Goal: Task Accomplishment & Management: Manage account settings

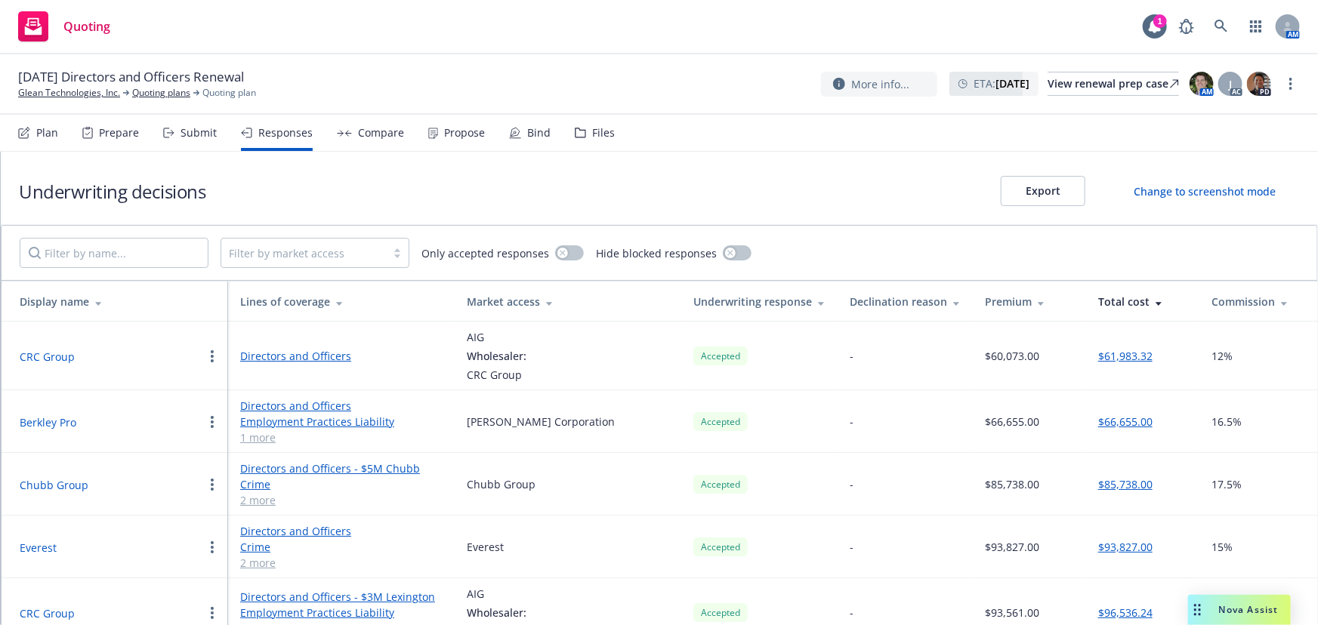
scroll to position [177, 0]
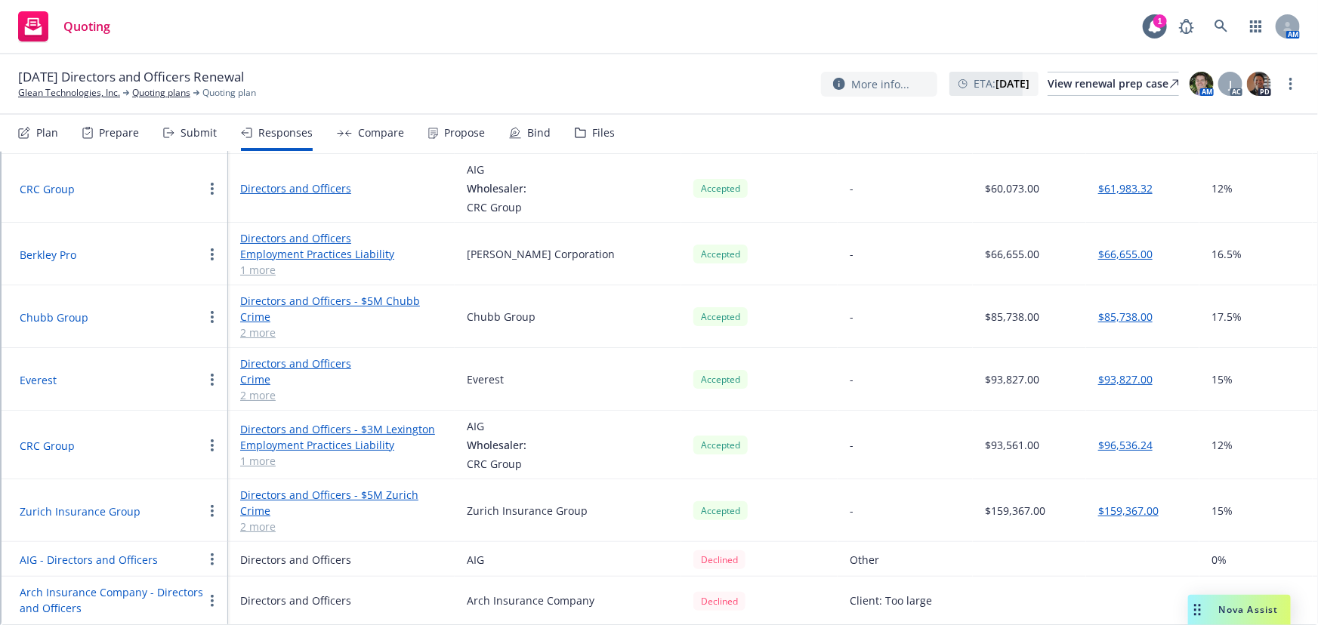
click at [213, 122] on div "Submit" at bounding box center [190, 133] width 54 height 36
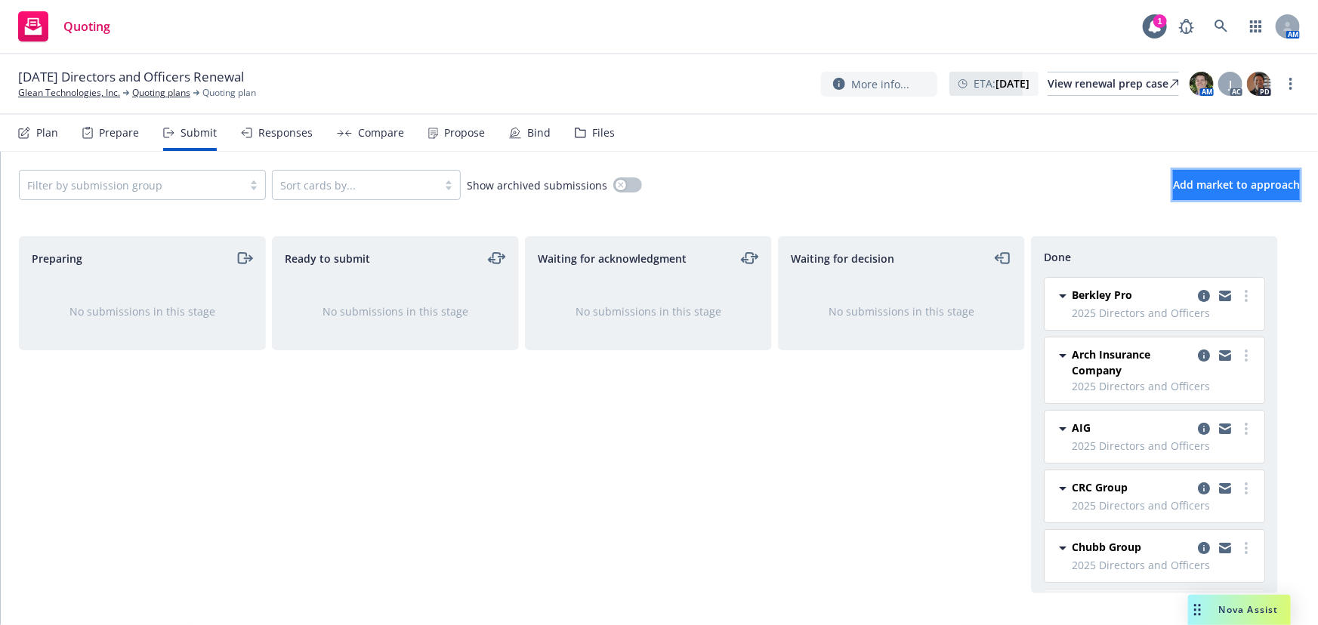
click at [1198, 180] on span "Add market to approach" at bounding box center [1236, 184] width 127 height 14
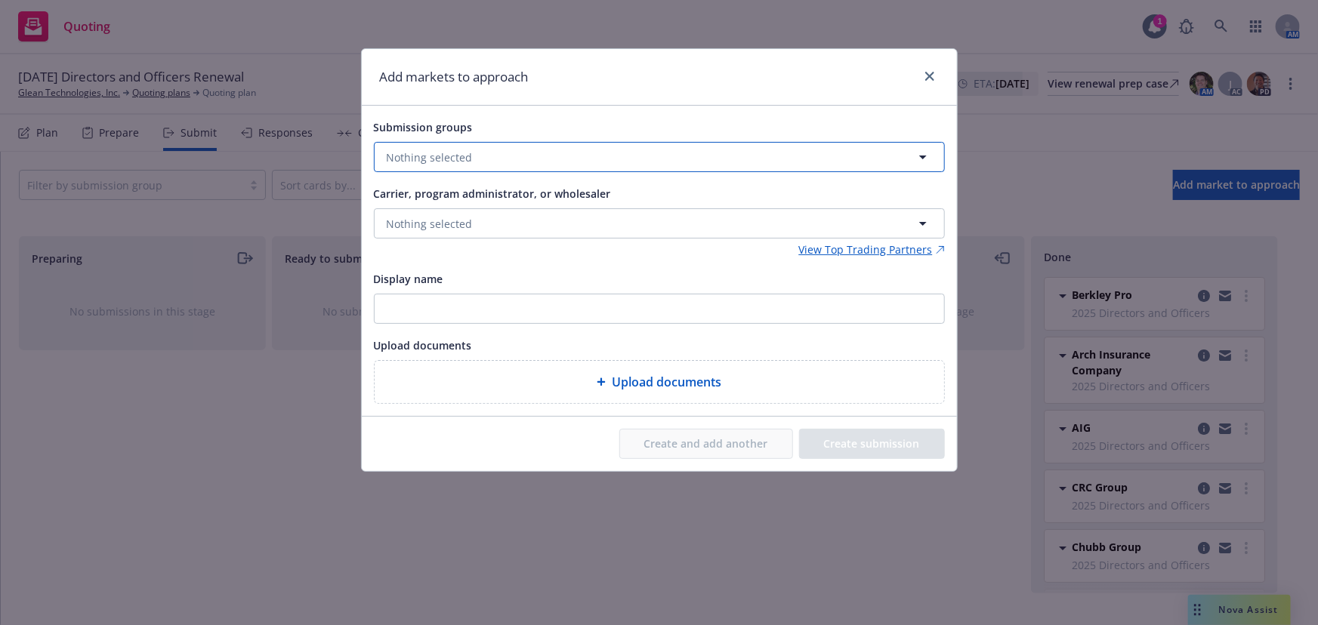
click at [656, 159] on button "Nothing selected" at bounding box center [659, 157] width 571 height 30
click at [488, 239] on span "Directors and Officers" at bounding box center [484, 247] width 140 height 16
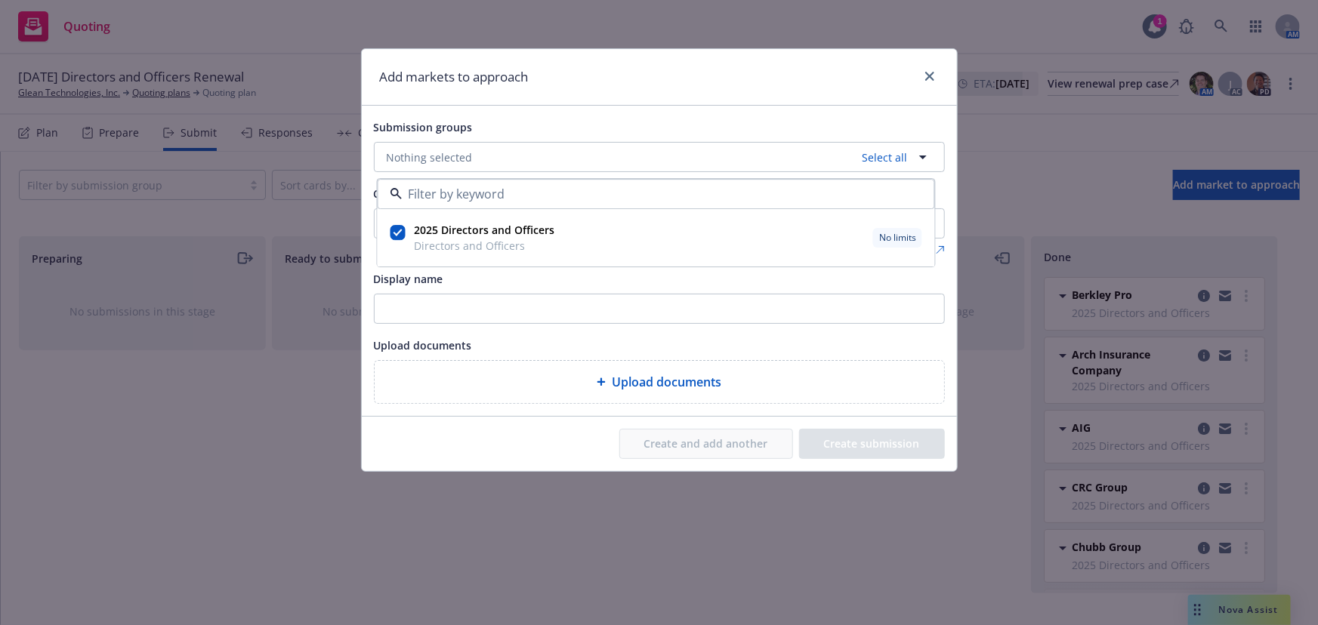
checkbox input "true"
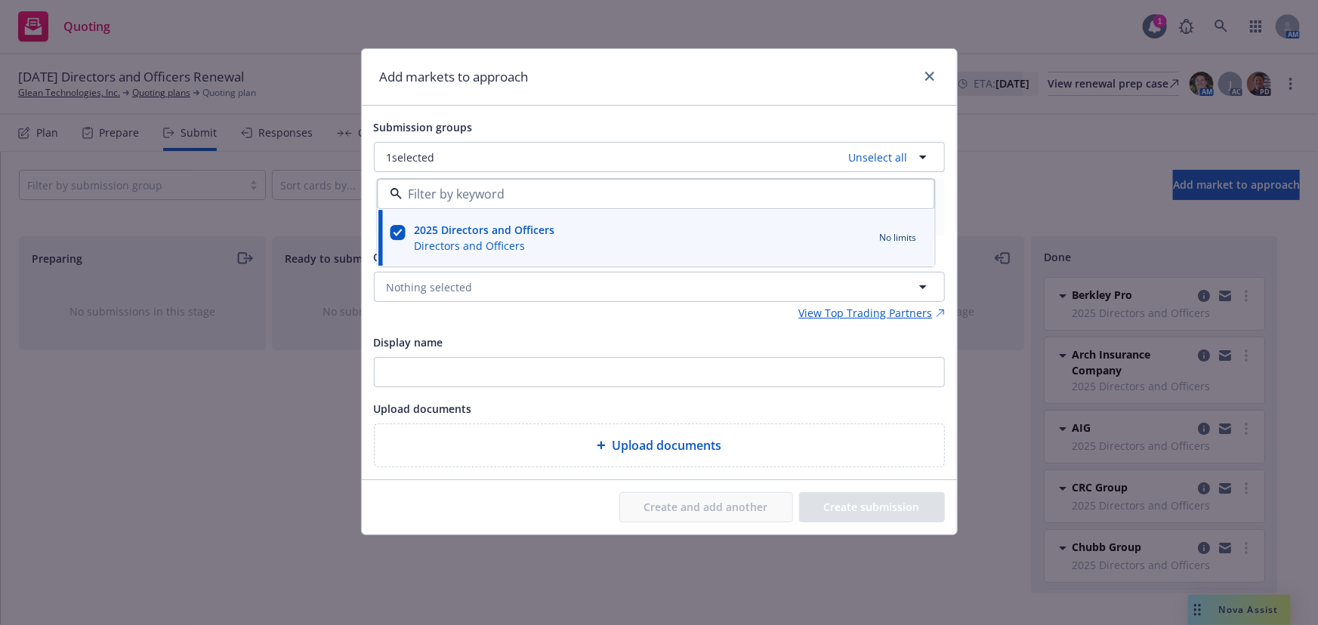
click at [442, 318] on div "View Top Trading Partners" at bounding box center [659, 313] width 571 height 16
click at [450, 288] on span "Nothing selected" at bounding box center [430, 287] width 86 height 16
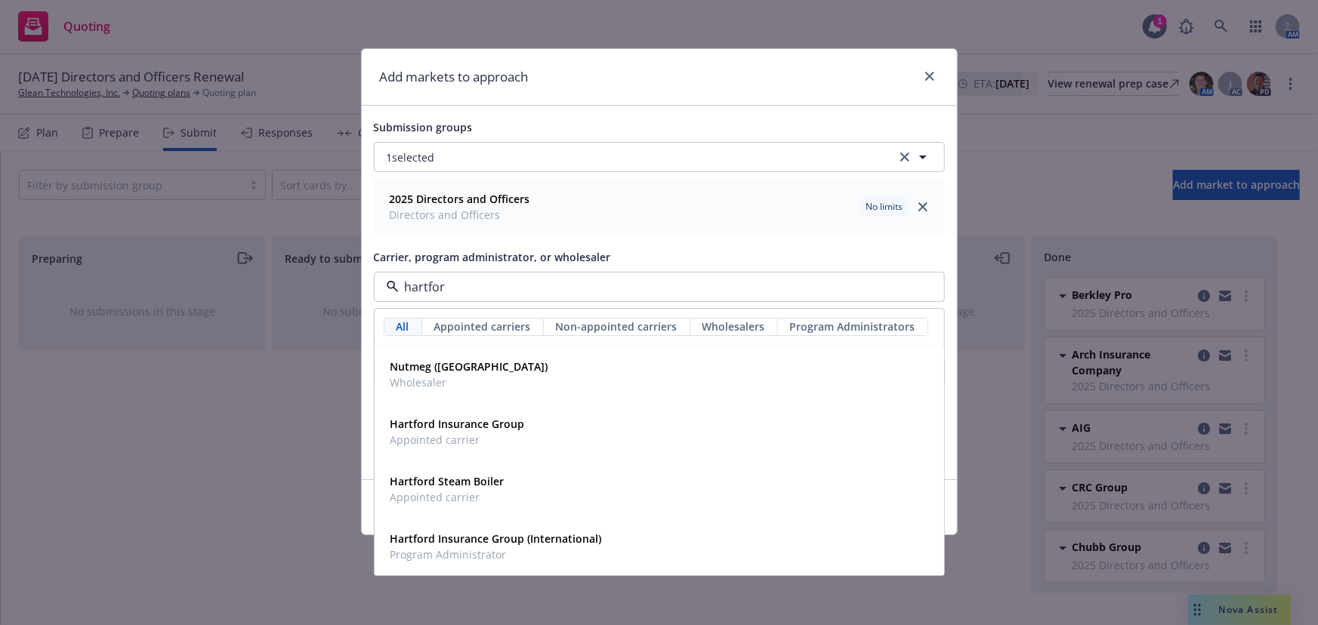
type input "hartford"
click at [596, 415] on div "Hartford Insurance Group Appointed carrier" at bounding box center [659, 433] width 550 height 38
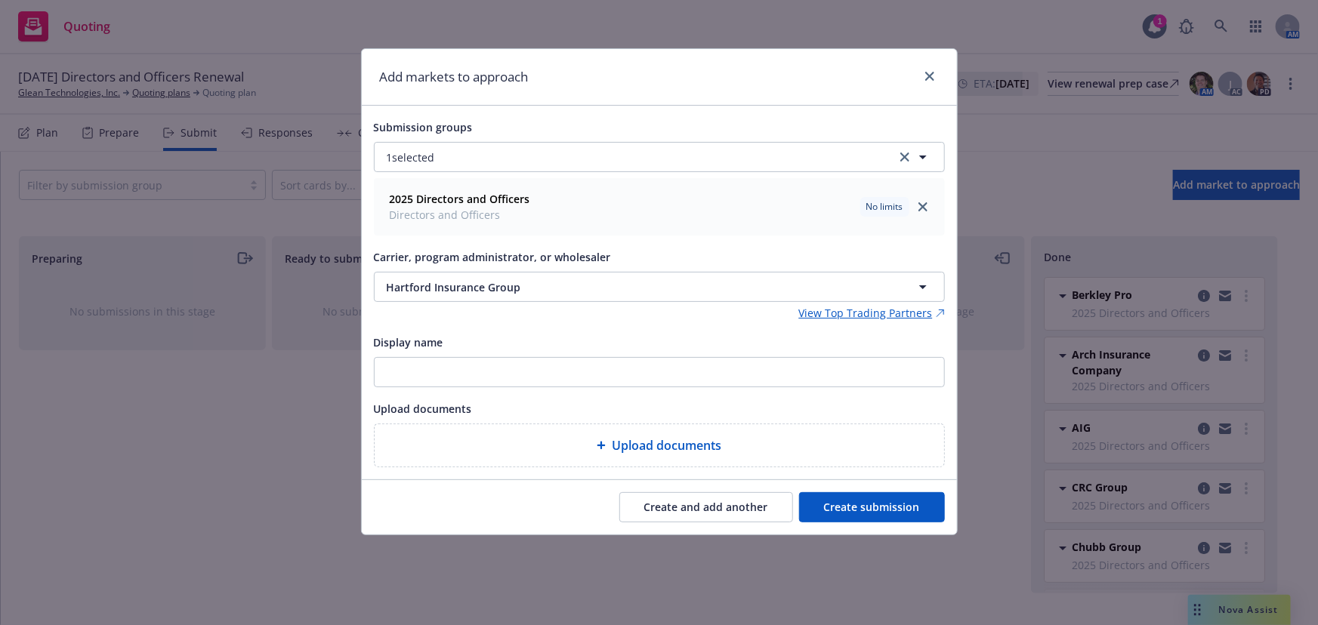
click at [886, 509] on button "Create submission" at bounding box center [872, 507] width 146 height 30
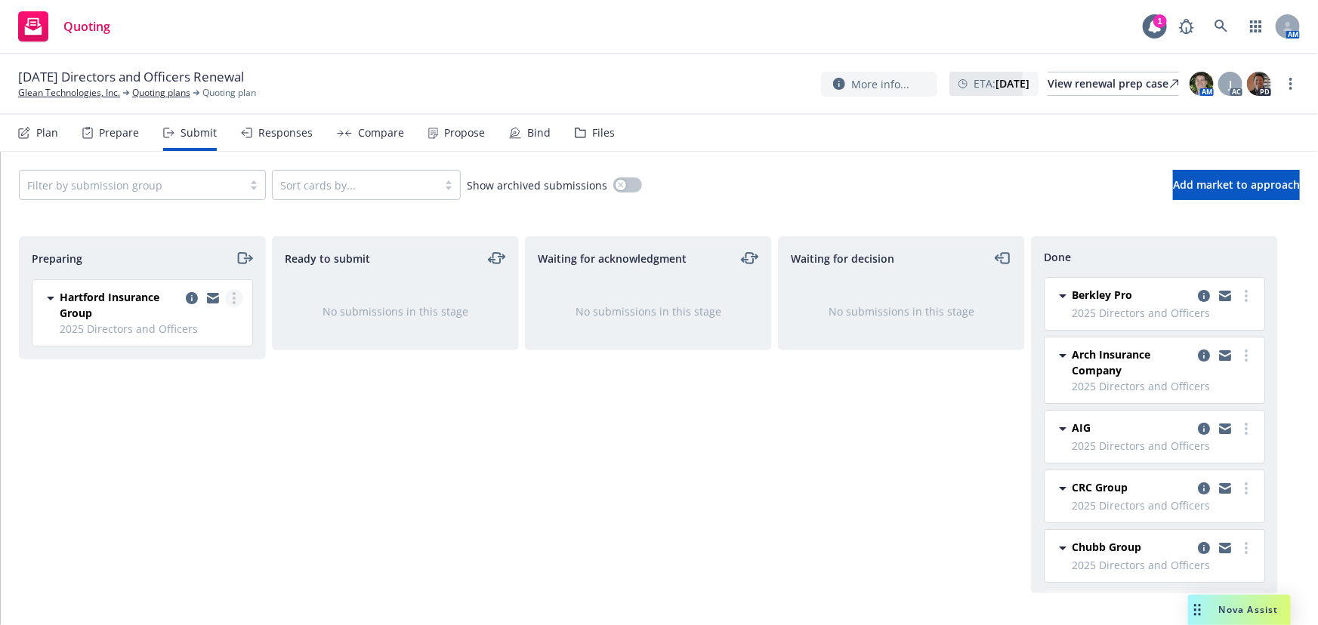
click at [234, 297] on circle "more" at bounding box center [234, 298] width 3 height 3
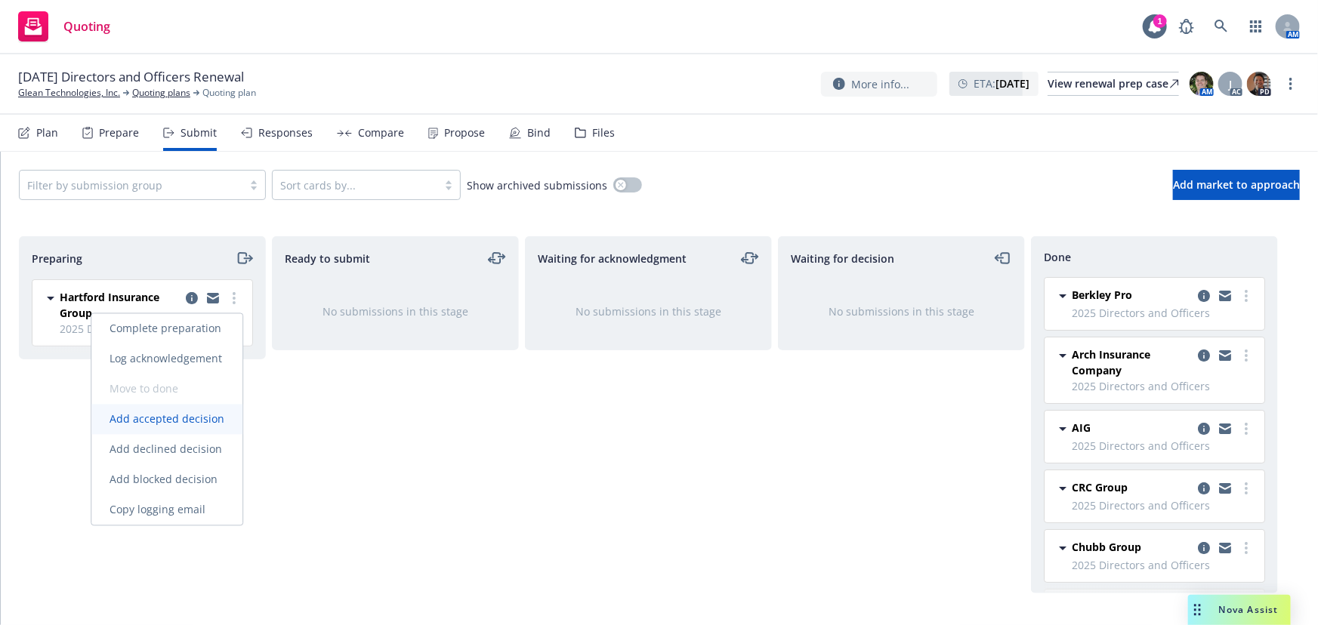
click at [220, 418] on span "Add accepted decision" at bounding box center [166, 419] width 151 height 14
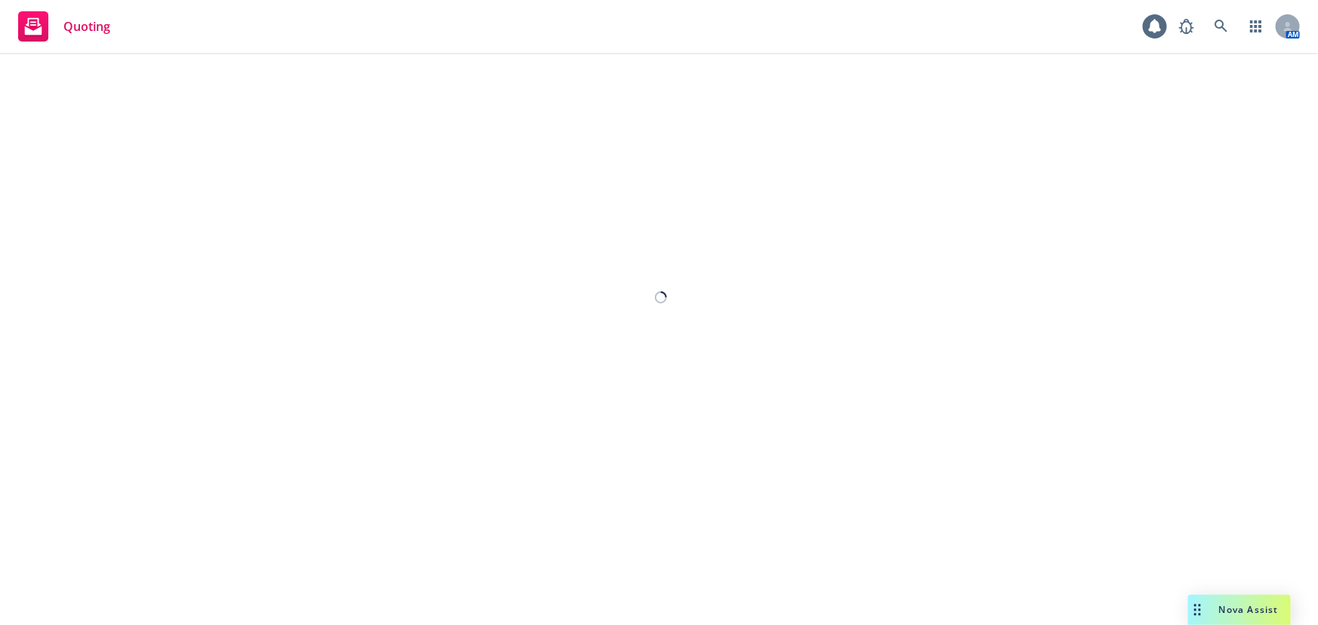
select select "12"
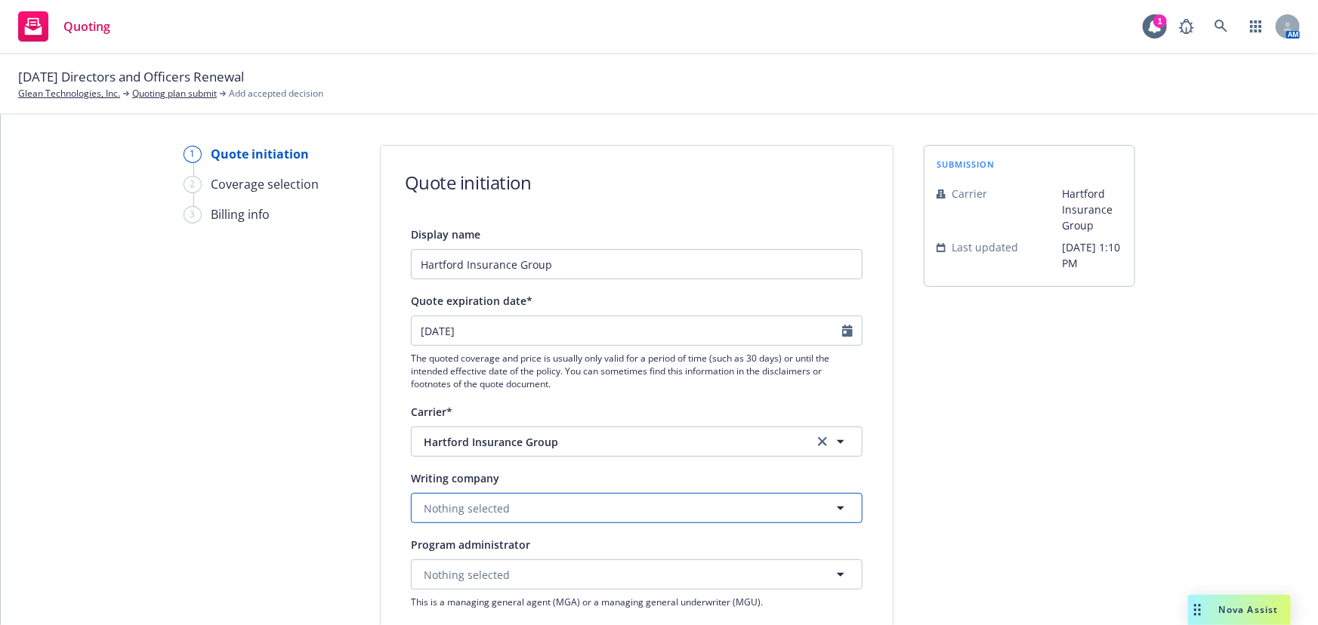
click at [642, 503] on button "Nothing selected" at bounding box center [637, 508] width 452 height 30
type input "twin"
click at [650, 550] on div "Twin City Fire Insurance Company Domestic - 29459" at bounding box center [636, 560] width 430 height 38
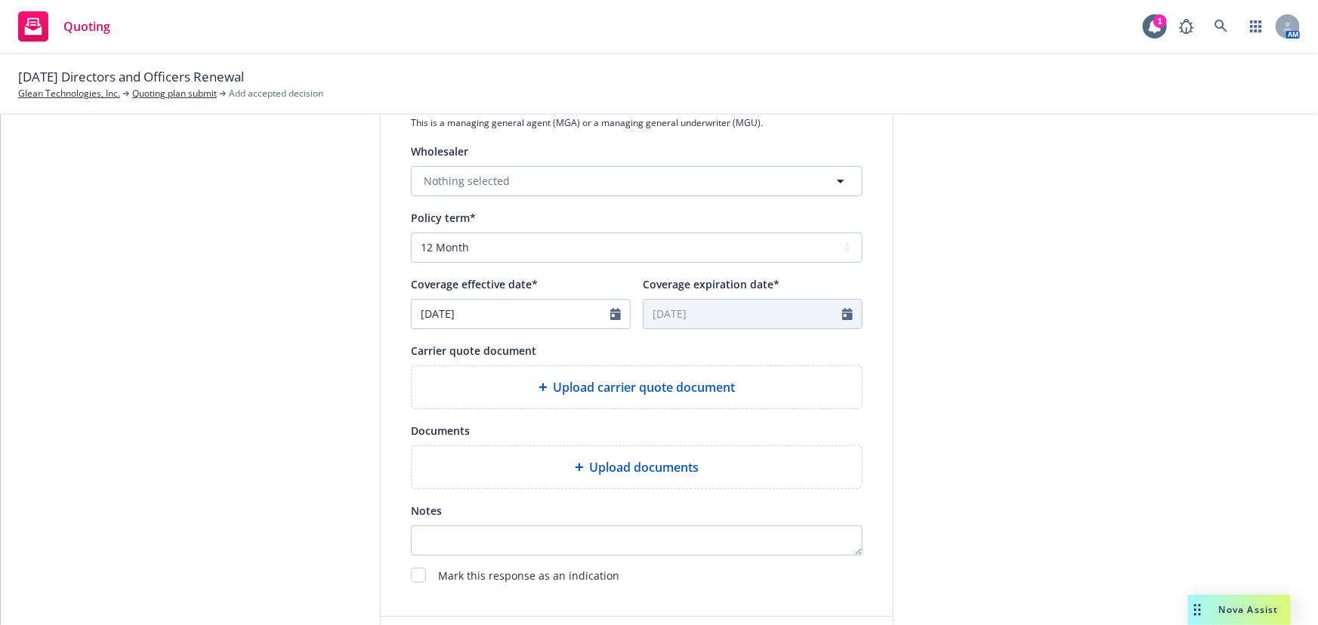
scroll to position [480, 0]
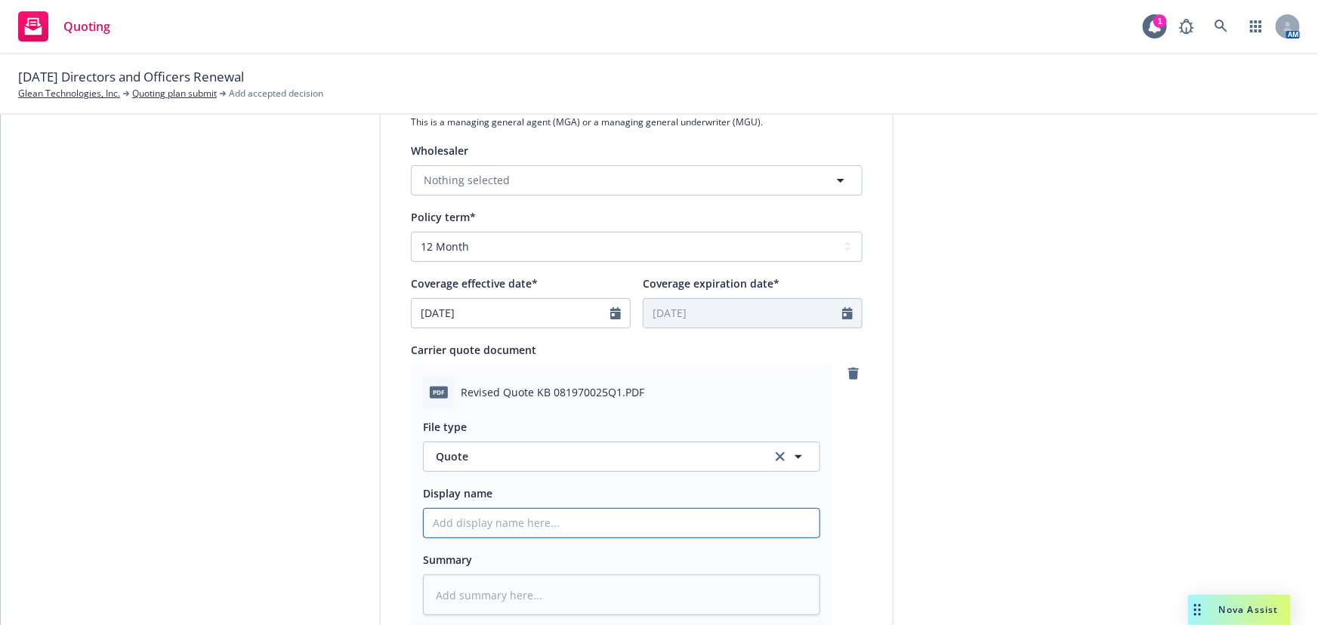
click at [551, 529] on input "Display name" at bounding box center [622, 523] width 396 height 29
type textarea "x"
type input "0"
type textarea "x"
type input "00"
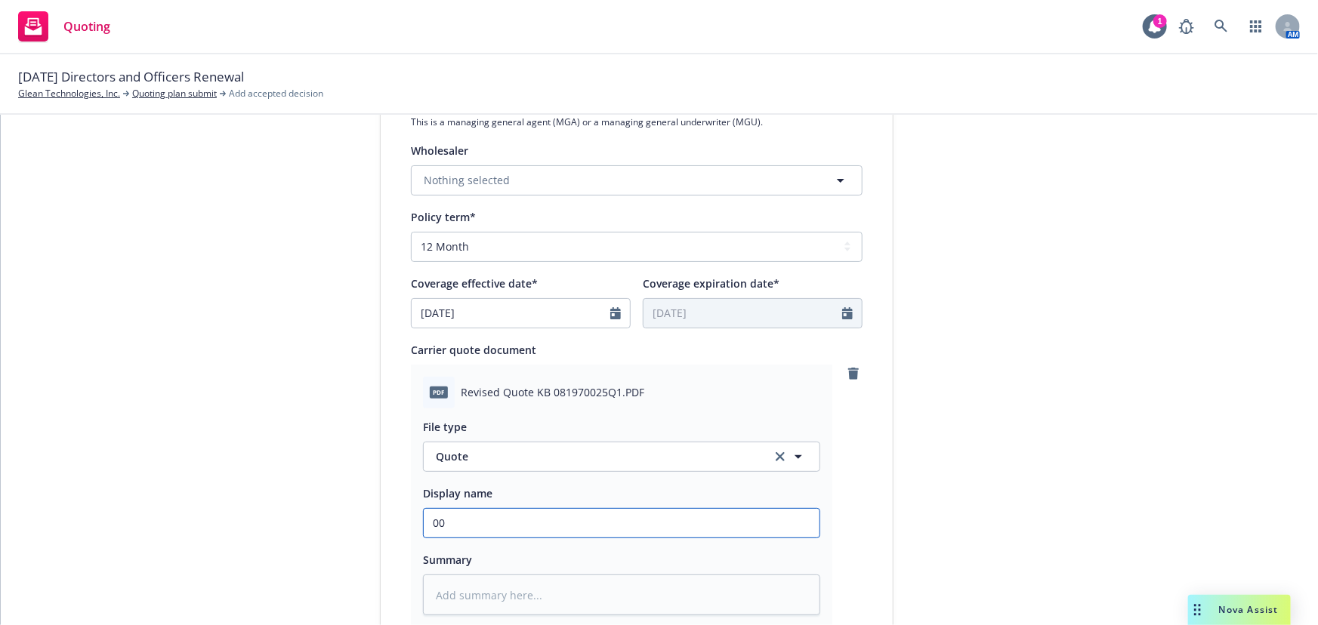
type textarea "x"
type input "00"
type textarea "x"
type input "00 G"
type textarea "x"
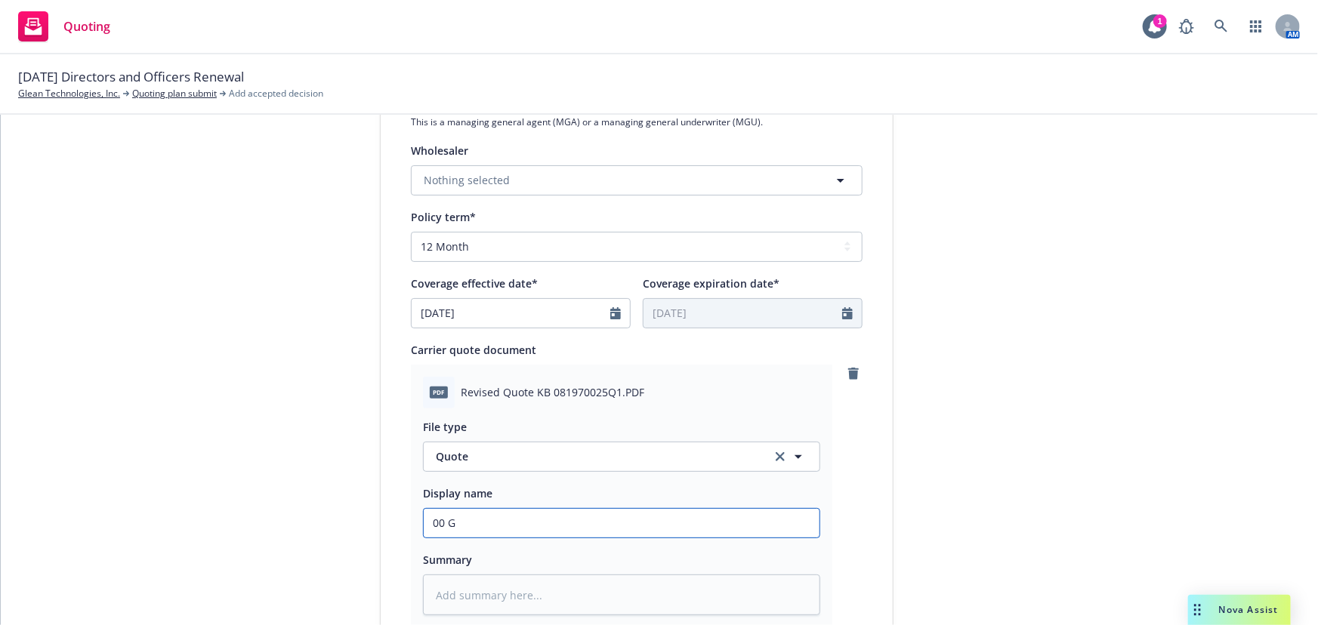
type input "00 Gl"
type textarea "x"
type input "00 Gle"
type textarea "x"
type input "00 Glea"
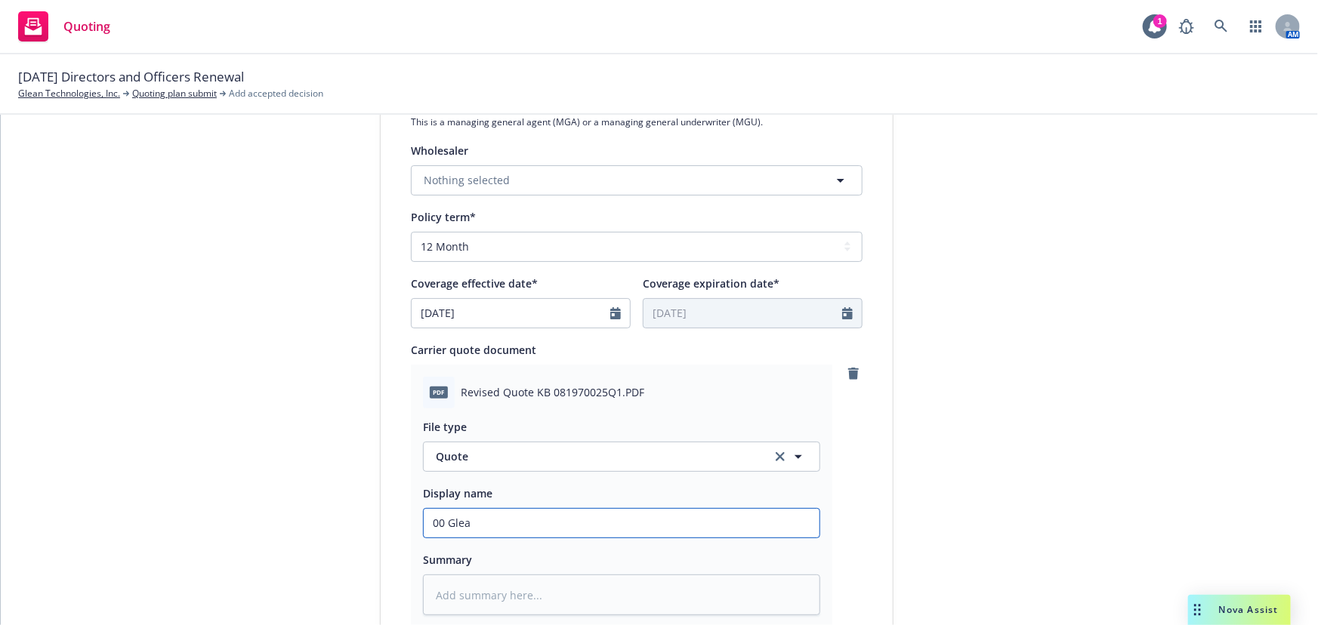
type textarea "x"
type input "00 Glean"
type textarea "x"
type input "00 Glean"
type textarea "x"
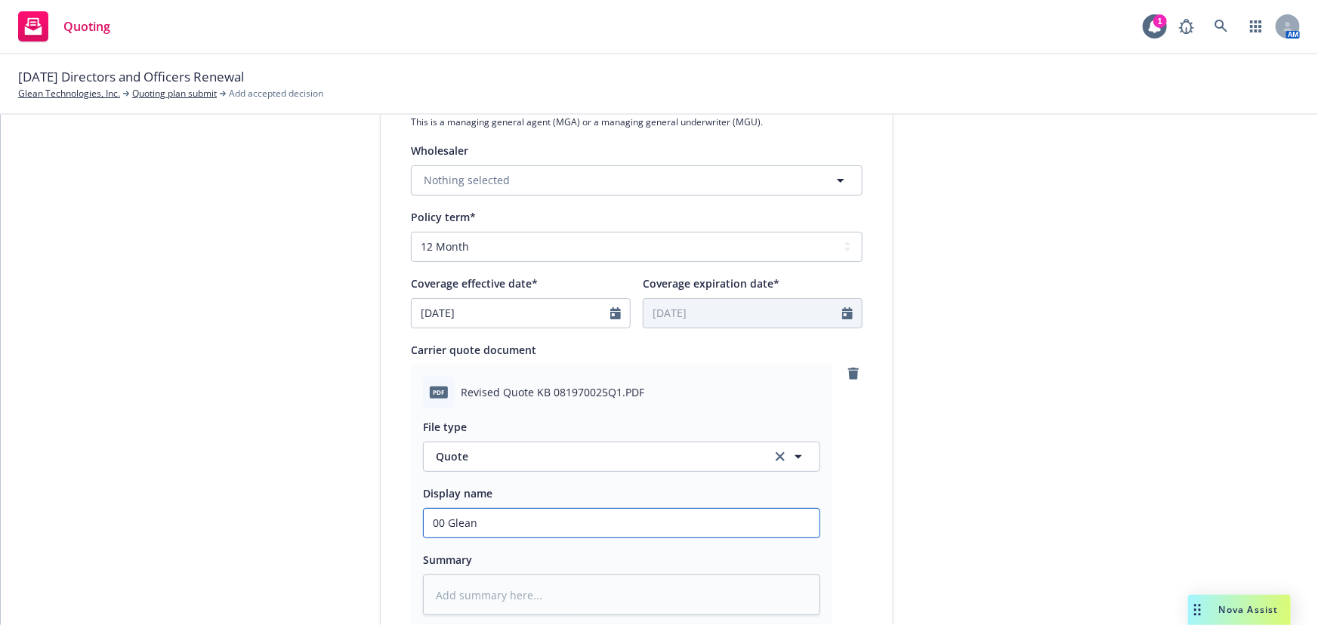
type input "00 Glean J"
type textarea "x"
type input "00 Glean"
type textarea "x"
type input "00 Glean H"
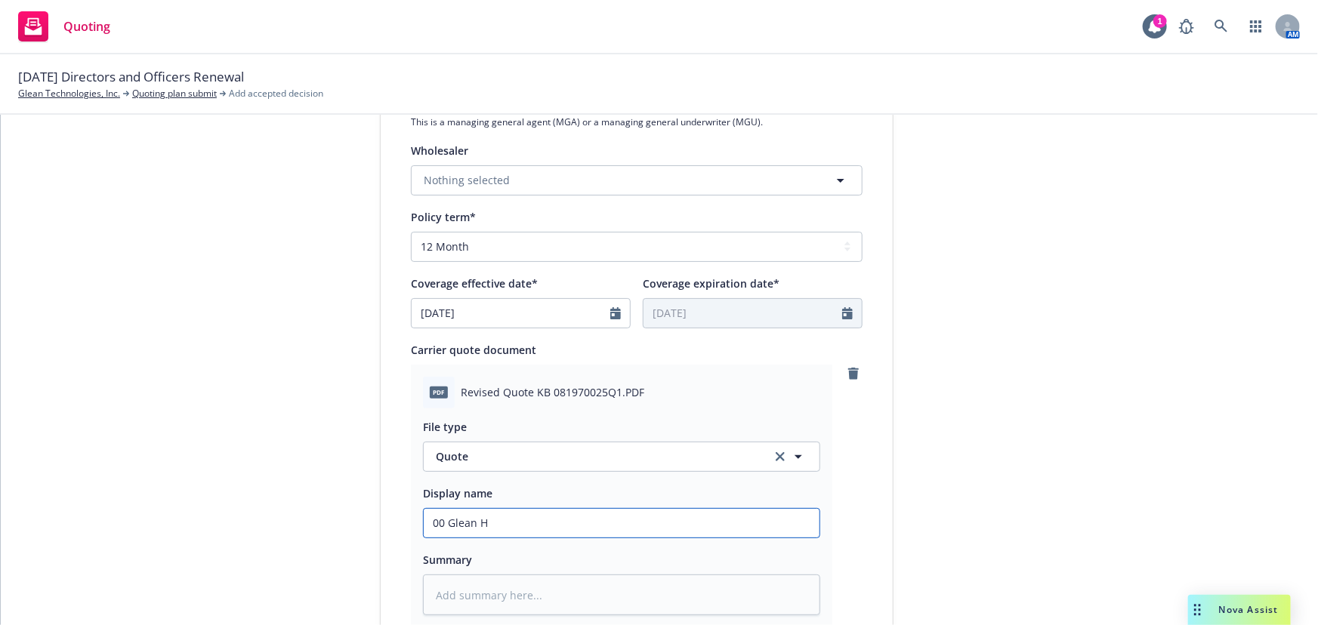
type textarea "x"
type input "00 Glean Ha"
type textarea "x"
type input "00 Glean Har"
type textarea "x"
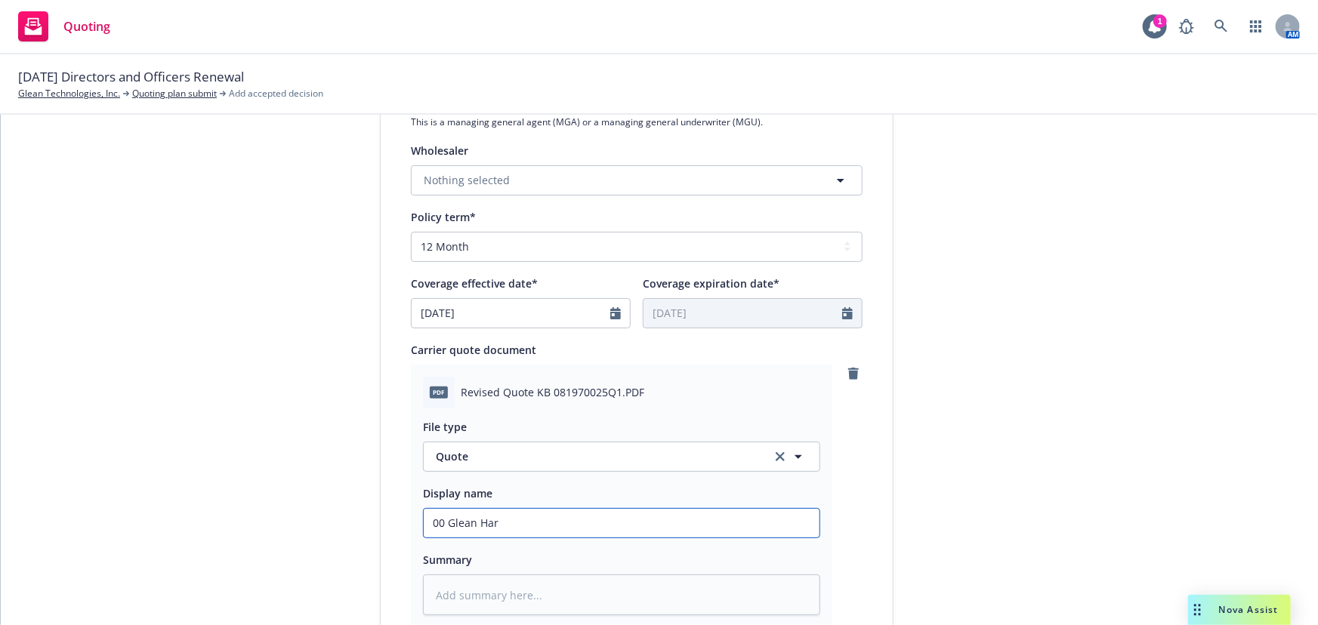
type input "00 Glean Hart"
type textarea "x"
type input "00 Glean Hartf"
type textarea "x"
type input "00 Glean Hartfo"
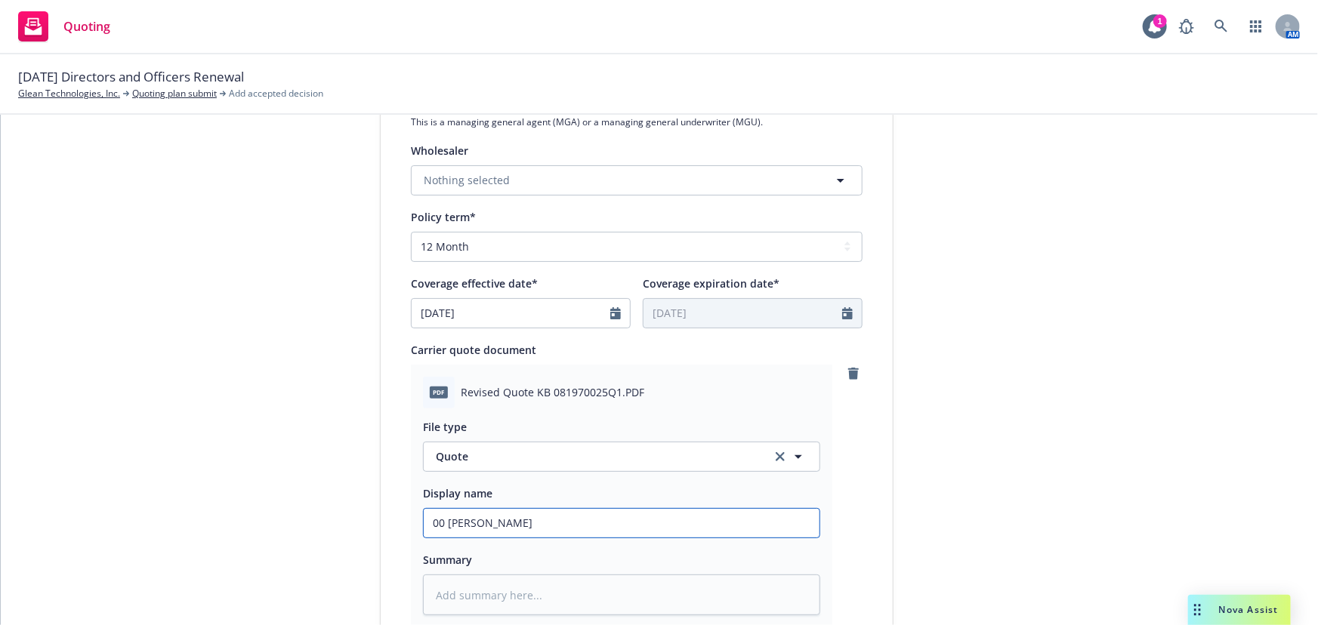
type textarea "x"
type input "00 Glean Hartfor"
type textarea "x"
type input "00 Glean Hartford"
type textarea "x"
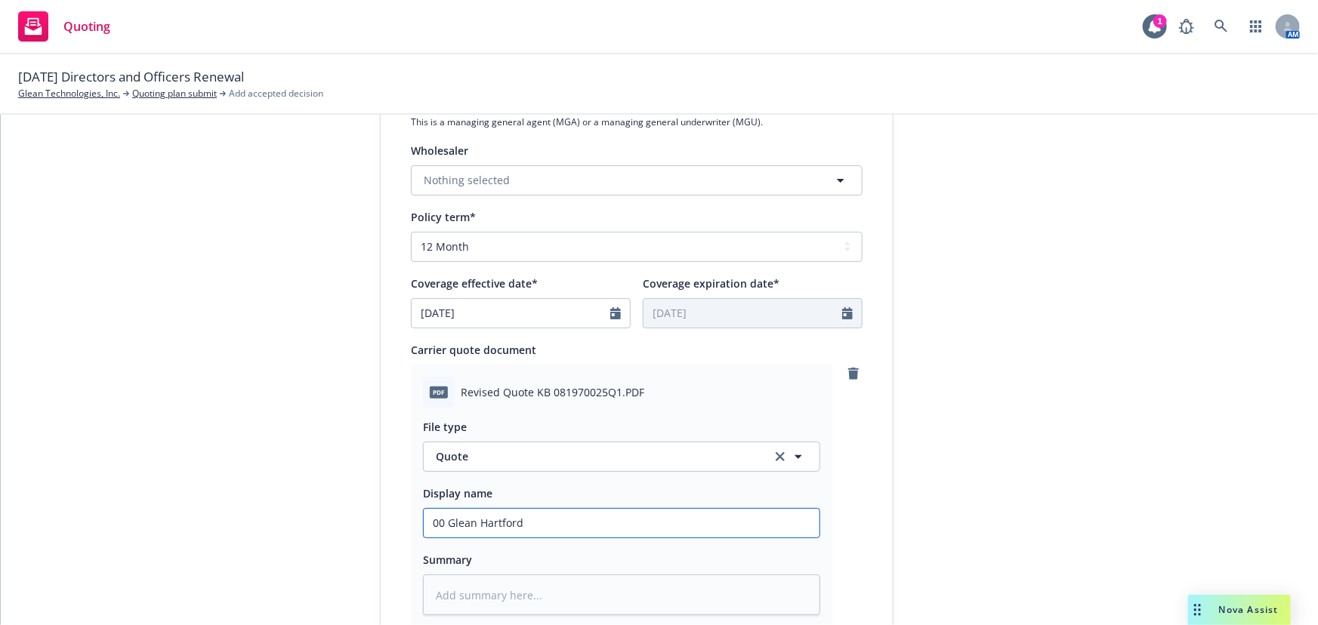
type input "00 Glean Hartford"
type textarea "x"
type input "00 Glean Hartford M"
type textarea "x"
type input "00 Glean Hartford MG"
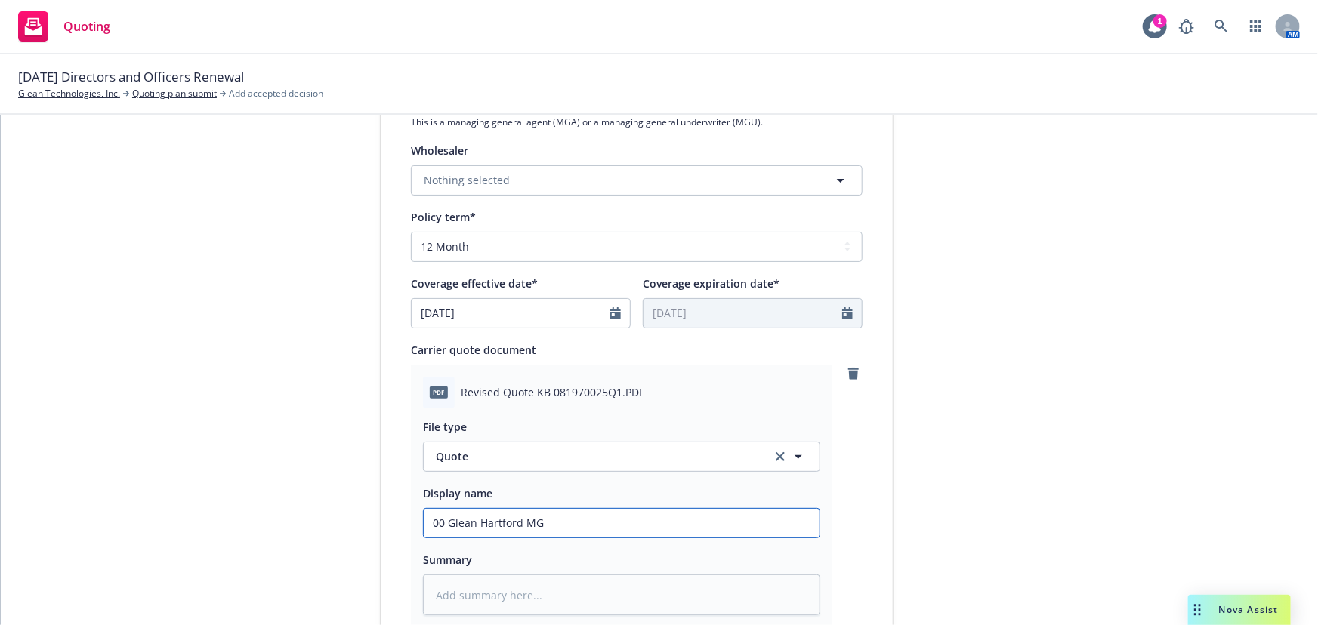
type textarea "x"
type input "00 Glean Hartford MGm"
type textarea "x"
type input "00 Glean Hartford MG"
type textarea "x"
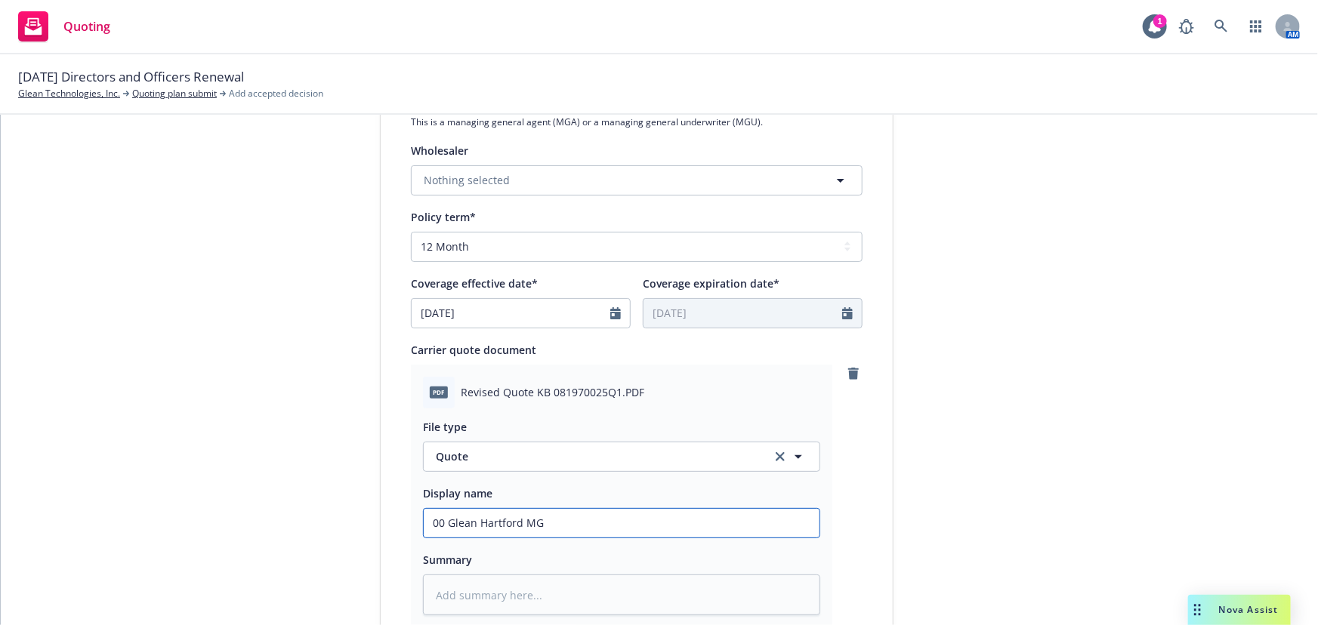
type input "00 Glean Hartford M"
type textarea "x"
type input "00 Glean Hartford Mg"
type textarea "x"
type input "00 Glean Hartford Mgm"
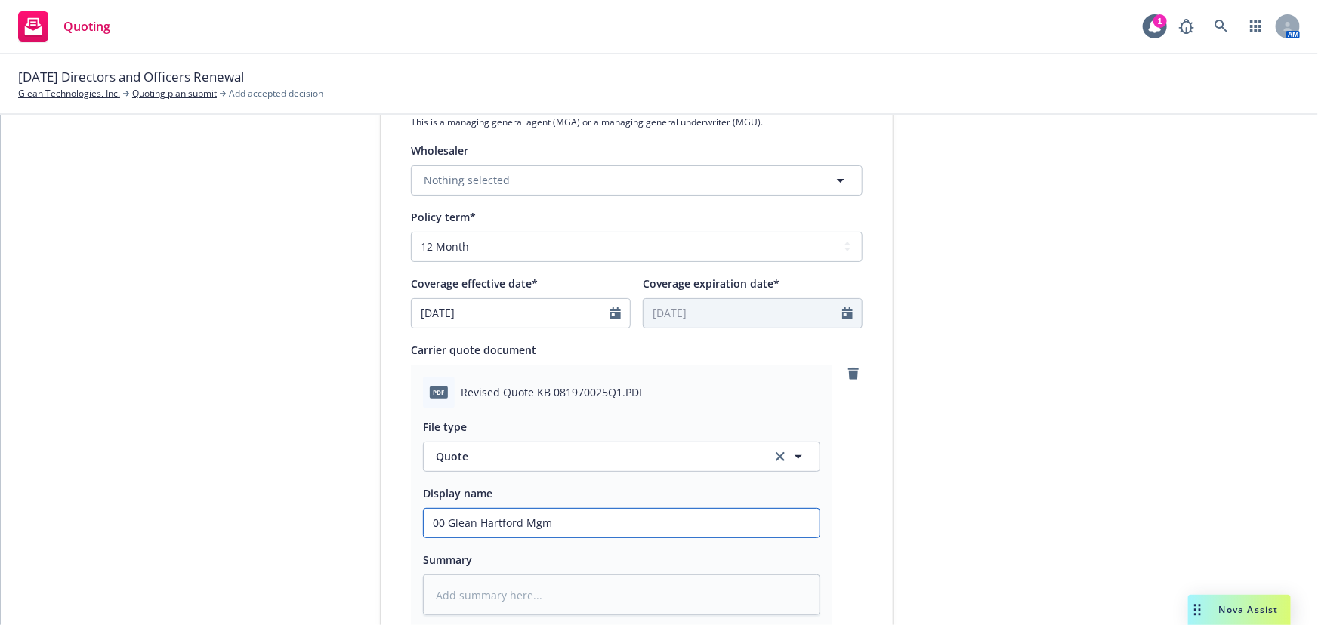
type textarea "x"
type input "00 Glean Hartford Mgmt"
type textarea "x"
type input "00 Glean Hartford Mgmt"
type textarea "x"
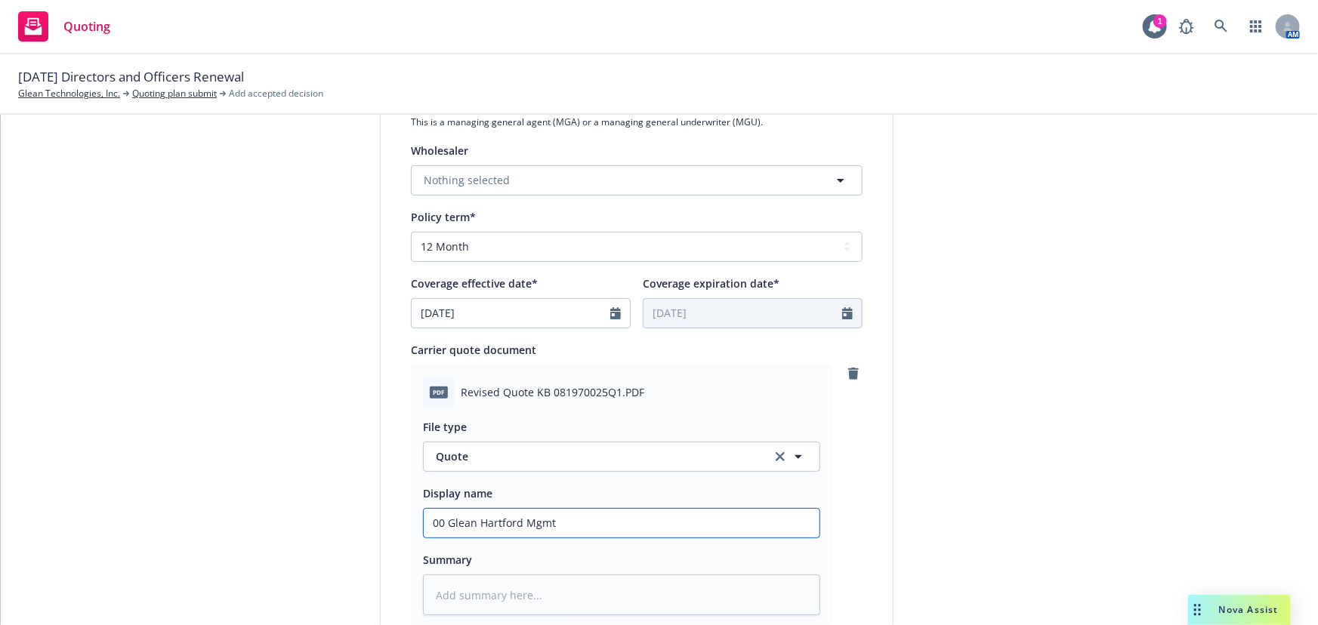
type input "00 Glean Hartford Mgmt L"
type textarea "x"
type input "00 Glean Hartford Mgmt Li"
type textarea "x"
type input "00 Glean Hartford Mgmt Lia"
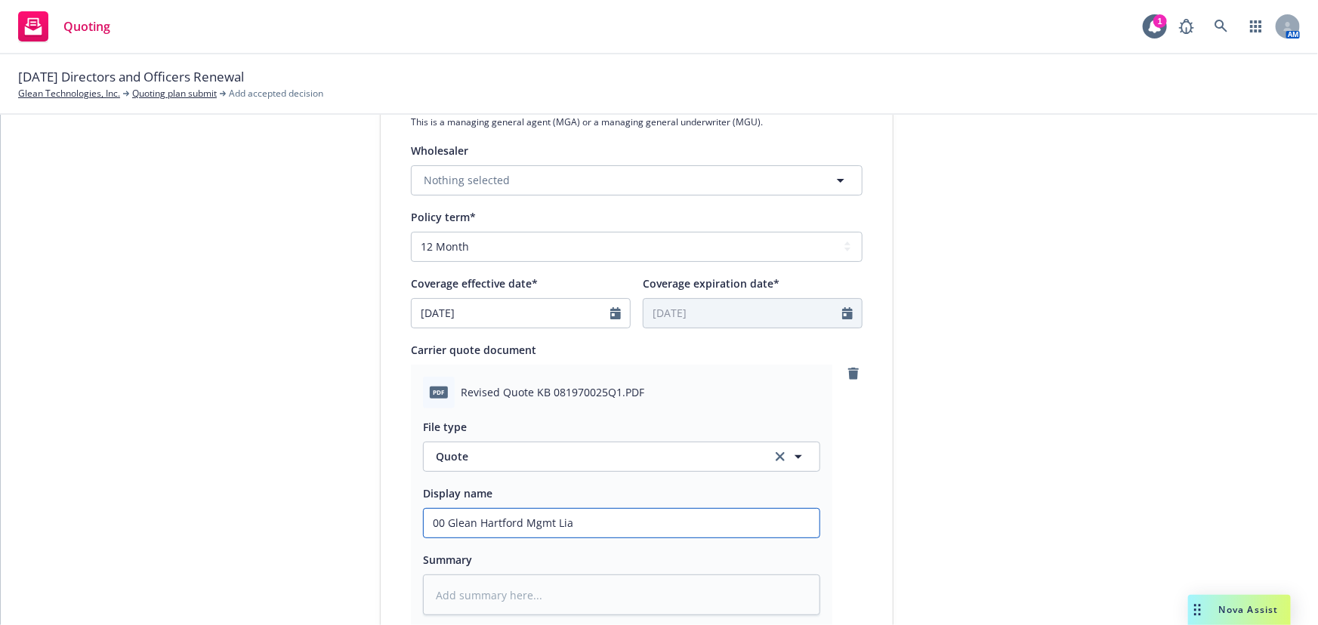
type textarea "x"
type input "00 Glean Hartford Mgmt Liab"
type textarea "x"
type input "00 Glean Hartford Mgmt Liabi"
type textarea "x"
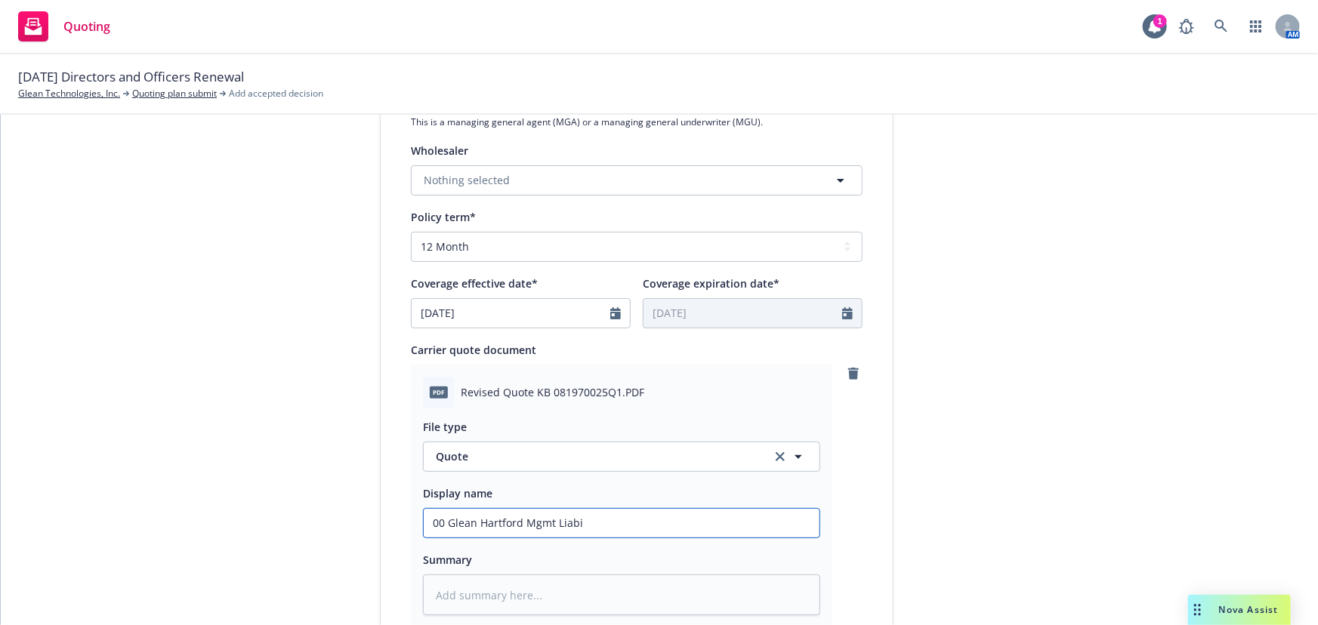
type input "00 Glean Hartford Mgmt Liabil"
type textarea "x"
type input "00 Glean Hartford Mgmt Liabili"
type textarea "x"
type input "00 Glean Hartford Mgmt Liabilit"
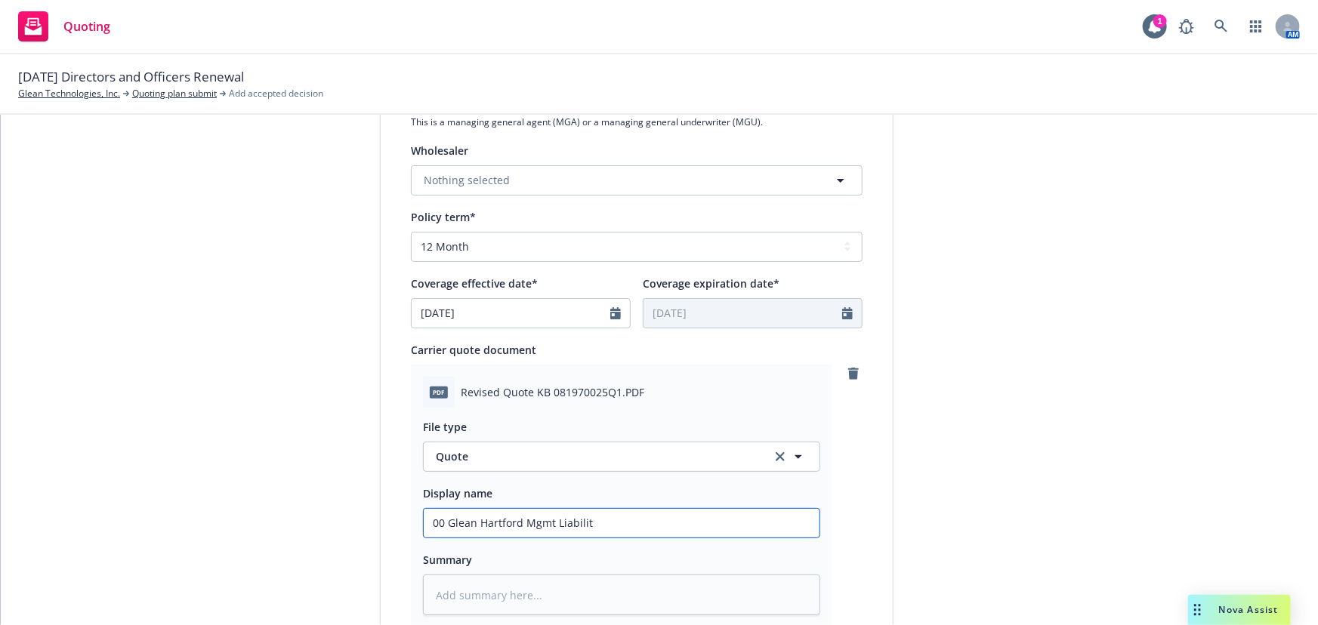
type textarea "x"
type input "00 Glean Hartford Mgmt Liability"
type textarea "x"
type input "00 Glean Hartford Mgmt Liability"
type textarea "x"
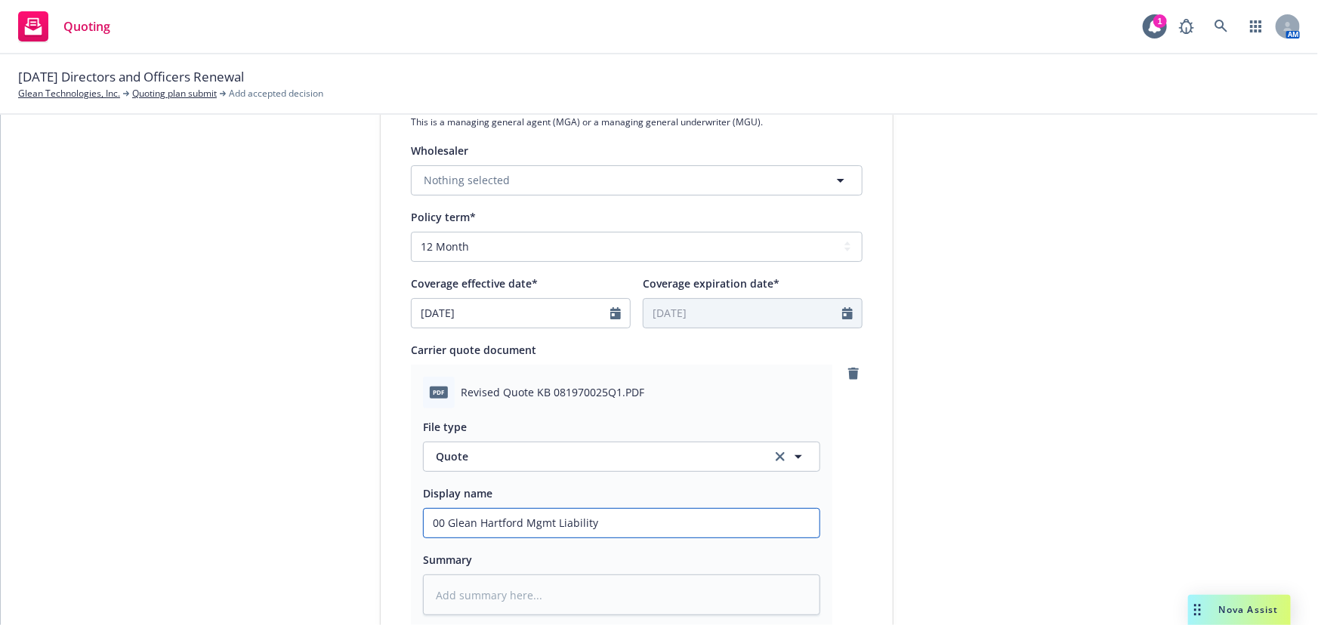
type input "00 Glean Hartford Mgmt Liability Q"
type textarea "x"
type input "00 Glean Hartford Mgmt Liability Qu"
type textarea "x"
type input "00 Glean Hartford Mgmt Liability Quo"
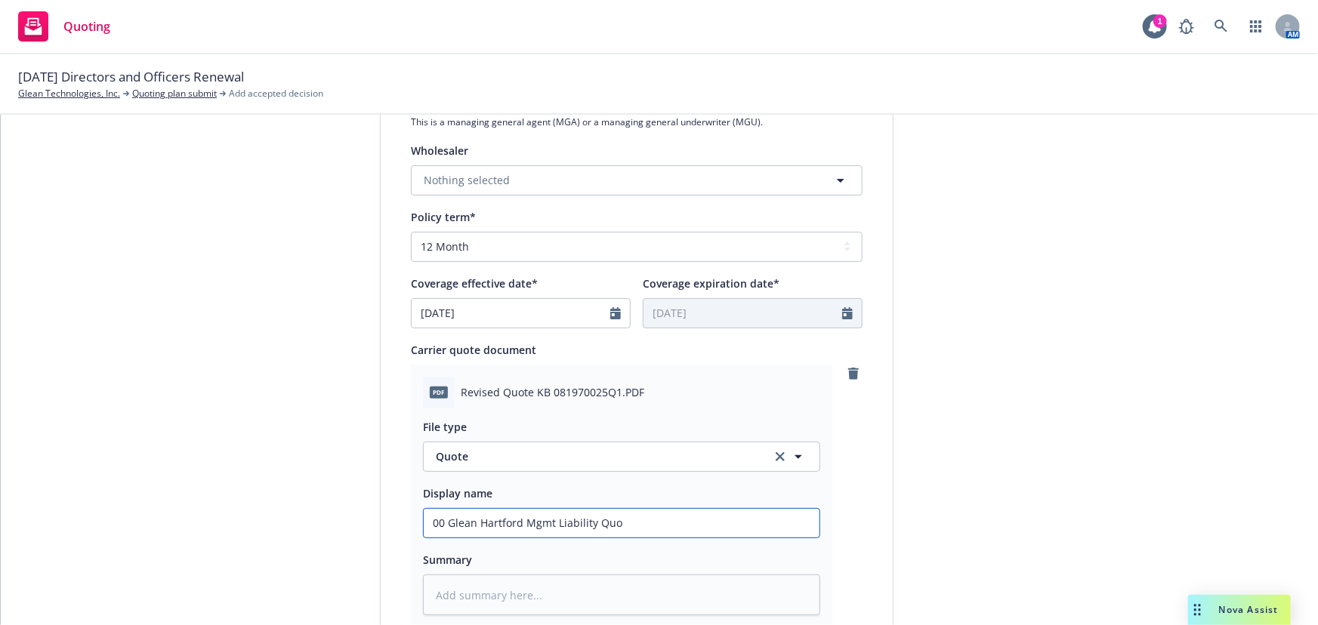
type textarea "x"
type input "00 Glean Hartford Mgmt Liability Quot"
type textarea "x"
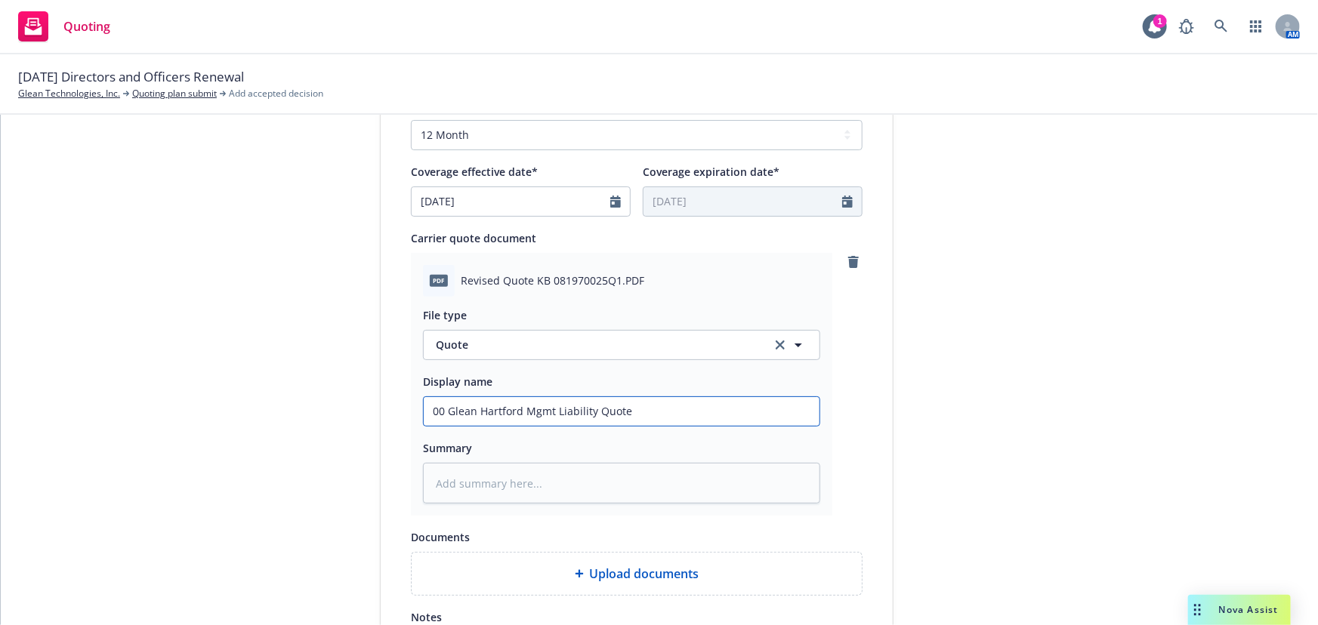
scroll to position [781, 0]
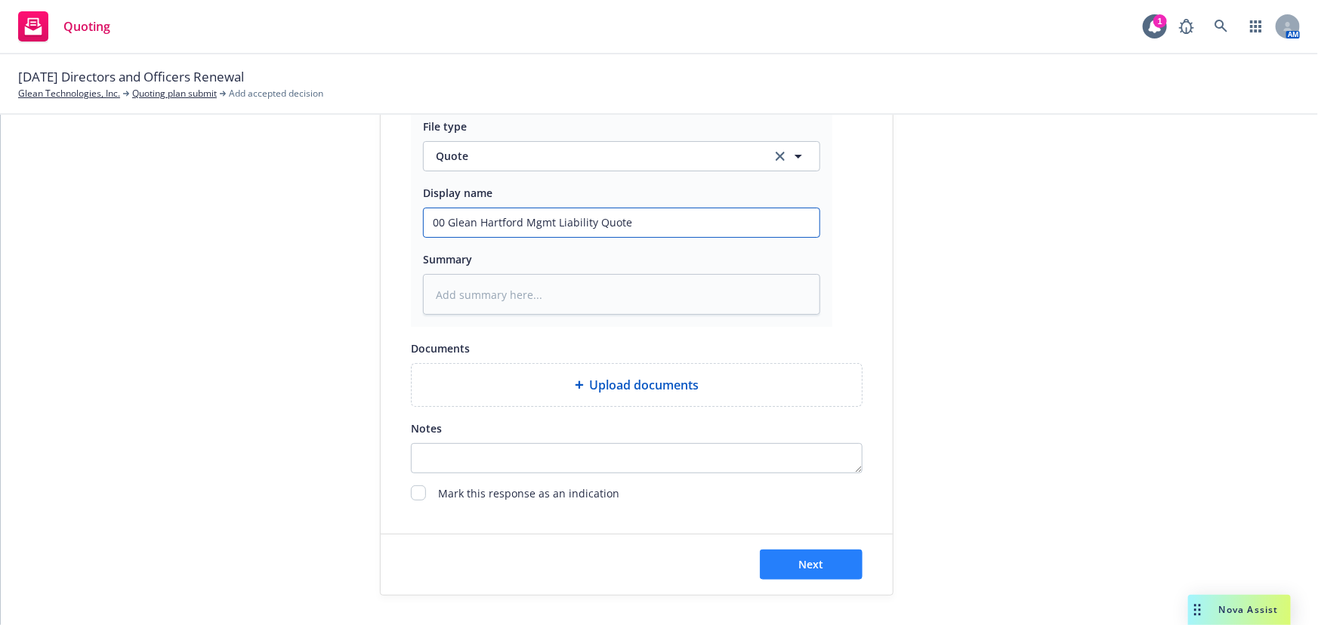
type input "00 Glean Hartford Mgmt Liability Quote"
click at [820, 560] on button "Next" at bounding box center [811, 565] width 103 height 30
type textarea "x"
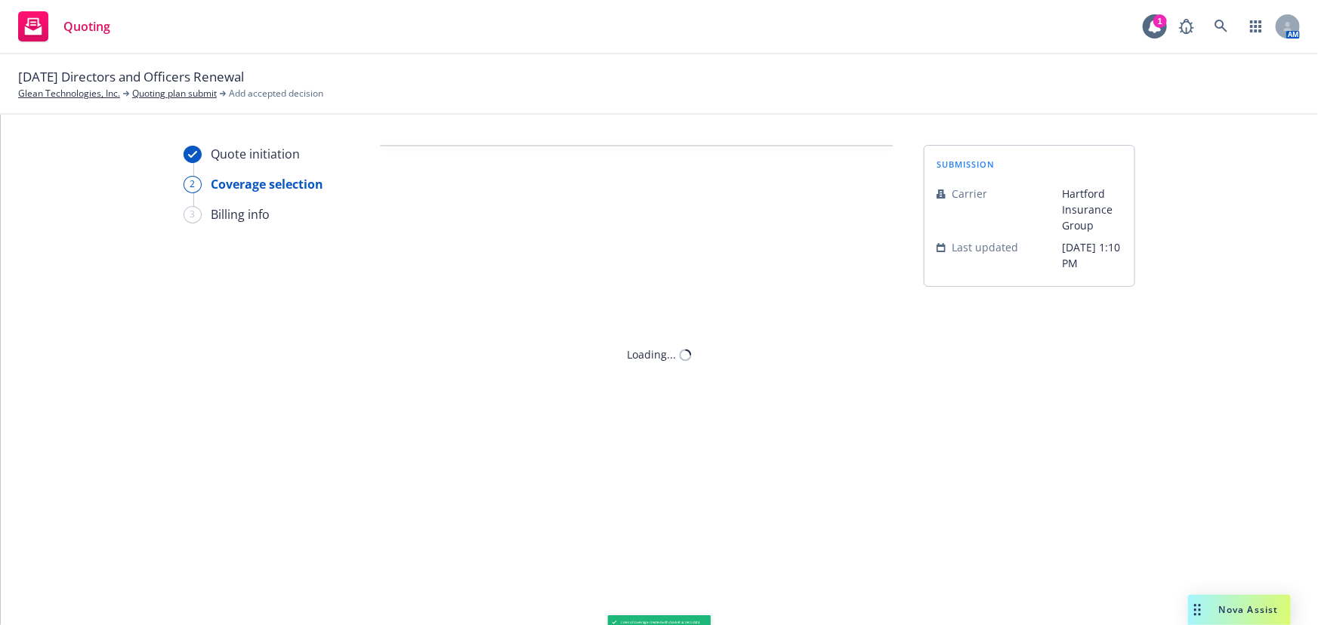
scroll to position [0, 0]
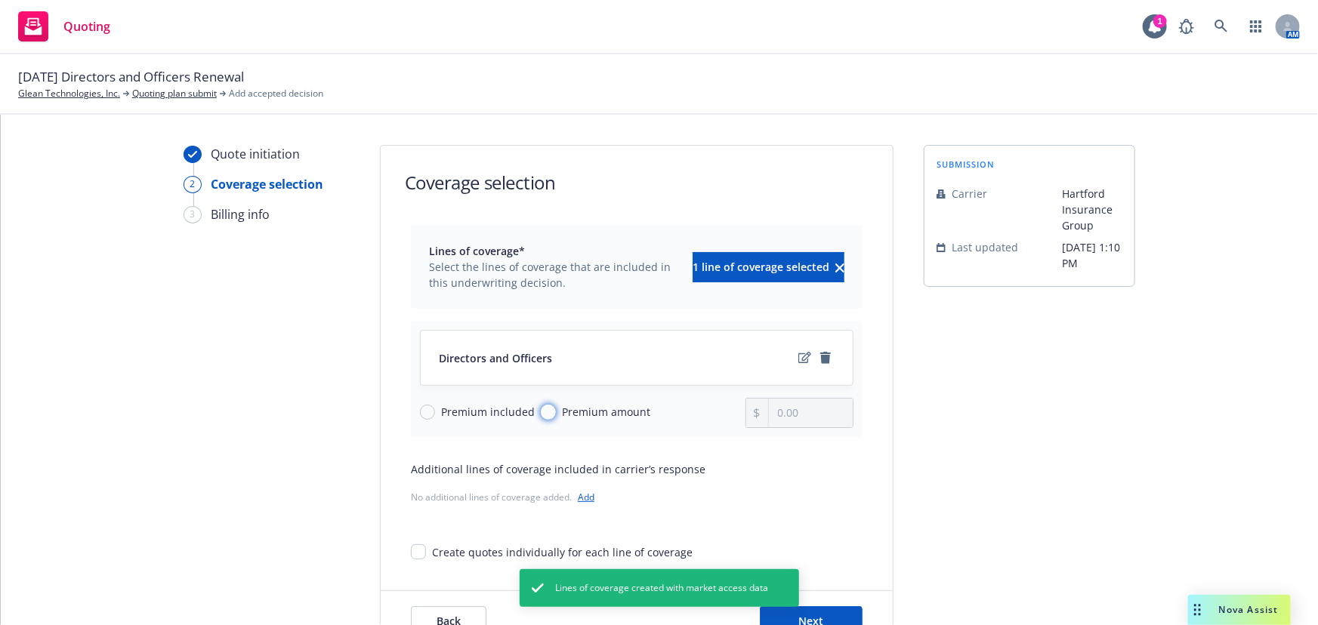
click at [541, 410] on input "Premium amount" at bounding box center [548, 412] width 15 height 15
radio input "true"
drag, startPoint x: 764, startPoint y: 415, endPoint x: 649, endPoint y: 414, distance: 115.5
click at [652, 414] on div "Premium included Premium amount 0.00" at bounding box center [636, 413] width 433 height 30
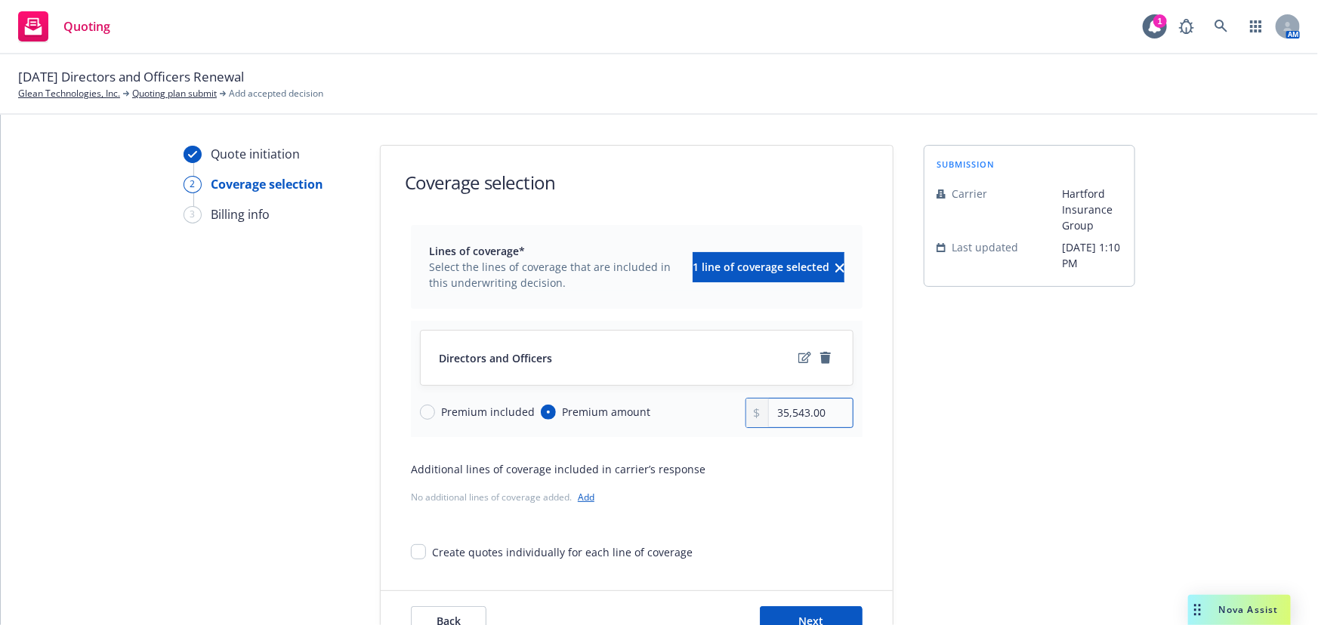
type input "35,543.00"
click at [583, 497] on link "Add" at bounding box center [586, 497] width 17 height 13
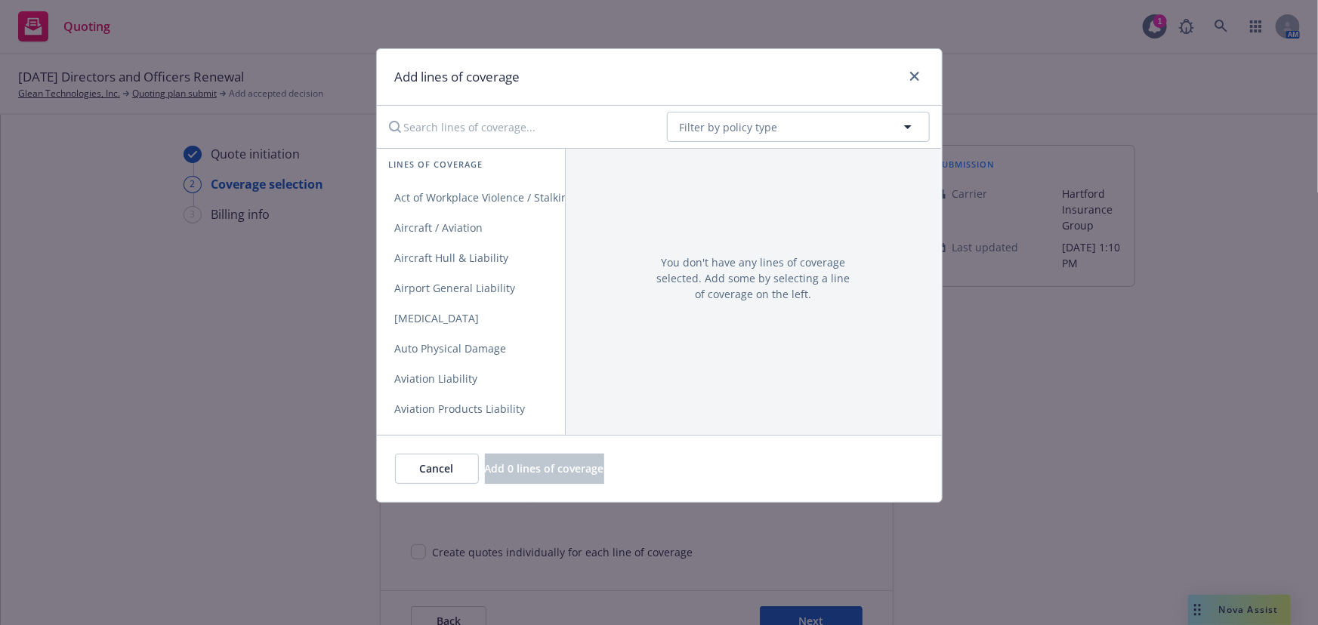
click at [535, 135] on input "Search lines of coverage..." at bounding box center [517, 127] width 275 height 30
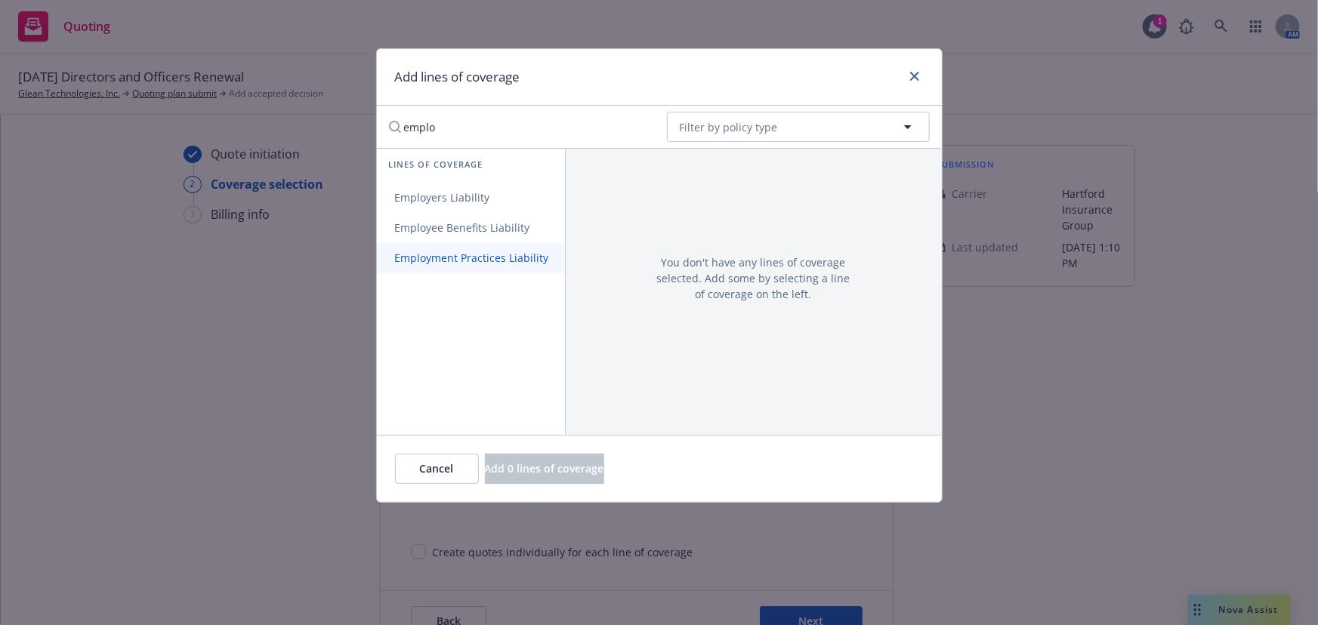
click at [514, 257] on span "Employment Practices Liability" at bounding box center [472, 258] width 190 height 14
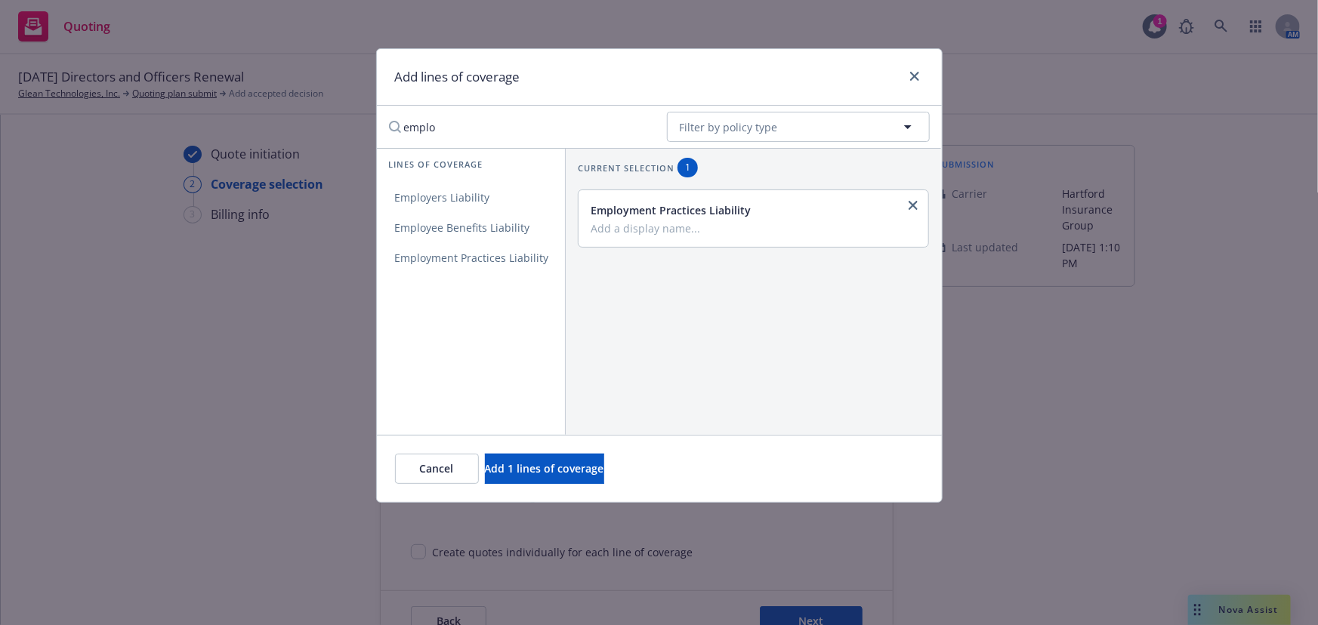
drag, startPoint x: 474, startPoint y: 127, endPoint x: 361, endPoint y: 127, distance: 113.3
click at [361, 127] on div "Add lines of coverage emplo No readable name Filter by policy type Lines of cov…" at bounding box center [659, 312] width 1318 height 625
click at [417, 200] on span "Fiduciary Liability" at bounding box center [439, 197] width 125 height 14
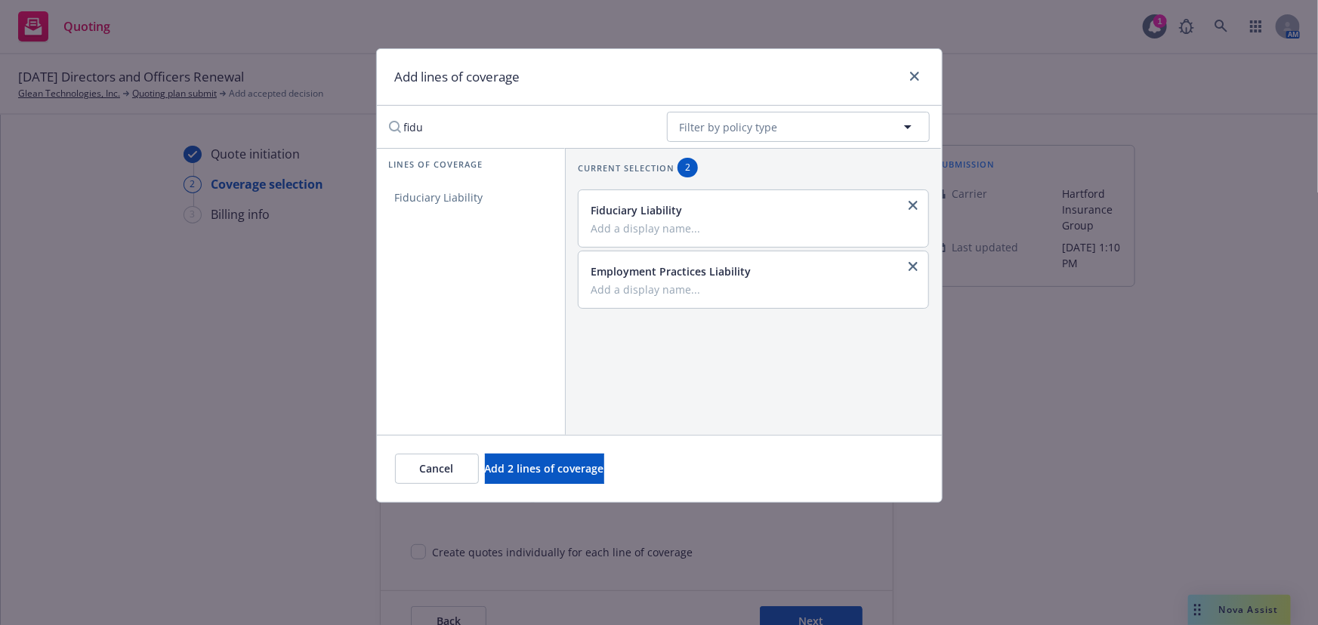
drag, startPoint x: 468, startPoint y: 128, endPoint x: 297, endPoint y: 115, distance: 171.2
click at [297, 115] on div "Add lines of coverage fidu No readable name Filter by policy type Lines of cove…" at bounding box center [659, 312] width 1318 height 625
type input "crime"
click at [502, 207] on link "Crime" at bounding box center [471, 198] width 188 height 30
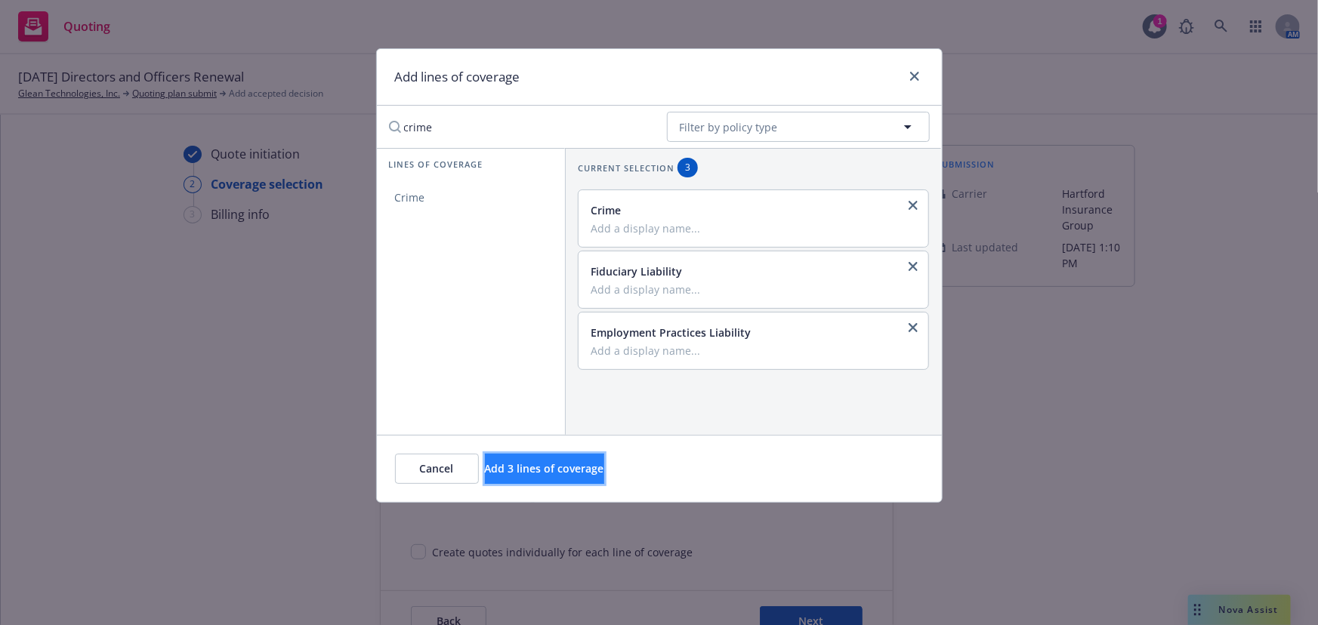
click at [587, 468] on span "Add 3 lines of coverage" at bounding box center [544, 468] width 119 height 14
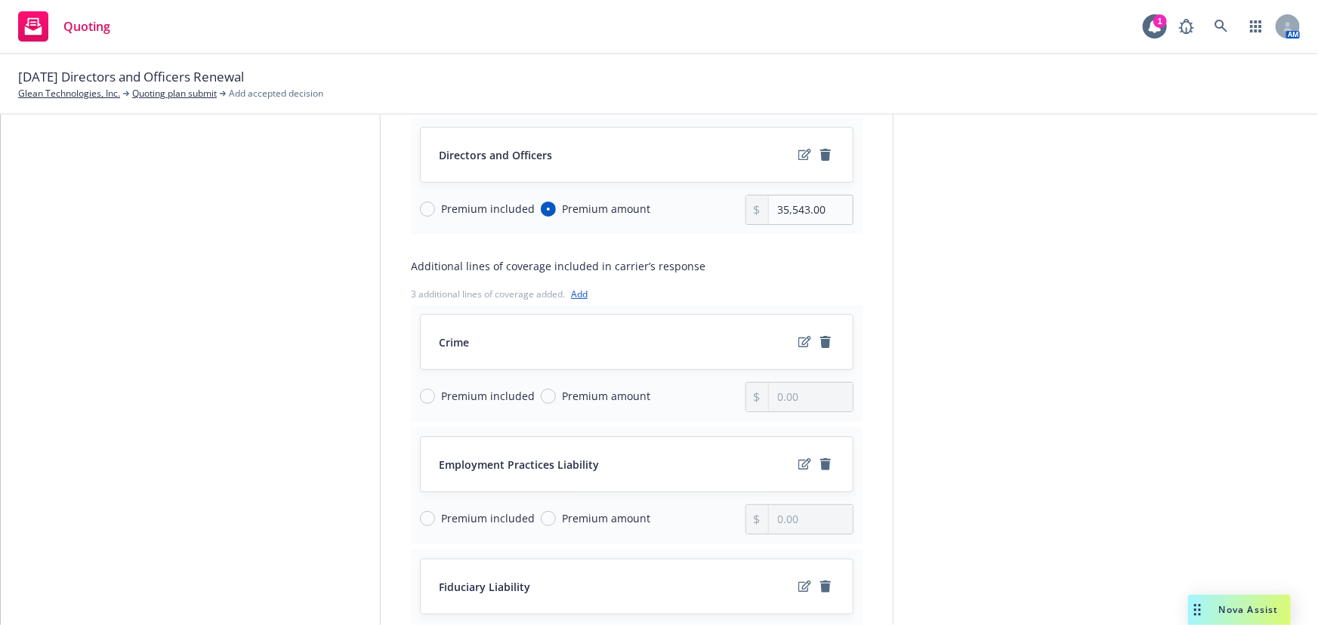
scroll to position [205, 0]
click at [583, 393] on span "Premium amount" at bounding box center [606, 394] width 88 height 16
click at [556, 393] on input "Premium amount" at bounding box center [548, 394] width 15 height 15
radio input "true"
type input "0.00"
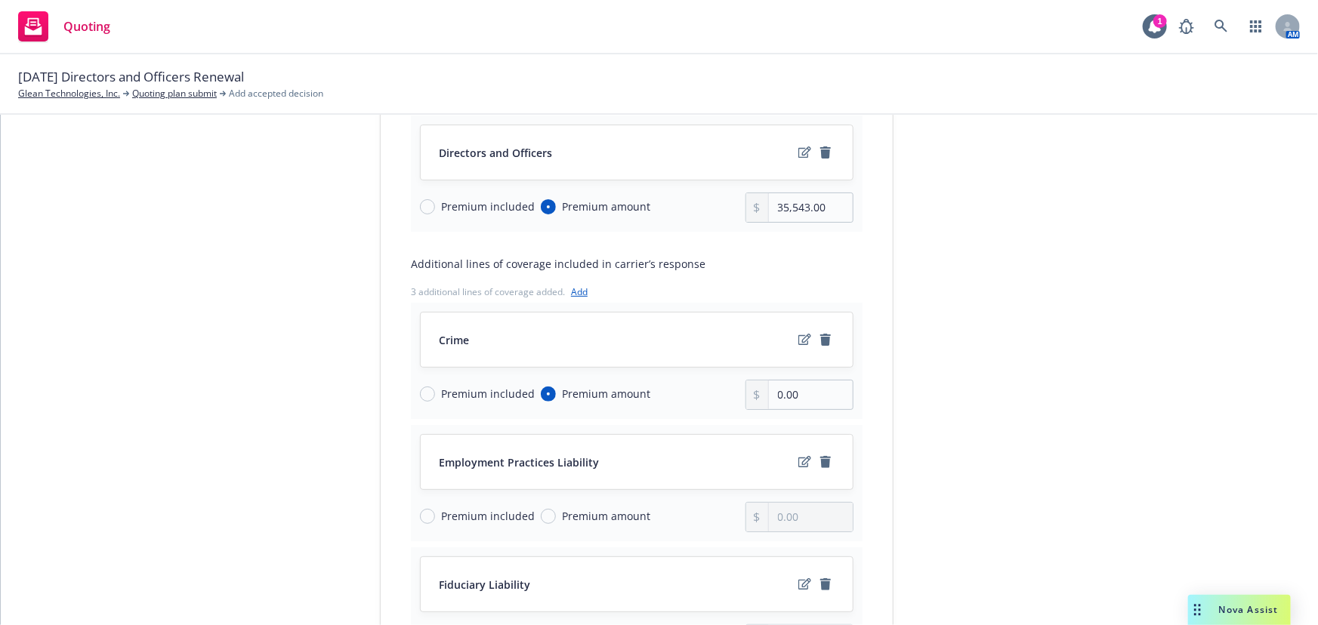
click at [570, 517] on span "Premium amount" at bounding box center [606, 516] width 88 height 16
click at [556, 517] on input "Premium amount" at bounding box center [548, 516] width 15 height 15
radio input "true"
type input "0.00"
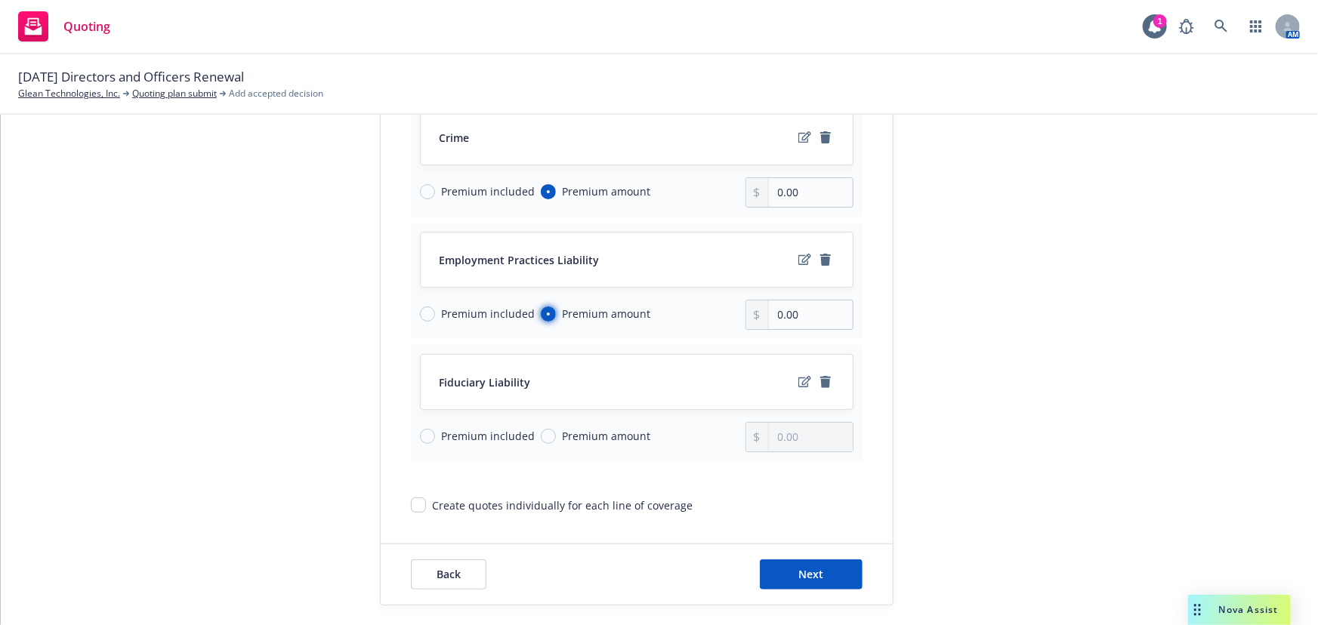
scroll to position [412, 0]
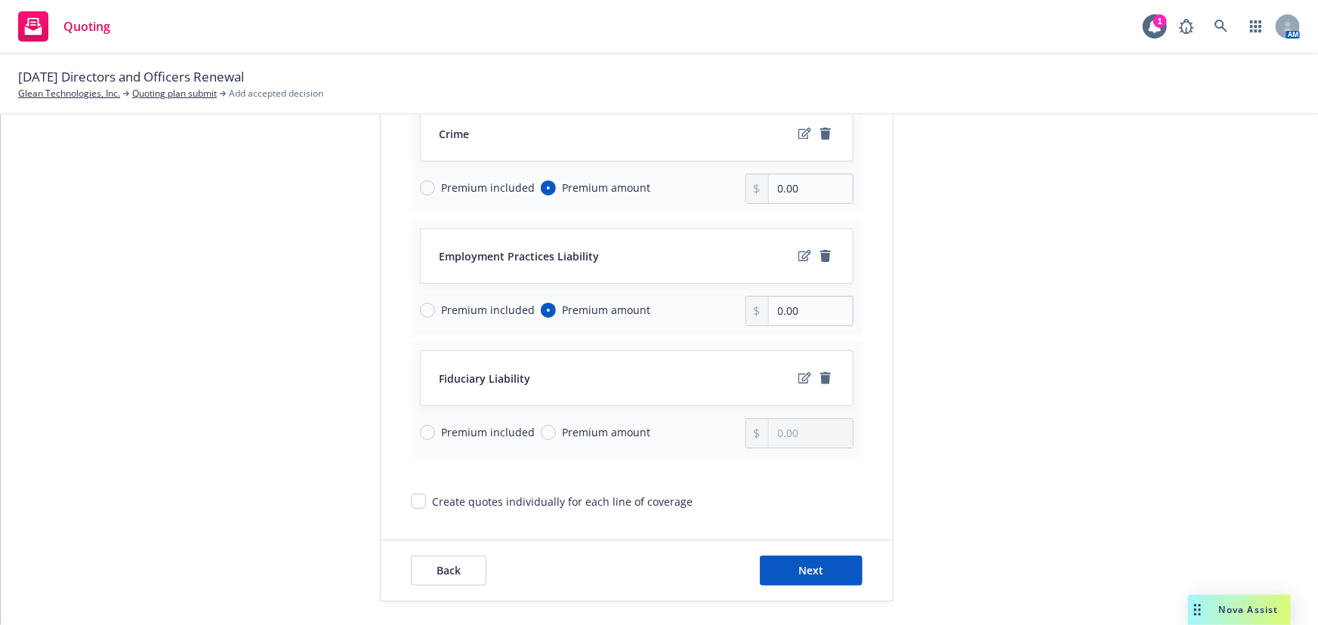
click at [596, 424] on span "Premium amount" at bounding box center [606, 432] width 88 height 16
click at [556, 425] on input "Premium amount" at bounding box center [548, 432] width 15 height 15
radio input "true"
type input "0.00"
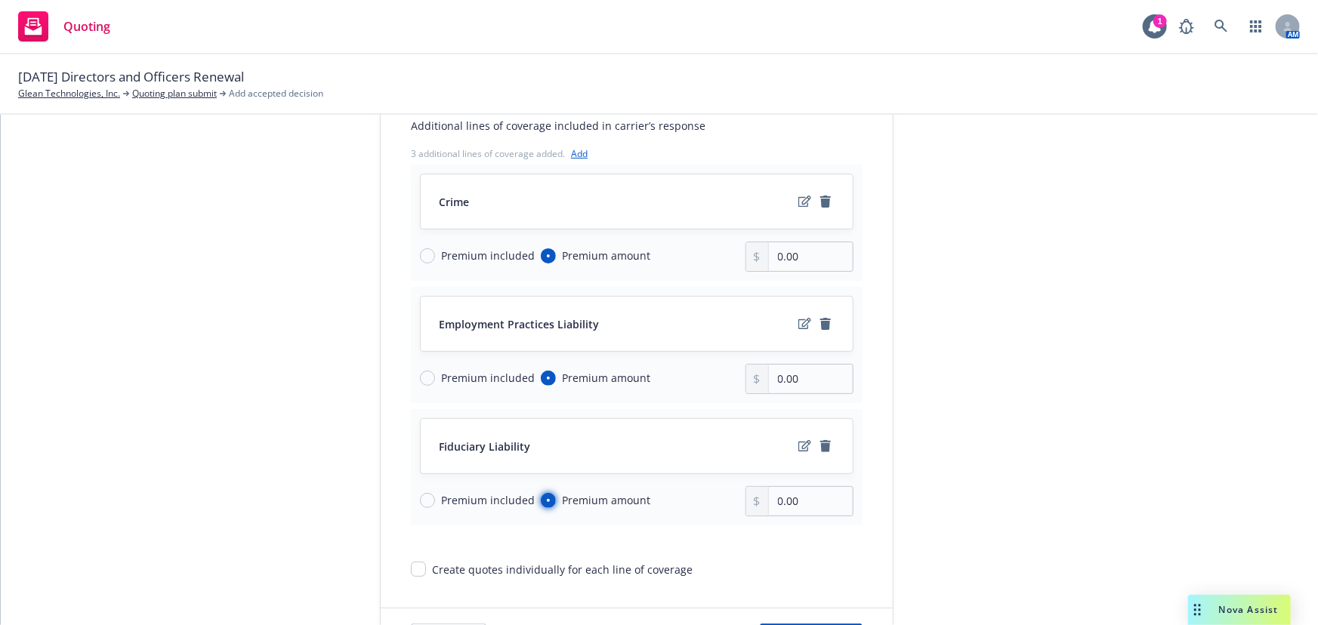
scroll to position [205, 0]
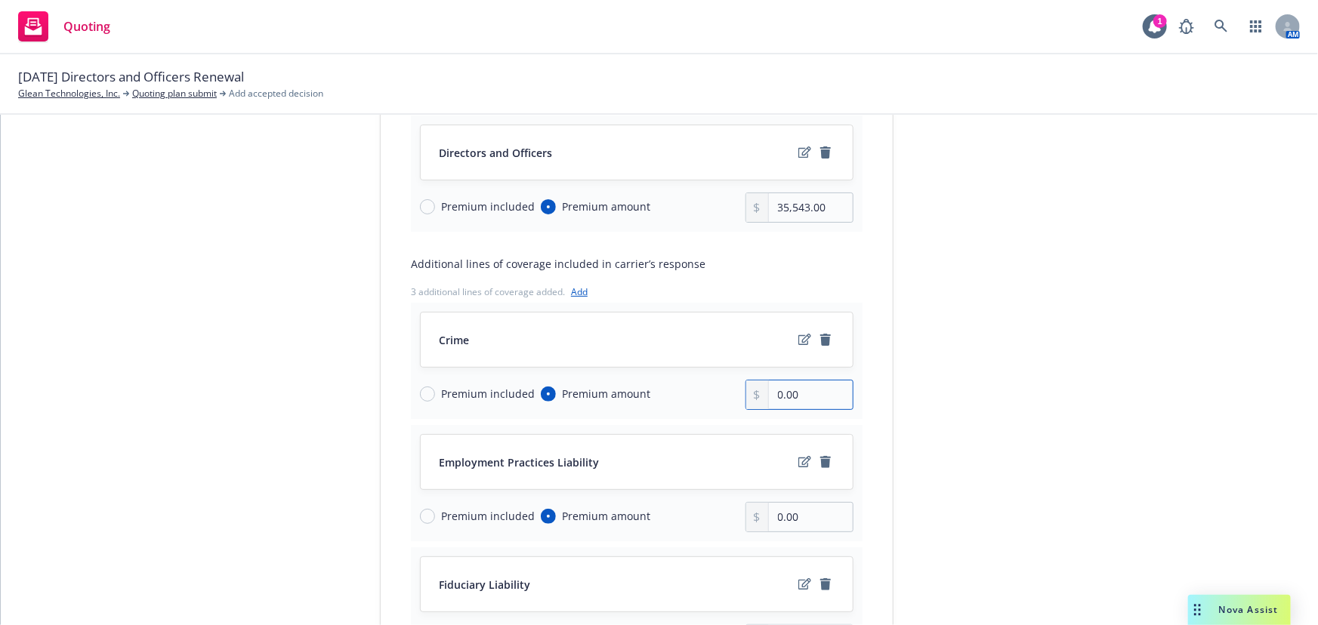
drag, startPoint x: 822, startPoint y: 389, endPoint x: 616, endPoint y: 394, distance: 206.2
click at [616, 394] on div "Premium included Premium amount 0.00" at bounding box center [636, 395] width 433 height 30
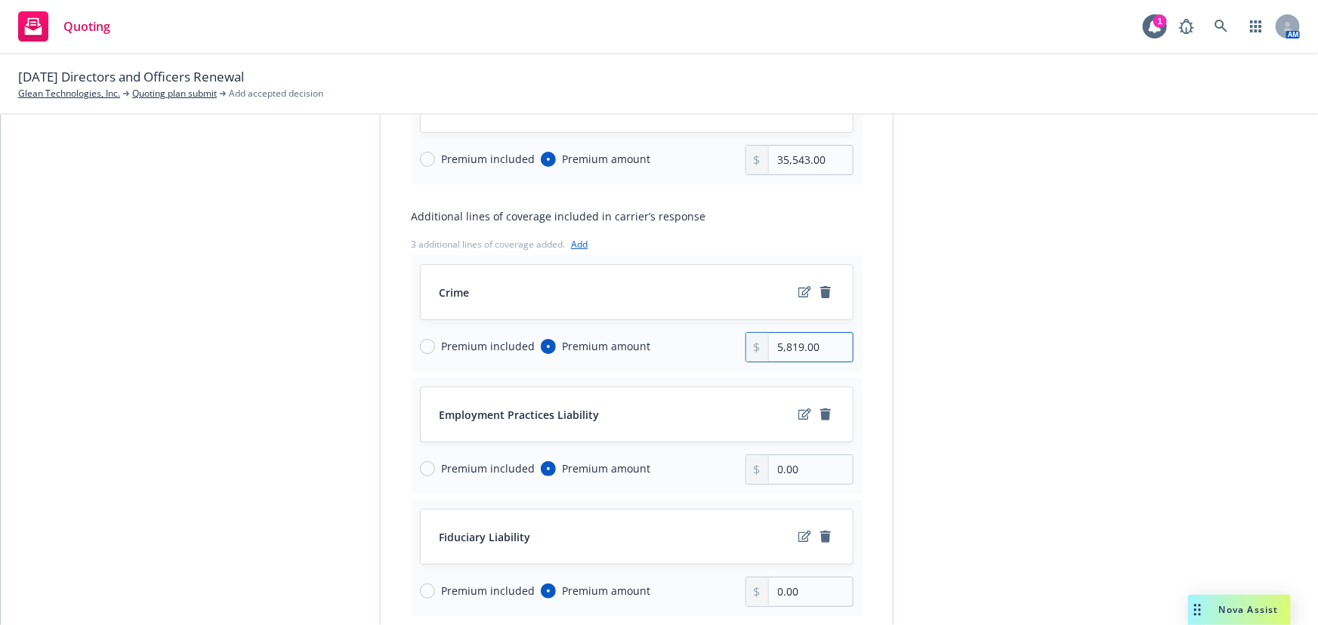
scroll to position [274, 0]
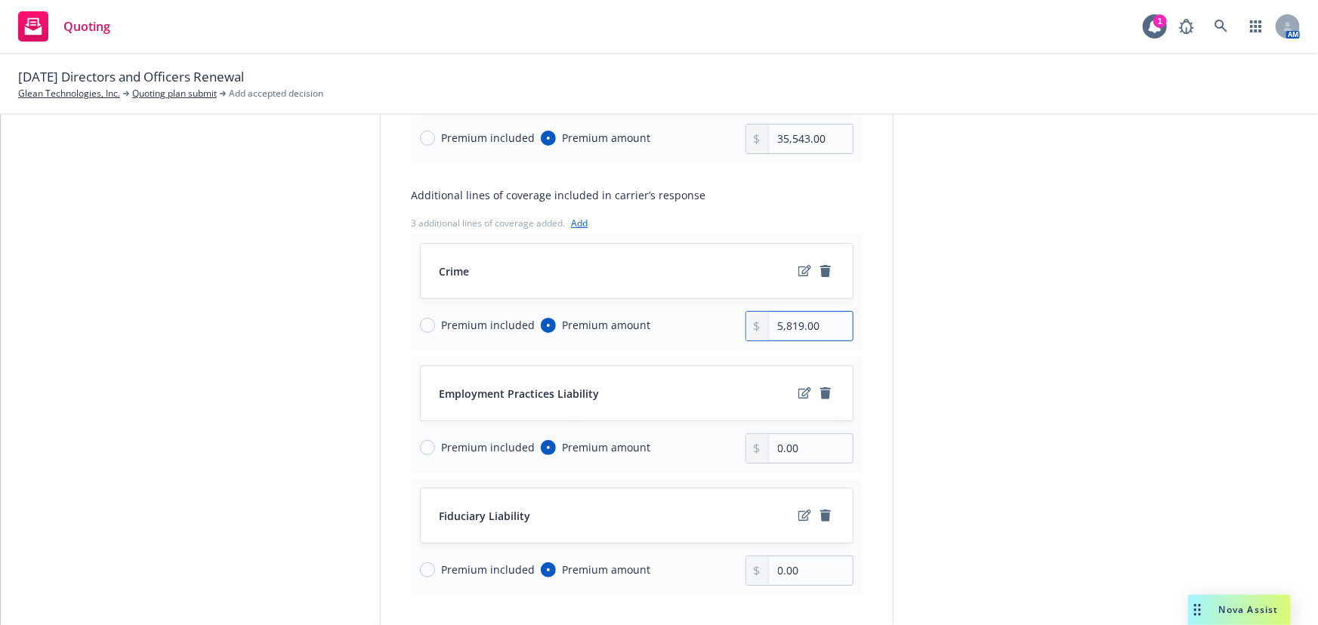
type input "5,819.00"
drag, startPoint x: 764, startPoint y: 448, endPoint x: 706, endPoint y: 448, distance: 58.1
click at [707, 448] on div "Premium included Premium amount 0.00" at bounding box center [636, 448] width 433 height 30
type input "19,831.00"
drag, startPoint x: 808, startPoint y: 574, endPoint x: 695, endPoint y: 562, distance: 113.2
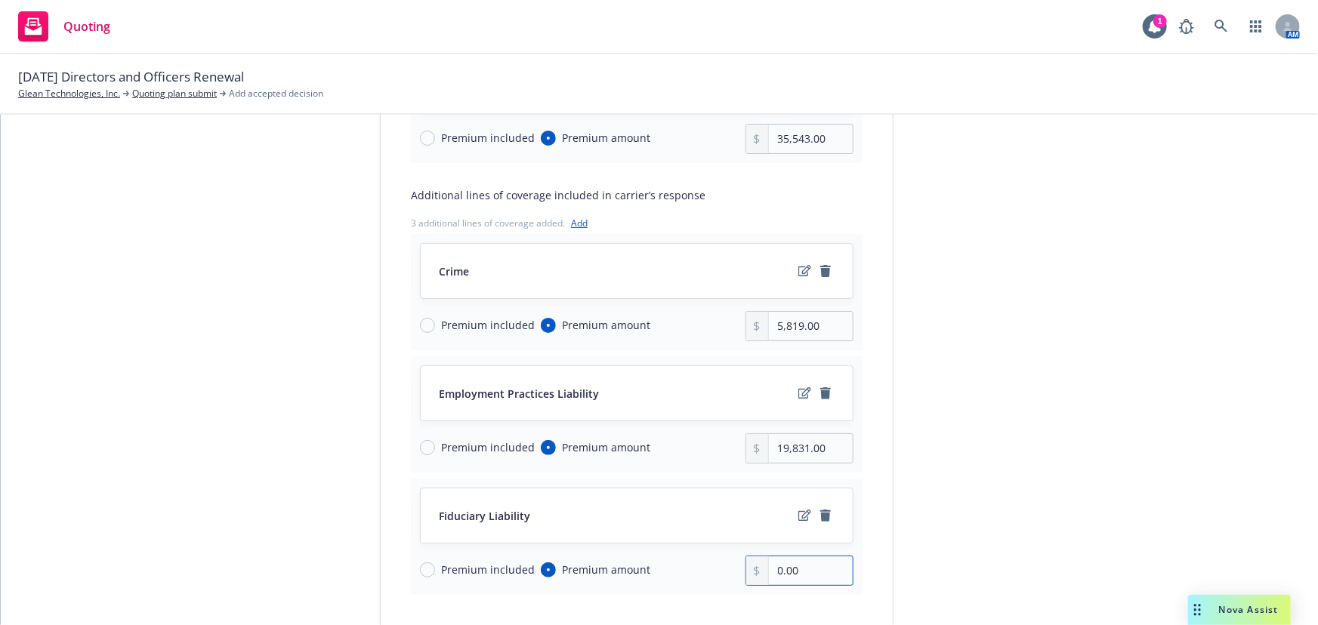
click at [695, 562] on div "Premium included Premium amount 0.00" at bounding box center [636, 571] width 433 height 30
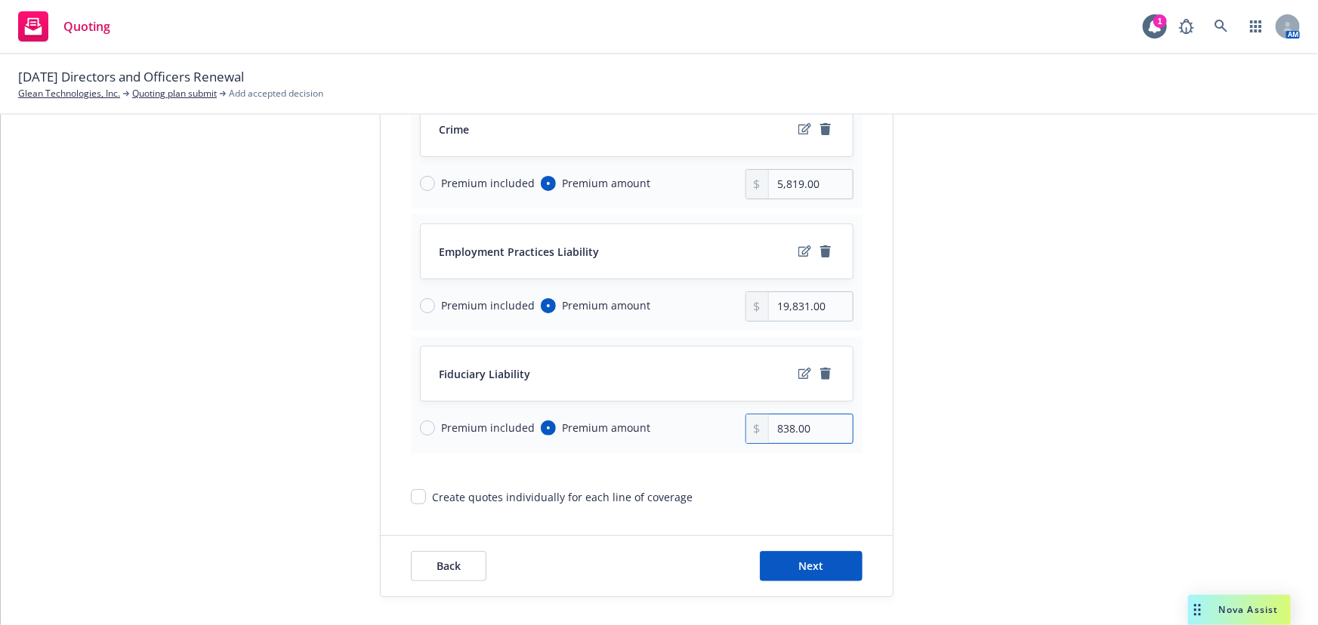
scroll to position [279, 0]
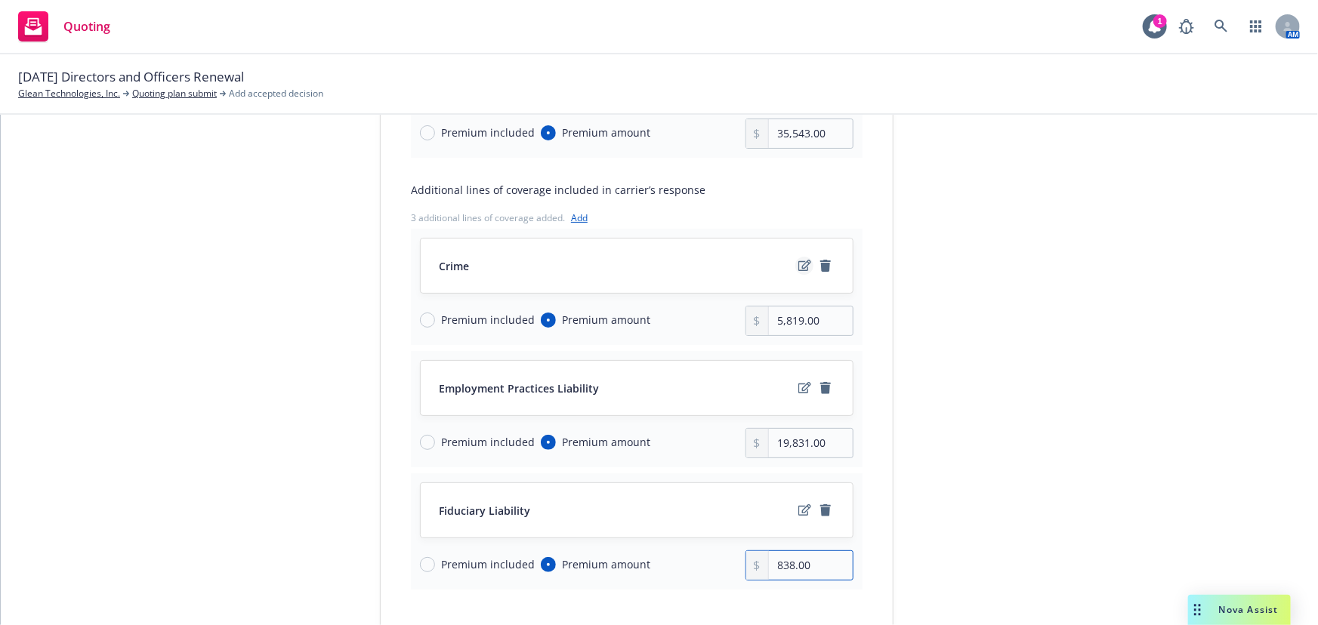
type input "838.00"
click at [798, 265] on icon "edit" at bounding box center [804, 265] width 13 height 11
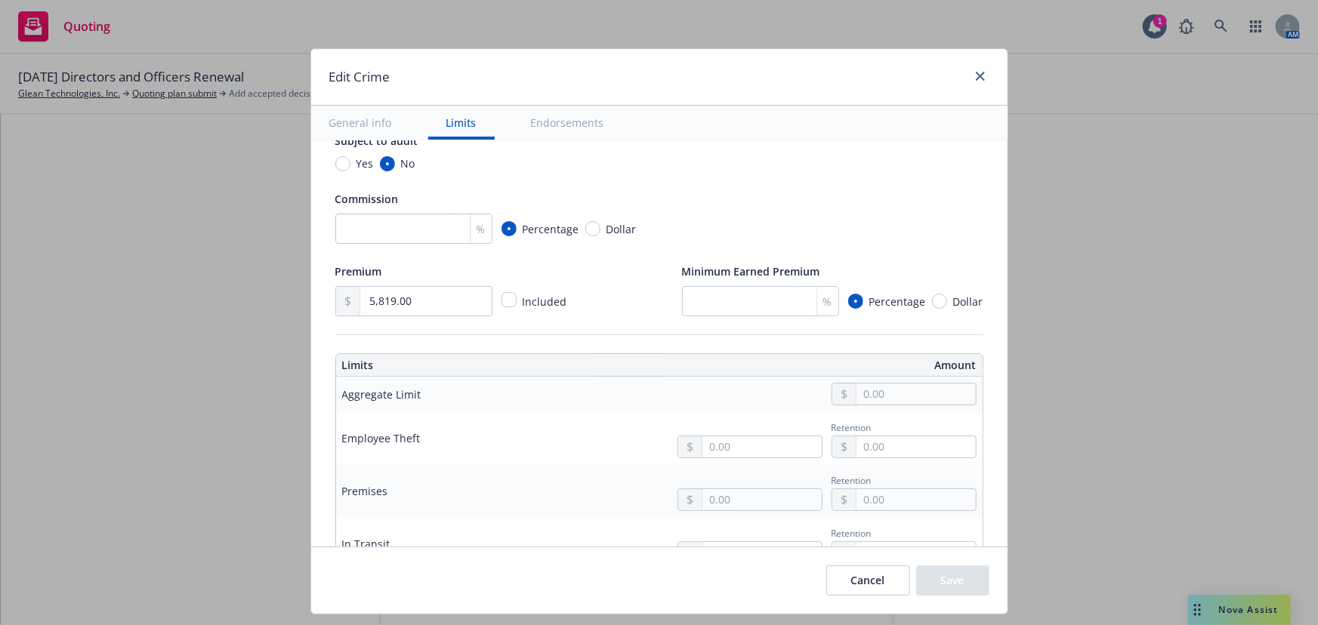
scroll to position [274, 0]
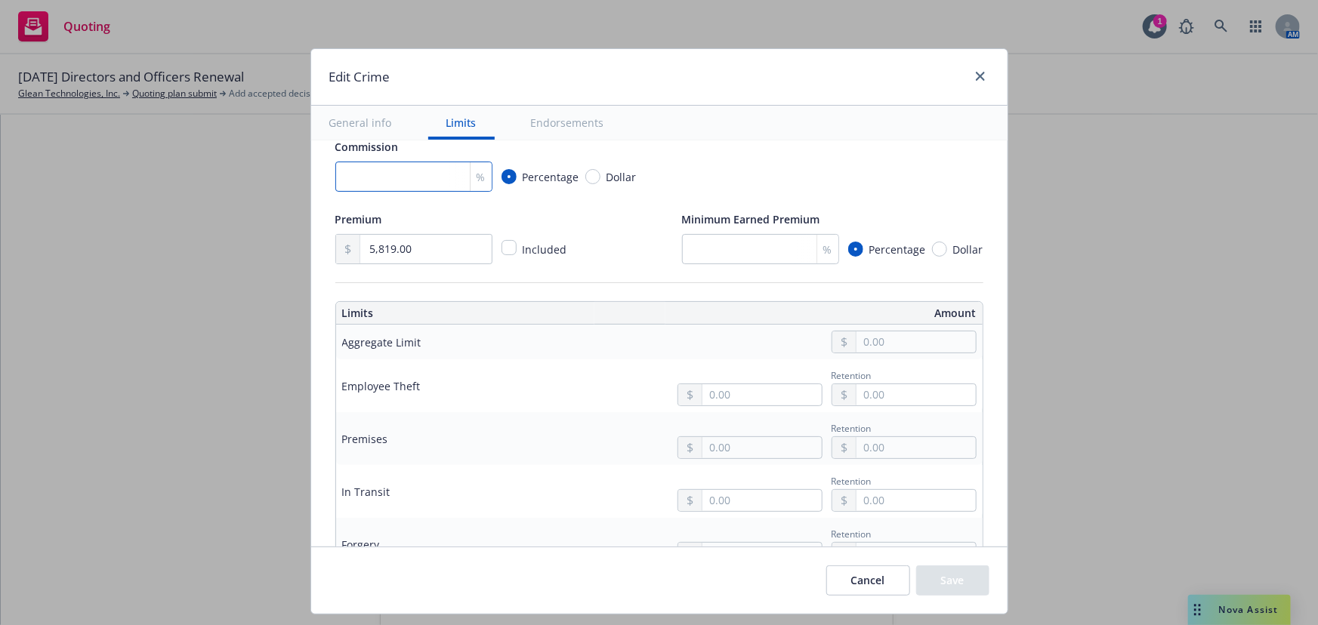
click at [422, 173] on input "number" at bounding box center [413, 177] width 157 height 30
type input "17.5"
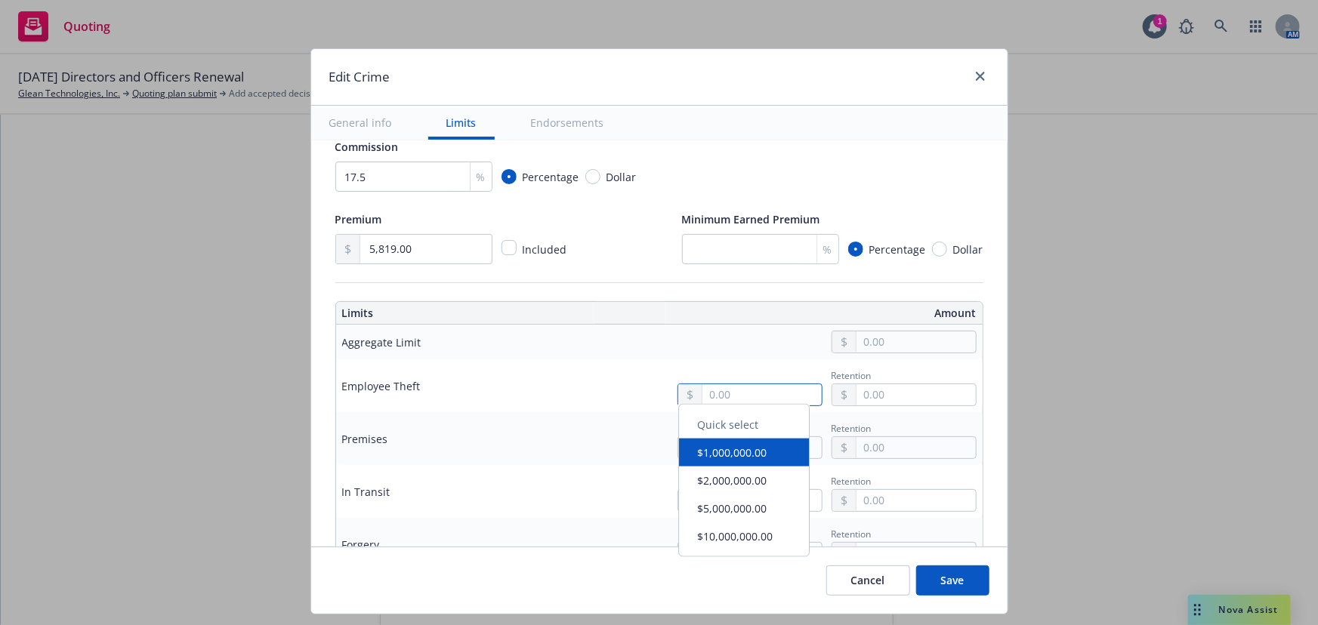
click at [743, 394] on input "text" at bounding box center [761, 394] width 119 height 21
type input "1,000,000.00"
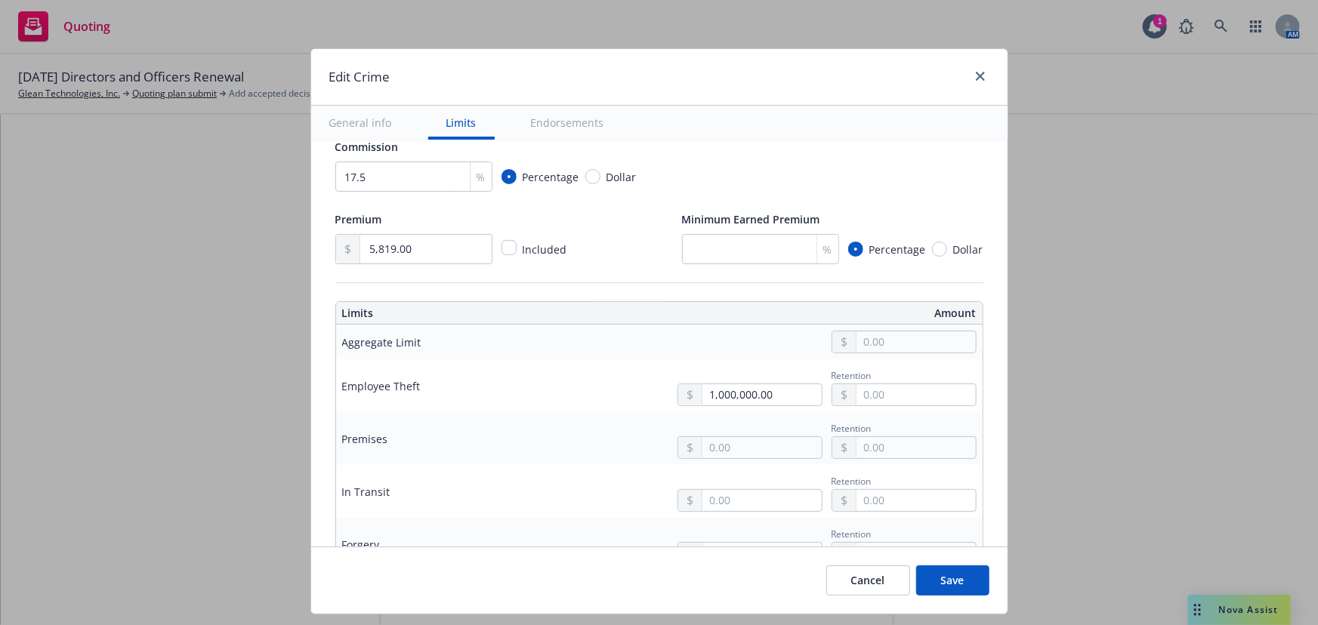
click at [744, 455] on button "$1,000,000.00" at bounding box center [744, 460] width 130 height 28
click at [898, 391] on input "text" at bounding box center [915, 394] width 119 height 21
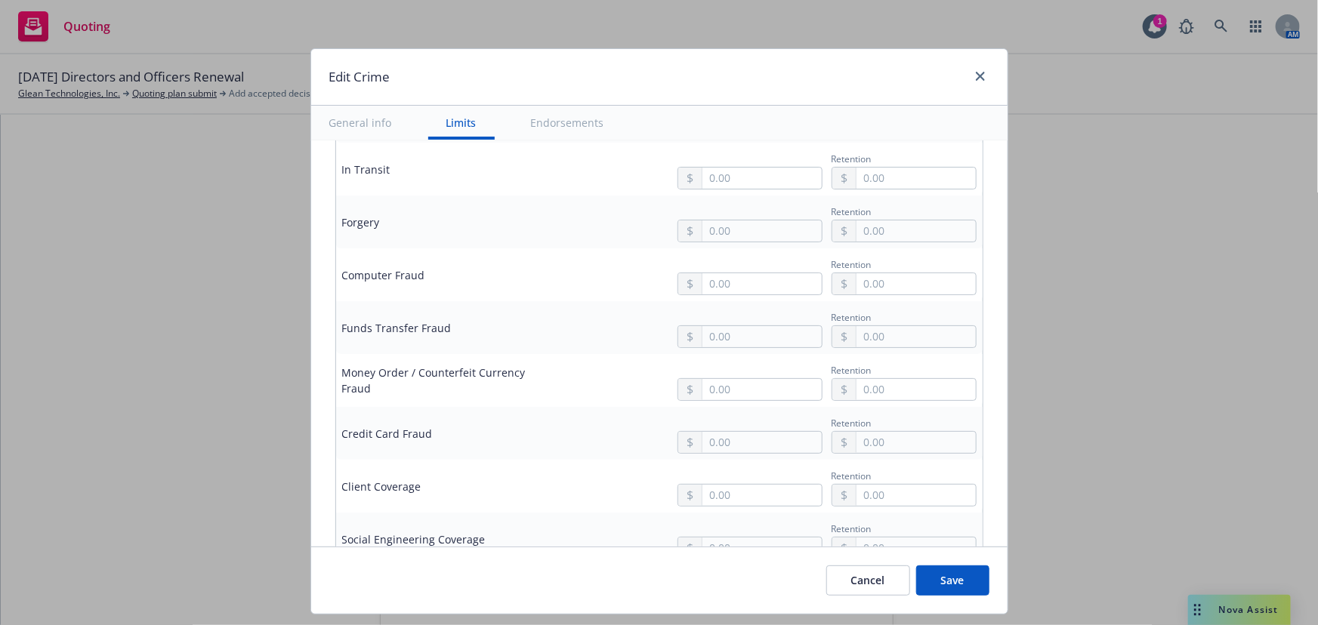
scroll to position [618, 0]
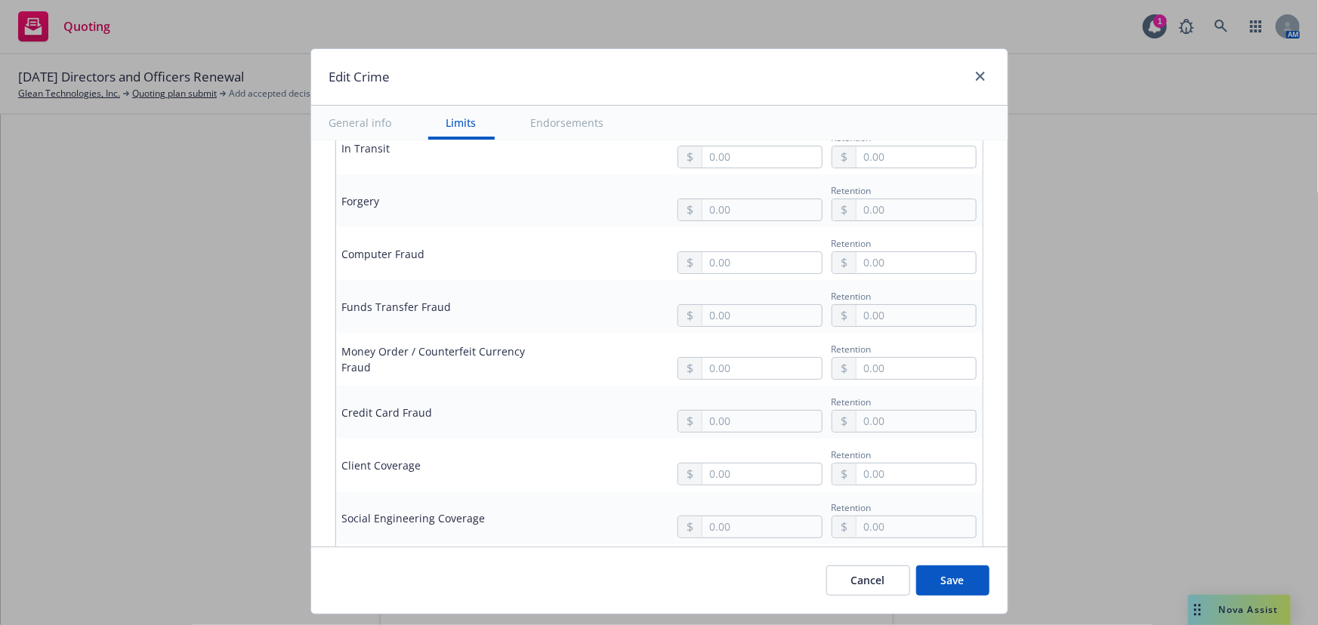
type input "25,000.00"
click at [702, 529] on input "text" at bounding box center [761, 526] width 119 height 21
type input "100,000.00"
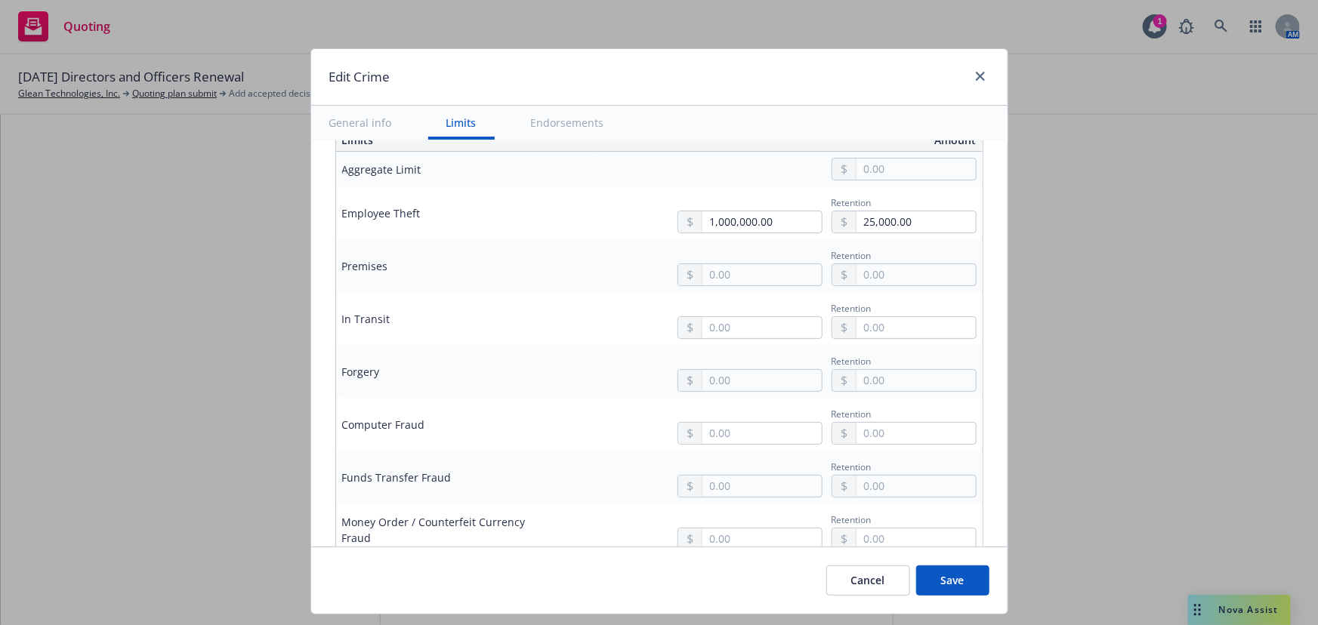
scroll to position [412, 0]
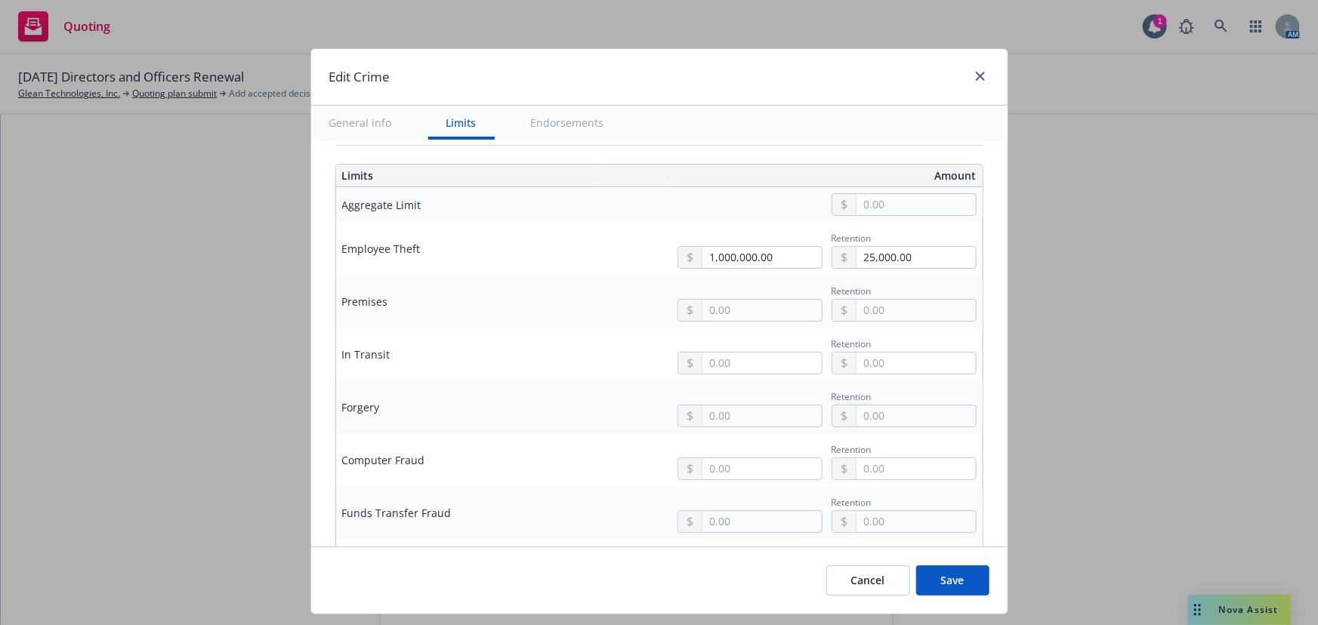
type input "25,000.00"
click at [763, 319] on body "Quoting 1 AM 10/01/25 Directors and Officers Renewal Glean Technologies, Inc. Q…" at bounding box center [659, 312] width 1318 height 625
type input "1,000,000.00"
click at [775, 363] on button "$1,000,000.00" at bounding box center [744, 376] width 130 height 28
click at [767, 362] on input "text" at bounding box center [761, 363] width 119 height 21
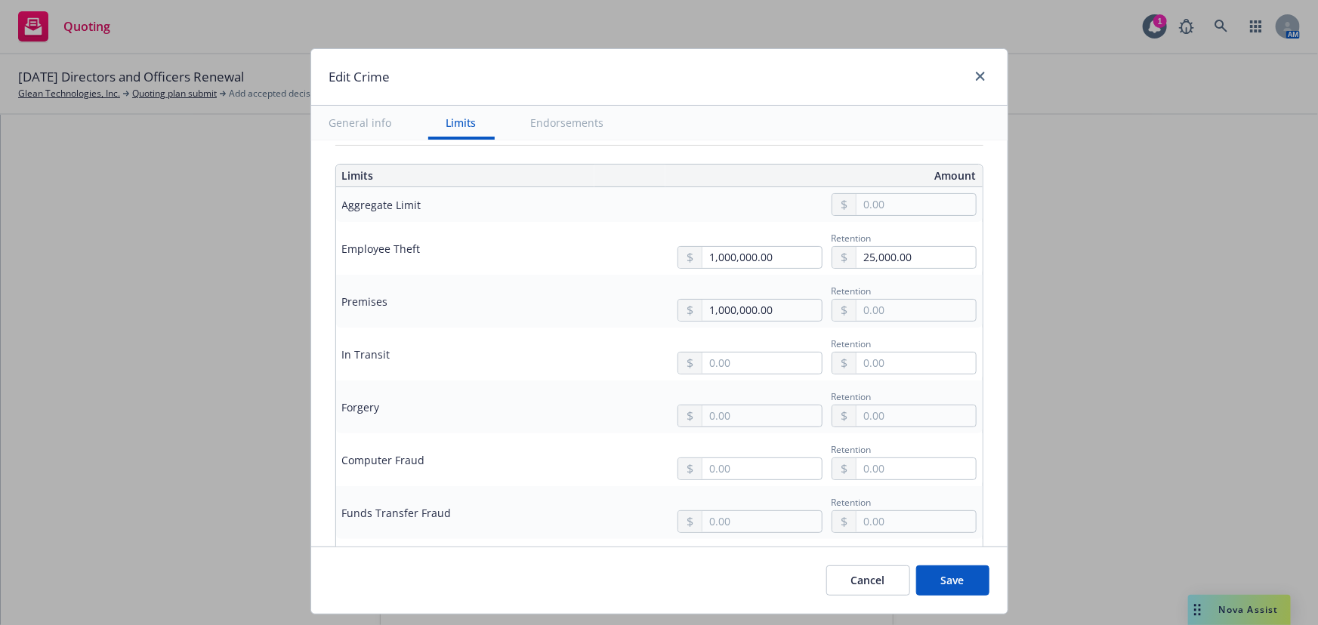
type input "1,000,000.00"
click at [775, 418] on button "$1,000,000.00" at bounding box center [744, 428] width 130 height 28
click at [775, 430] on td "Retention" at bounding box center [773, 407] width 420 height 53
click at [778, 414] on input "text" at bounding box center [761, 415] width 119 height 21
type input "1,000,000.00"
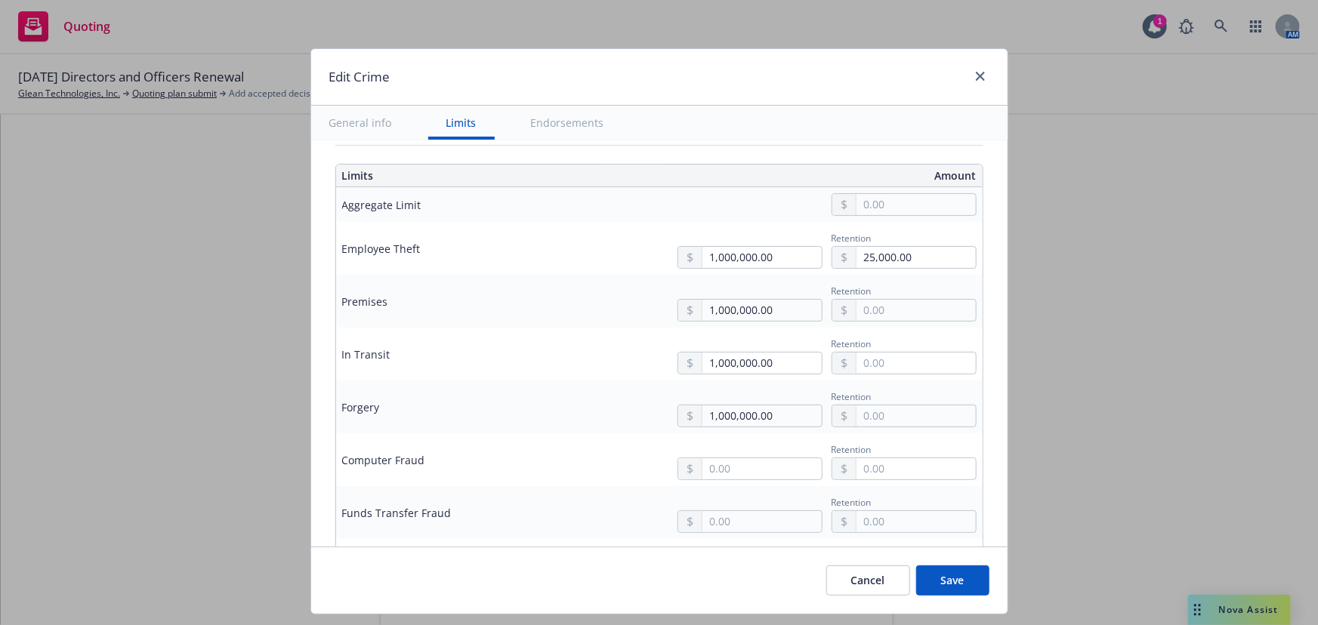
click at [757, 482] on button "$1,000,000.00" at bounding box center [744, 480] width 130 height 28
click at [748, 496] on div "Retention" at bounding box center [820, 512] width 311 height 41
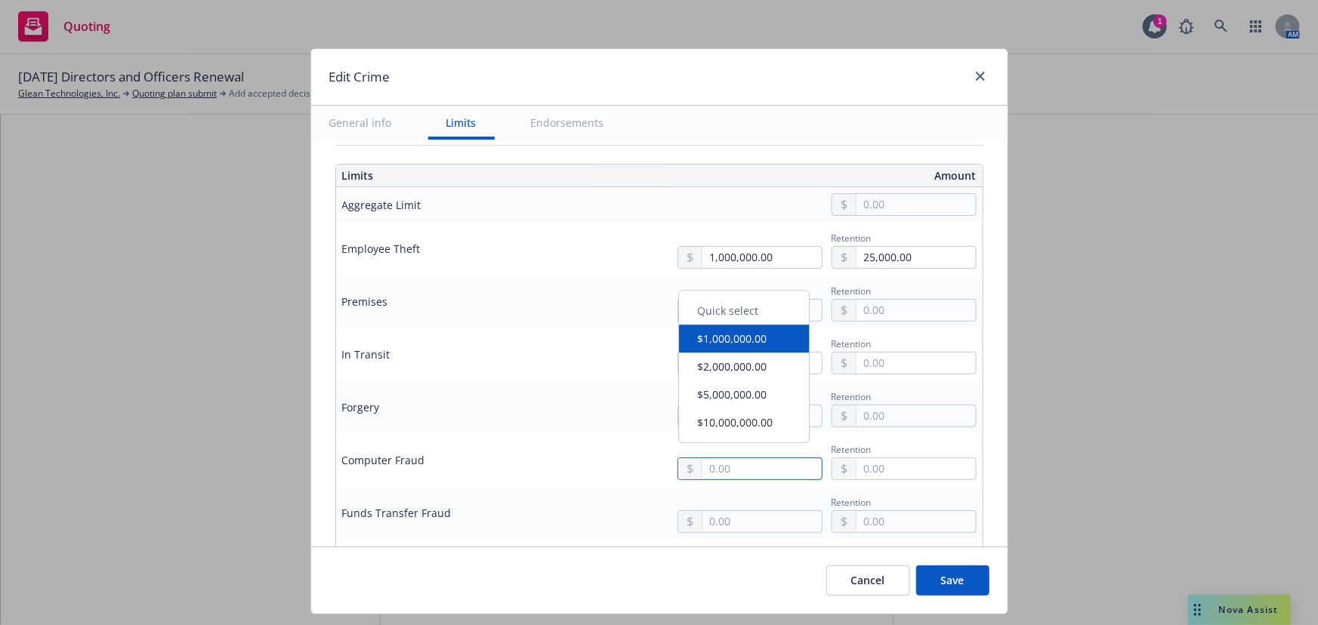
click at [751, 466] on input "text" at bounding box center [761, 468] width 119 height 21
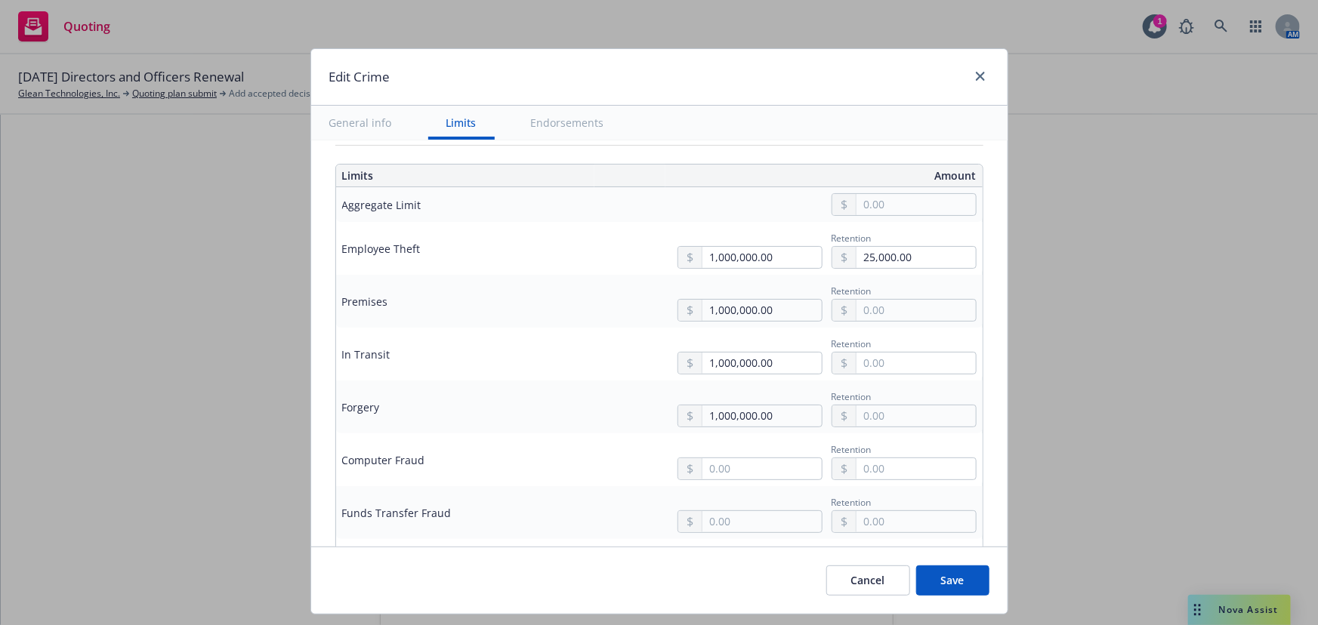
type input "1,000,000.00"
click at [731, 345] on button "$1,000,000.00" at bounding box center [744, 345] width 130 height 28
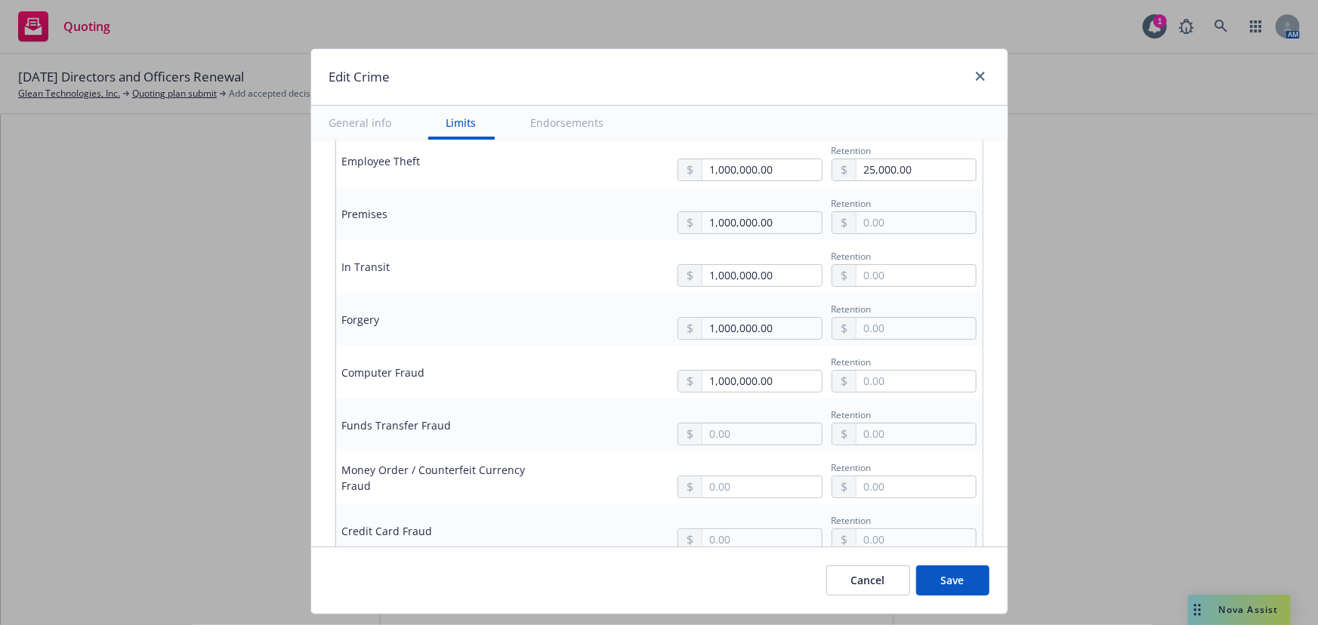
scroll to position [549, 0]
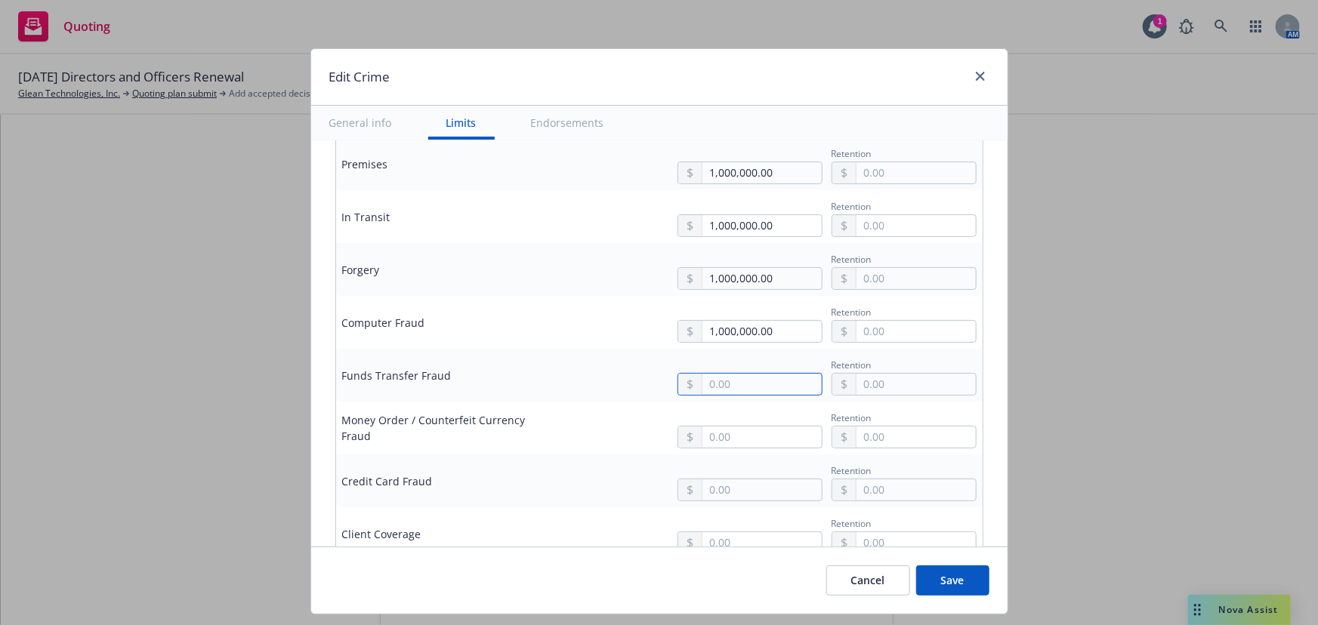
click at [755, 387] on input "text" at bounding box center [761, 384] width 119 height 21
type input "1,000,000.00"
drag, startPoint x: 739, startPoint y: 444, endPoint x: 735, endPoint y: 453, distance: 10.1
click at [738, 445] on button "$1,000,000.00" at bounding box center [744, 449] width 130 height 28
click at [732, 468] on div "Retention" at bounding box center [820, 481] width 311 height 41
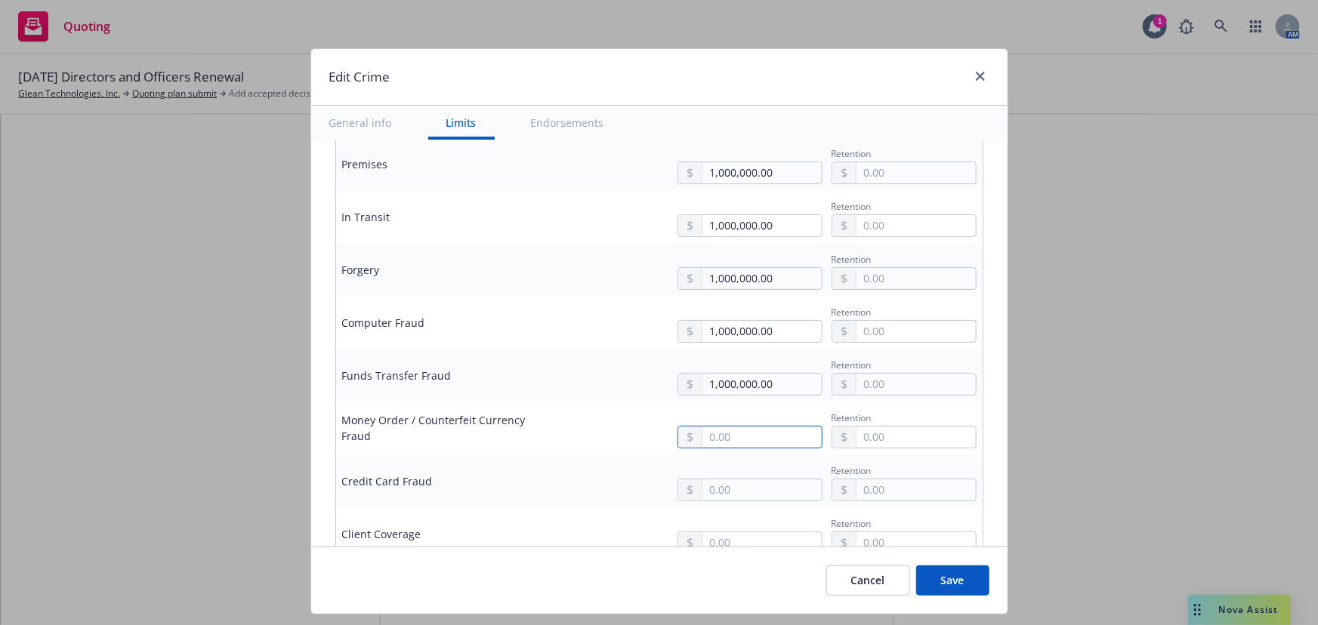
click at [737, 438] on input "text" at bounding box center [761, 437] width 119 height 21
type input "1,000,000.00"
click at [726, 495] on button "$1,000,000.00" at bounding box center [744, 500] width 130 height 28
click at [723, 492] on input "text" at bounding box center [761, 489] width 119 height 21
type input "1,000,000.00"
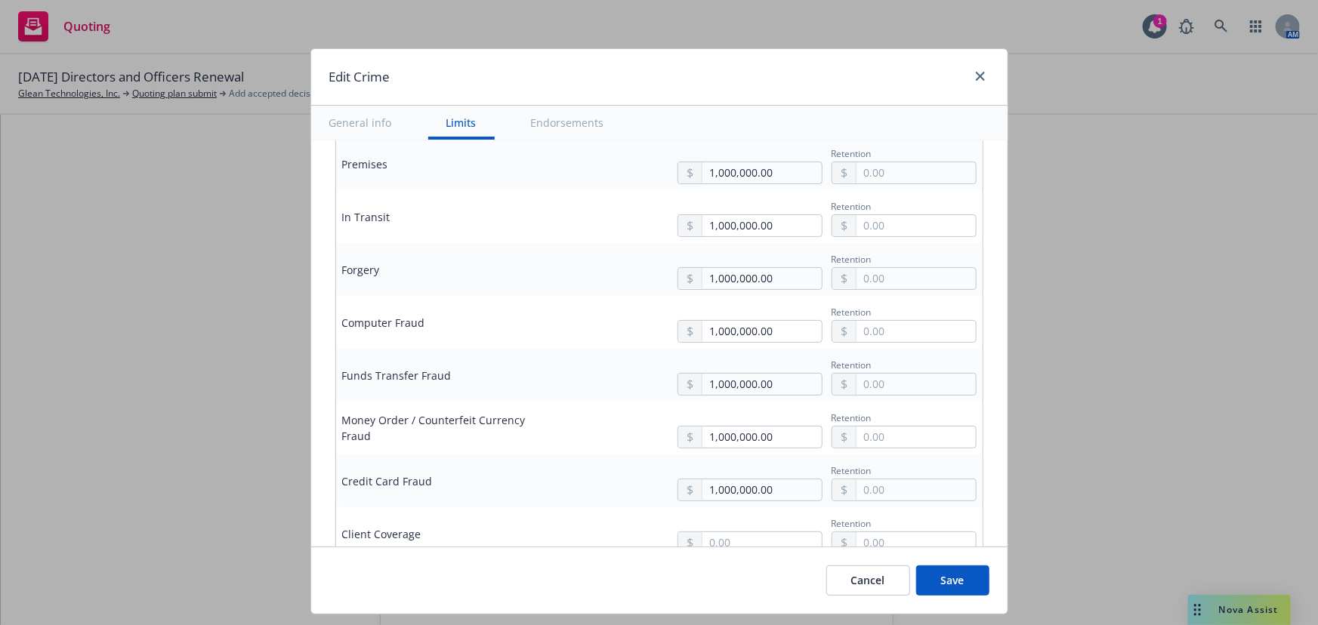
click at [732, 362] on button "$1,000,000.00" at bounding box center [744, 365] width 130 height 28
click at [720, 544] on input "text" at bounding box center [761, 542] width 119 height 21
type input "1,000,000.00"
click at [732, 413] on button "$1,000,000.00" at bounding box center [744, 419] width 130 height 28
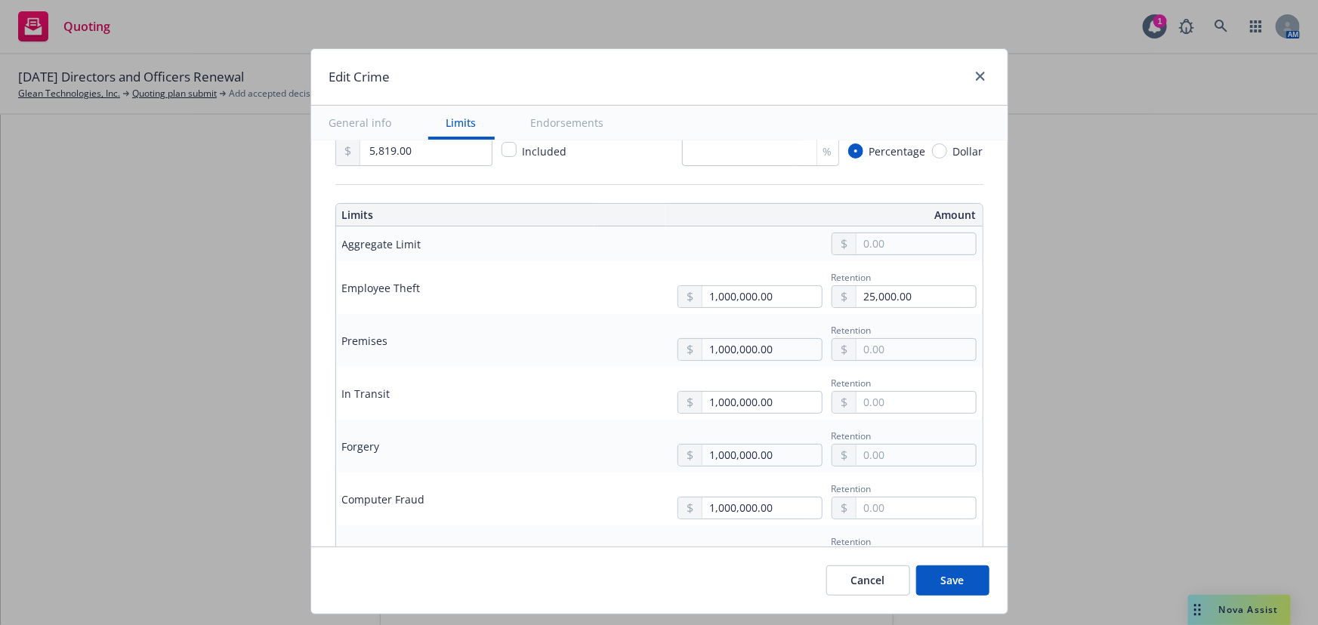
scroll to position [343, 0]
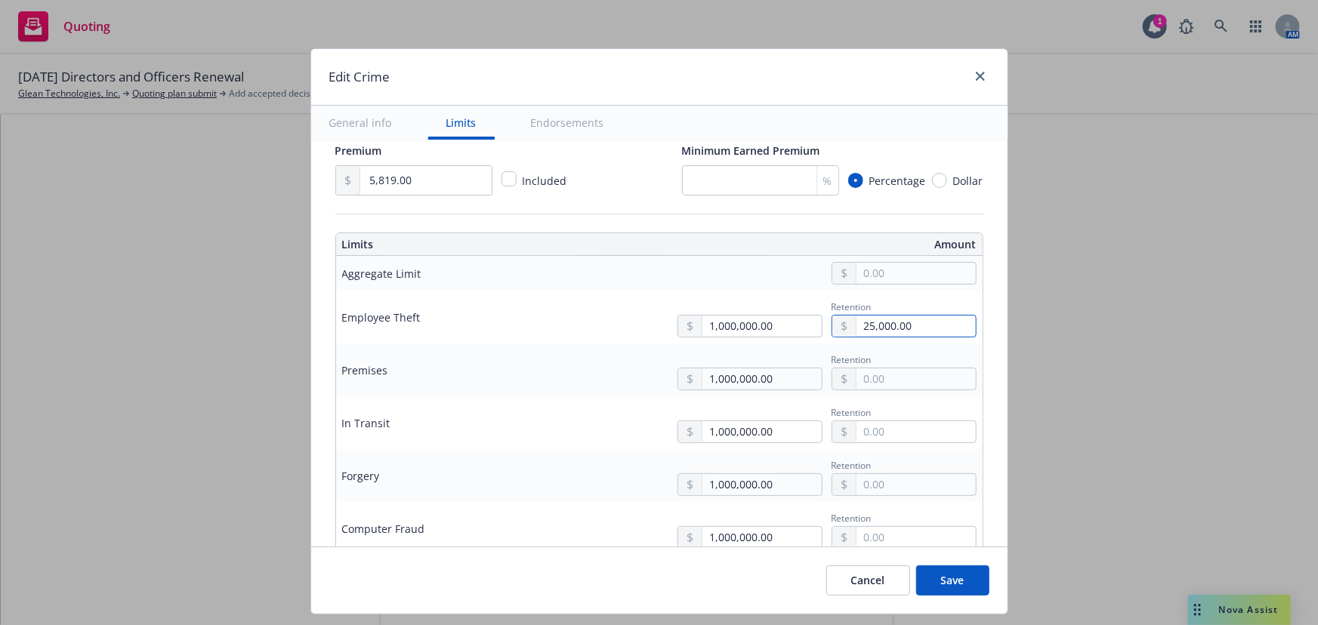
drag, startPoint x: 903, startPoint y: 322, endPoint x: 790, endPoint y: 320, distance: 113.3
click at [790, 320] on div "1,000,000.00 Retention 25,000.00" at bounding box center [820, 317] width 311 height 41
click at [928, 383] on input "text" at bounding box center [915, 378] width 119 height 21
paste input "25,000.00"
type input "25,000.00"
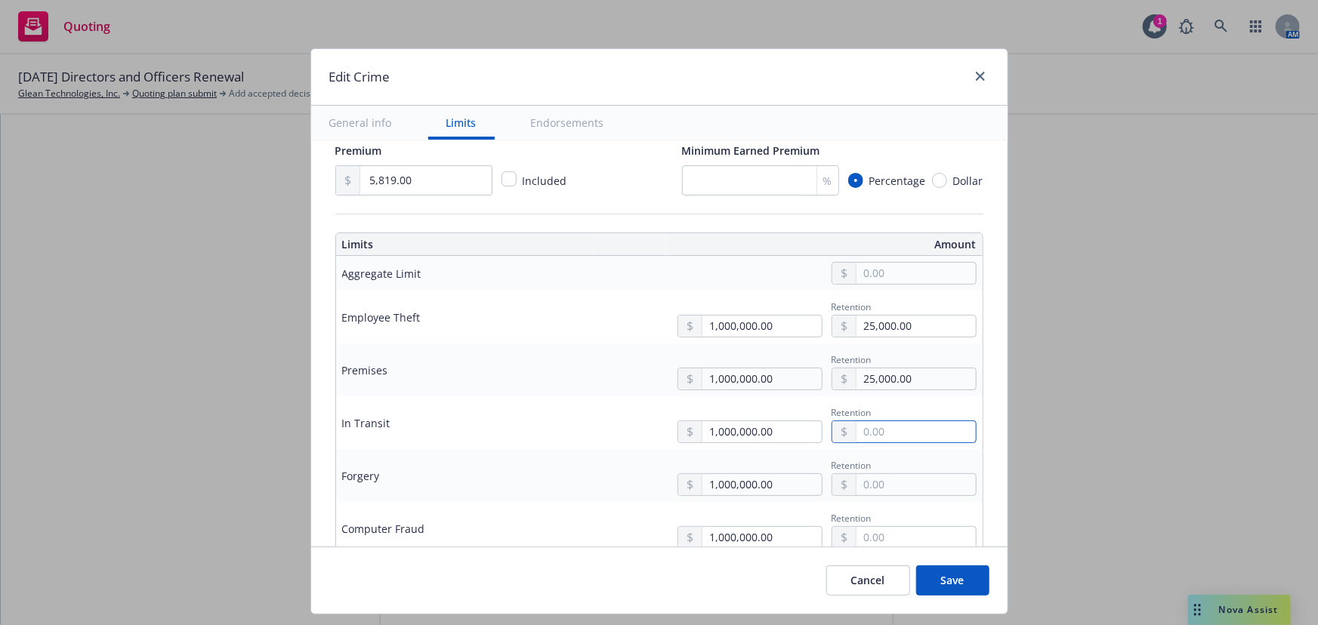
click at [903, 426] on input "text" at bounding box center [915, 431] width 119 height 21
paste input "25,000.00"
type input "25,000.00"
click at [876, 476] on input "text" at bounding box center [915, 484] width 119 height 21
paste input "25,000.00"
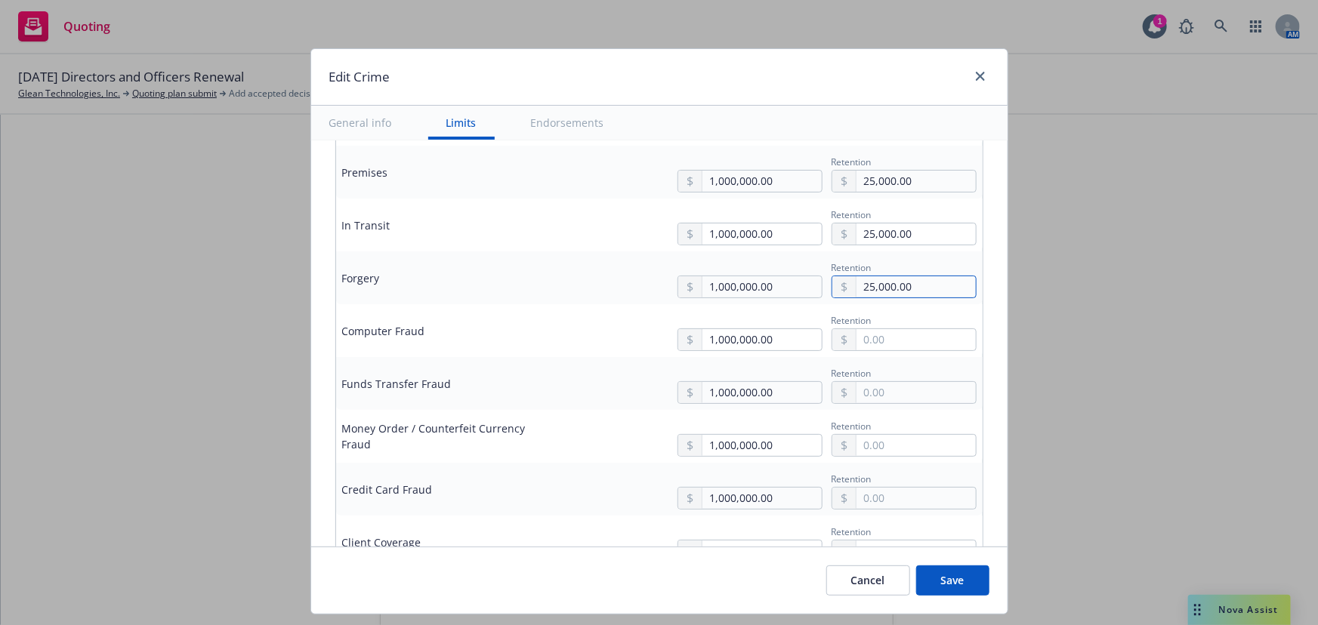
scroll to position [549, 0]
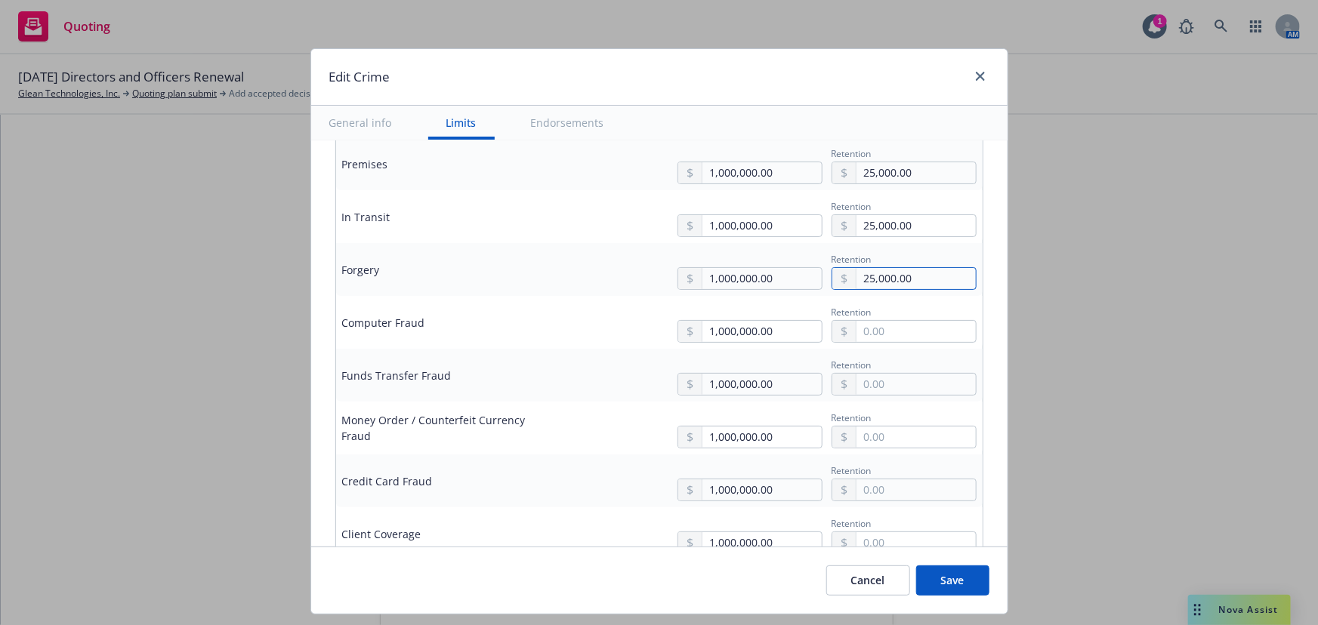
type input "25,000.00"
click at [904, 335] on input "text" at bounding box center [915, 331] width 119 height 21
paste input "25,000.00"
type input "25,000.00"
click at [891, 387] on input "text" at bounding box center [915, 384] width 119 height 21
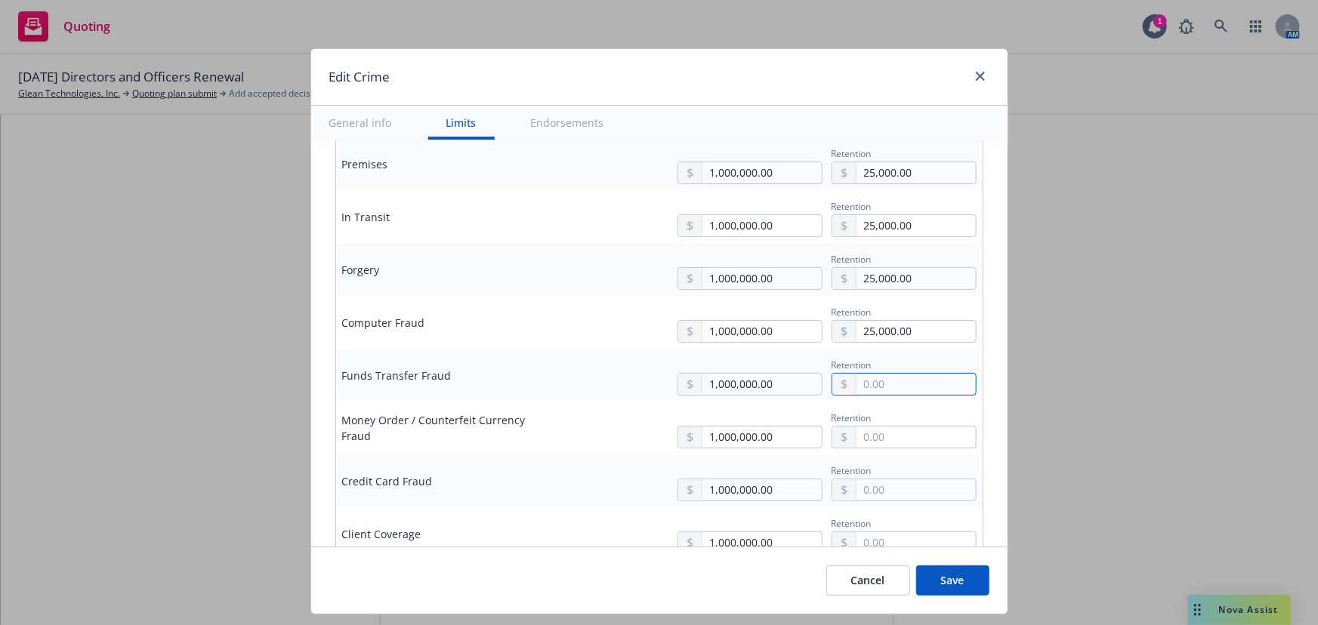
paste input "25,000.00"
type input "25,000.00"
click at [891, 431] on input "text" at bounding box center [915, 437] width 119 height 21
paste input "25,000.00"
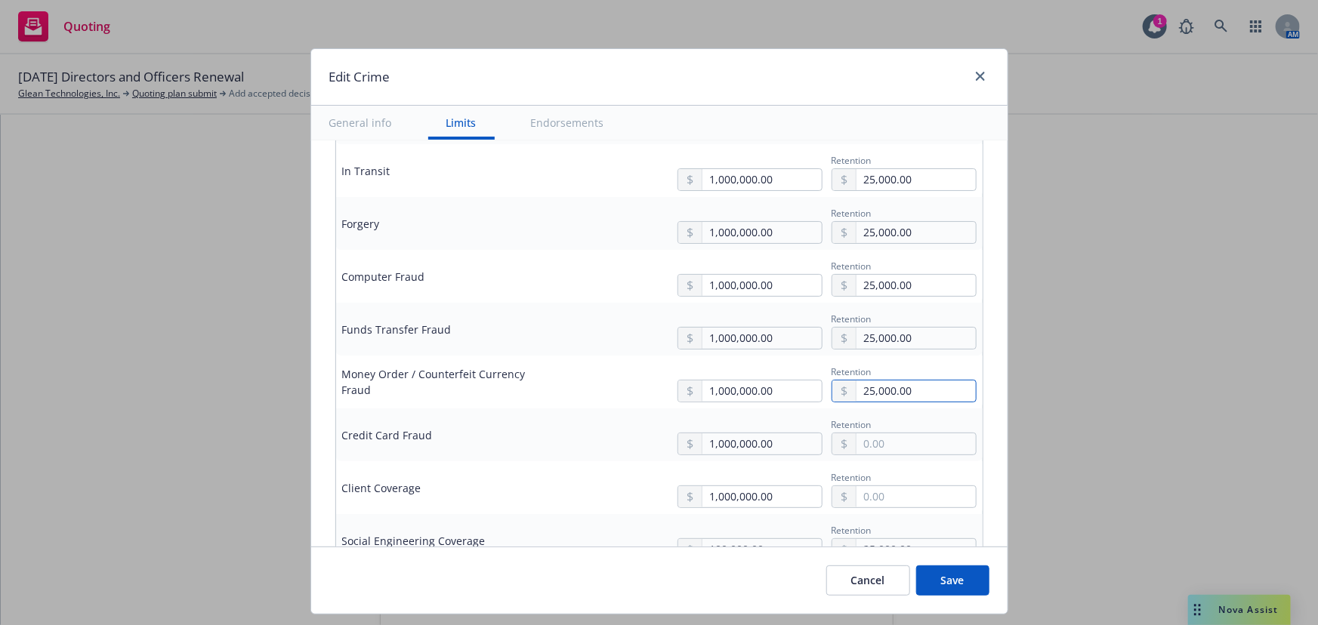
scroll to position [618, 0]
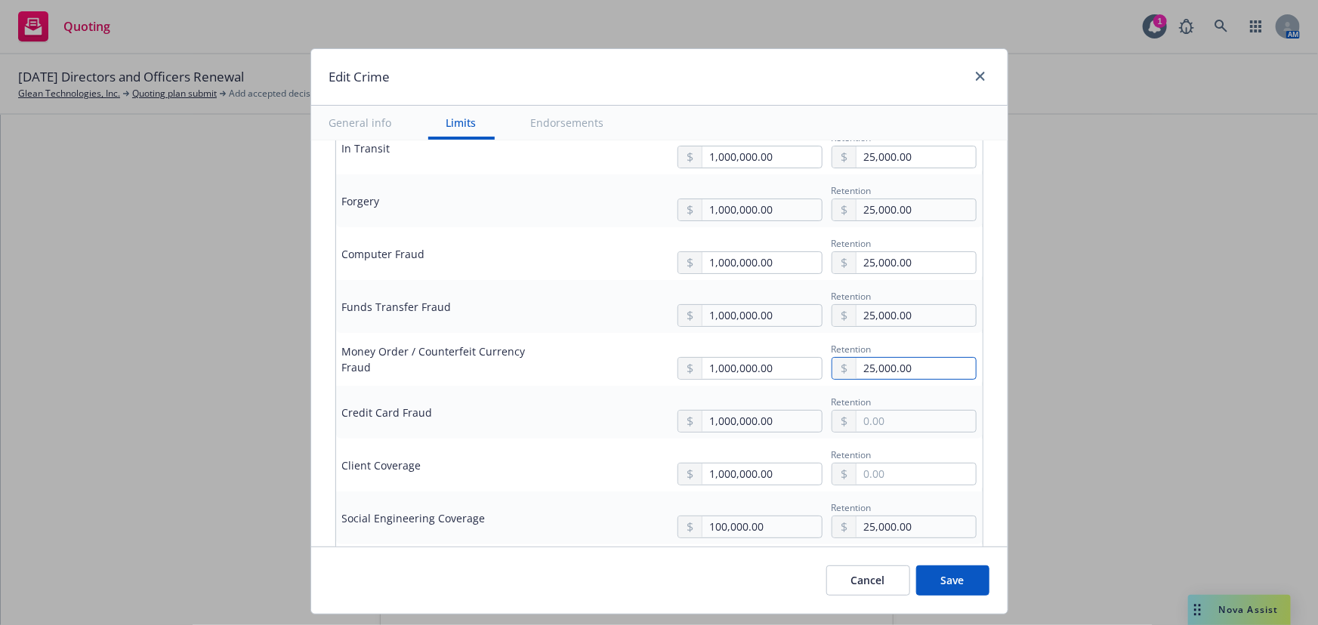
type input "25,000.00"
click at [902, 418] on input "text" at bounding box center [915, 421] width 119 height 21
paste input "25,000.00"
type input "25,000.00"
click at [887, 470] on input "text" at bounding box center [915, 474] width 119 height 21
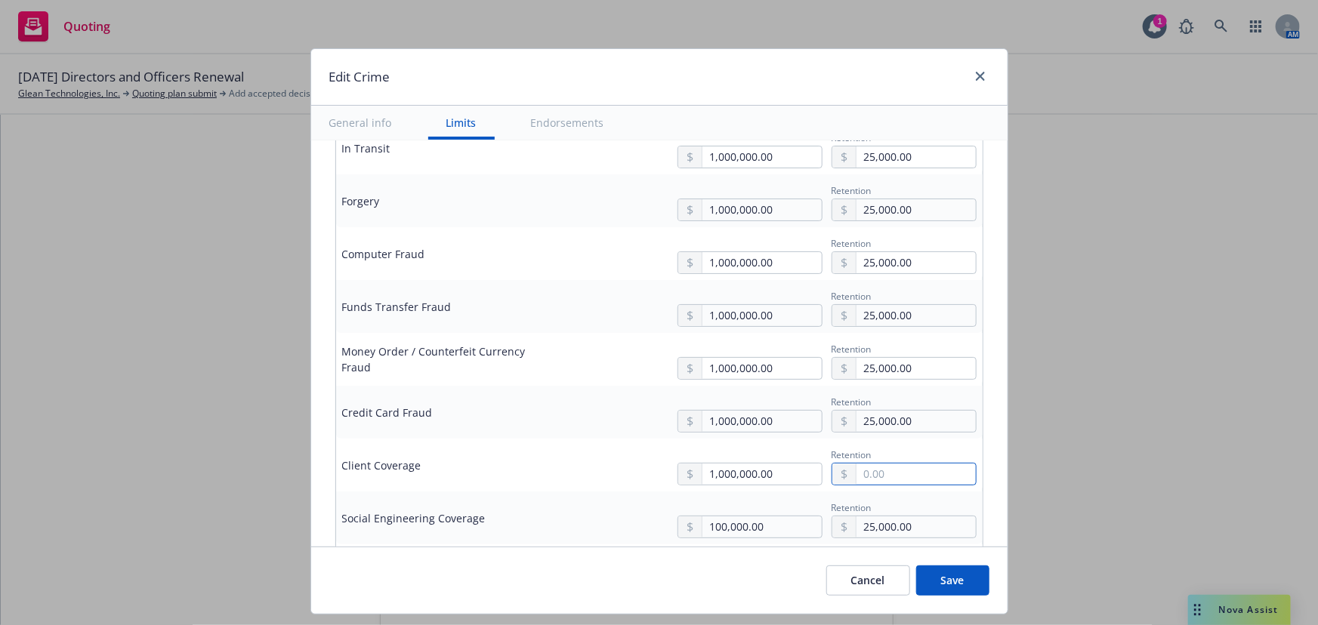
paste input "25,000.00"
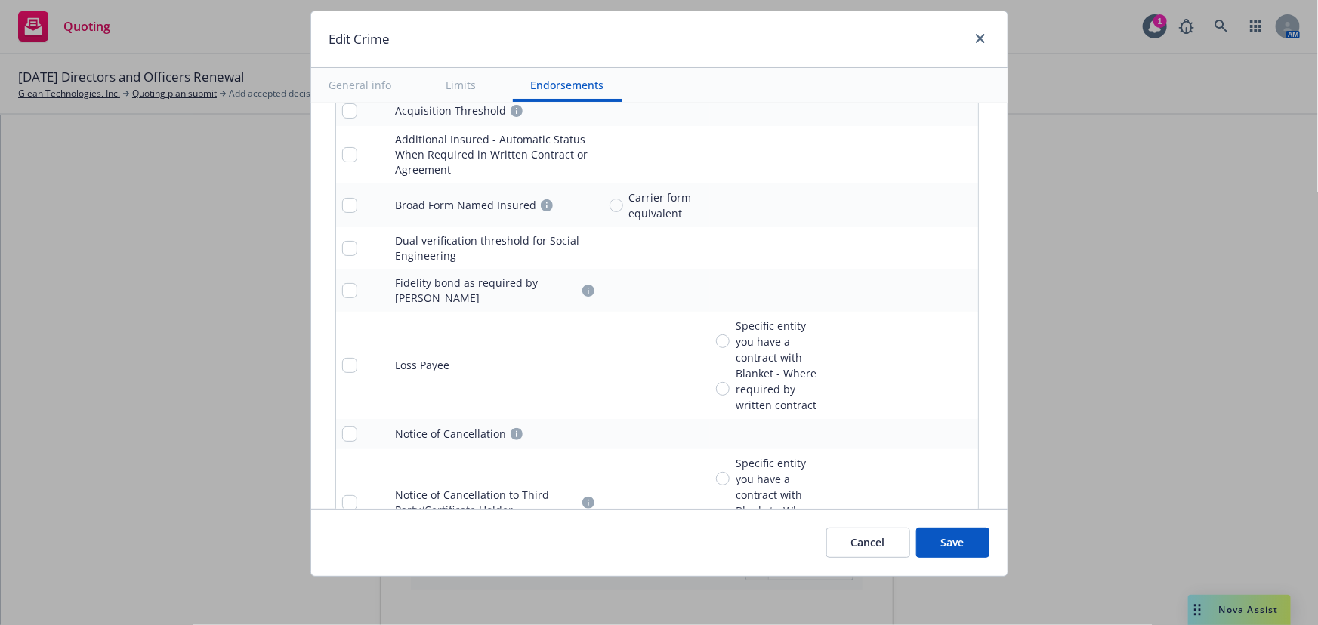
scroll to position [1578, 0]
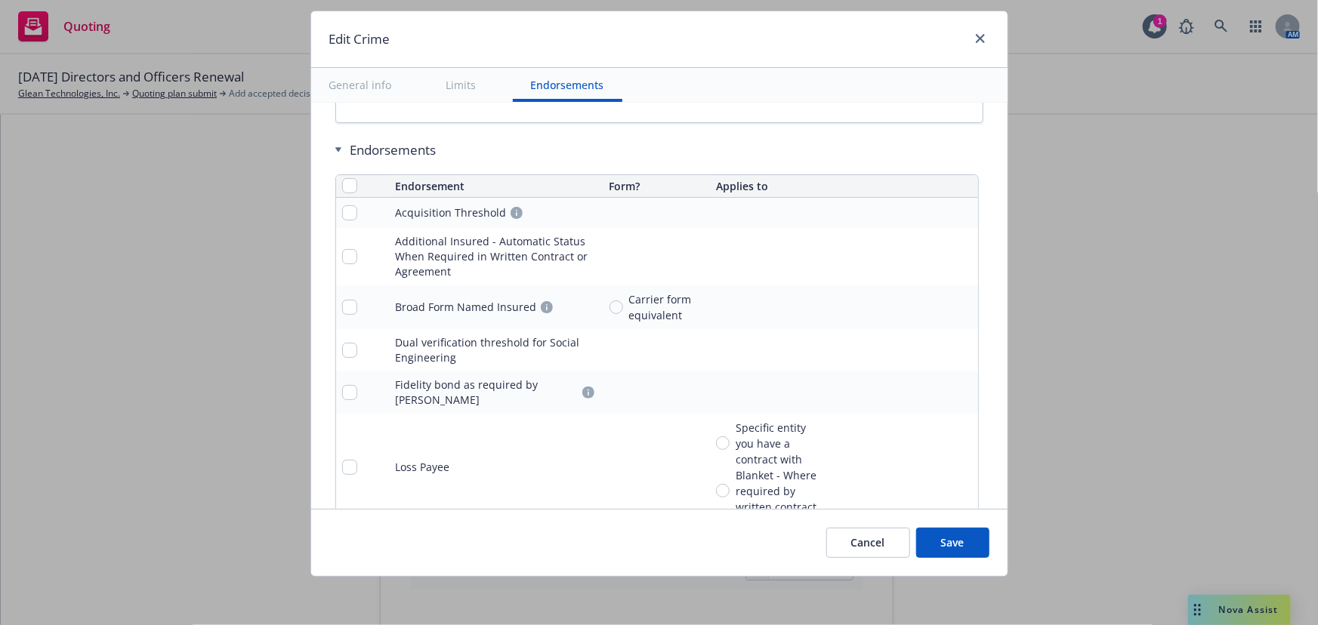
type input "25,000.00"
click at [342, 180] on input "checkbox" at bounding box center [349, 185] width 15 height 15
checkbox input "true"
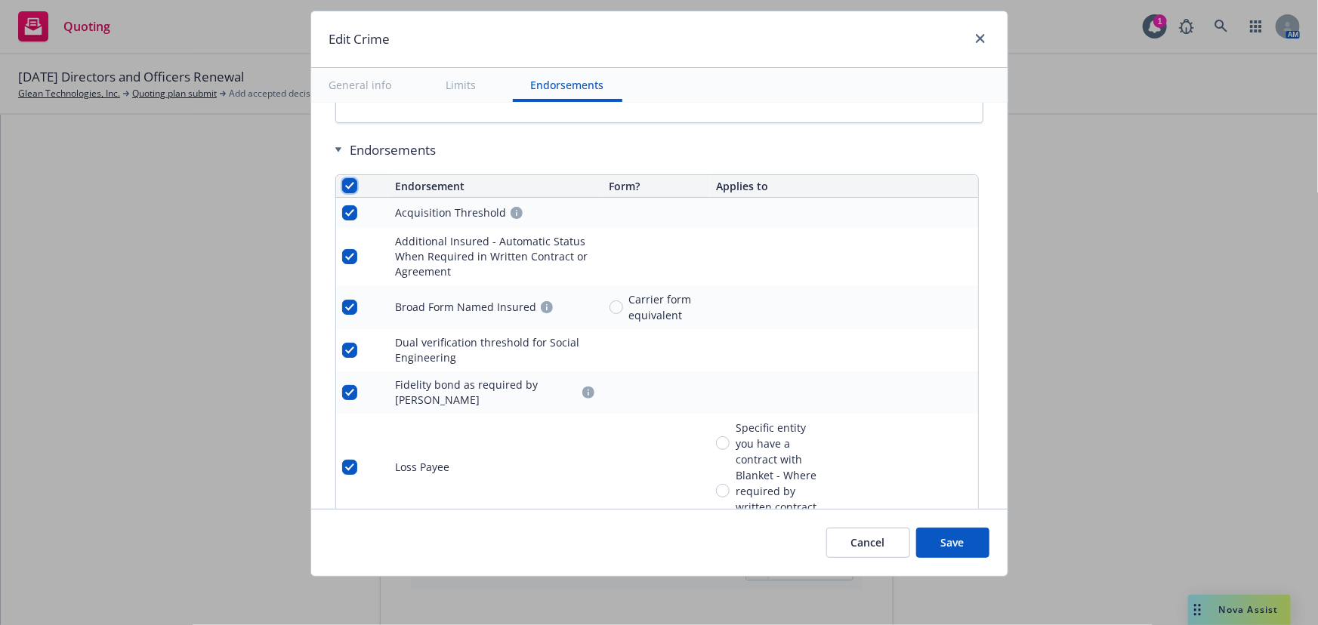
checkbox input "true"
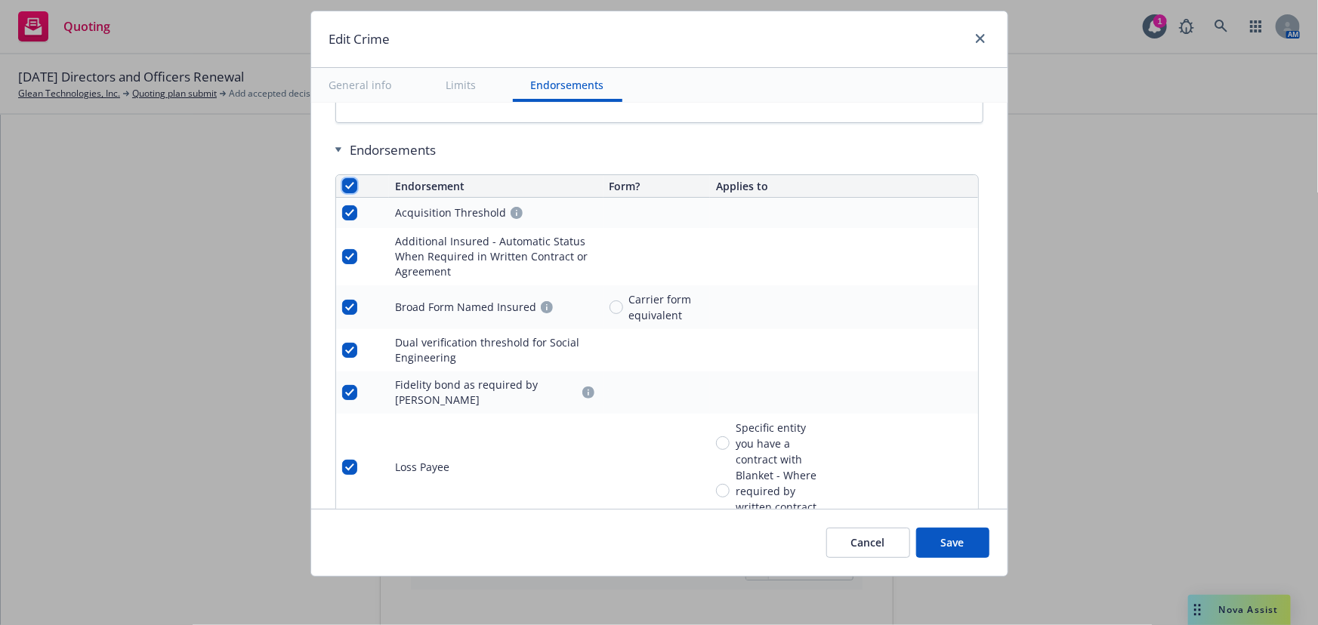
checkbox input "true"
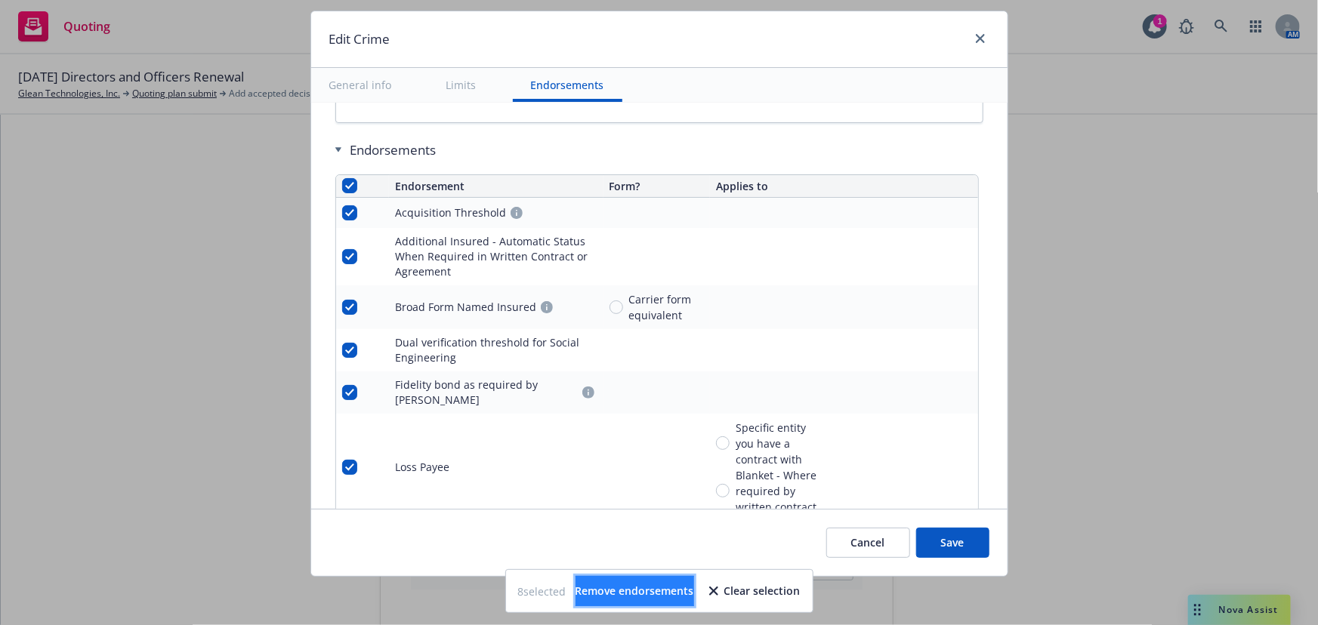
click at [659, 581] on button "Remove endorsements" at bounding box center [634, 591] width 119 height 30
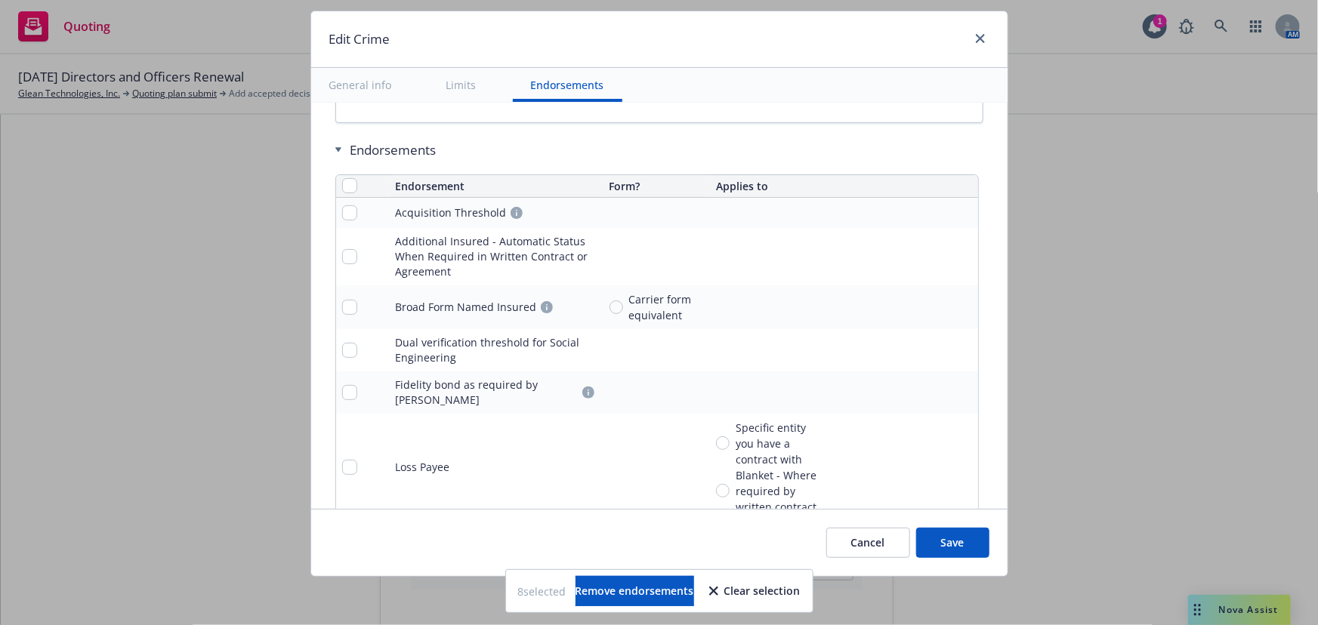
scroll to position [1382, 0]
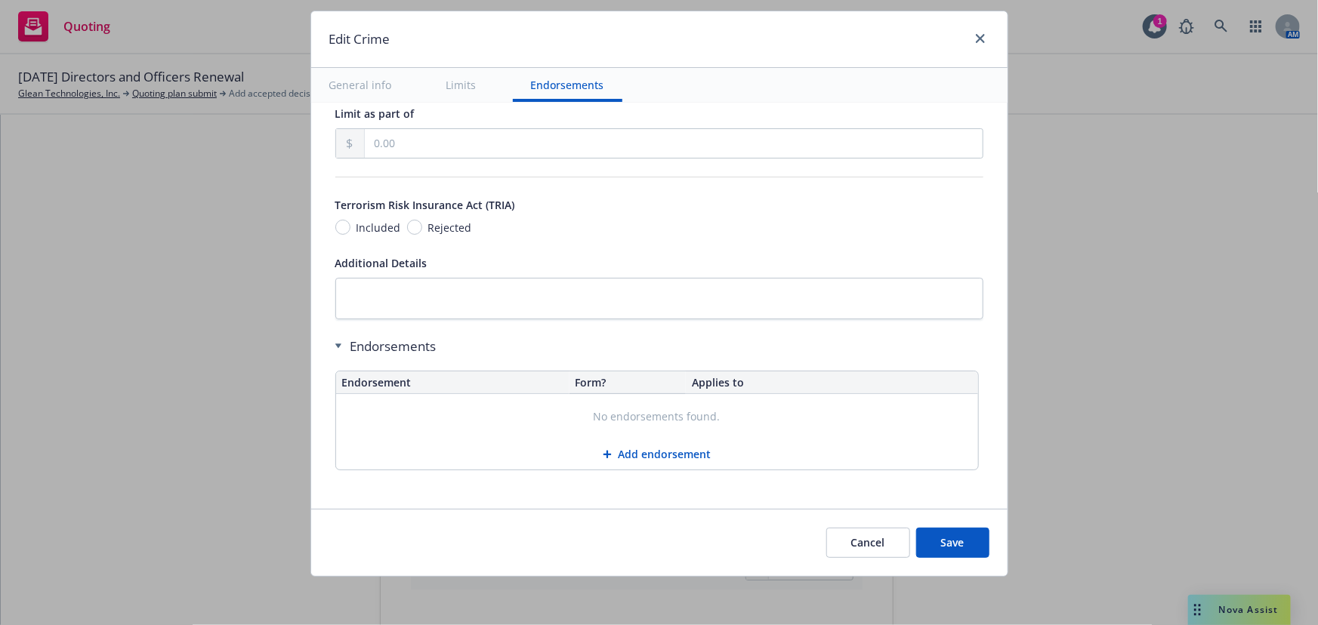
click at [946, 535] on button "Save" at bounding box center [952, 543] width 73 height 30
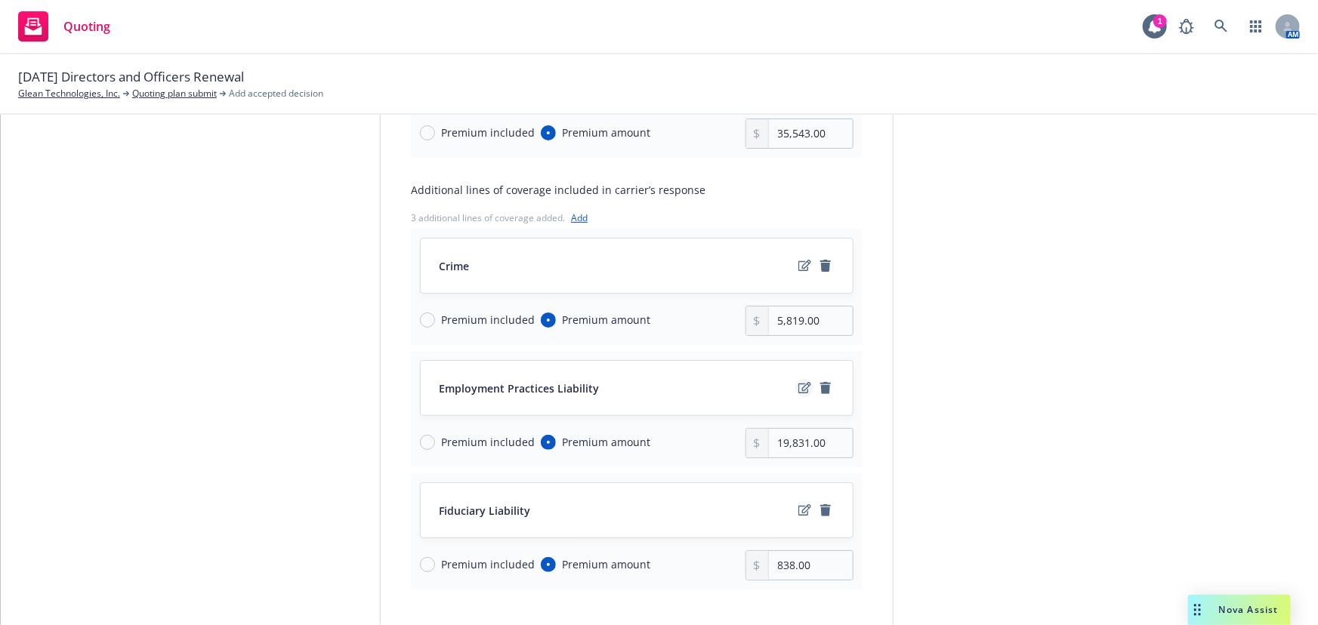
click at [799, 390] on icon "edit" at bounding box center [804, 388] width 13 height 12
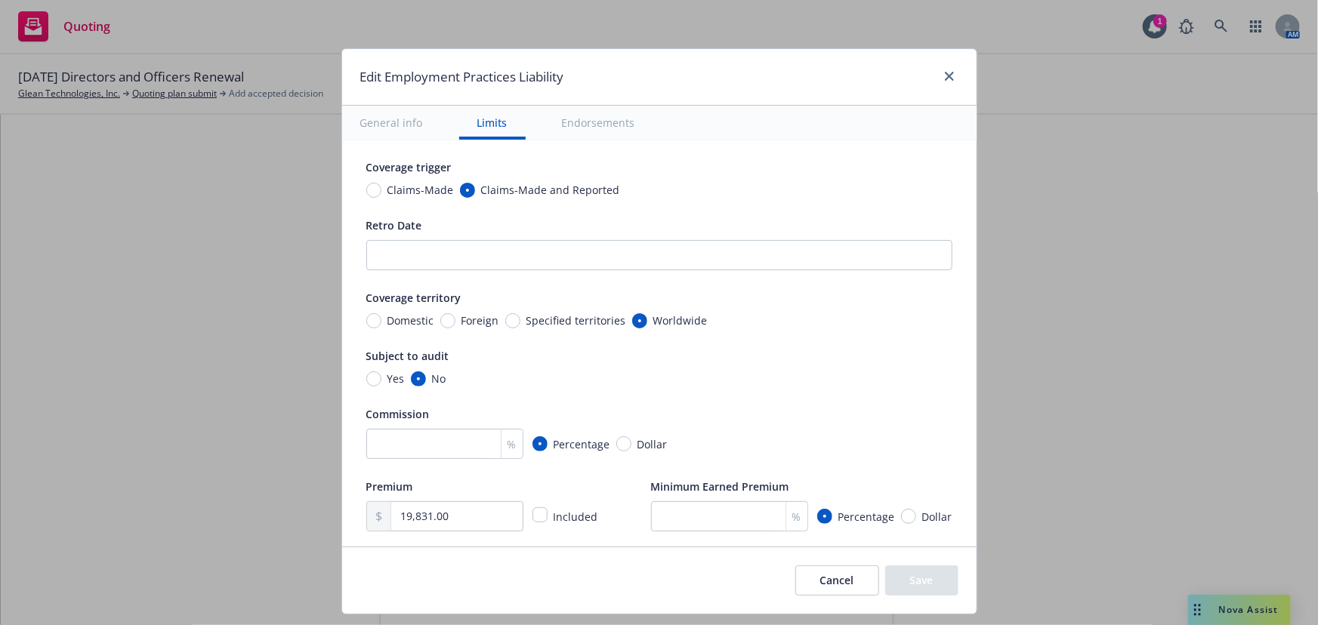
scroll to position [205, 0]
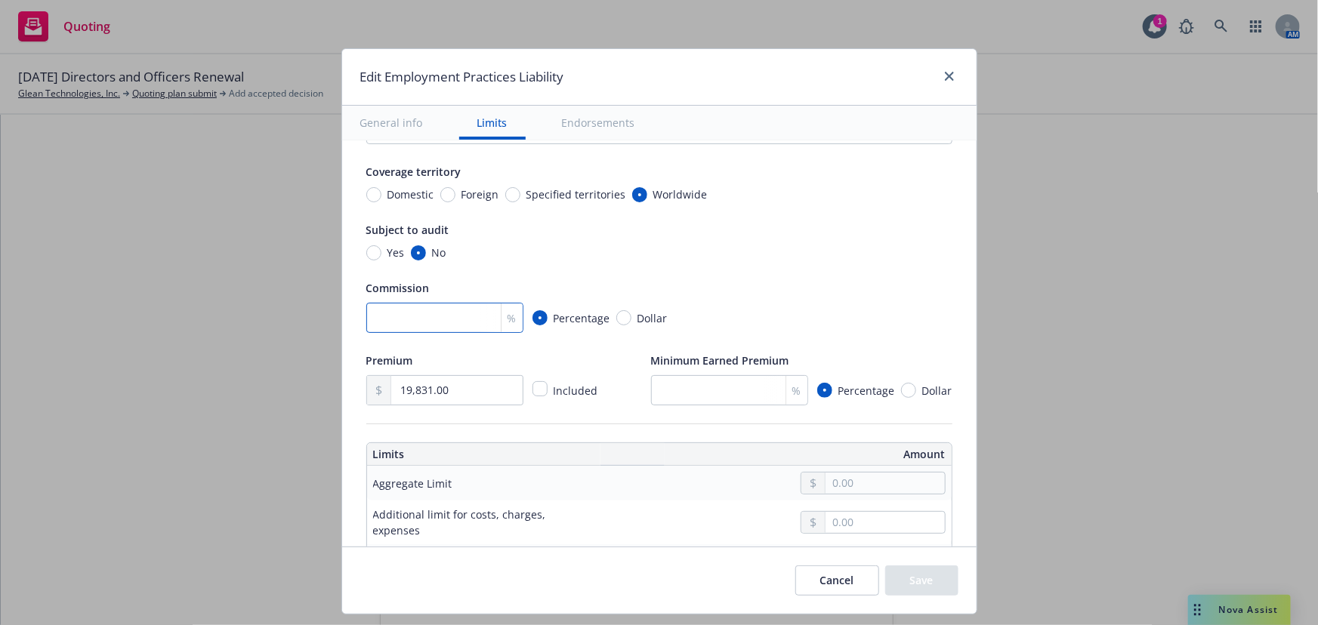
click at [409, 303] on input "number" at bounding box center [444, 318] width 157 height 30
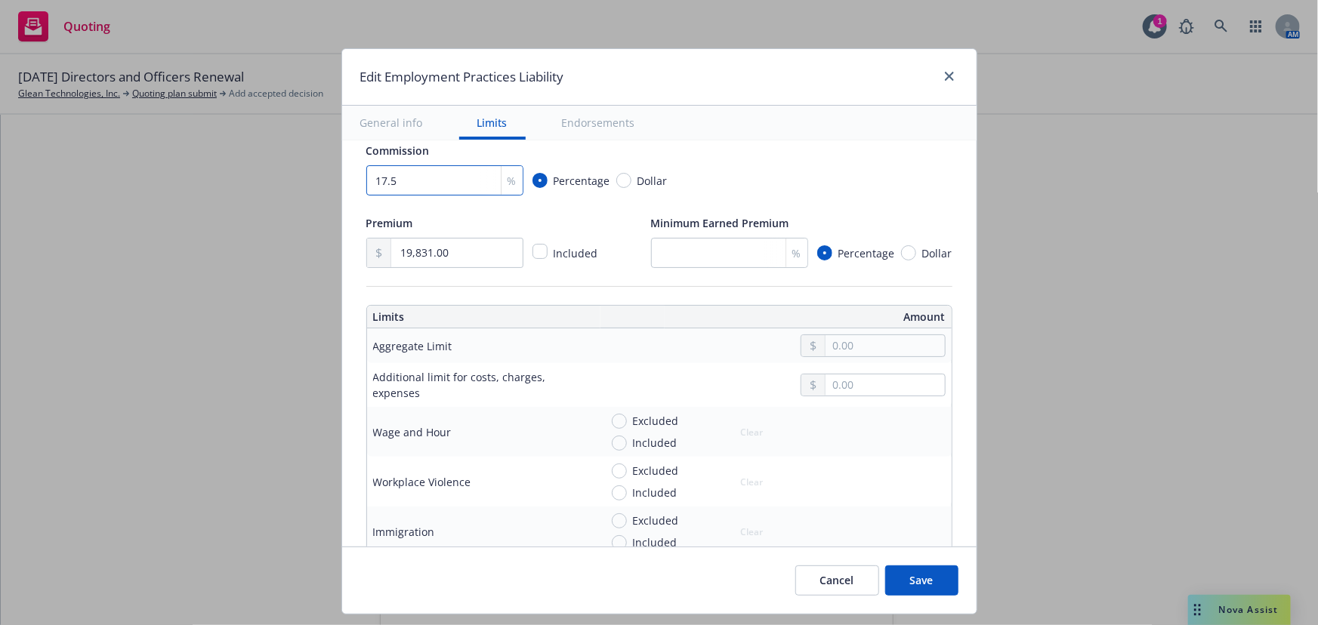
type input "17.5"
click at [910, 347] on input "text" at bounding box center [884, 345] width 119 height 21
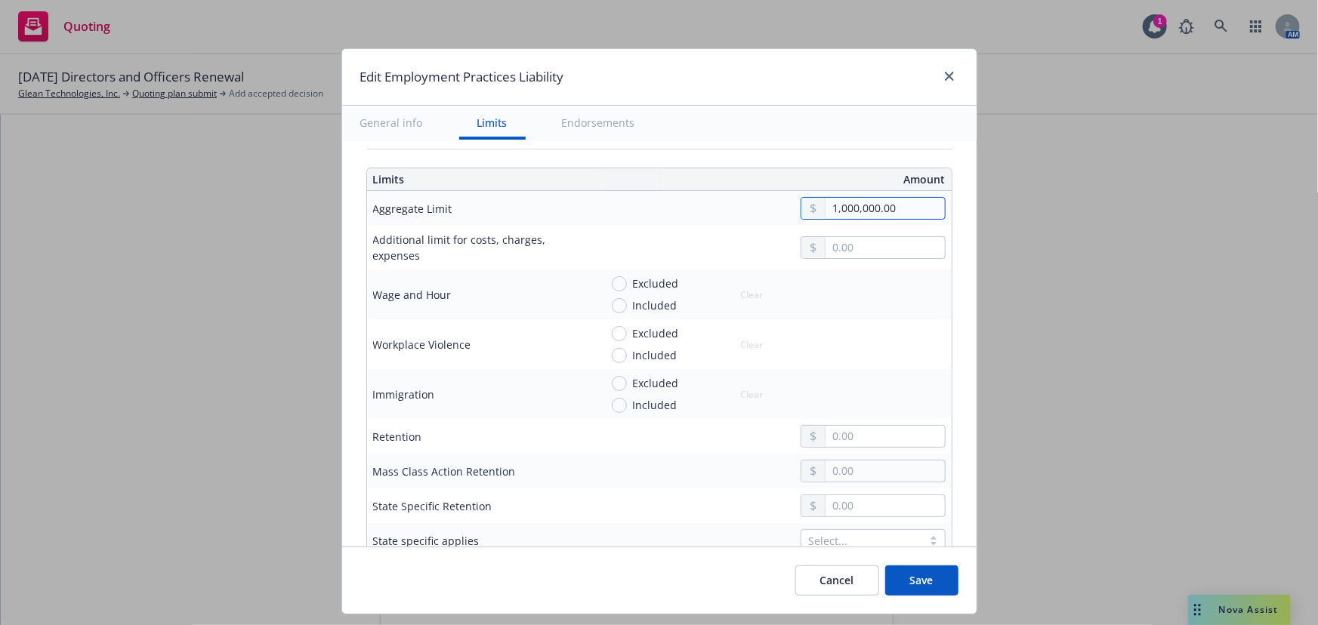
type input "1,000,000.00"
click at [857, 435] on input "text" at bounding box center [884, 436] width 119 height 21
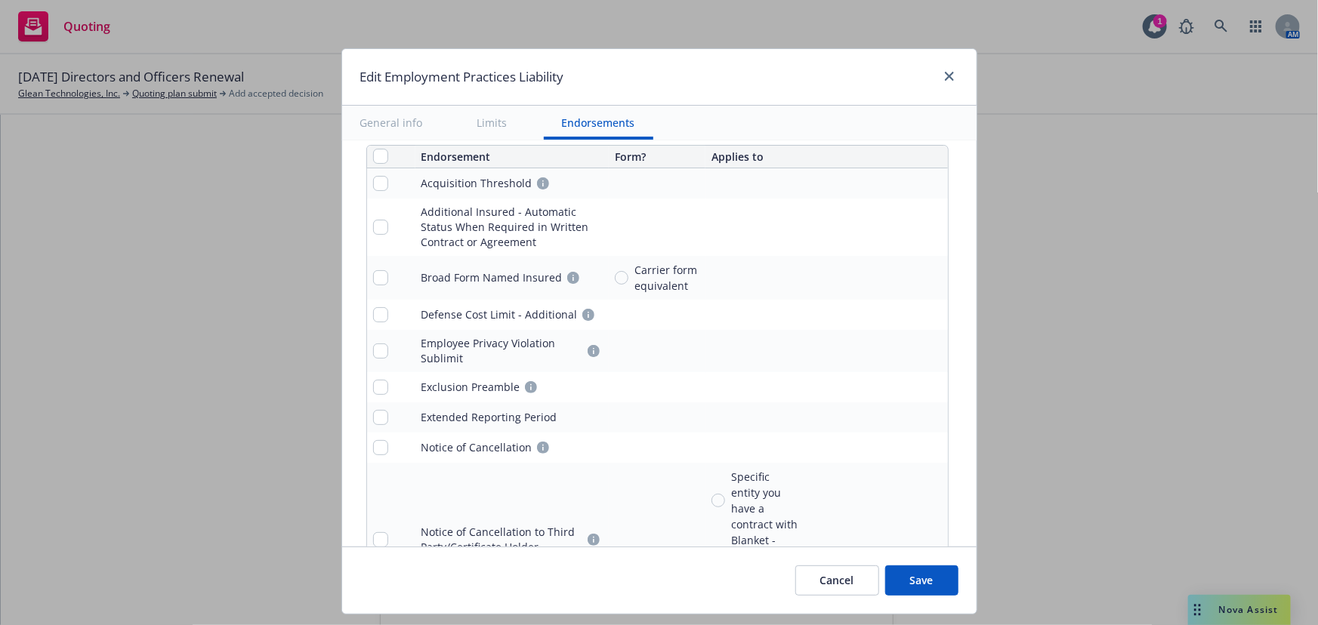
scroll to position [1578, 0]
type input "150,000.00"
click at [373, 150] on input "checkbox" at bounding box center [380, 152] width 15 height 15
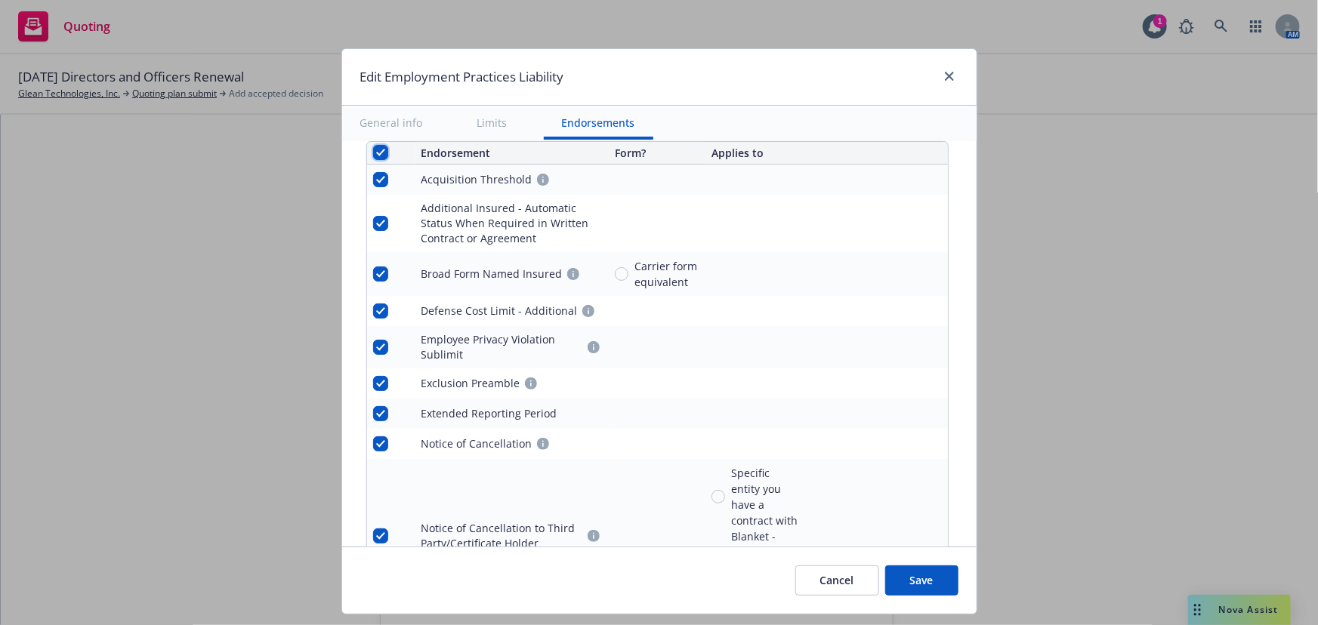
checkbox input "true"
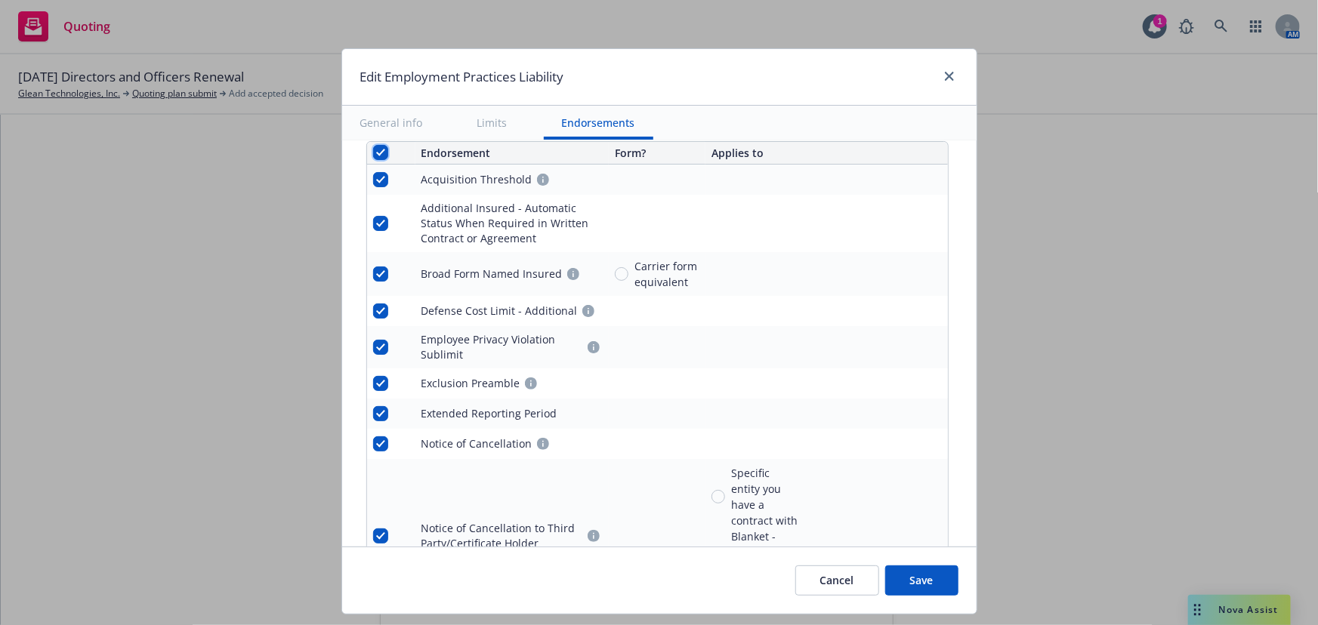
checkbox input "true"
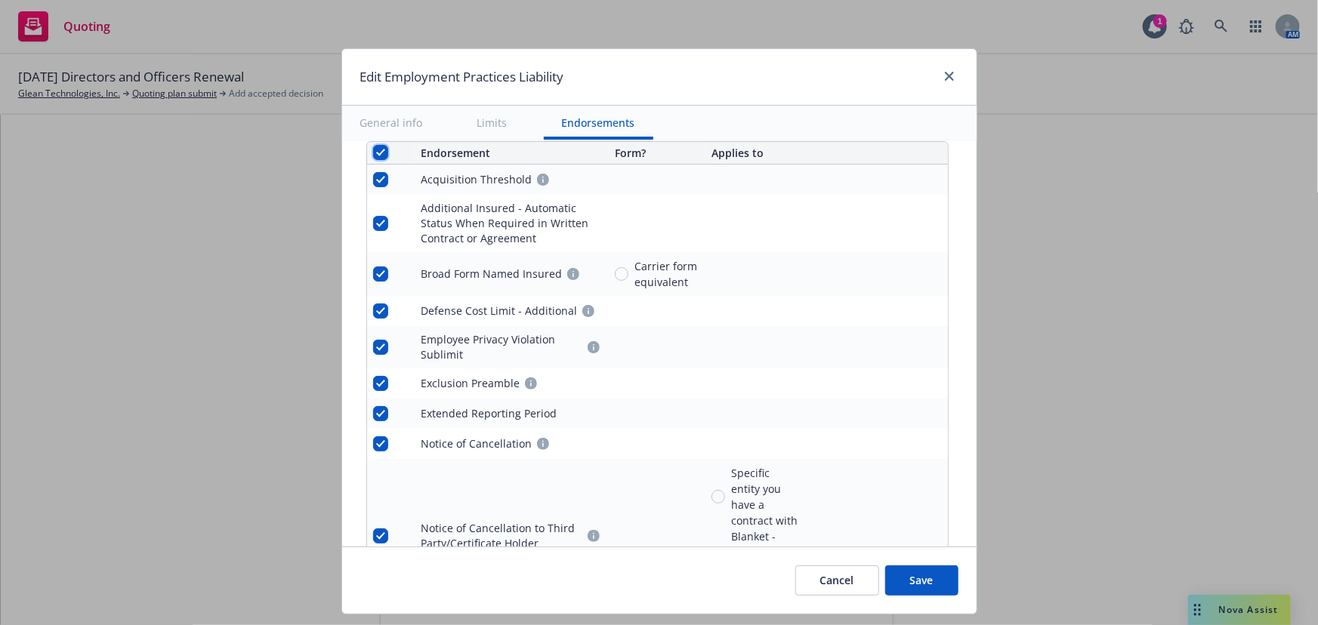
checkbox input "true"
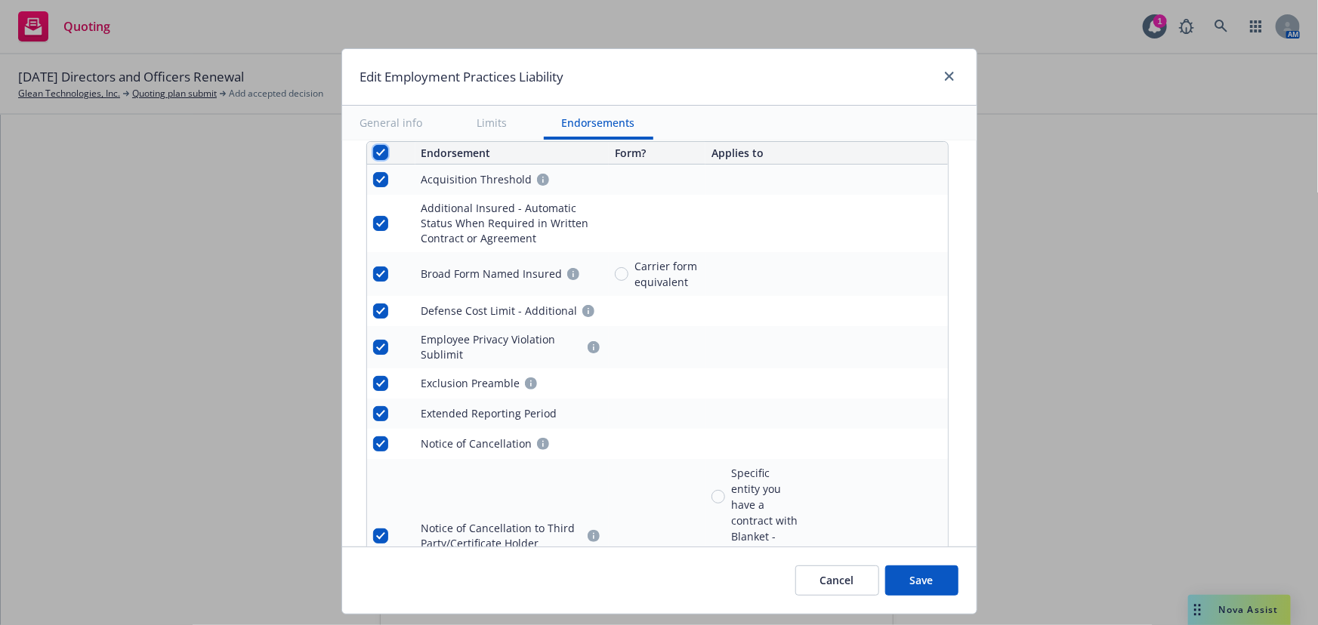
checkbox input "true"
click at [680, 596] on span "Remove endorsements" at bounding box center [637, 591] width 119 height 14
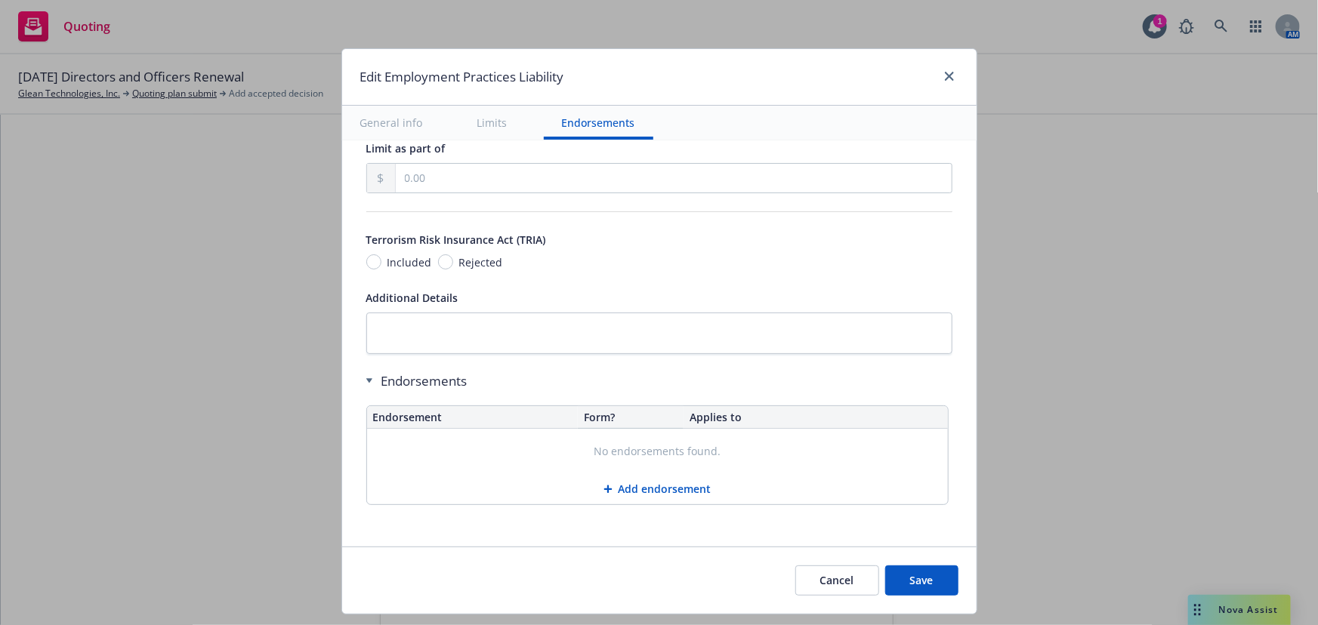
scroll to position [1312, 0]
click at [913, 584] on button "Save" at bounding box center [921, 581] width 73 height 30
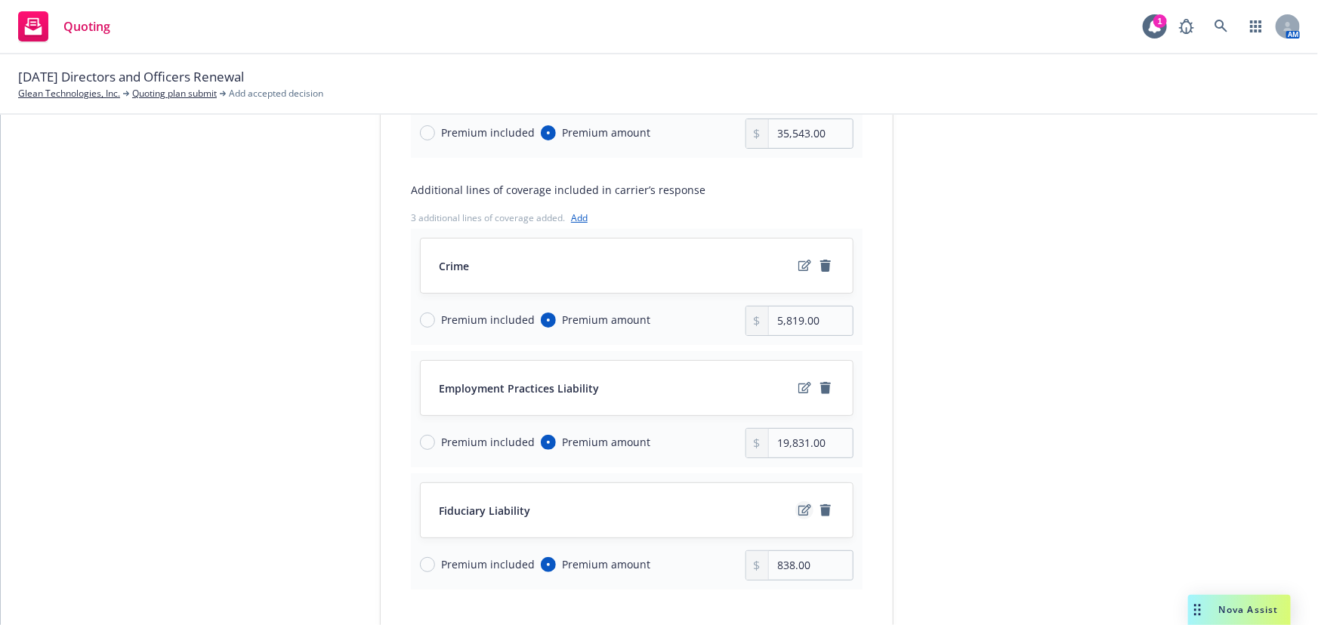
click at [795, 502] on link "edit" at bounding box center [804, 510] width 18 height 18
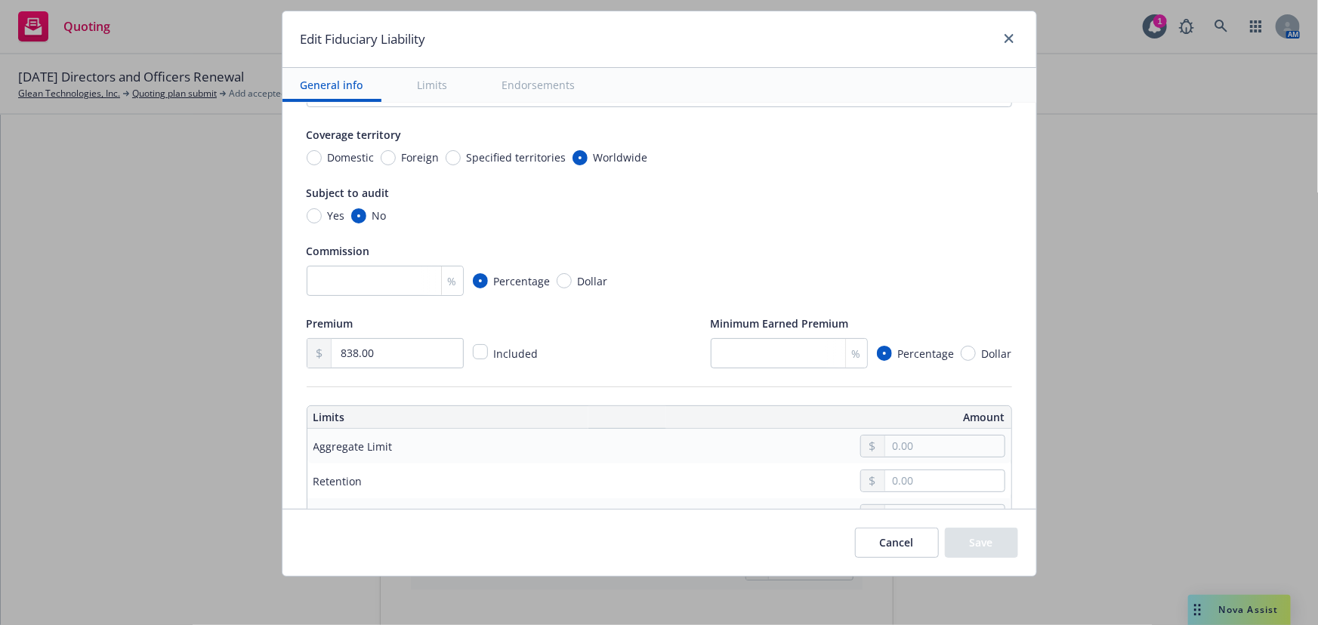
scroll to position [205, 0]
click at [380, 277] on input "number" at bounding box center [385, 280] width 157 height 30
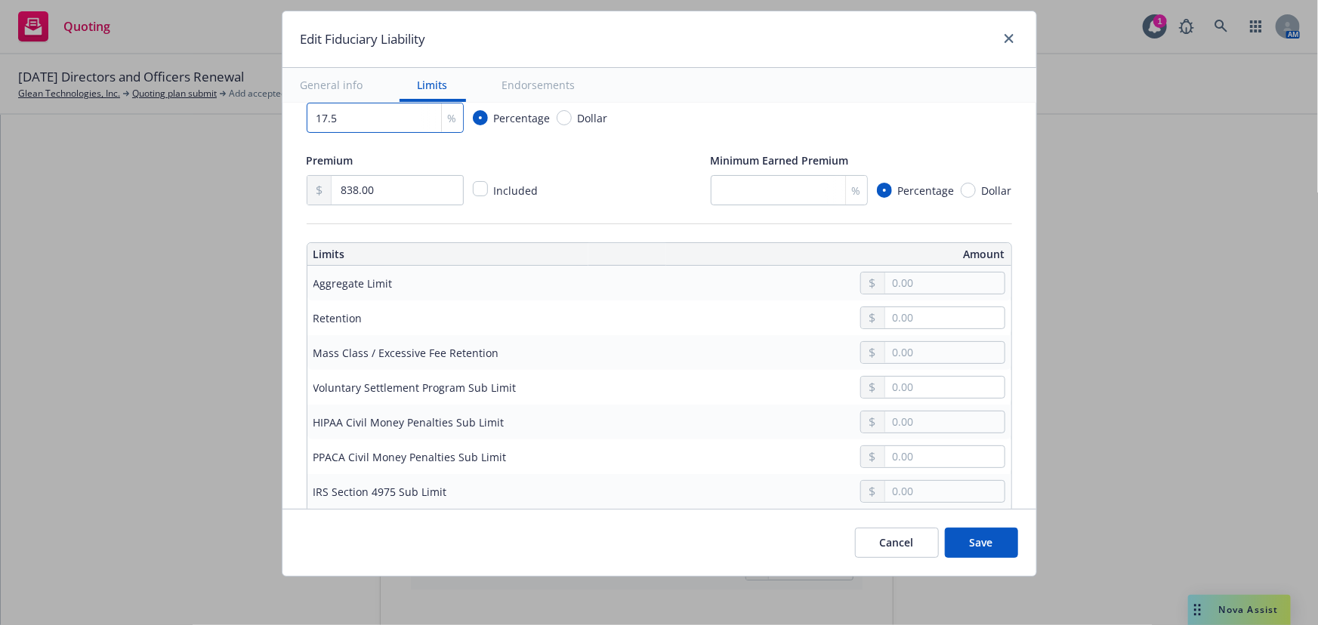
scroll to position [412, 0]
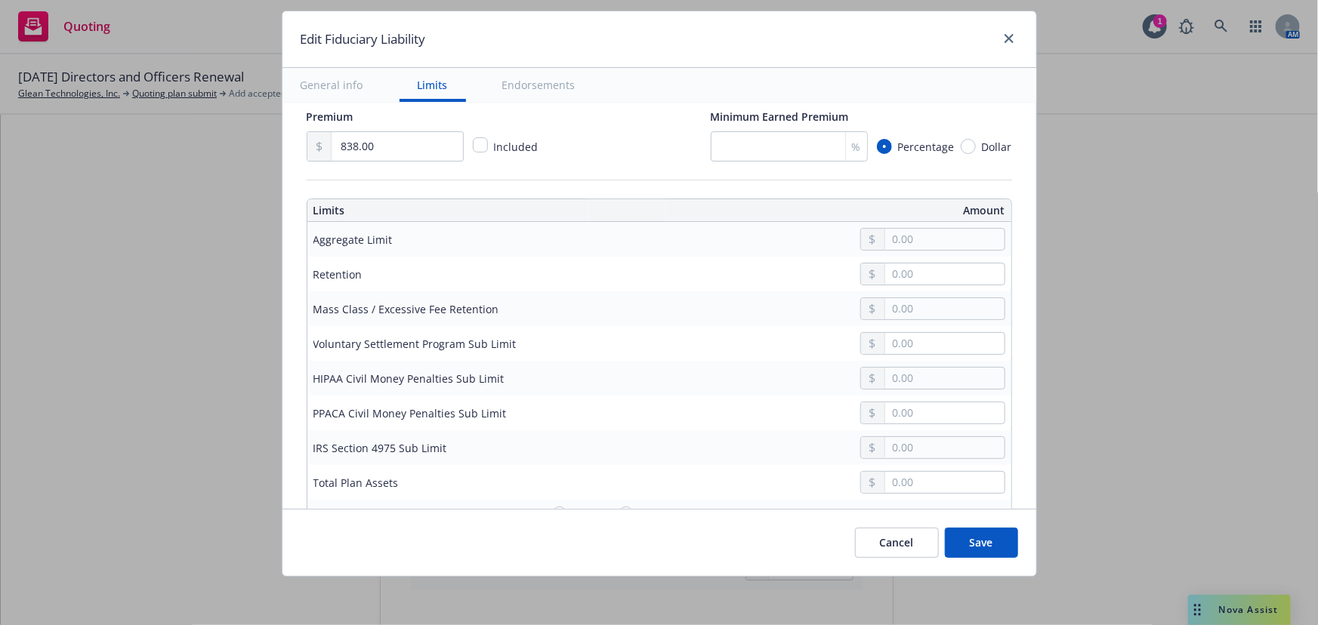
type input "17.5"
click at [889, 246] on input "text" at bounding box center [944, 239] width 119 height 21
type input "1,000,000.00"
click at [915, 263] on div at bounding box center [932, 274] width 145 height 23
click at [905, 274] on input "text" at bounding box center [944, 274] width 119 height 21
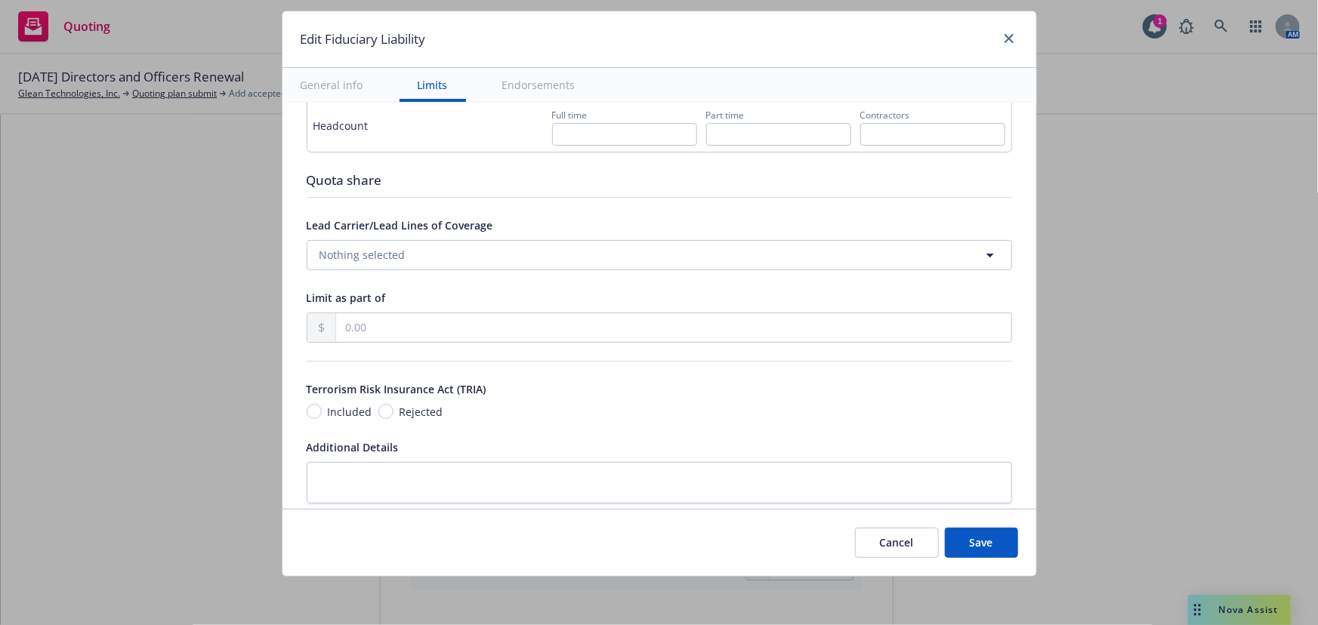
scroll to position [1029, 0]
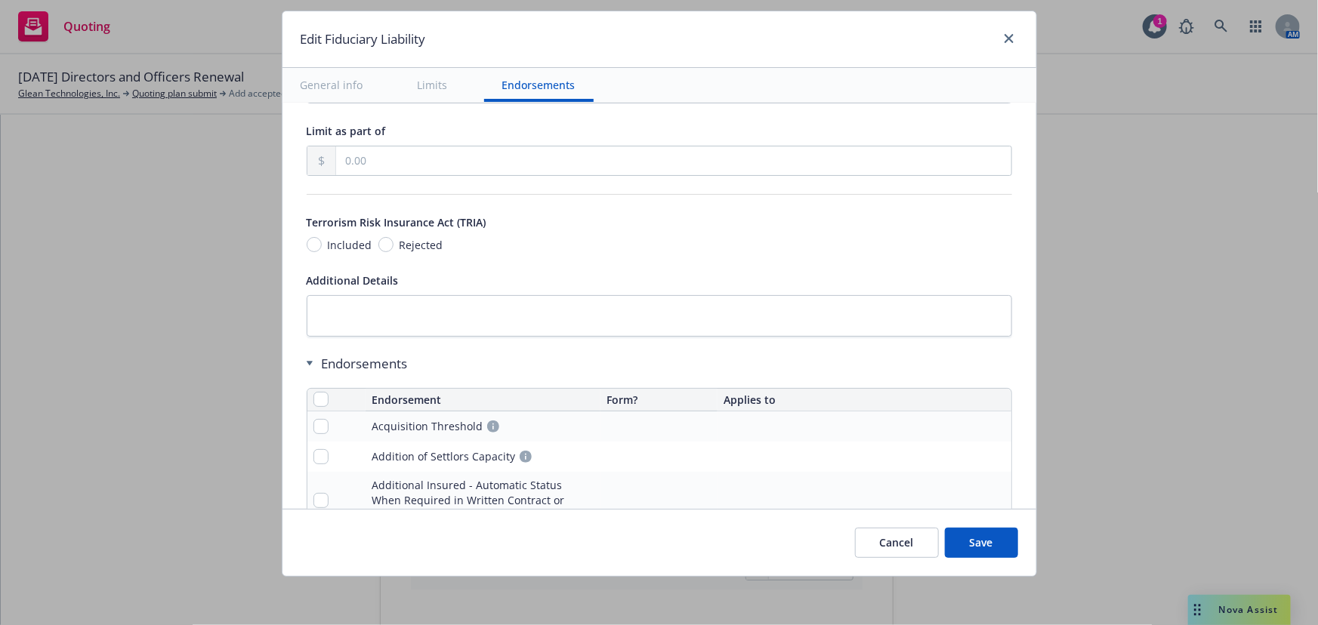
type input "0.00"
click at [313, 399] on input "checkbox" at bounding box center [320, 399] width 15 height 15
checkbox input "true"
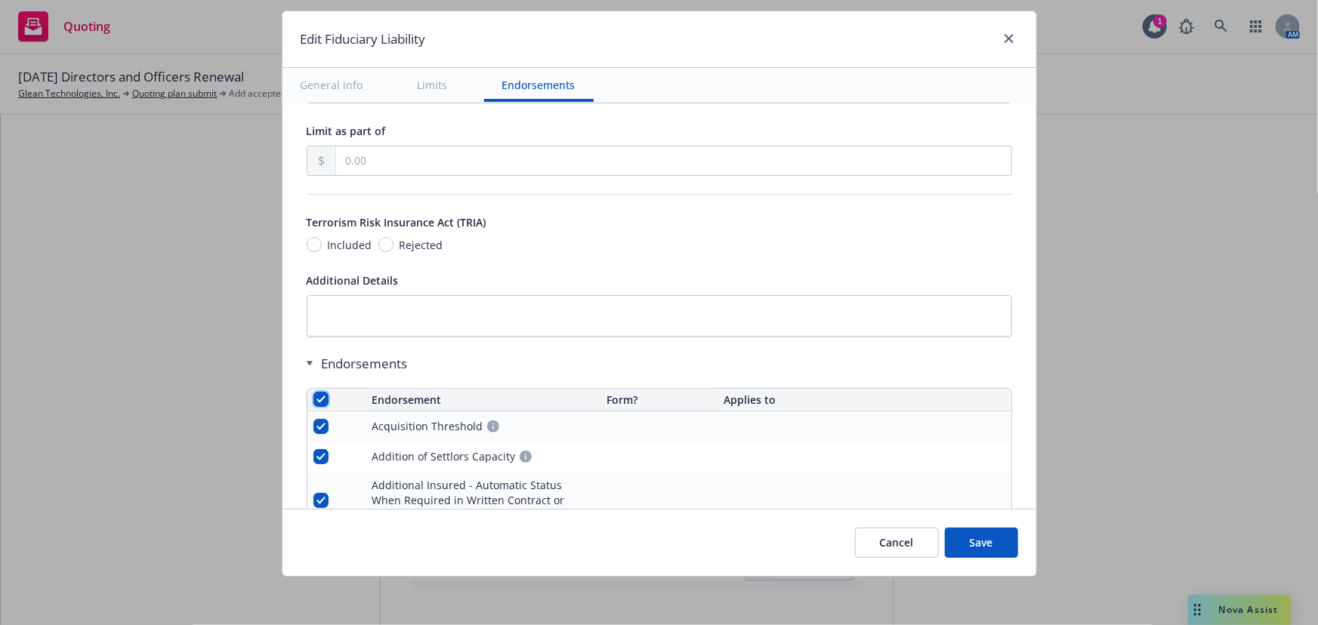
checkbox input "true"
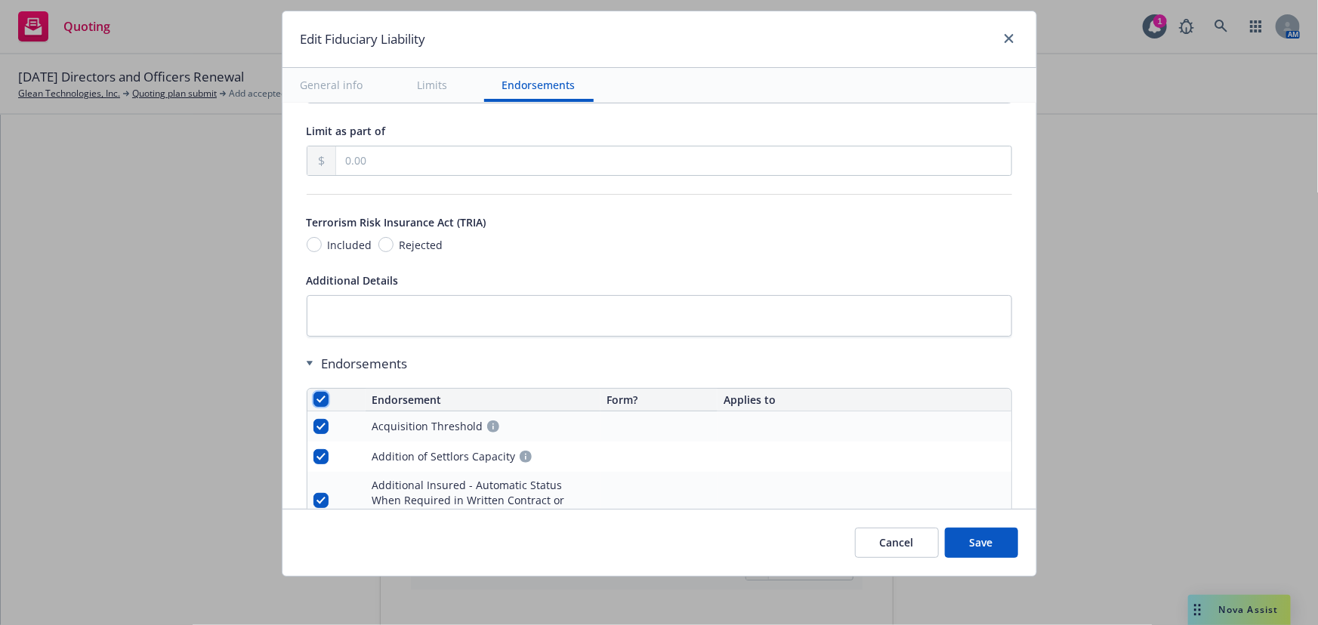
checkbox input "true"
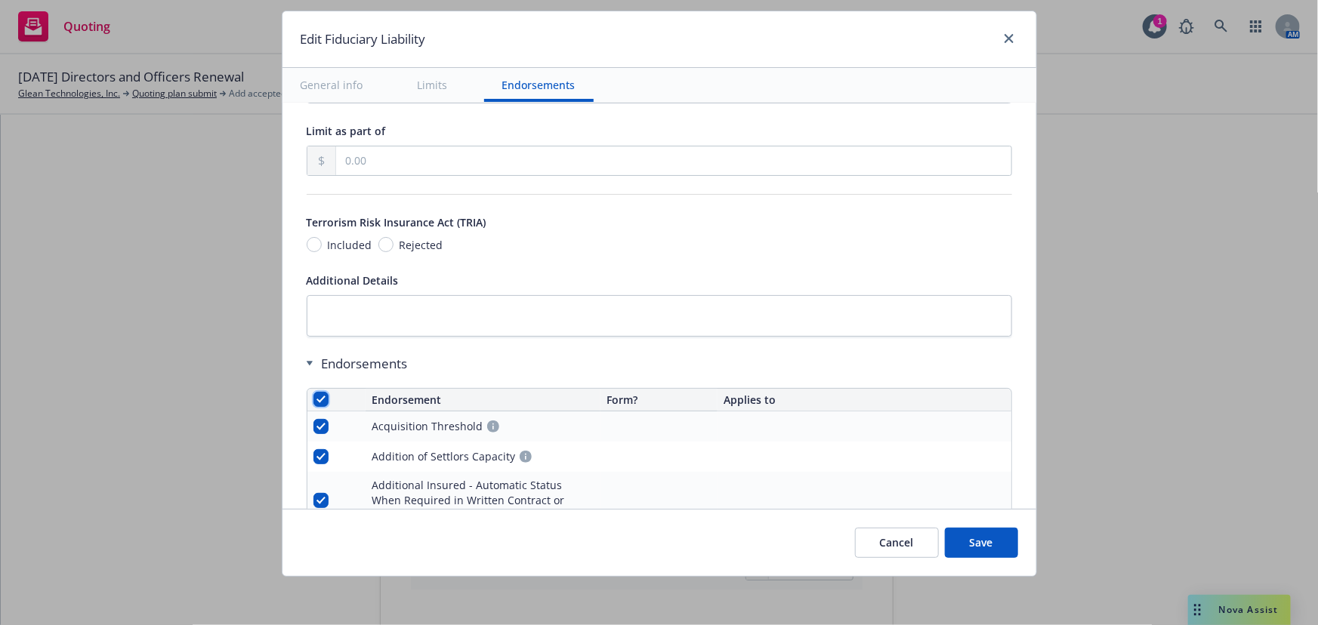
checkbox input "true"
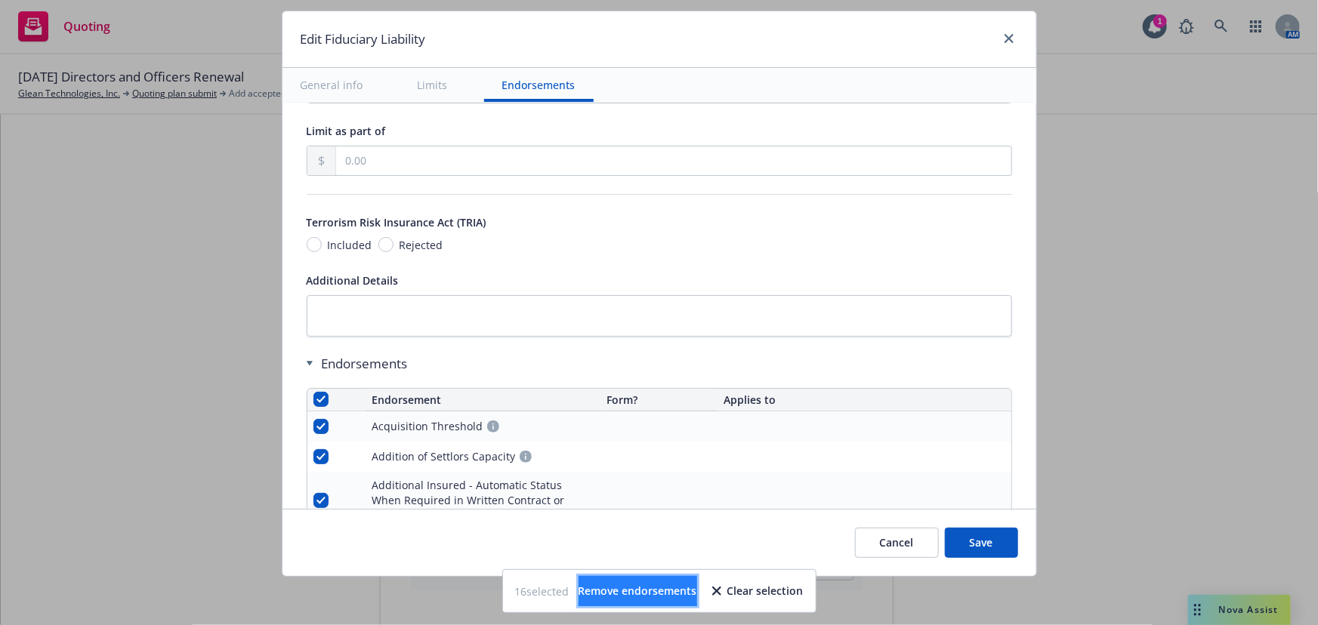
click at [693, 594] on span "Remove endorsements" at bounding box center [637, 591] width 119 height 14
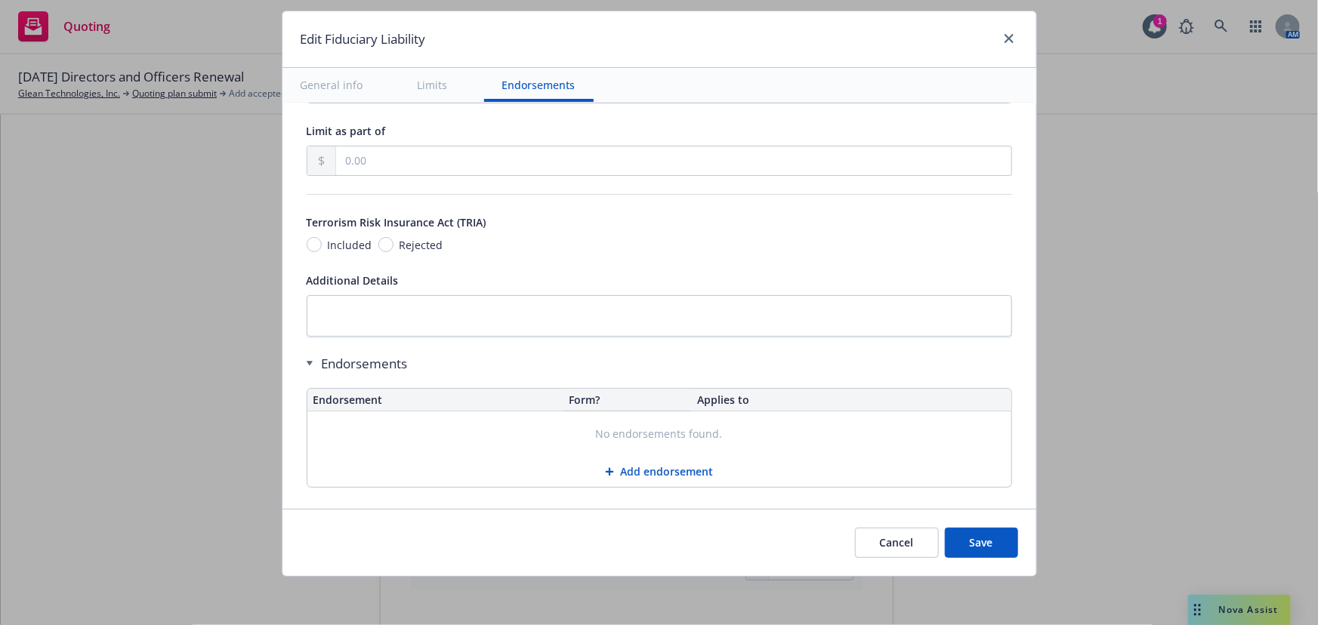
click at [965, 546] on button "Save" at bounding box center [981, 543] width 73 height 30
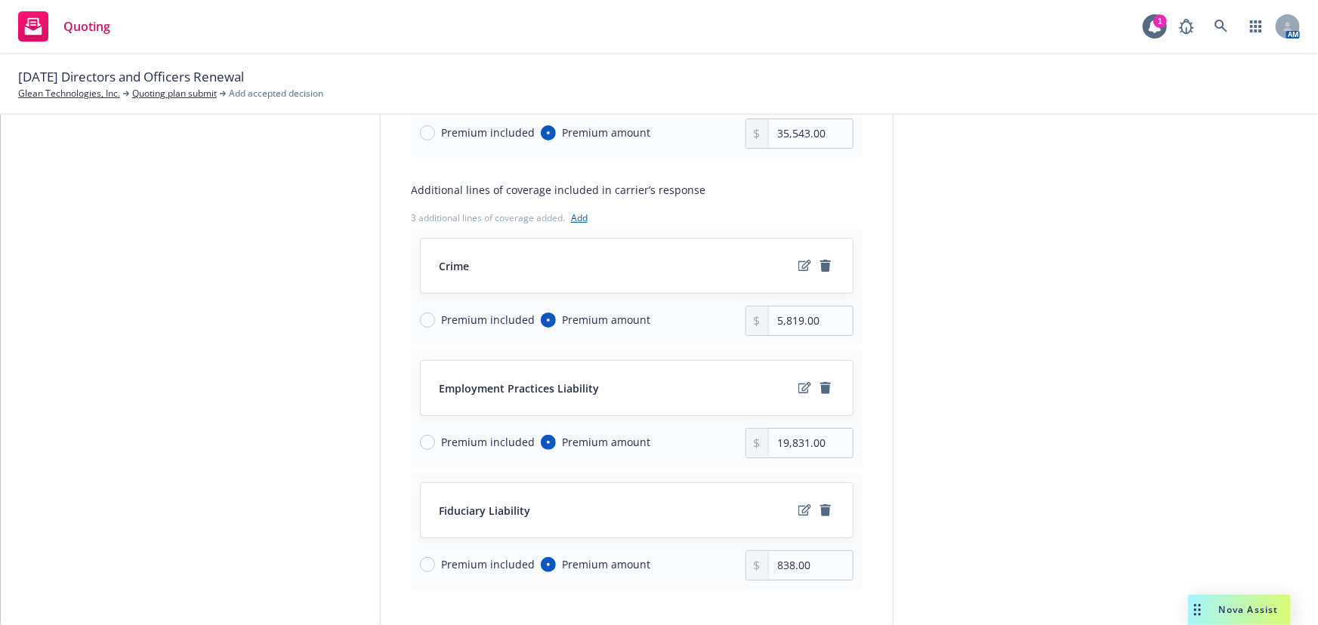
click at [108, 428] on div "Quote initiation 2 Coverage selection 3 Billing info Coverage selection Lines o…" at bounding box center [659, 300] width 1281 height 868
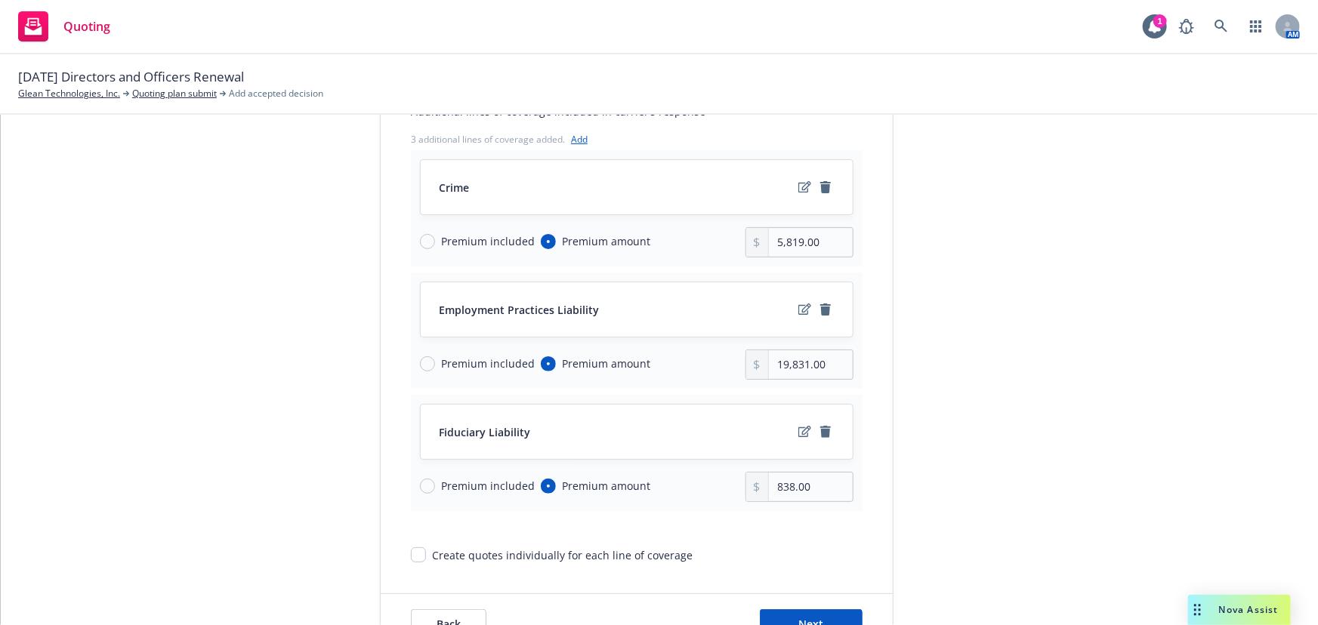
scroll to position [416, 0]
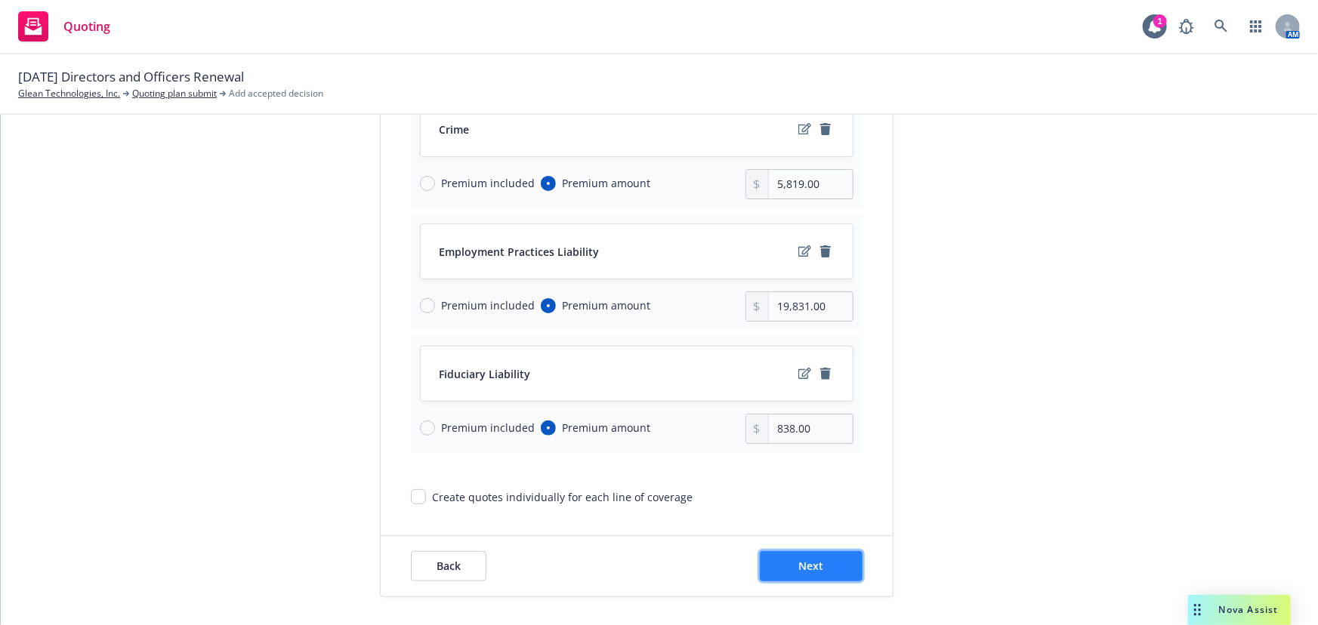
click at [833, 567] on button "Next" at bounding box center [811, 566] width 103 height 30
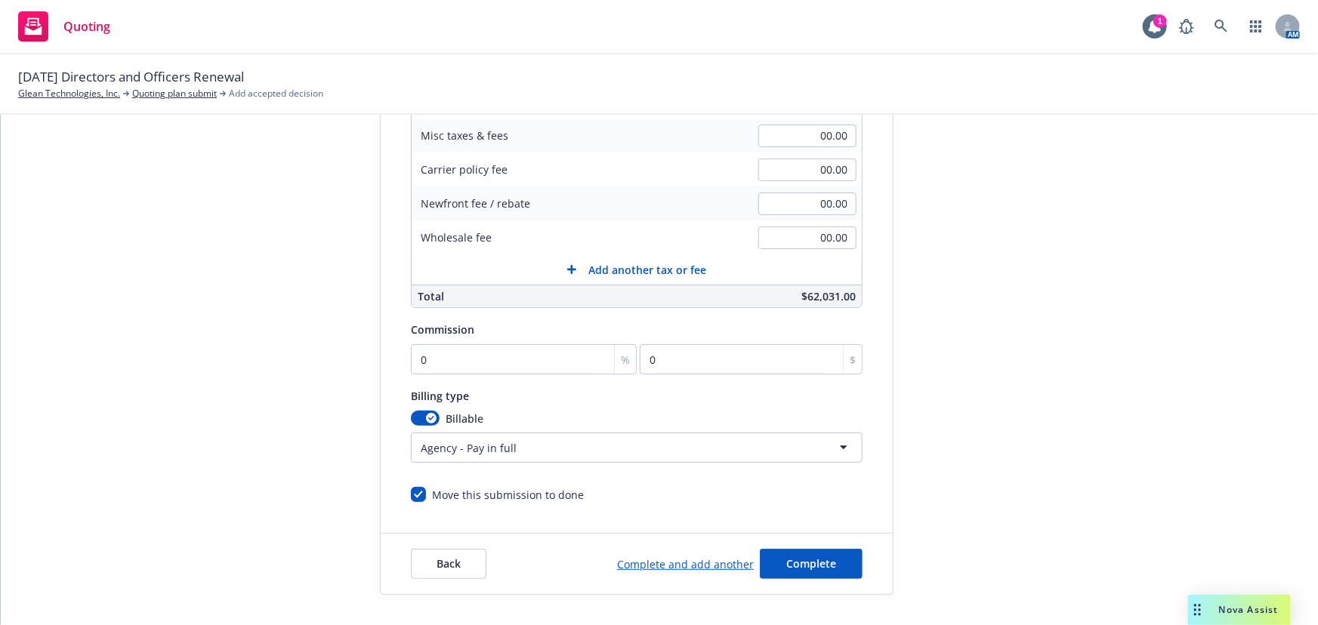
scroll to position [321, 0]
click at [522, 356] on input "0" at bounding box center [524, 361] width 226 height 30
type input "1"
type input "620.31"
type input "17"
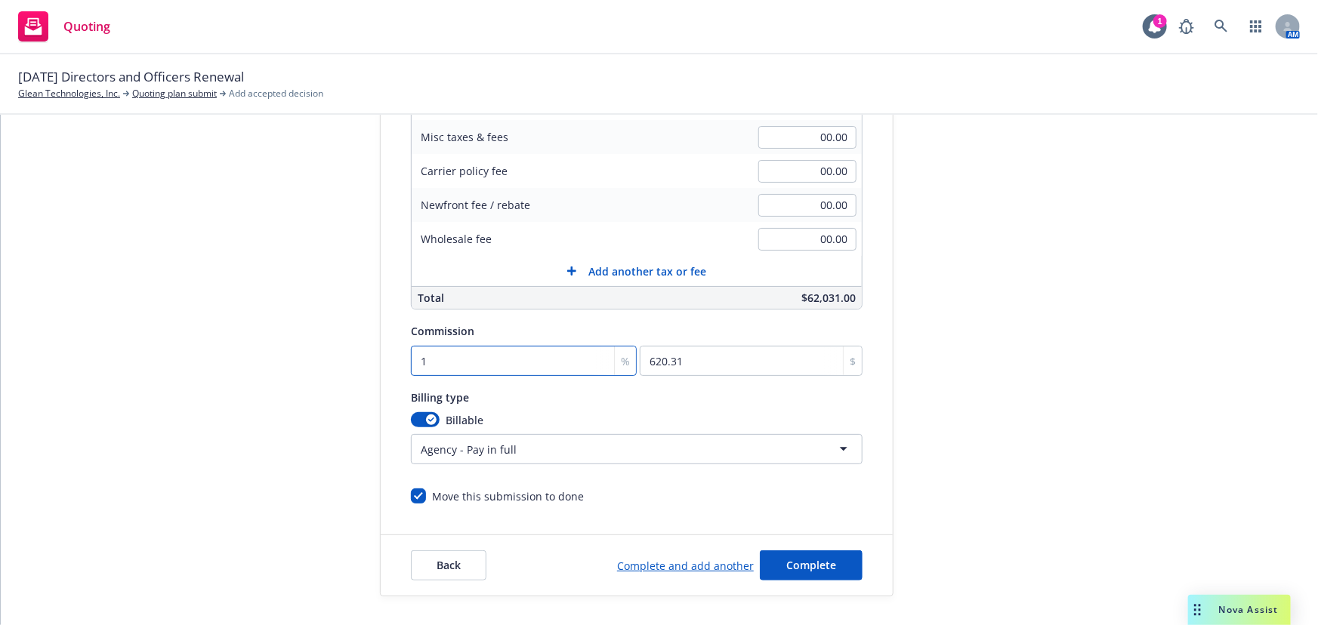
type input "10545.27"
type input "17.5"
type input "10855.43"
type input "17.5"
drag, startPoint x: 180, startPoint y: 334, endPoint x: 209, endPoint y: 336, distance: 29.5
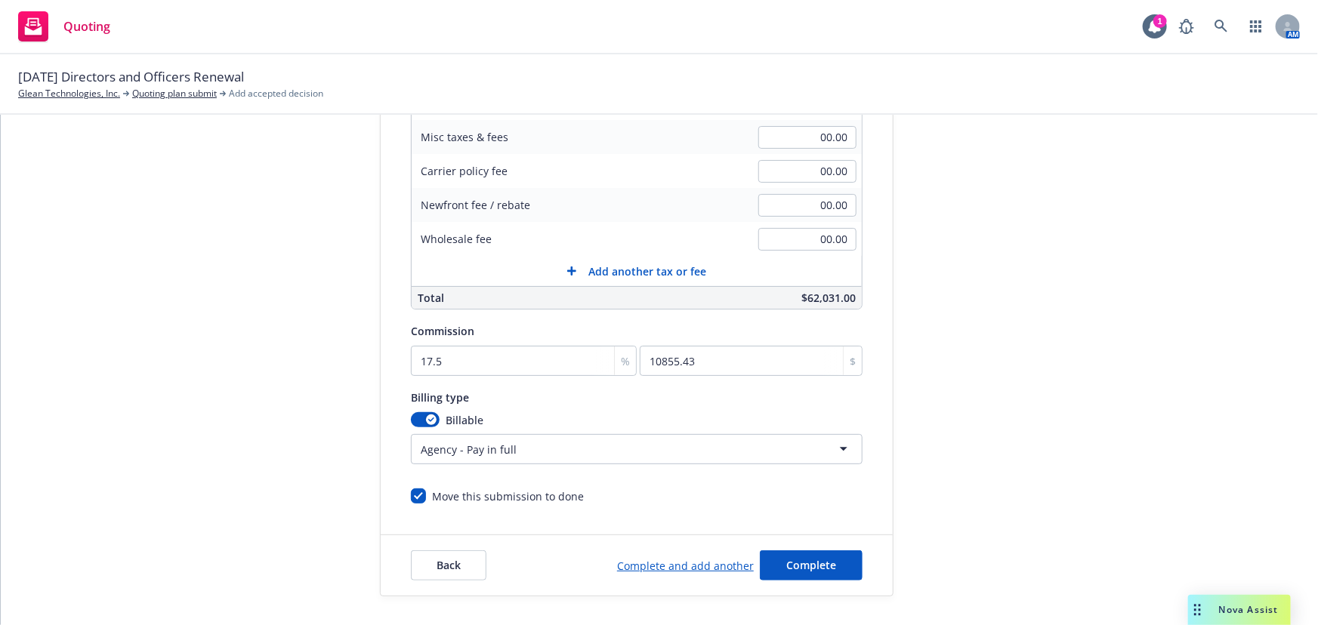
click at [183, 334] on div "Quote initiation Coverage selection 3 Billing info" at bounding box center [266, 210] width 166 height 772
click at [838, 566] on button "Complete" at bounding box center [811, 565] width 103 height 30
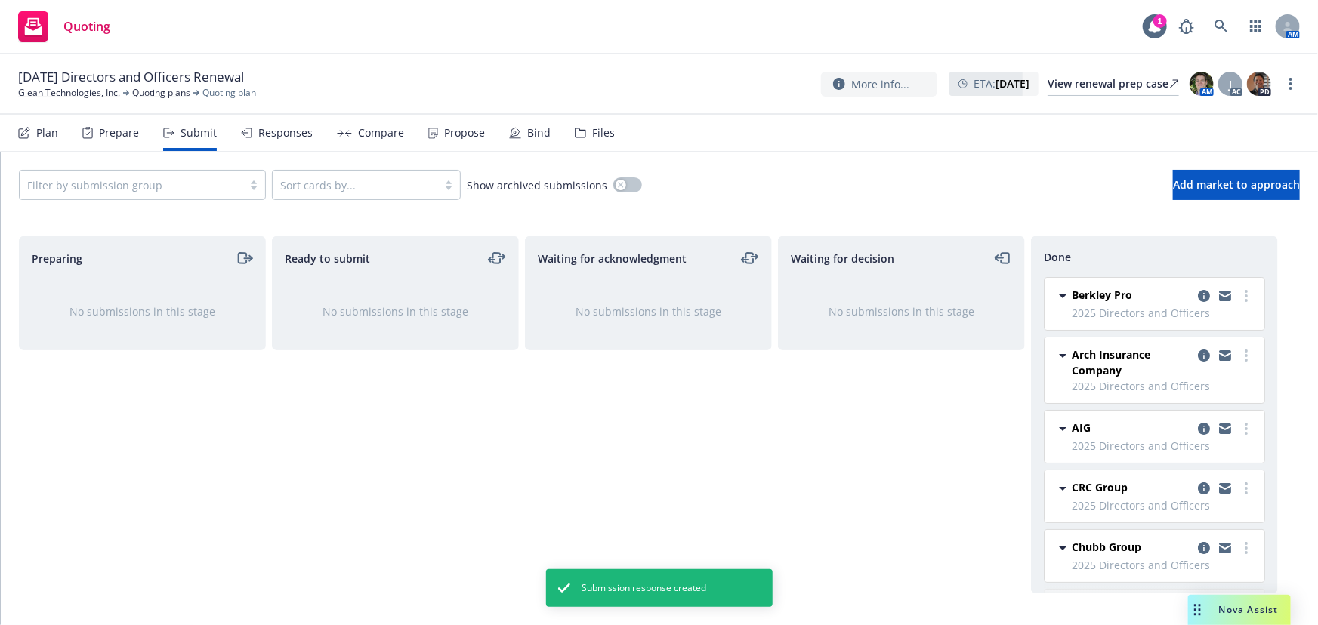
click at [530, 136] on div "Bind" at bounding box center [538, 133] width 23 height 12
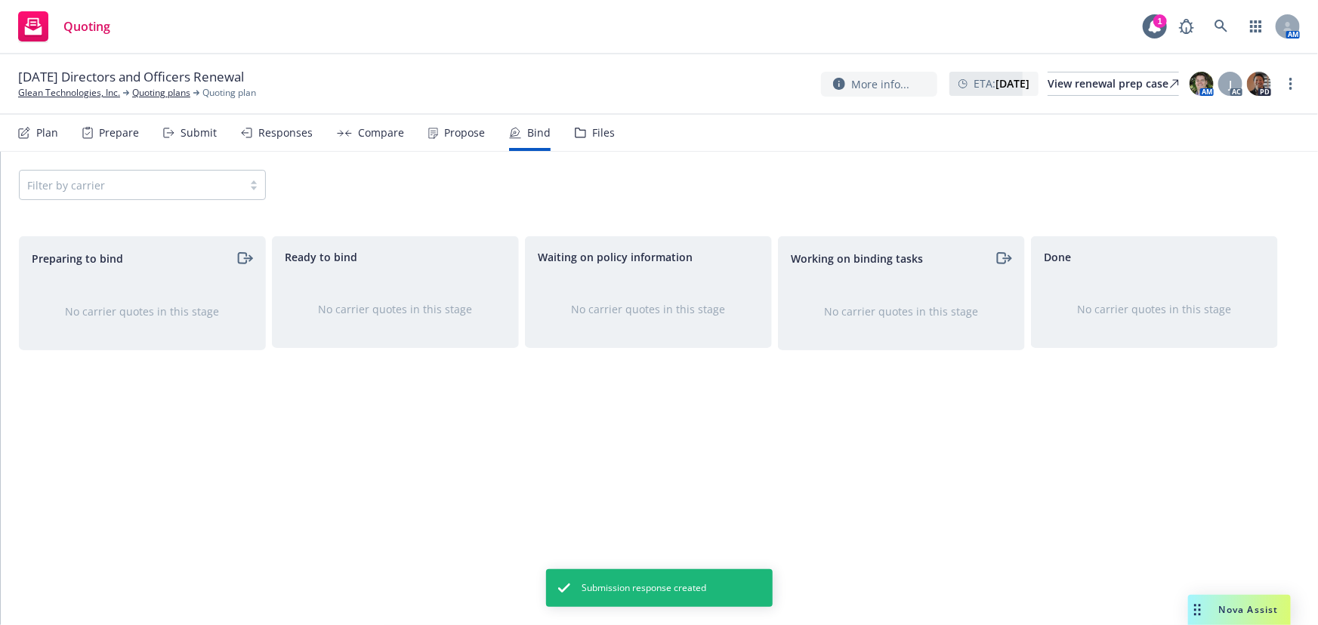
click at [282, 130] on div "Responses" at bounding box center [285, 133] width 54 height 12
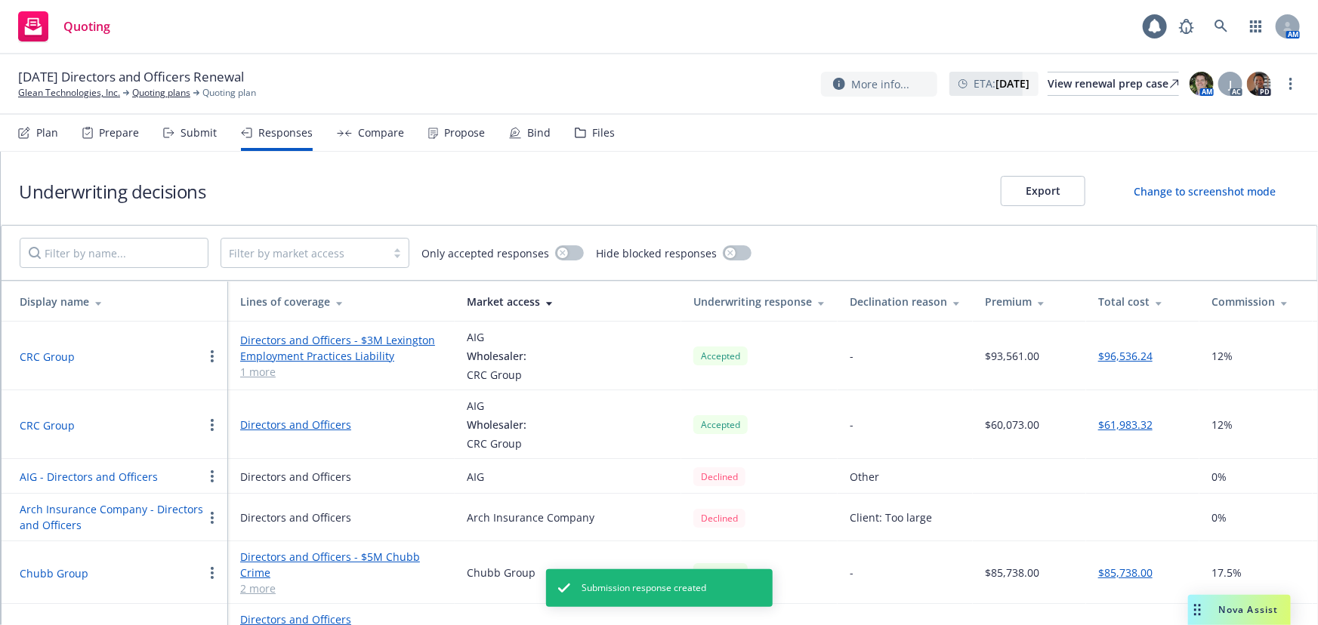
click at [1103, 297] on div "Total cost" at bounding box center [1142, 302] width 89 height 16
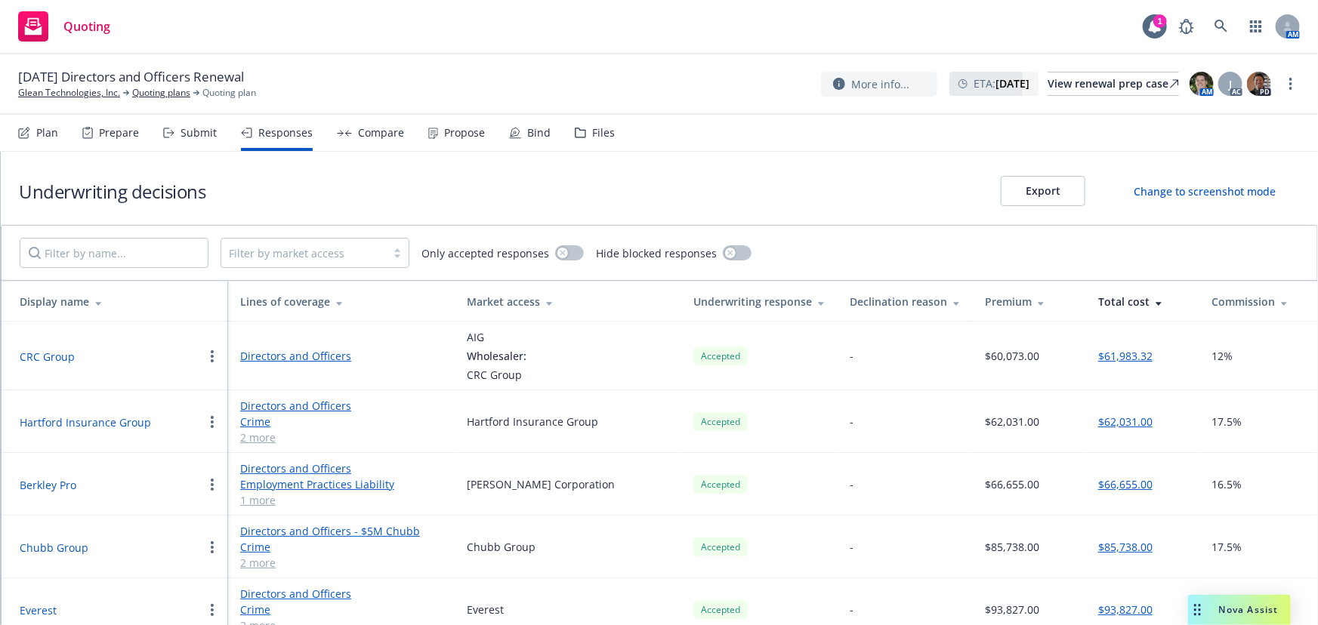
click at [636, 197] on div "Underwriting decisions Export Change to screenshot mode" at bounding box center [659, 188] width 1317 height 73
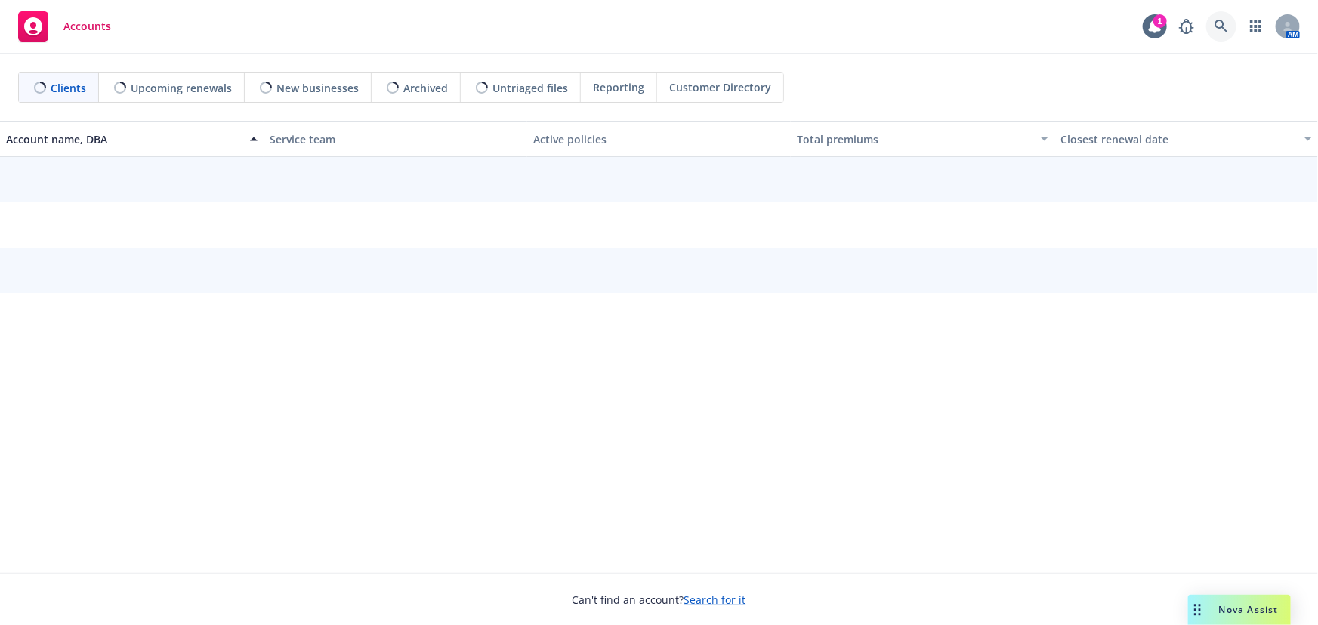
click at [1222, 22] on icon at bounding box center [1220, 26] width 13 height 13
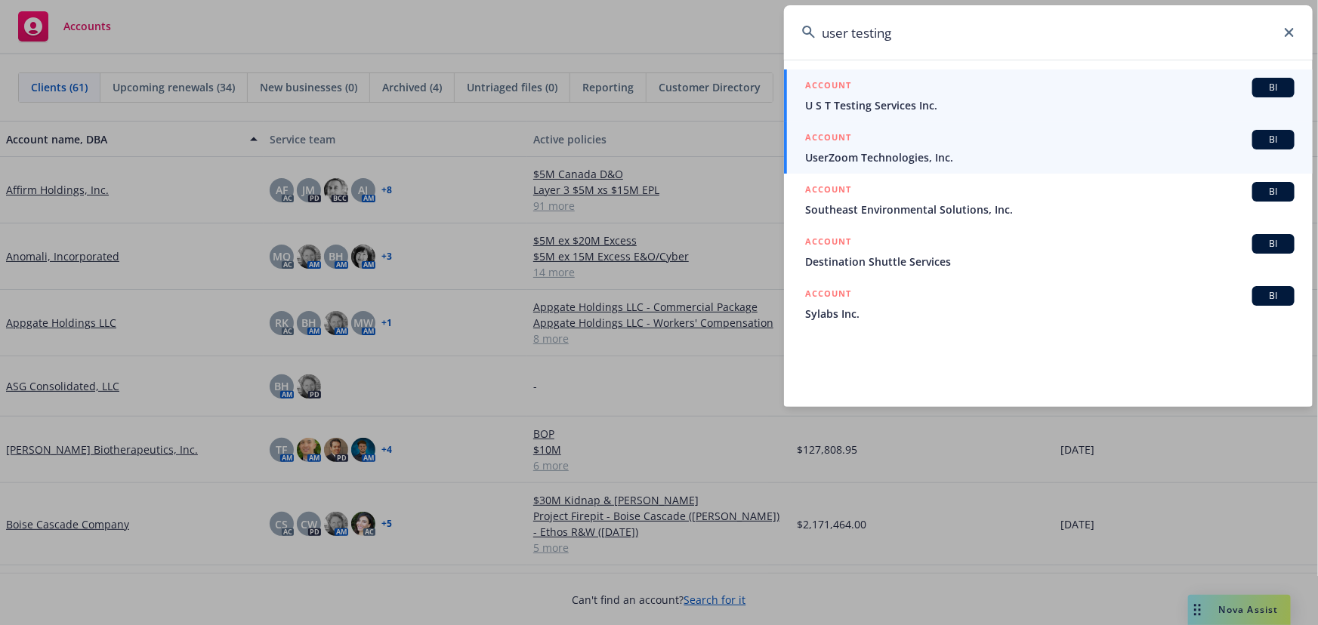
type input "user testing"
click at [993, 159] on span "UserZoom Technologies, Inc." at bounding box center [1049, 158] width 489 height 16
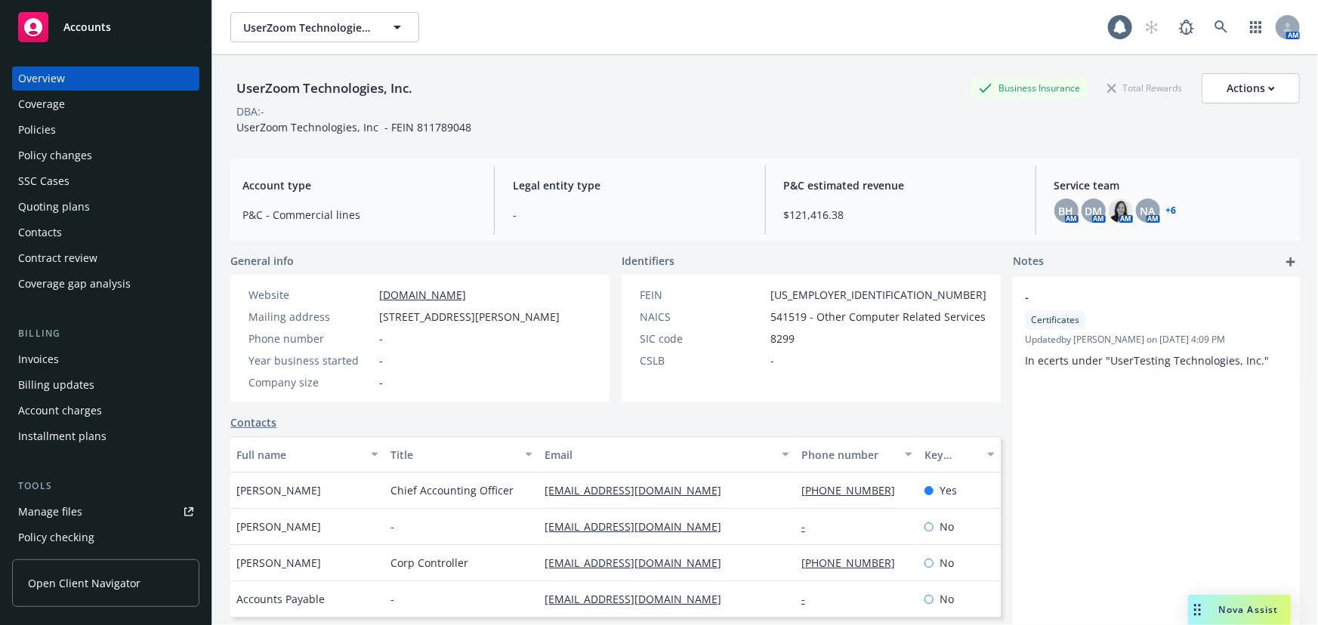
click at [61, 208] on div "Quoting plans" at bounding box center [54, 207] width 72 height 24
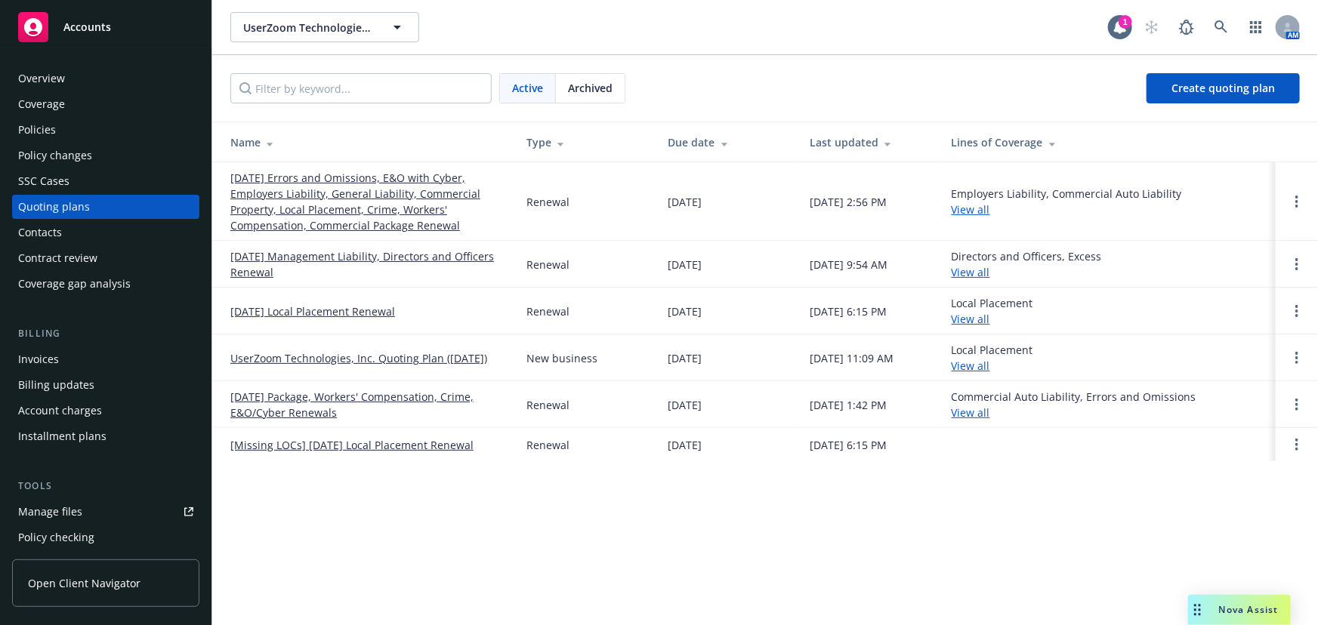
click at [586, 80] on span "Archived" at bounding box center [590, 88] width 45 height 16
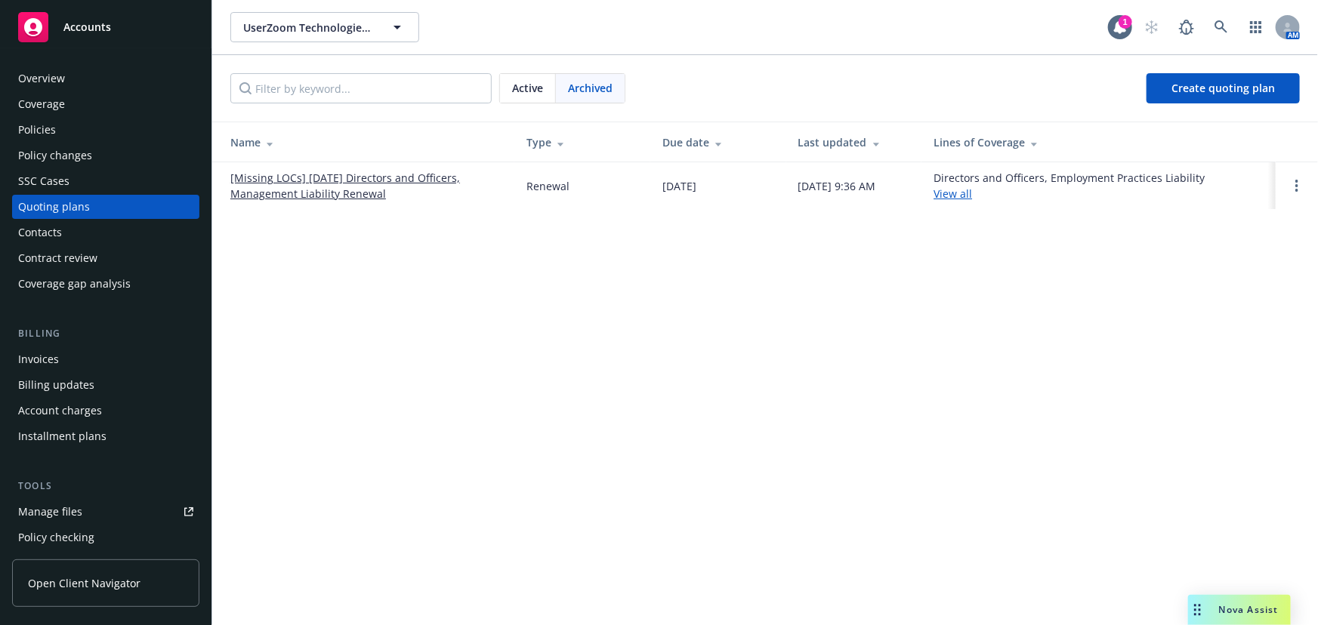
click at [373, 177] on link "[Missing LOCs] 09/21/24 Directors and Officers, Management Liability Renewal" at bounding box center [366, 186] width 272 height 32
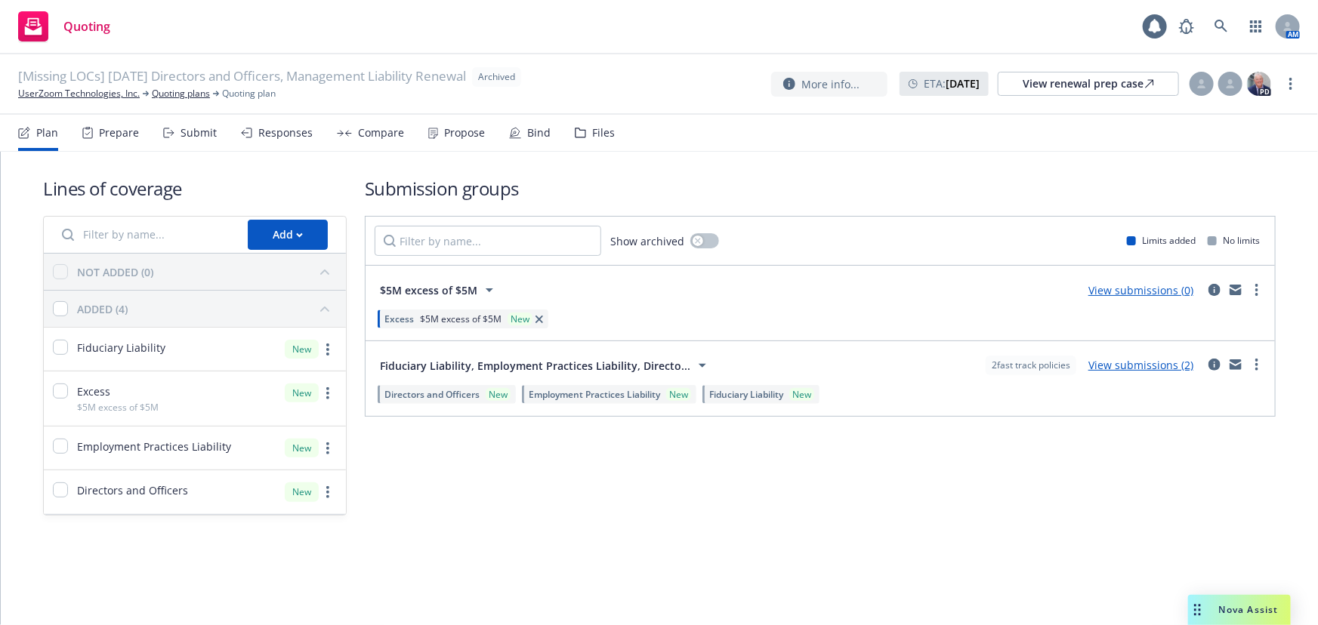
click at [611, 133] on nav "Plan Prepare Submit Responses Compare Propose Bind Files" at bounding box center [658, 133] width 1281 height 36
click at [592, 133] on div "Files" at bounding box center [603, 133] width 23 height 12
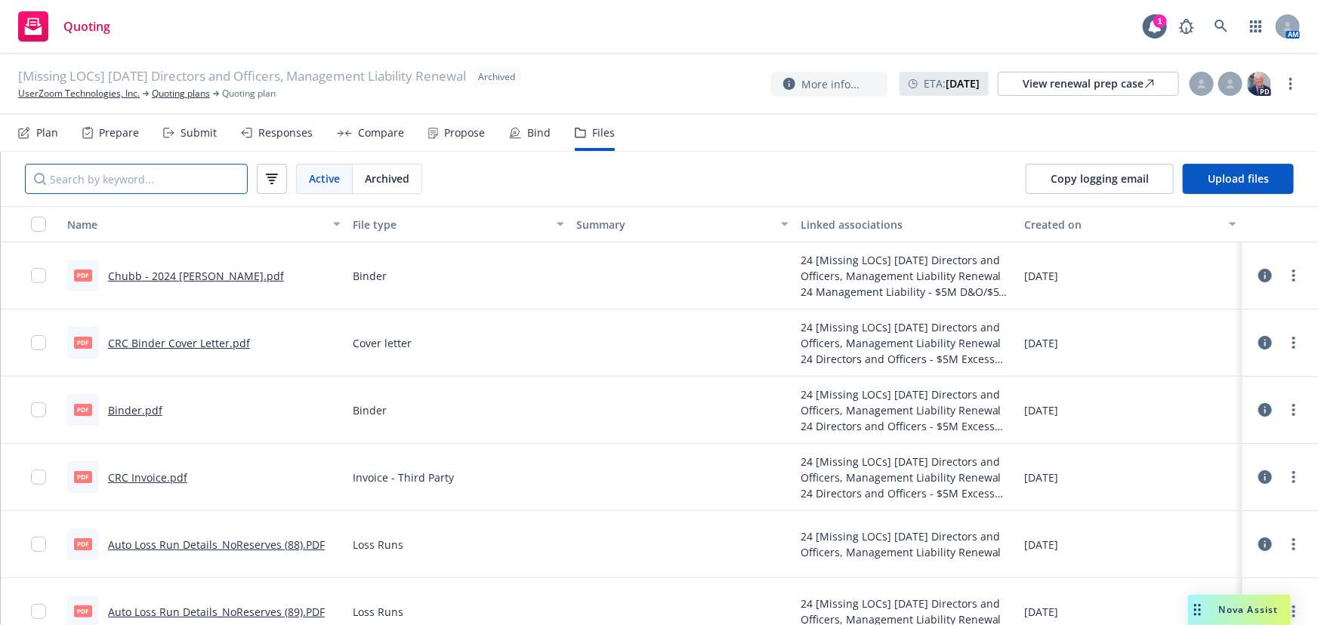
click at [200, 176] on input "Search by keyword..." at bounding box center [136, 179] width 223 height 30
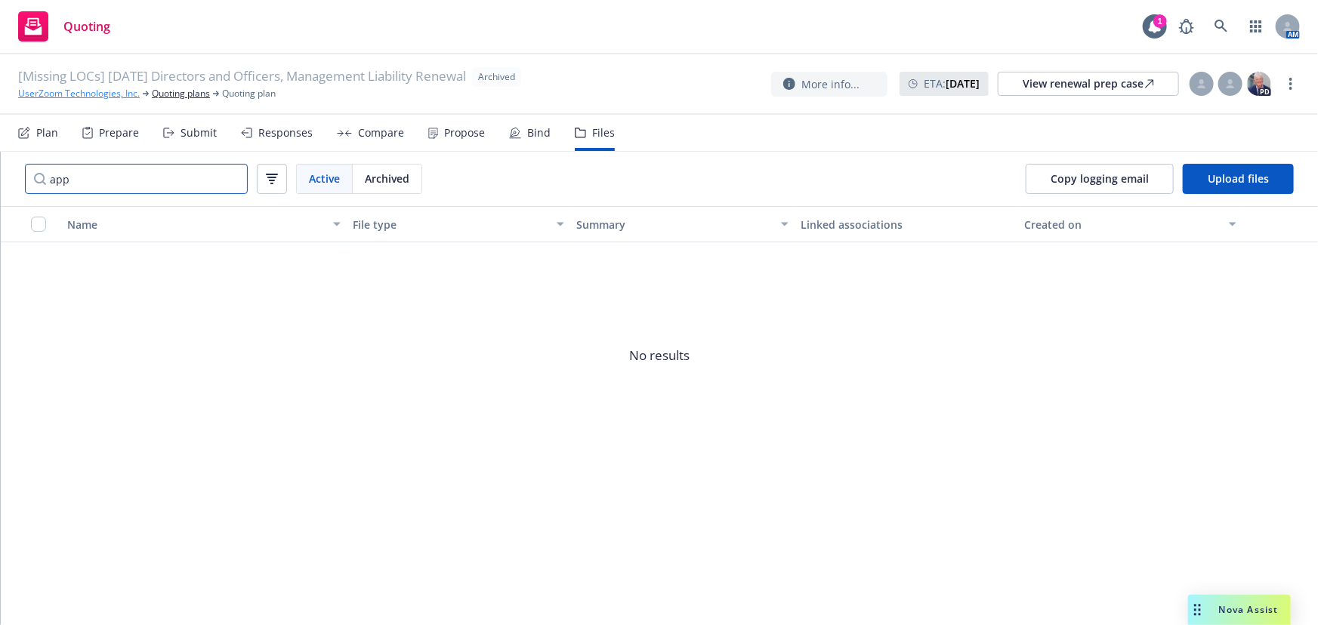
type input "app"
click at [53, 90] on link "UserZoom Technologies, Inc." at bounding box center [79, 94] width 122 height 14
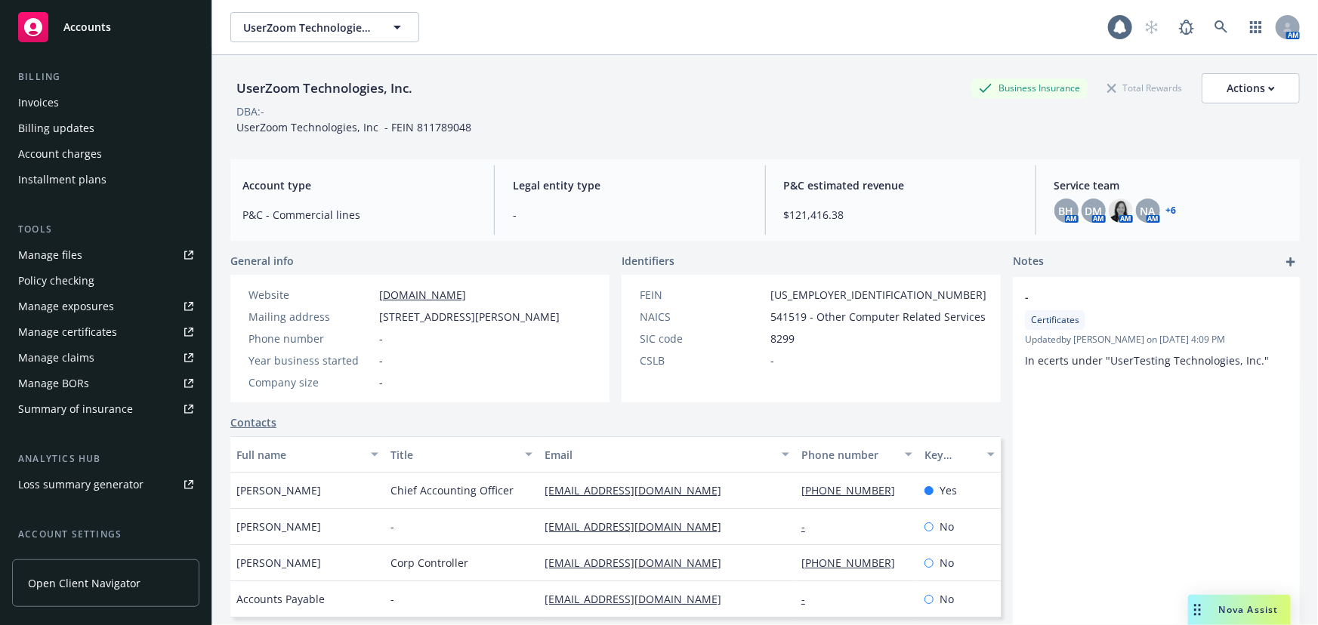
scroll to position [384, 0]
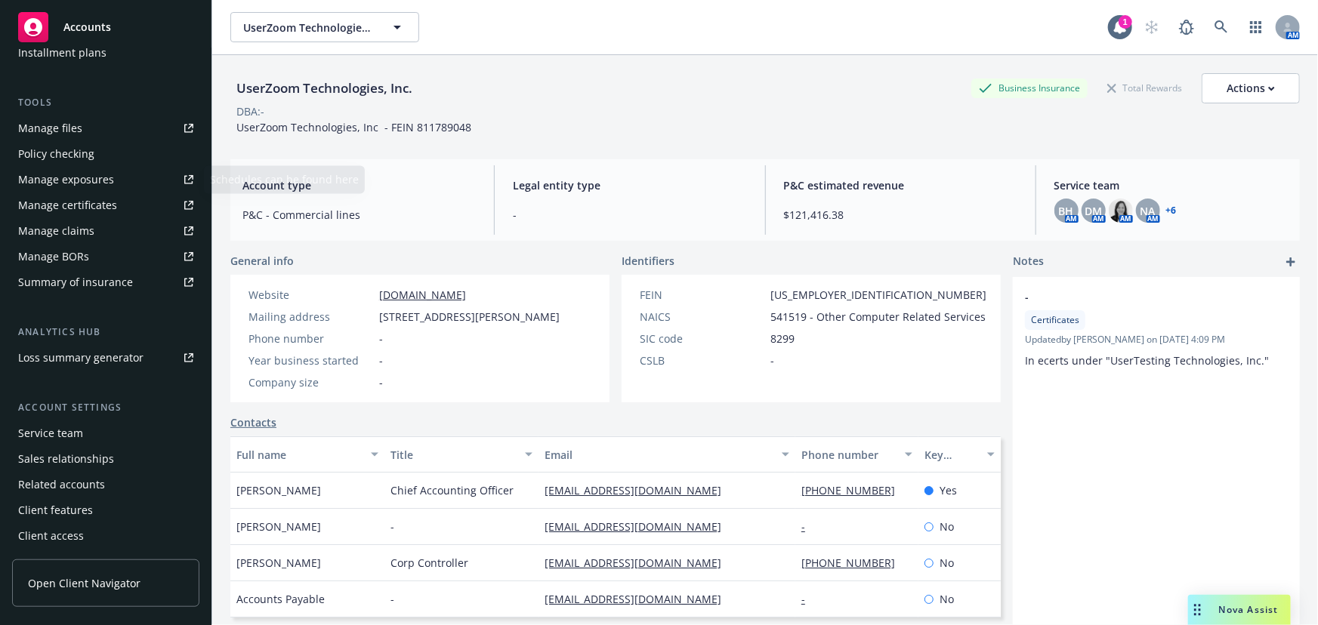
click at [82, 121] on link "Manage files" at bounding box center [105, 128] width 187 height 24
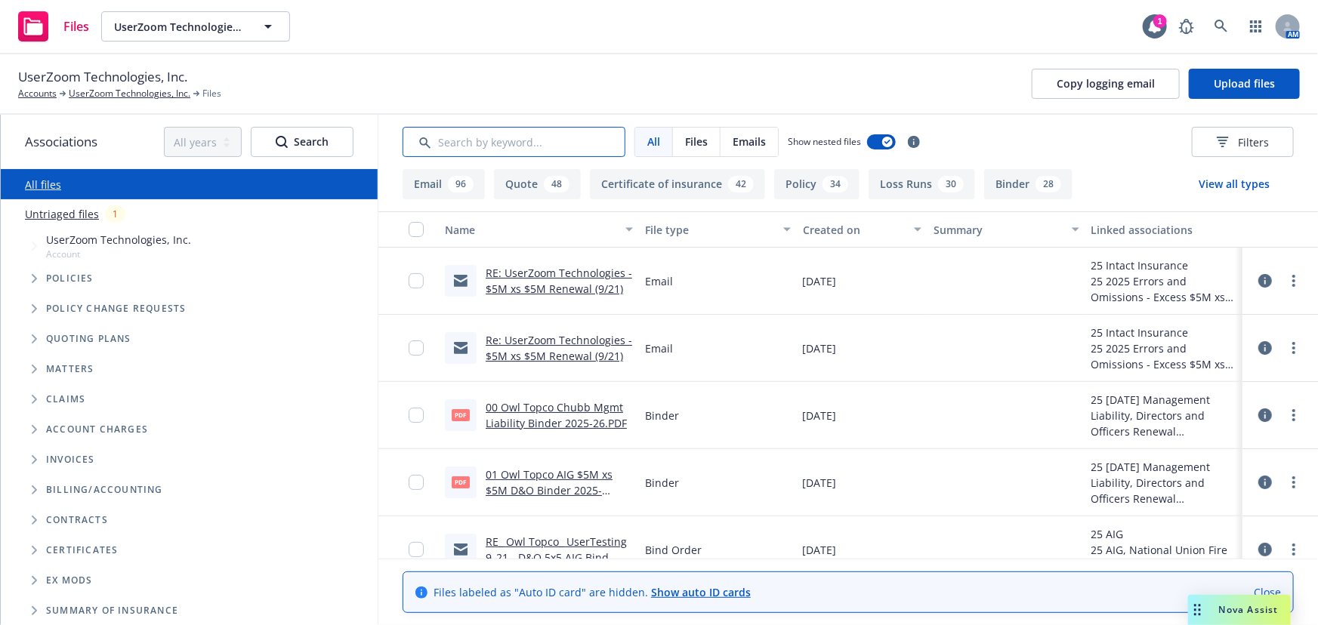
click at [551, 137] on input "Search by keyword..." at bounding box center [513, 142] width 223 height 30
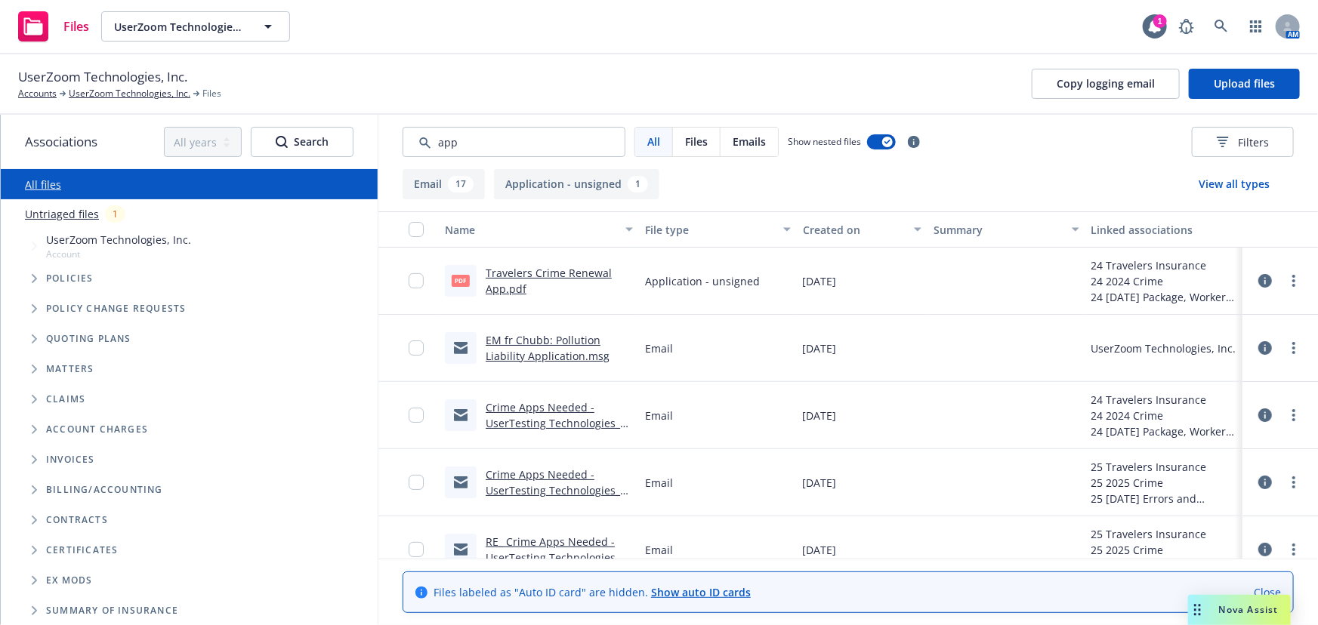
click at [596, 274] on link "Travelers Crime Renewal App.pdf" at bounding box center [549, 281] width 126 height 30
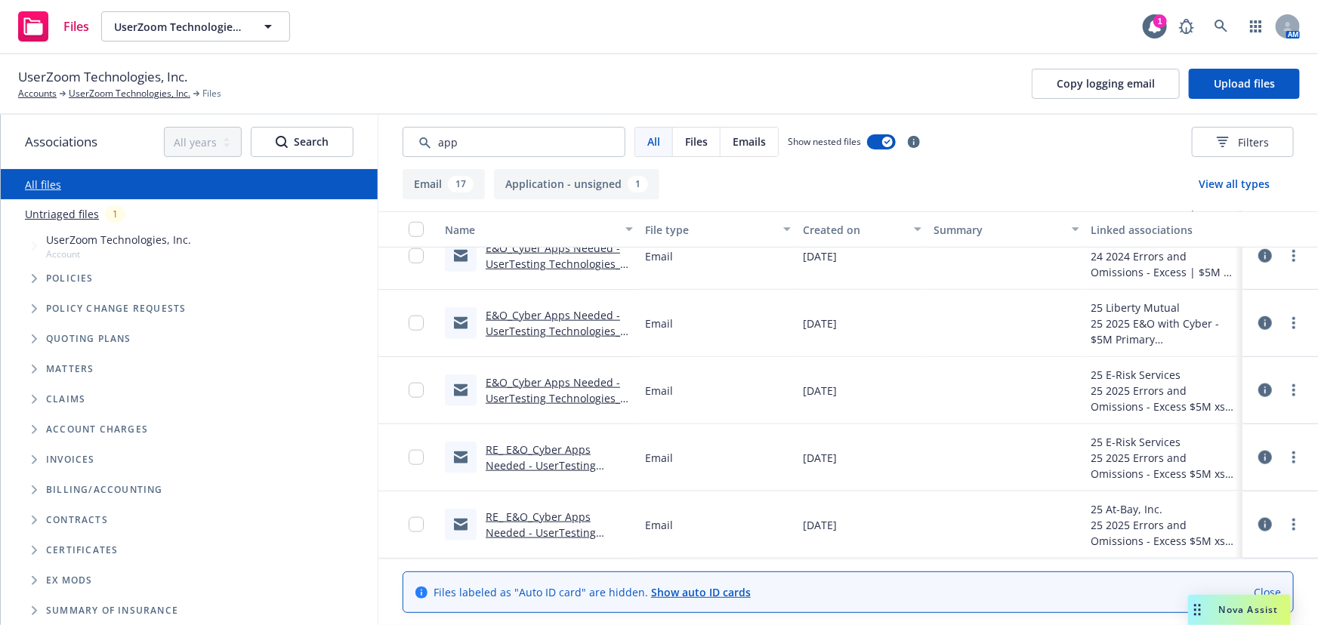
scroll to position [889, 0]
drag, startPoint x: 543, startPoint y: 148, endPoint x: 387, endPoint y: 151, distance: 155.6
click at [387, 151] on div "All Files Emails Show nested files Filters" at bounding box center [847, 142] width 939 height 54
click at [700, 143] on span "Files" at bounding box center [696, 142] width 23 height 16
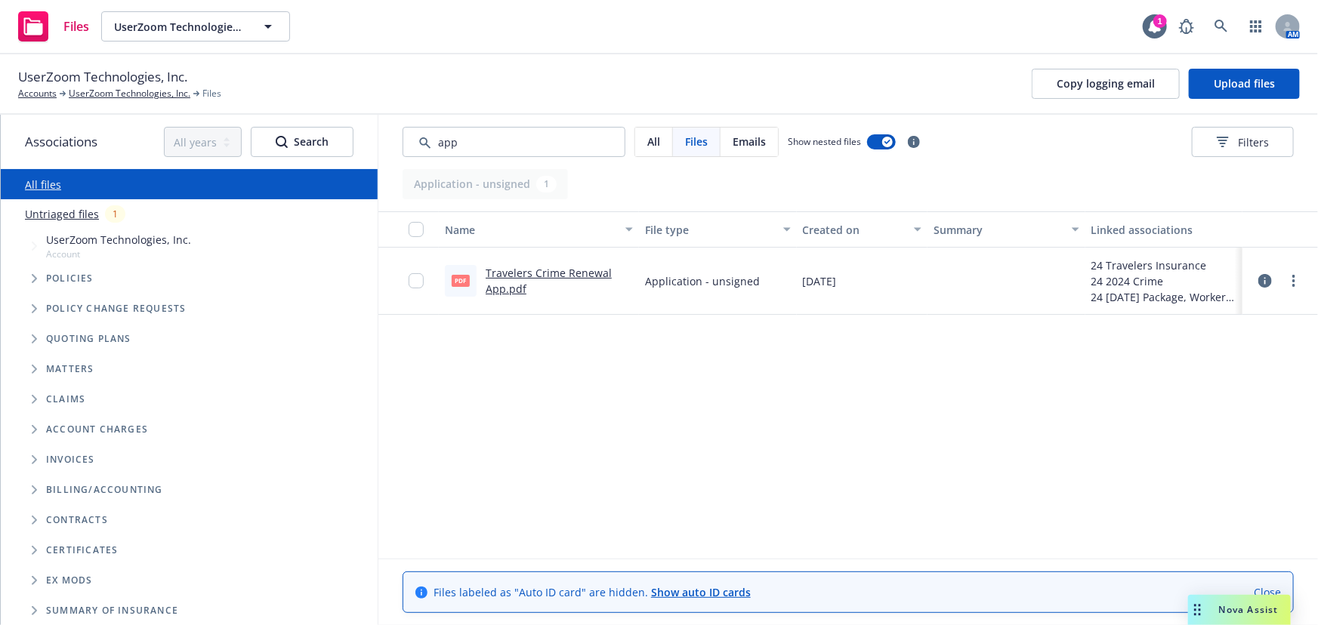
scroll to position [0, 0]
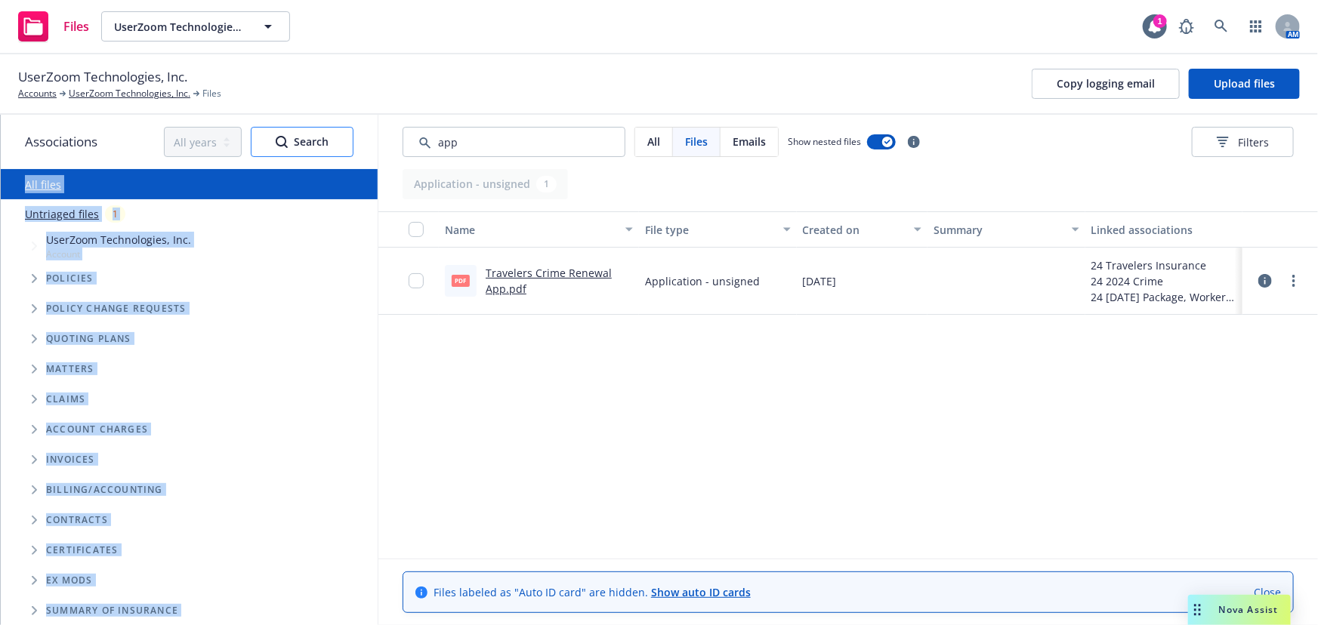
drag, startPoint x: 500, startPoint y: 158, endPoint x: 339, endPoint y: 153, distance: 160.9
click at [339, 153] on div "Associations All years 2027 2026 2025 2024 2023 2022 2021 2020 2019 2018 2017 2…" at bounding box center [659, 370] width 1317 height 510
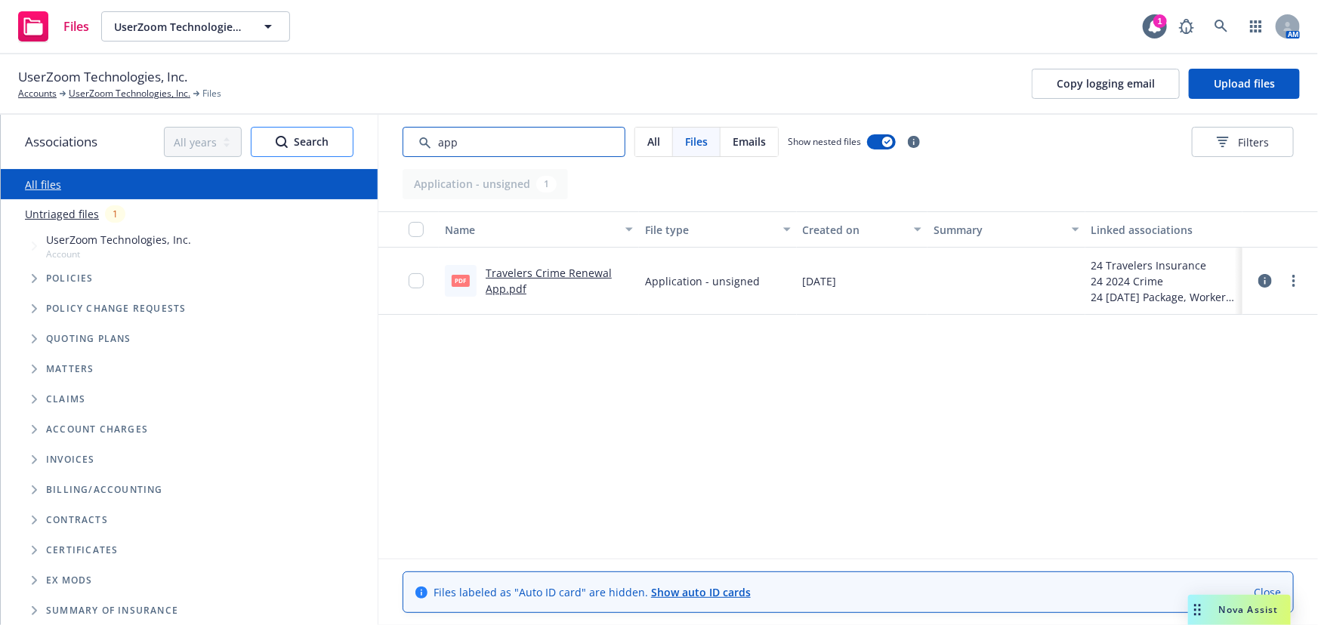
drag, startPoint x: 466, startPoint y: 146, endPoint x: 330, endPoint y: 151, distance: 136.0
click at [330, 151] on div "Associations All years 2027 2026 2025 2024 2023 2022 2021 2020 2019 2018 2017 2…" at bounding box center [659, 370] width 1317 height 510
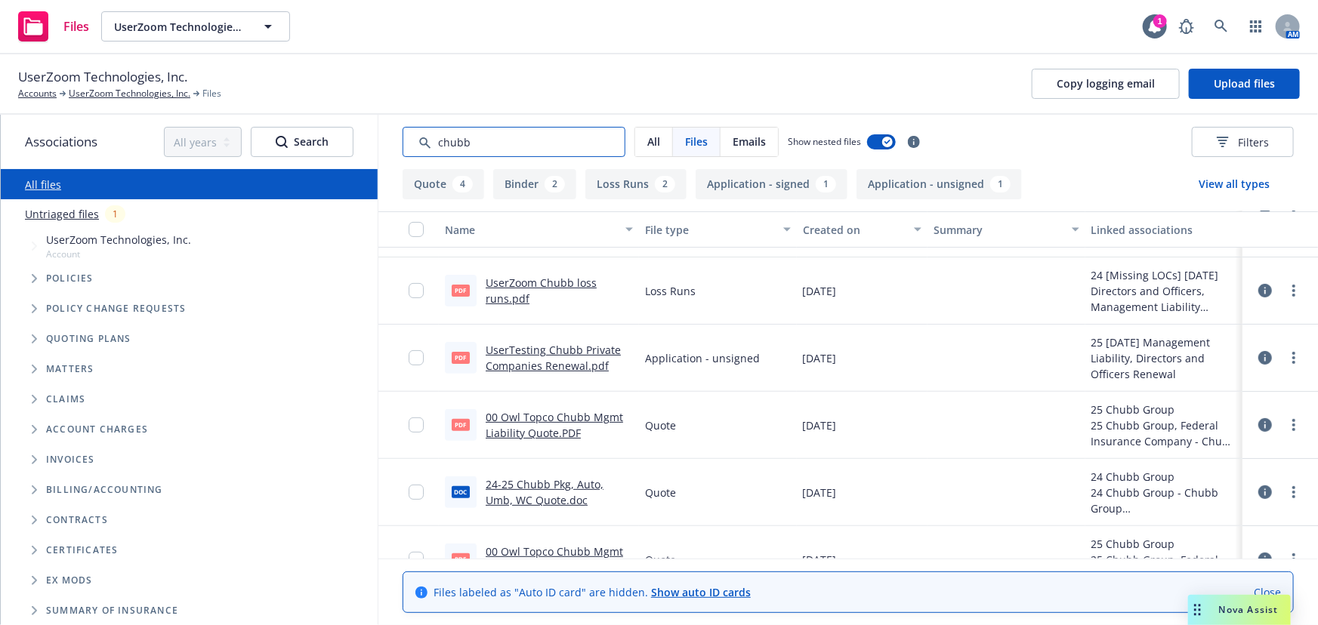
scroll to position [356, 0]
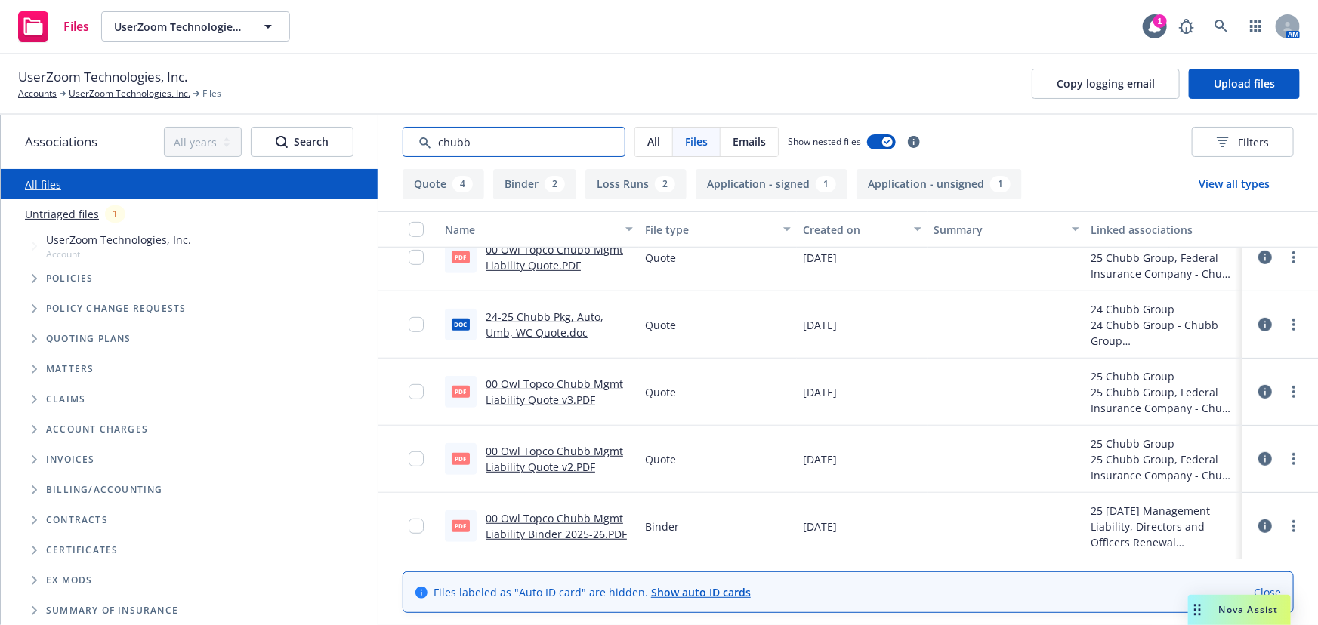
type input "chubb"
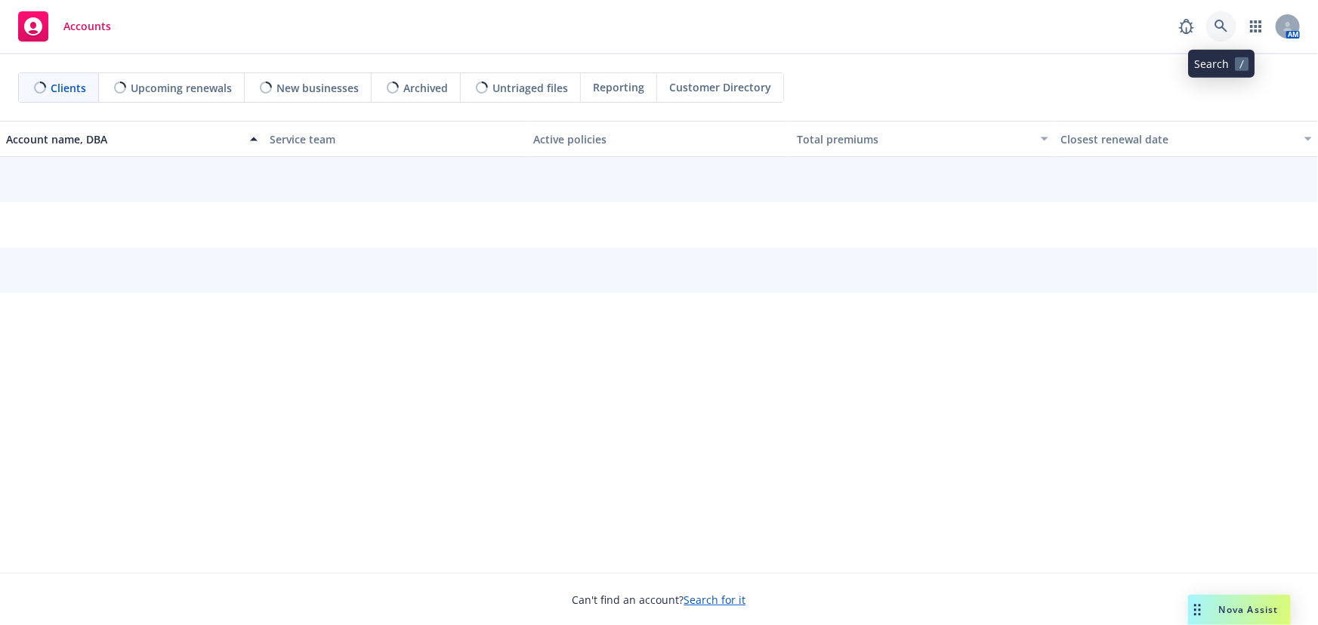
click at [1227, 24] on icon at bounding box center [1221, 27] width 14 height 14
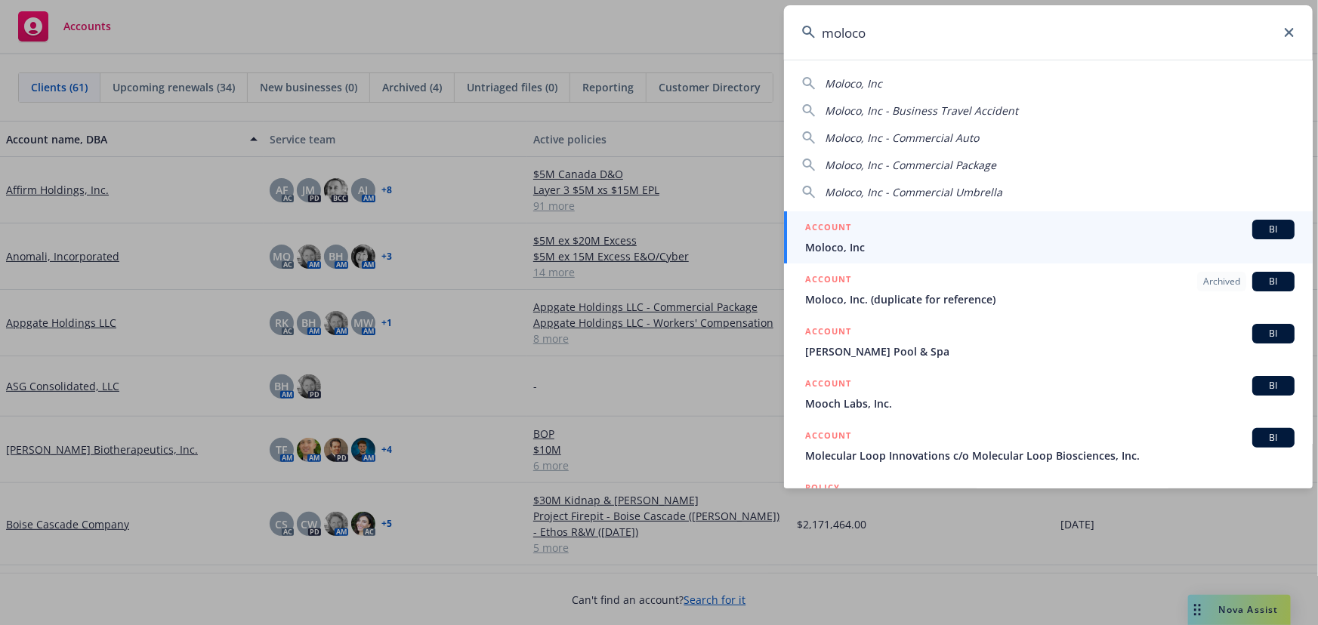
type input "moloco"
click at [919, 233] on div "ACCOUNT BI" at bounding box center [1049, 230] width 489 height 20
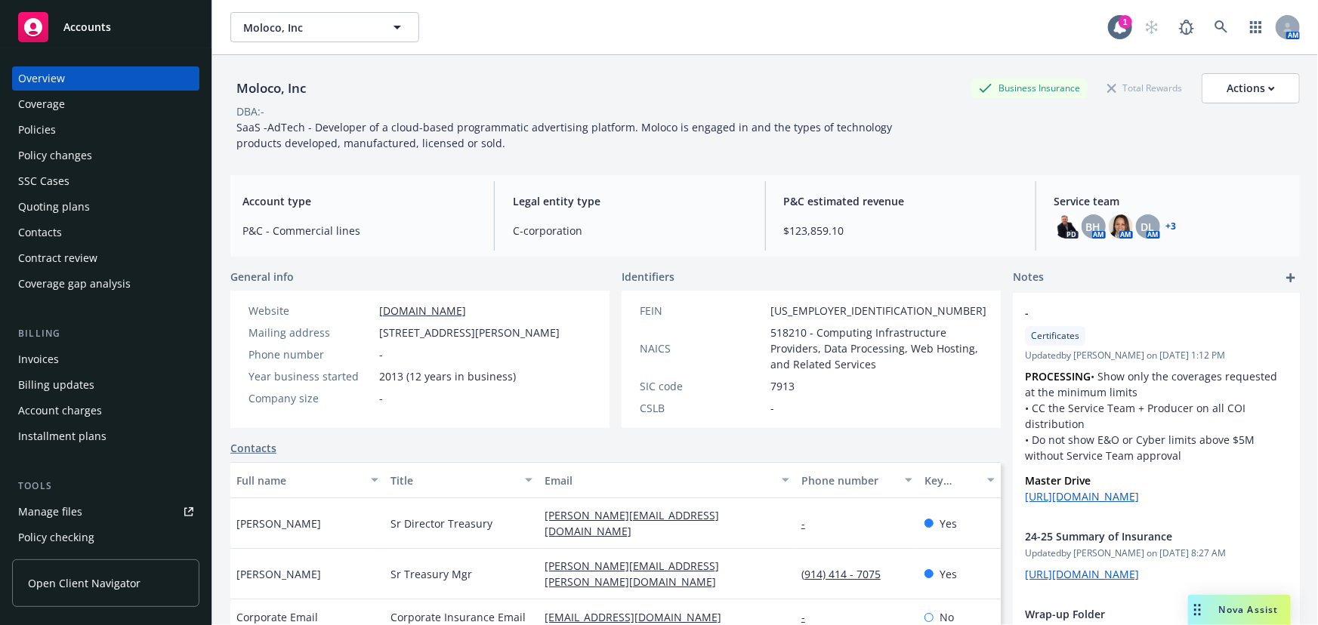
click at [76, 199] on div "Quoting plans" at bounding box center [54, 207] width 72 height 24
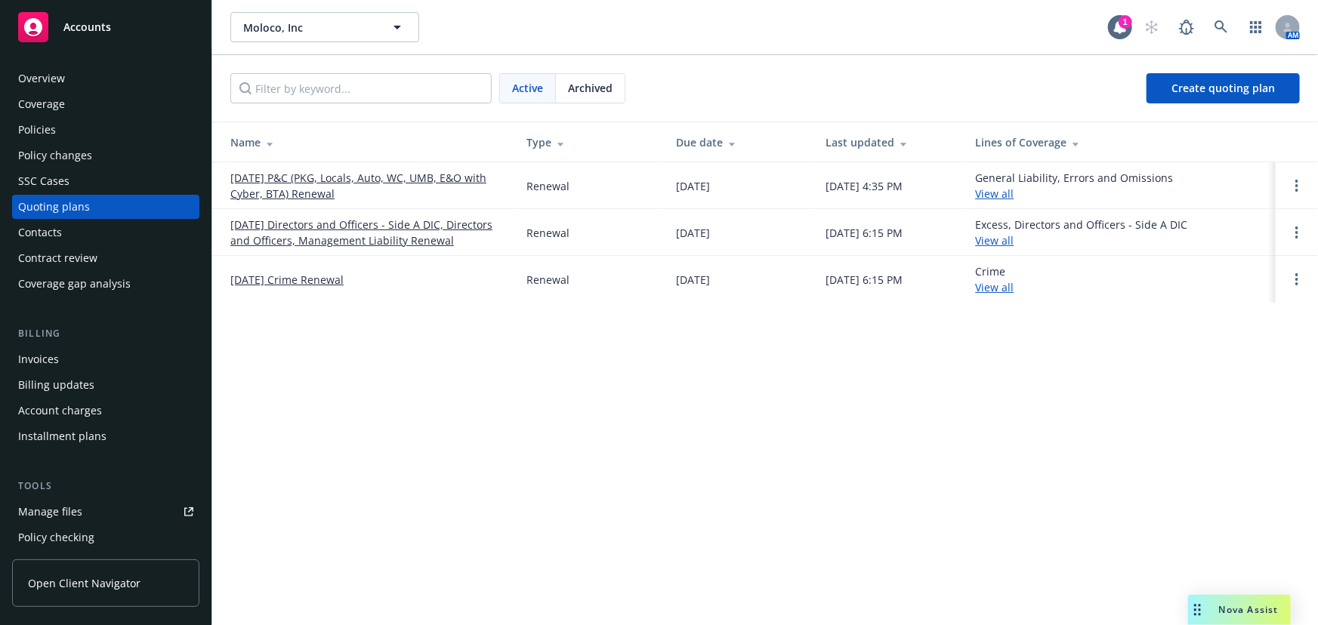
click at [343, 230] on link "[DATE] Directors and Officers - Side A DIC, Directors and Officers, Management …" at bounding box center [366, 233] width 272 height 32
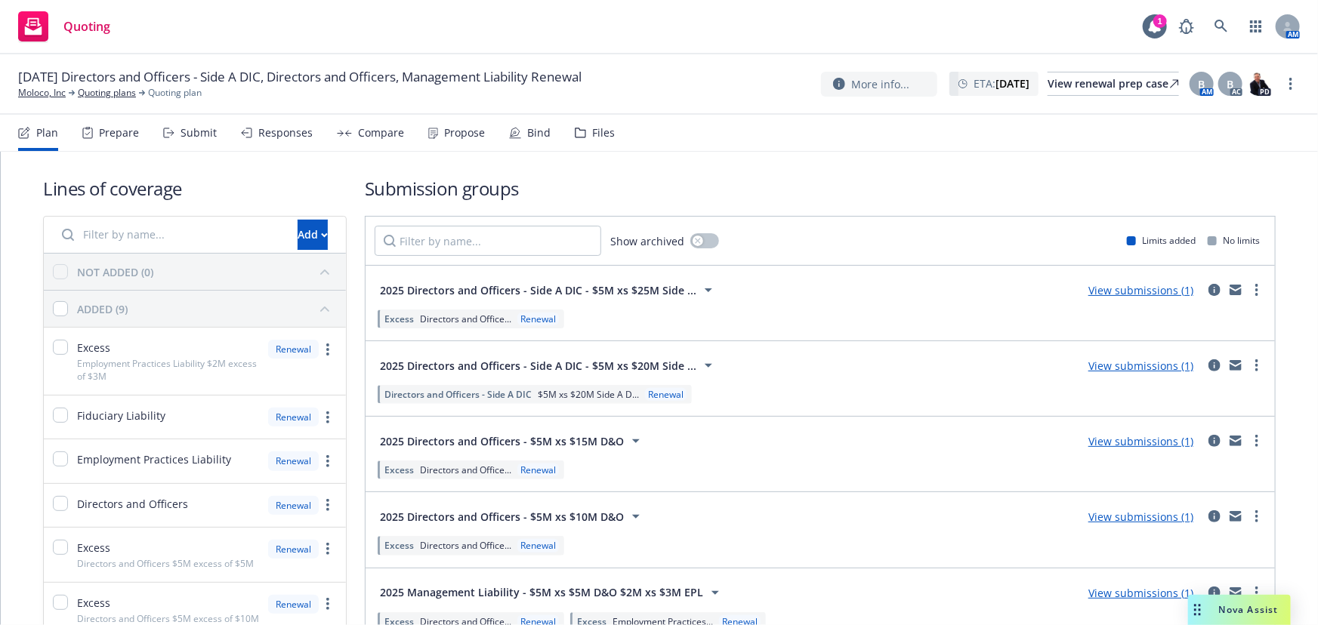
click at [609, 134] on nav "Plan Prepare Submit Responses Compare Propose Bind Files" at bounding box center [658, 133] width 1281 height 36
click at [594, 137] on div "Files" at bounding box center [603, 133] width 23 height 12
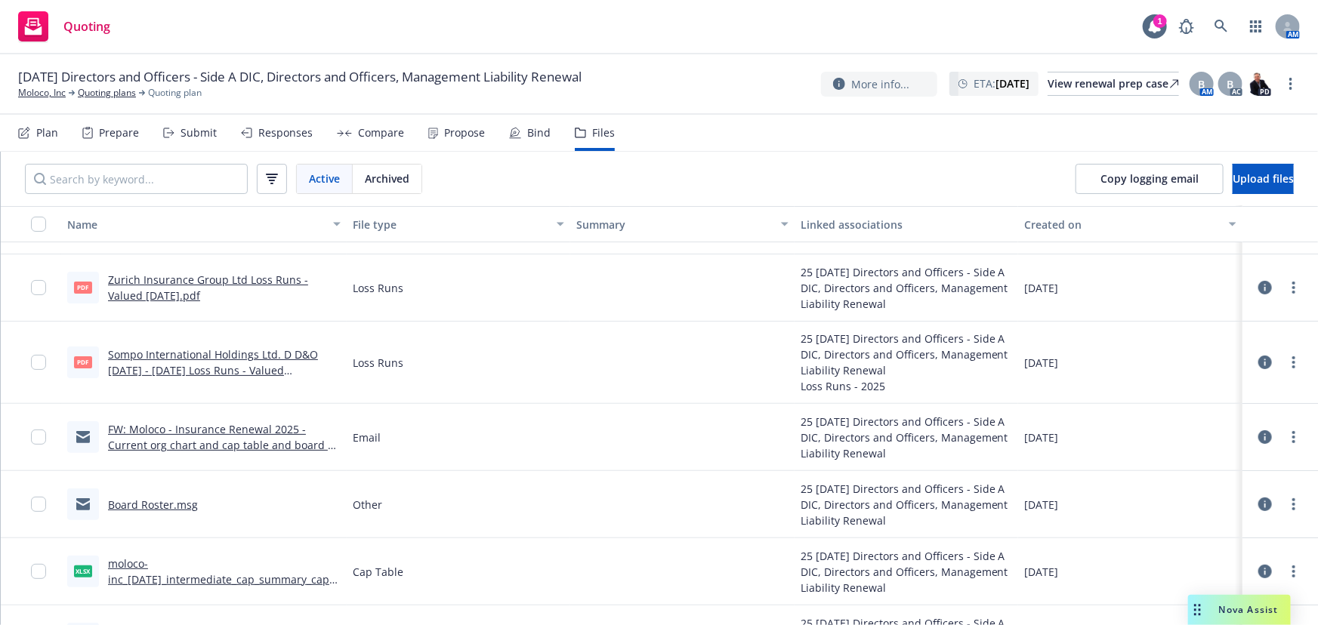
scroll to position [183, 0]
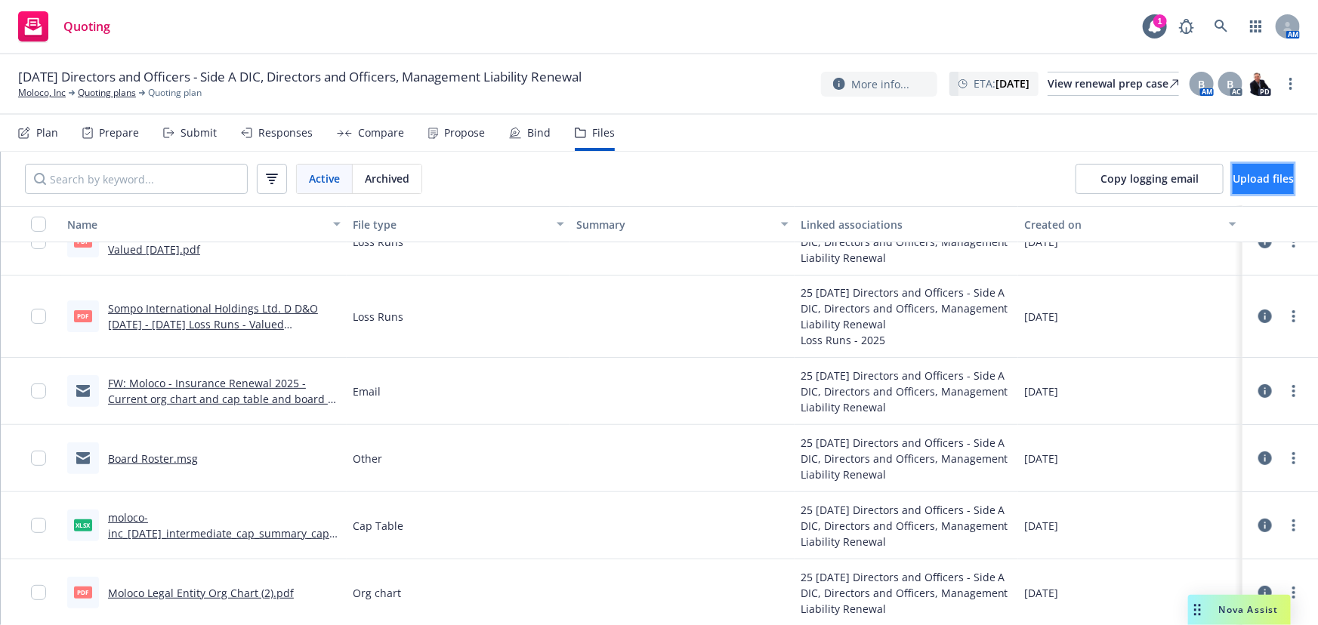
click at [1247, 176] on span "Upload files" at bounding box center [1262, 178] width 61 height 14
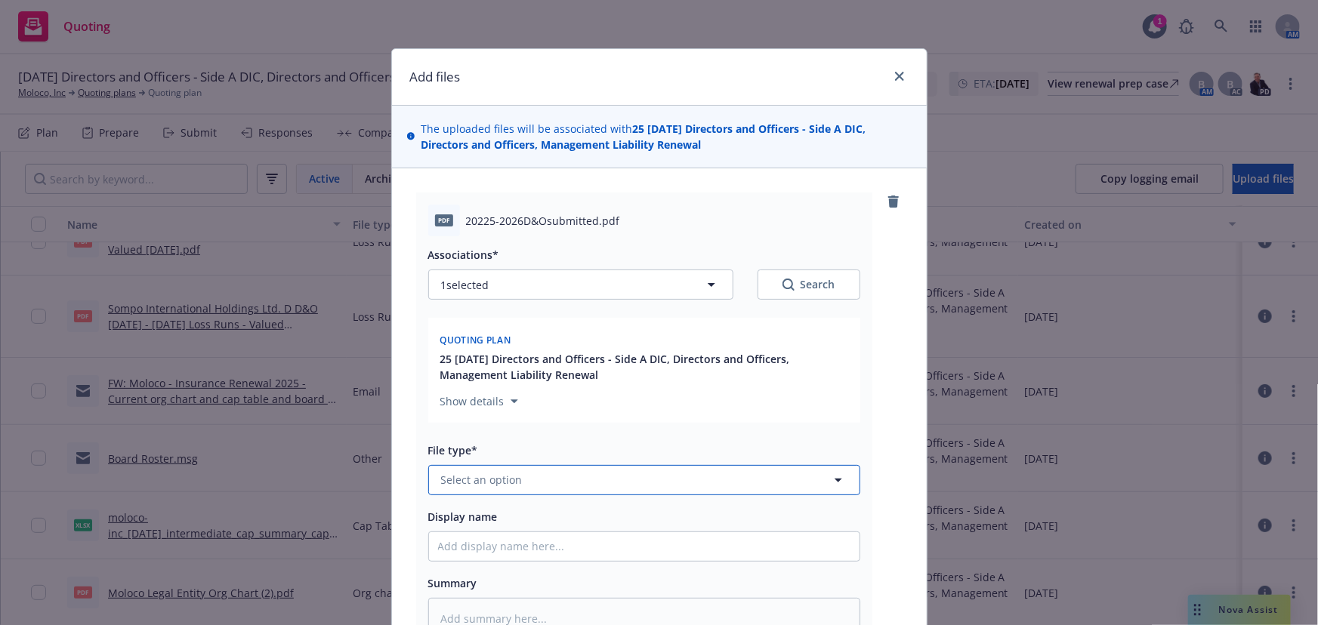
click at [566, 484] on button "Select an option" at bounding box center [644, 480] width 432 height 30
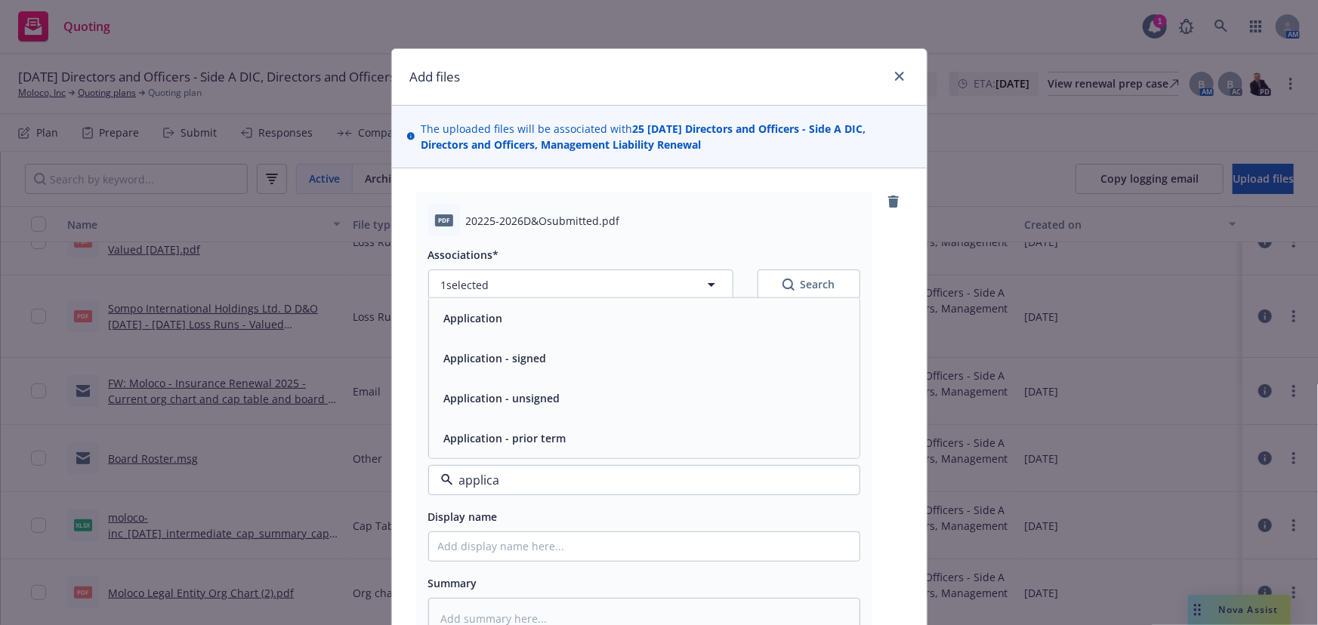
type input "applicat"
click at [655, 388] on div "Application - unsigned" at bounding box center [644, 398] width 412 height 22
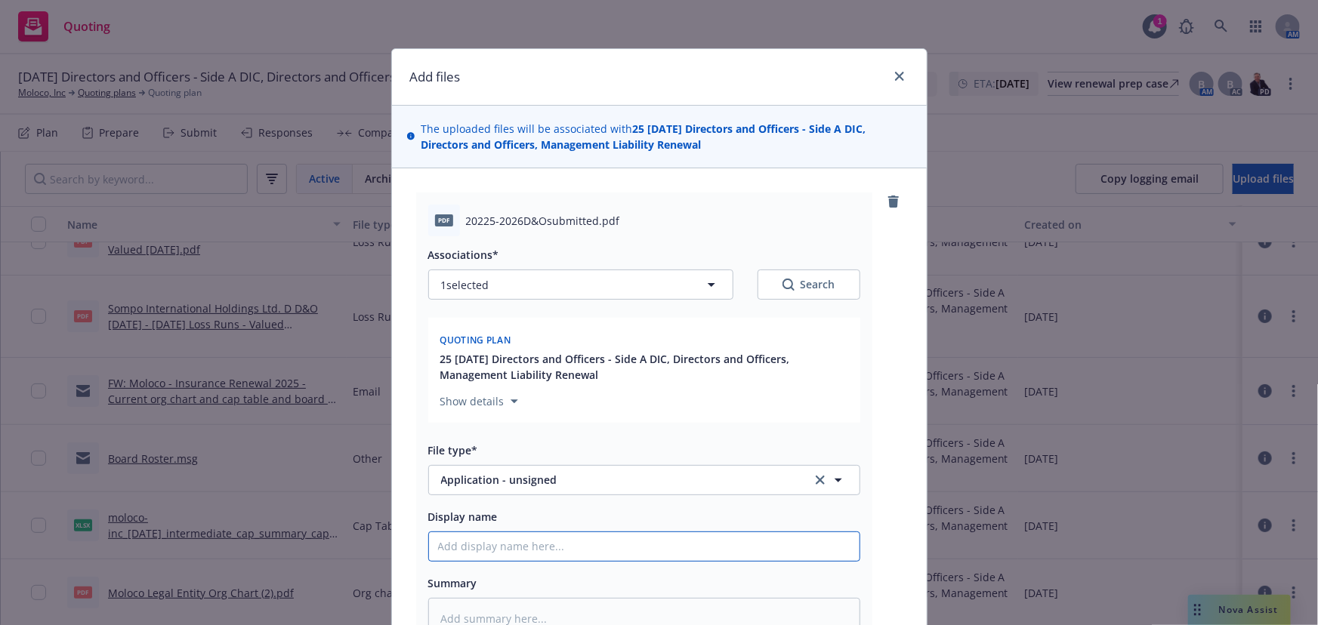
click at [504, 542] on input "Display name" at bounding box center [644, 546] width 430 height 29
type textarea "x"
type input "M"
type textarea "x"
type input "Mo"
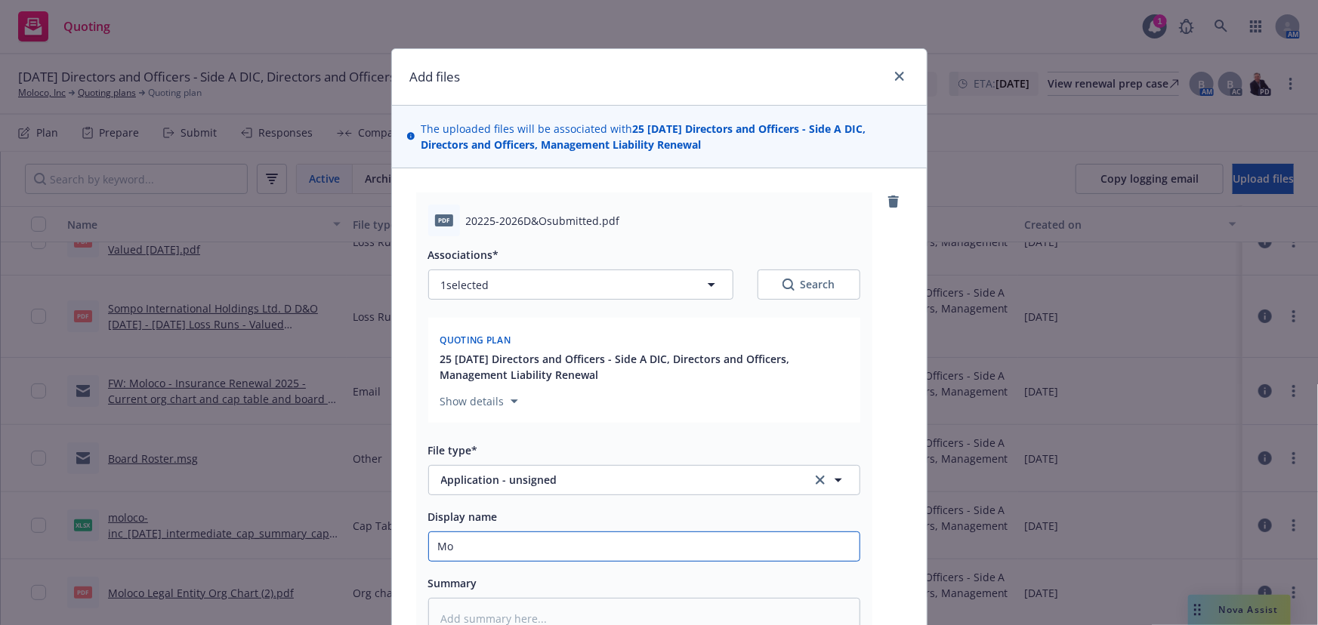
type textarea "x"
type input "Mol"
type textarea "x"
type input "Molo"
type textarea "x"
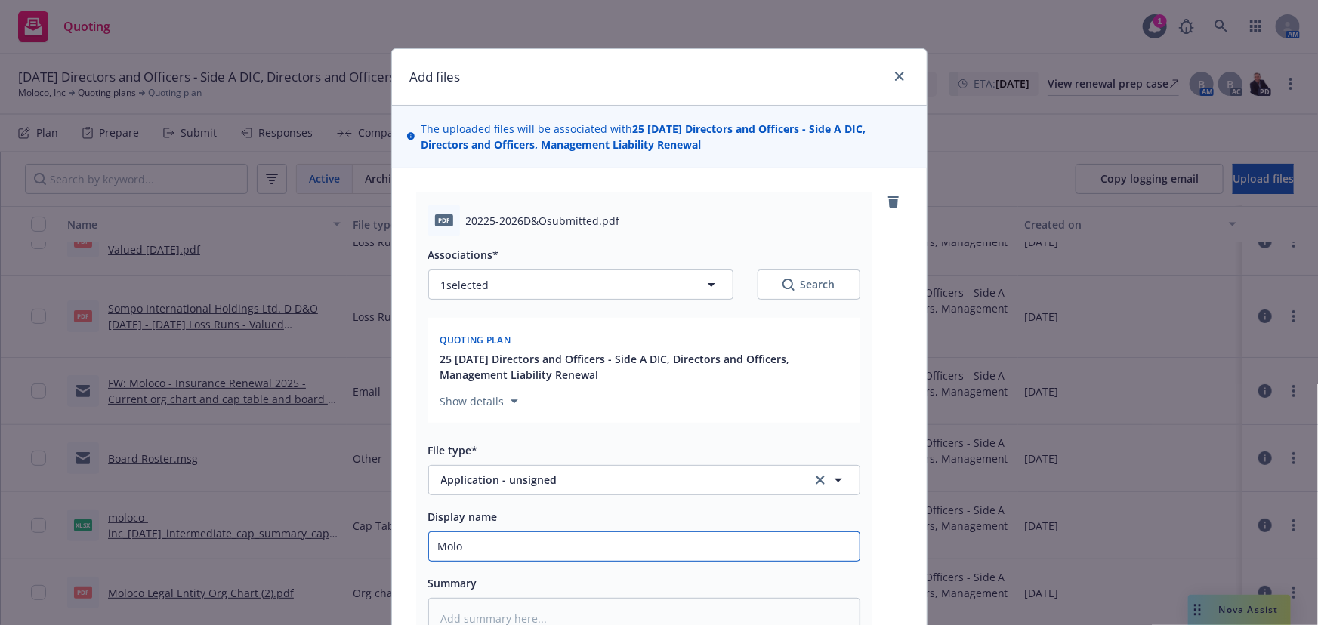
type input "Moloc"
type textarea "x"
type input "Moloco"
type textarea "x"
type input "Moloco"
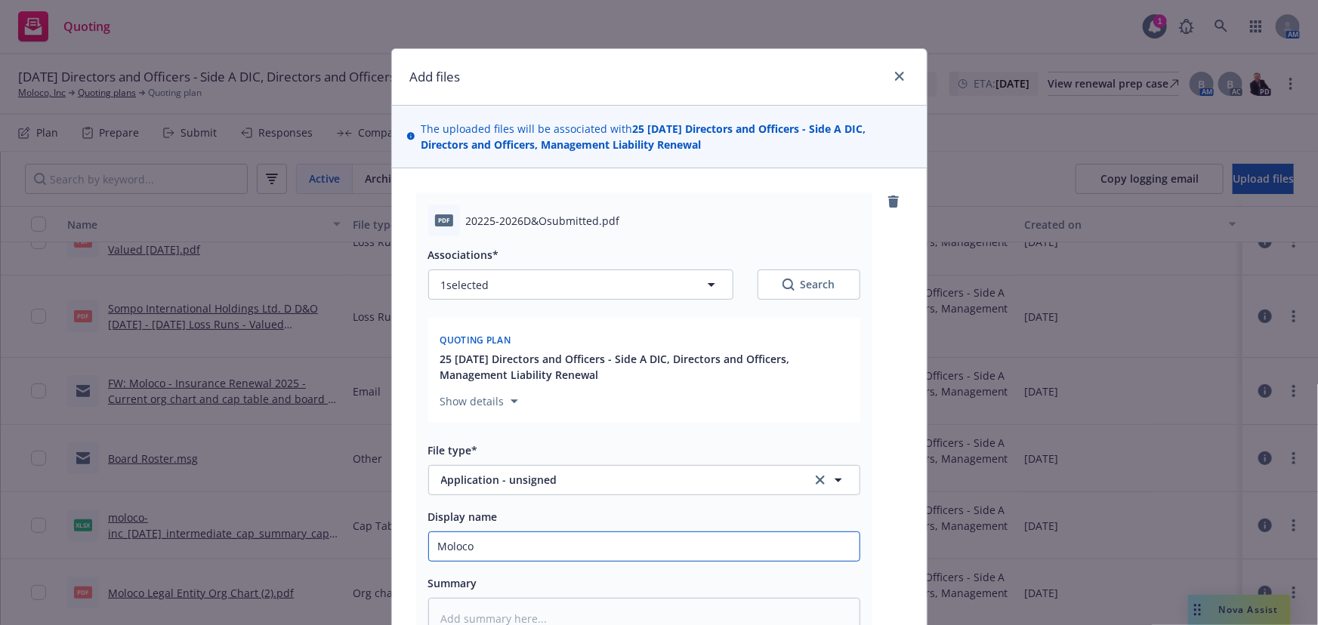
type textarea "x"
type input "Moloco A"
type textarea "x"
type input "Moloco AP"
type textarea "x"
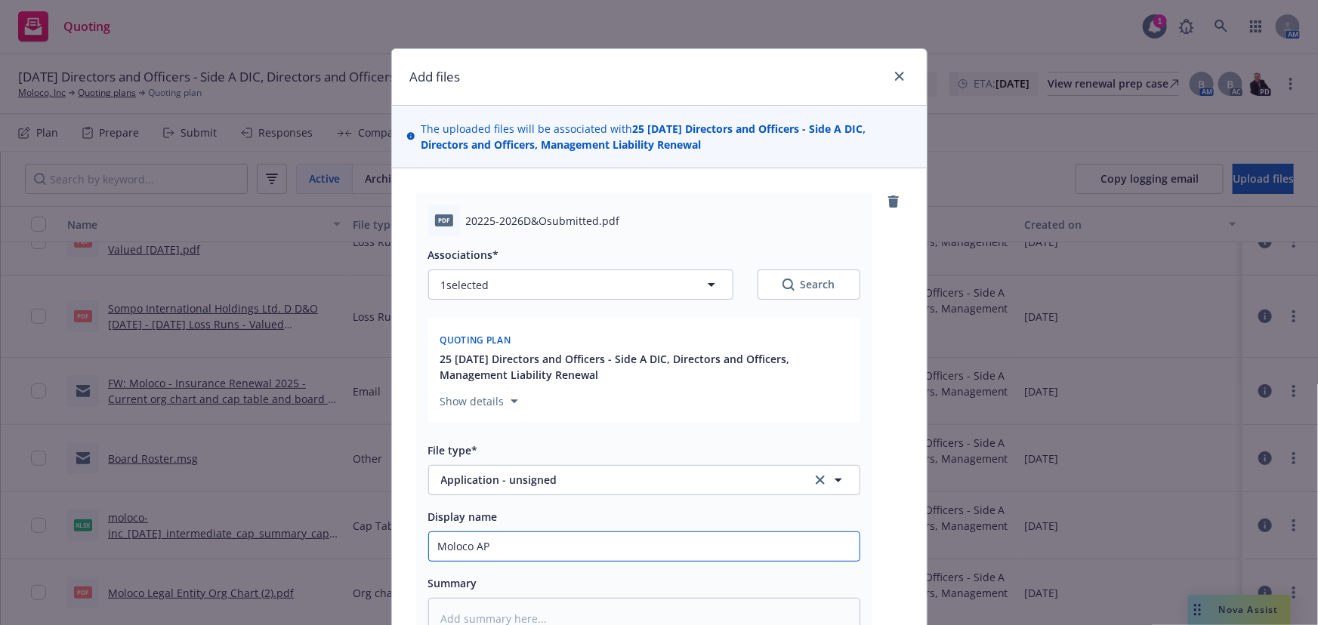
type input "Moloco A"
type textarea "x"
type input "Moloco AIG"
type textarea "x"
type input "Moloco AIG"
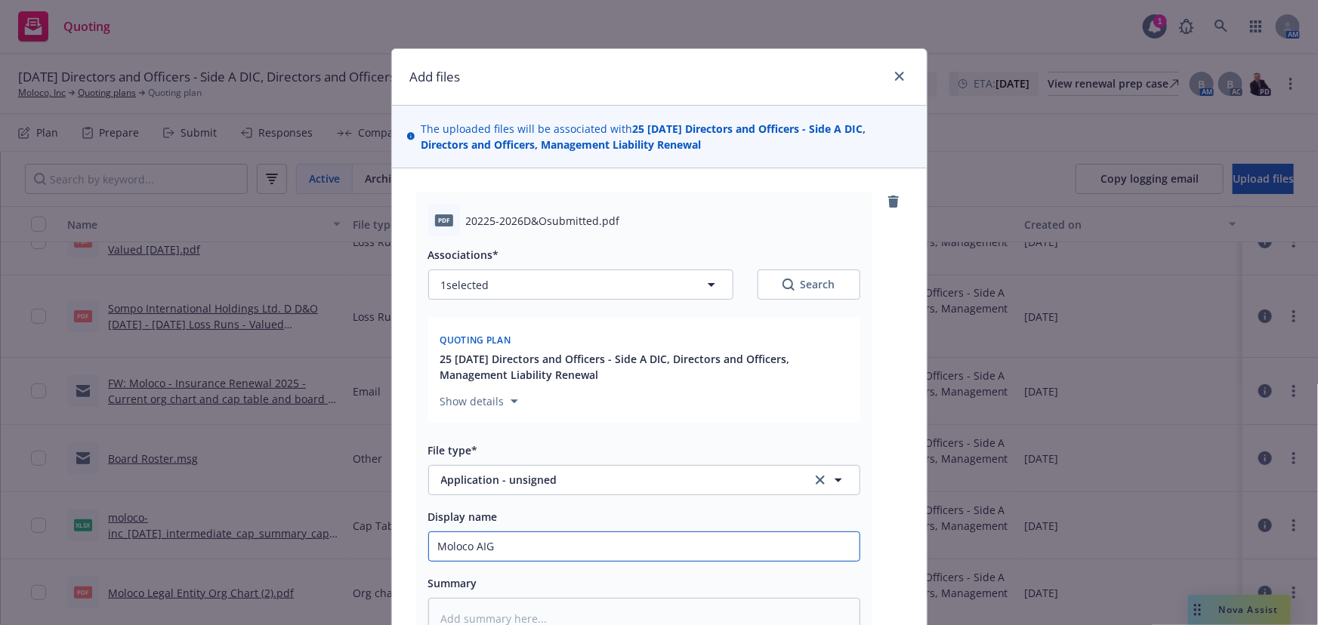
type textarea "x"
type input "Moloco AIG M"
type textarea "x"
type input "Moloco AIG Mg"
type textarea "x"
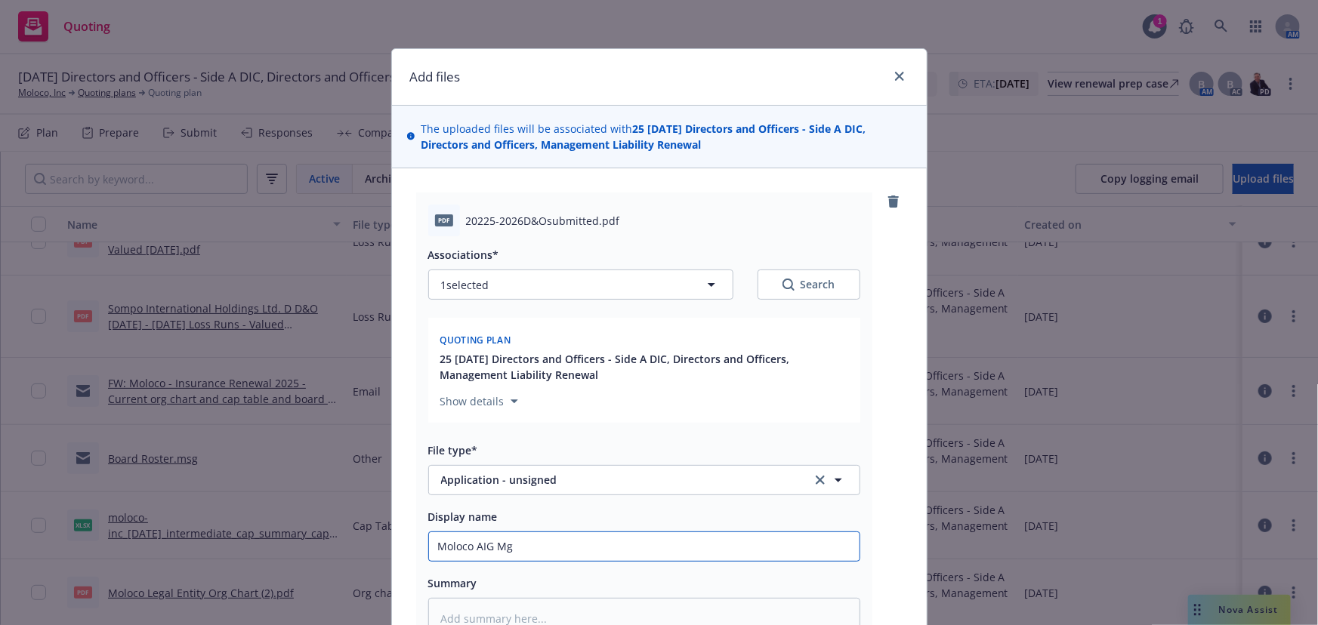
type input "Moloco AIG Mgm"
type textarea "x"
type input "Moloco AIG Mgmt"
type textarea "x"
type input "Moloco AIG Mgmt"
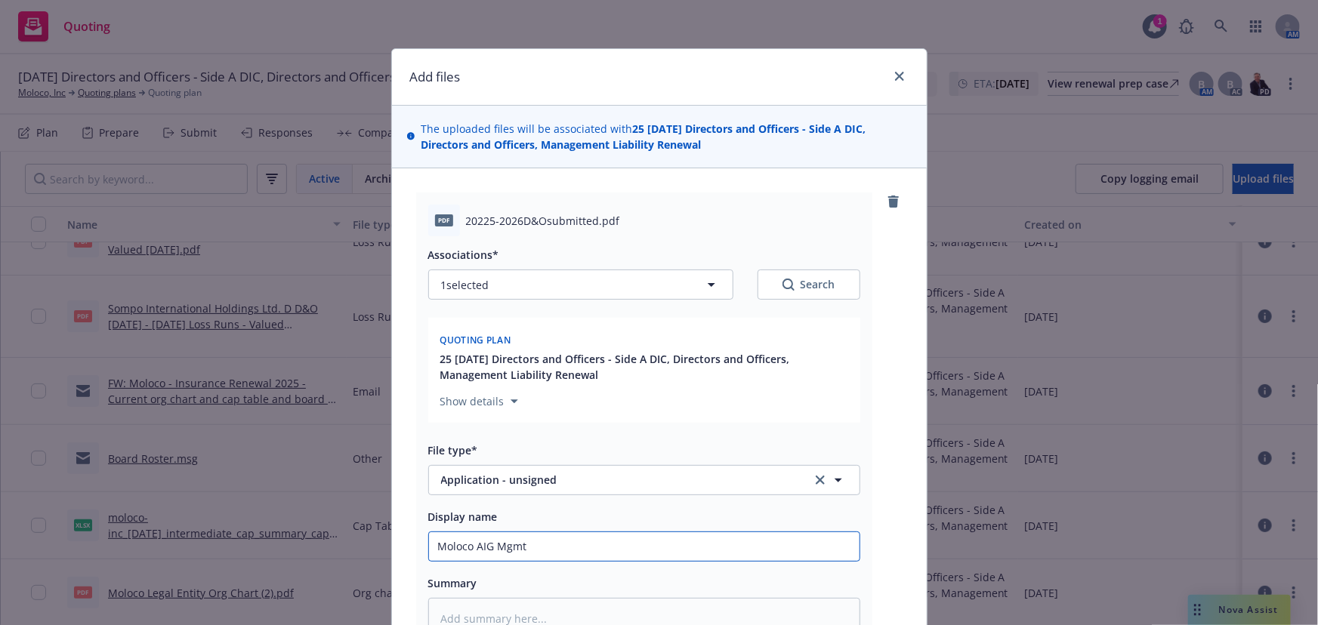
type textarea "x"
type input "Moloco AIG Mgmt L"
type textarea "x"
type input "Moloco AIG Mgmt Li"
type textarea "x"
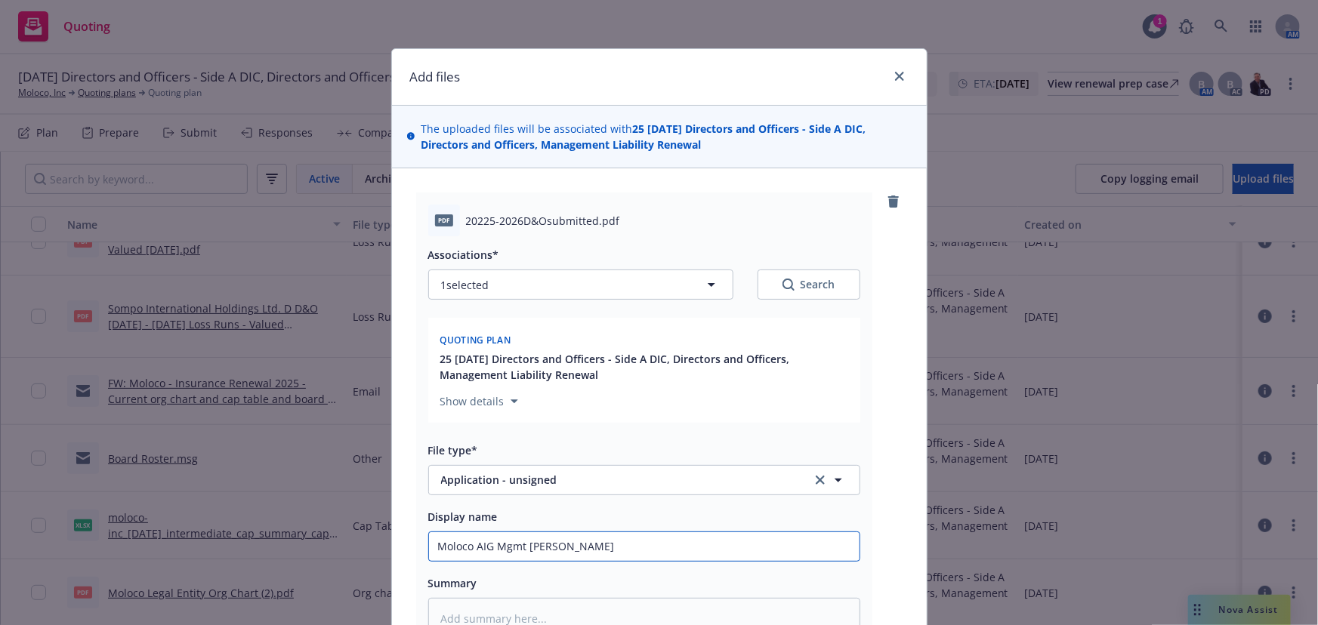
type input "Moloco AIG Mgmt Lia"
type textarea "x"
type input "Moloco AIG Mgmt Liab"
type textarea "x"
type input "Moloco AIG Mgmt Liabi"
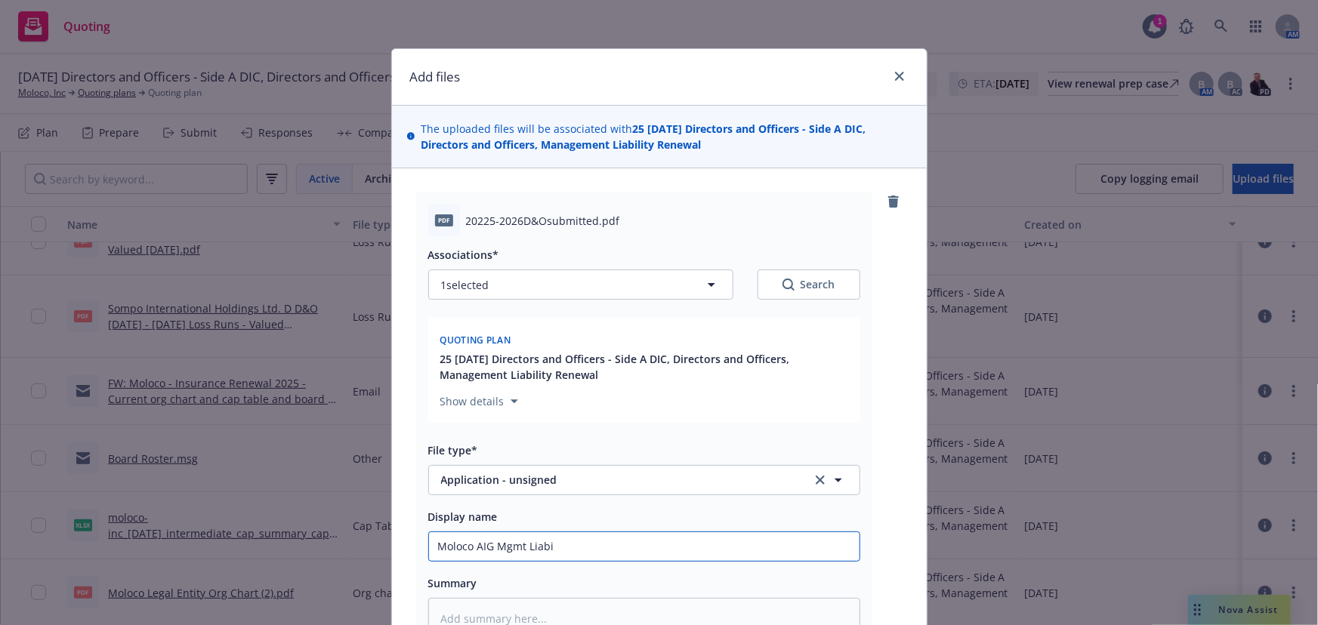
type textarea "x"
type input "Moloco AIG Mgmt Liabil"
type textarea "x"
type input "Moloco AIG Mgmt Liabili"
type textarea "x"
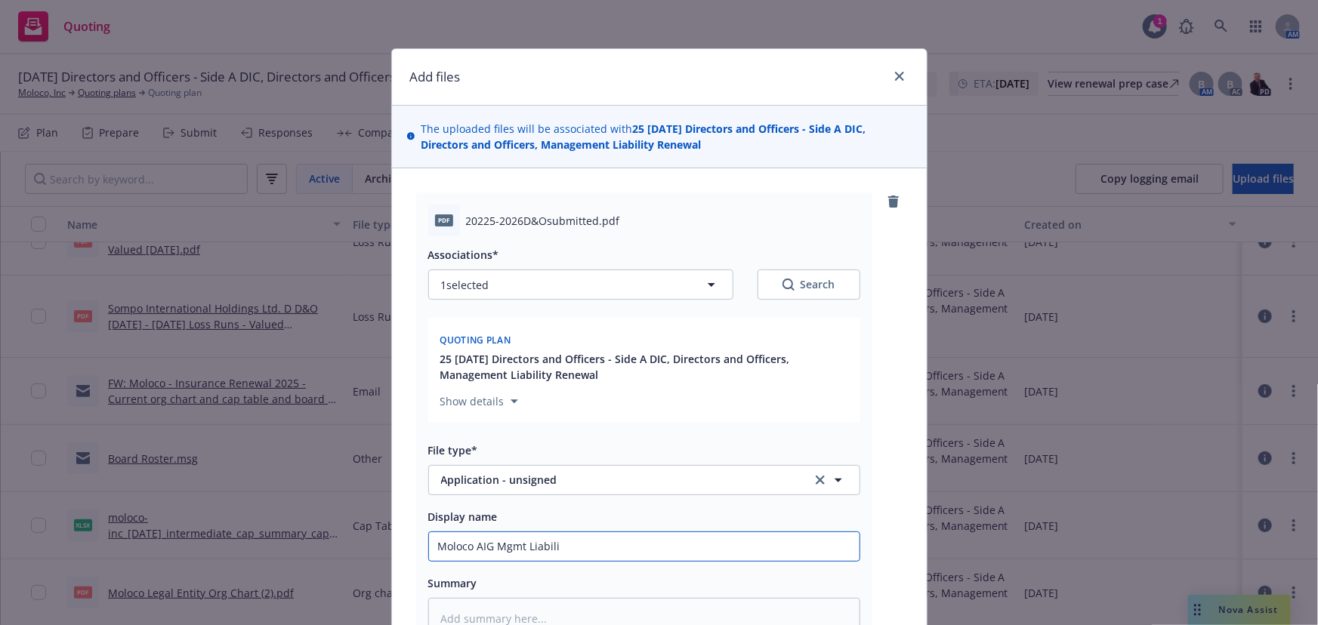
type input "Moloco AIG Mgmt Liabilit"
type textarea "x"
type input "Moloco AIG Mgmt Liability"
type textarea "x"
type input "Moloco AIG Mgmt Liability"
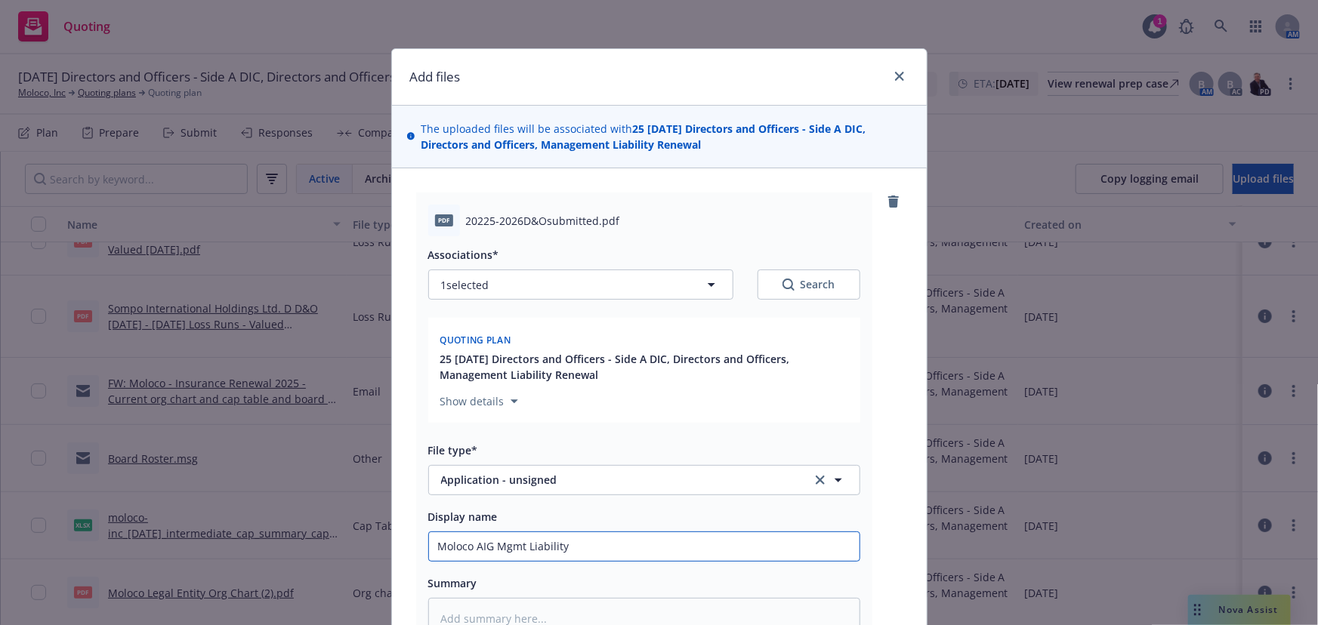
type textarea "x"
type input "Moloco AIG Mgmt Liability R"
type textarea "x"
type input "Moloco AIG Mgmt Liability Re"
type textarea "x"
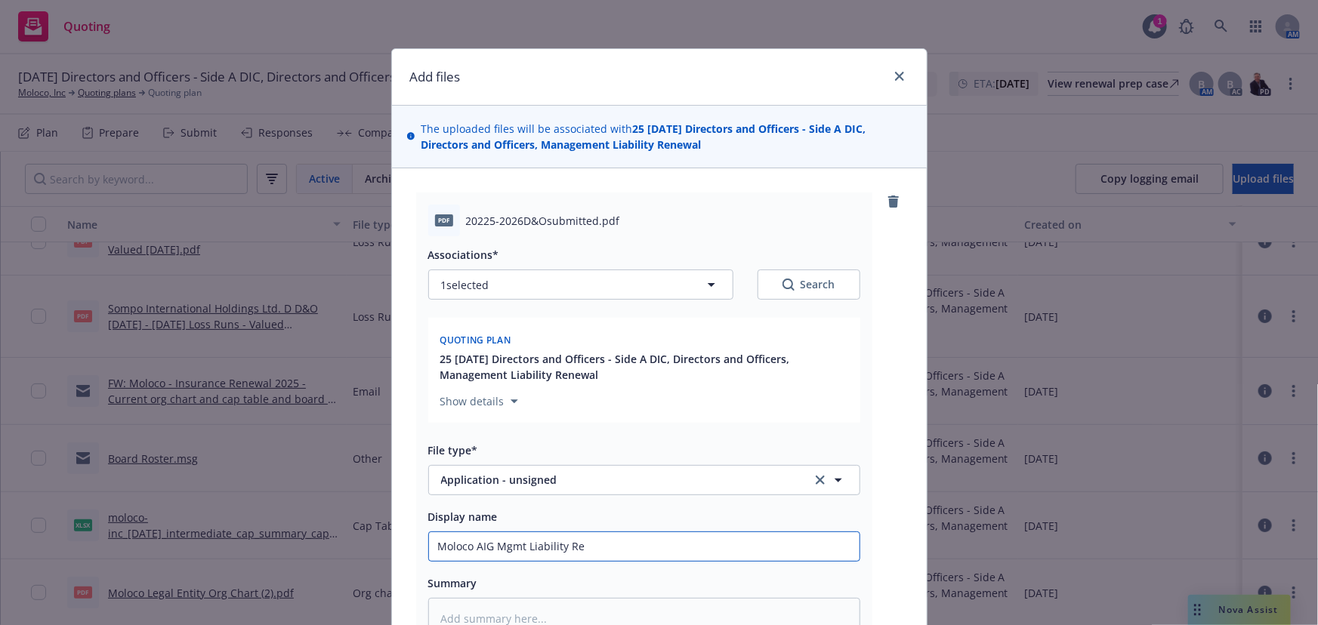
type input "Moloco AIG Mgmt Liability Ren"
type textarea "x"
type input "Moloco AIG Mgmt Liability Rene"
type textarea "x"
type input "Moloco AIG Mgmt Liability Renew"
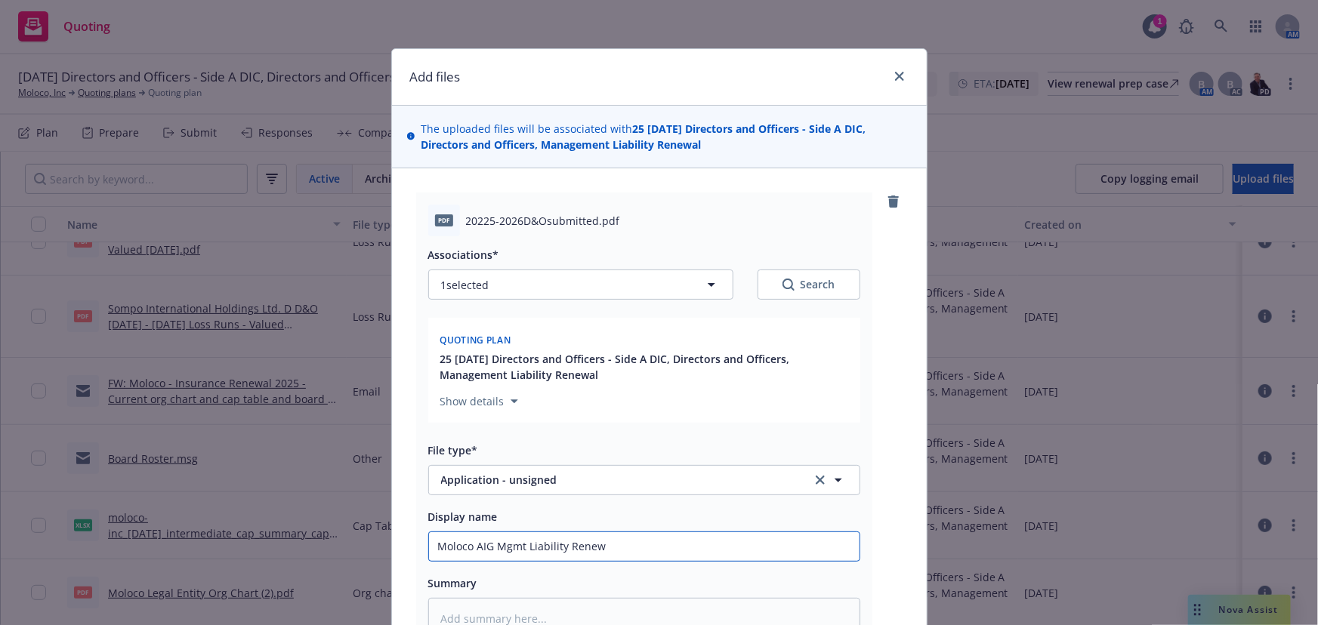
type textarea "x"
type input "Moloco AIG Mgmt Liability Renewa"
type textarea "x"
type input "Moloco AIG Mgmt Liability Renewal"
type textarea "x"
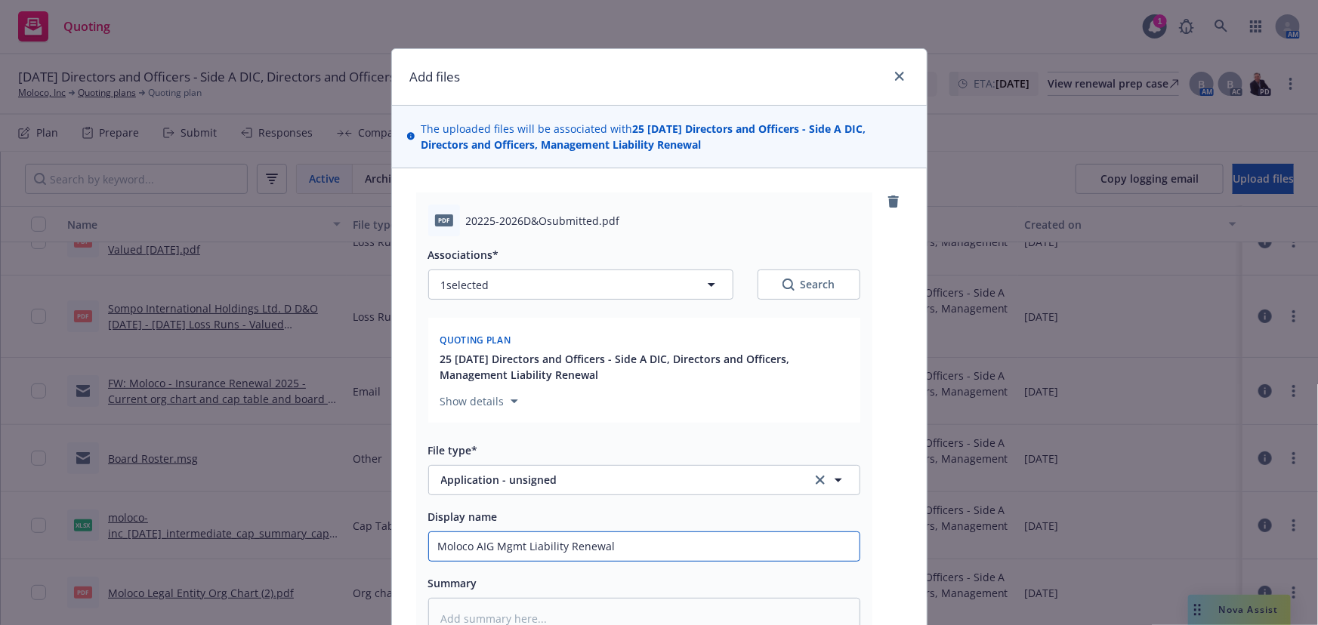
type input "Moloco AIG Mgmt Liability Renewal"
type textarea "x"
type input "Moloco AIG Mgmt Liability Renewal A"
type textarea "x"
type input "Moloco AIG Mgmt Liability Renewal Ap"
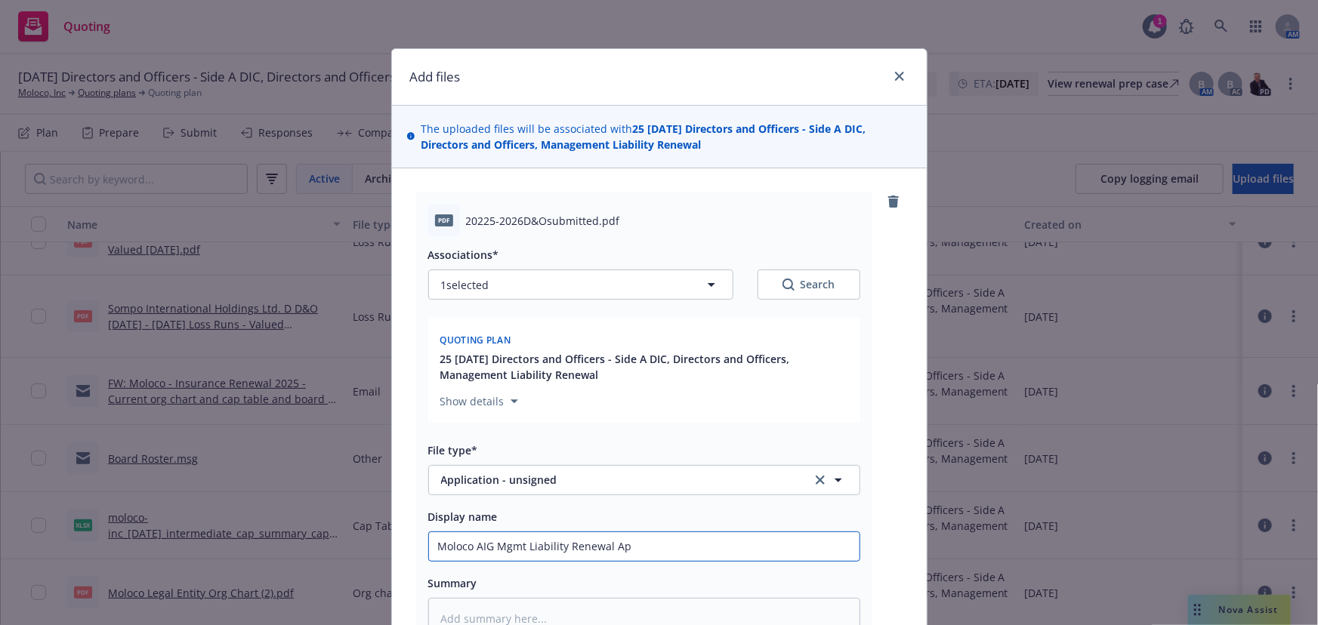
type textarea "x"
type input "Moloco AIG Mgmt Liability Renewal App"
type textarea "x"
type input "Moloco AIG Mgmt Liability Renewal App"
type textarea "x"
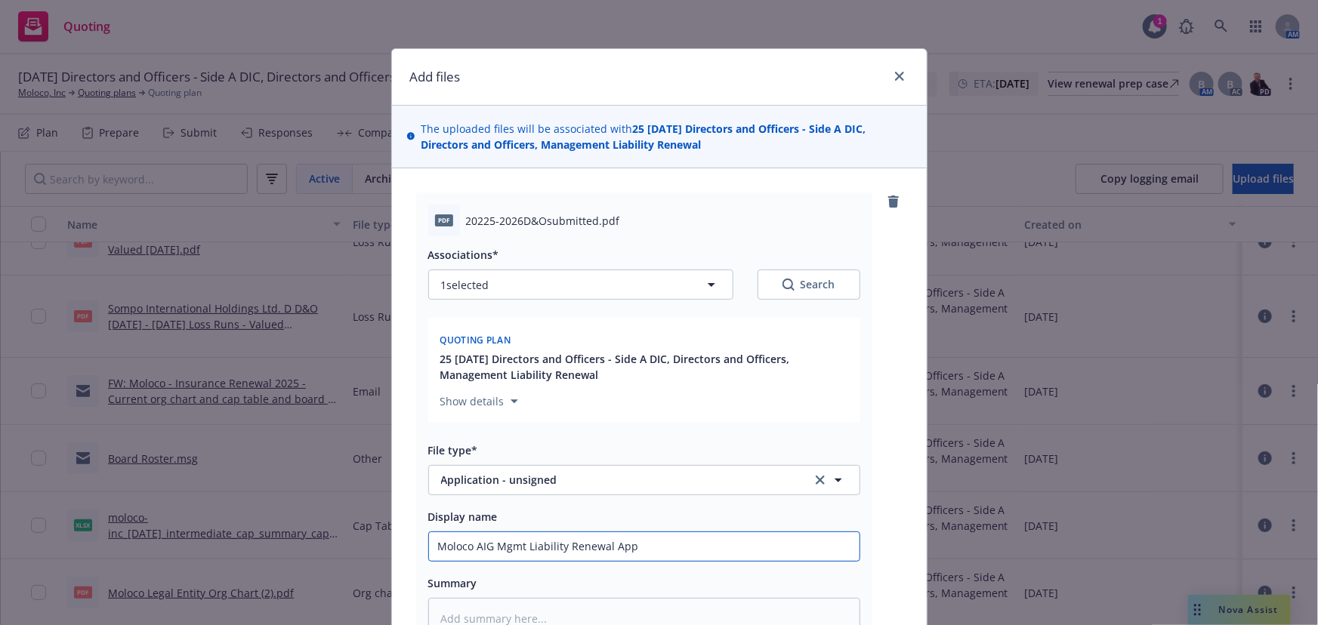
type input "Moloco AIG Mgmt Liability Renewal App 2"
type textarea "x"
type input "Moloco AIG Mgmt Liability Renewal App 20"
type textarea "x"
type input "Moloco AIG Mgmt Liability Renewal App 202"
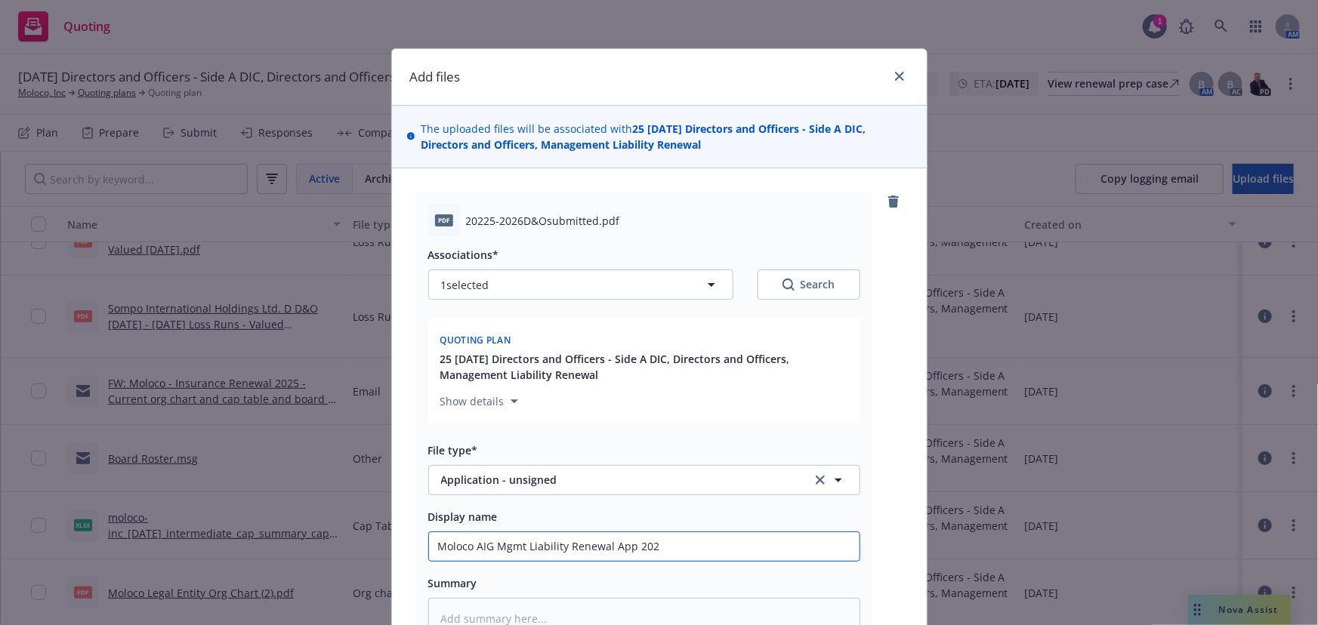
type textarea "x"
type input "Moloco AIG Mgmt Liability Renewal App 2025"
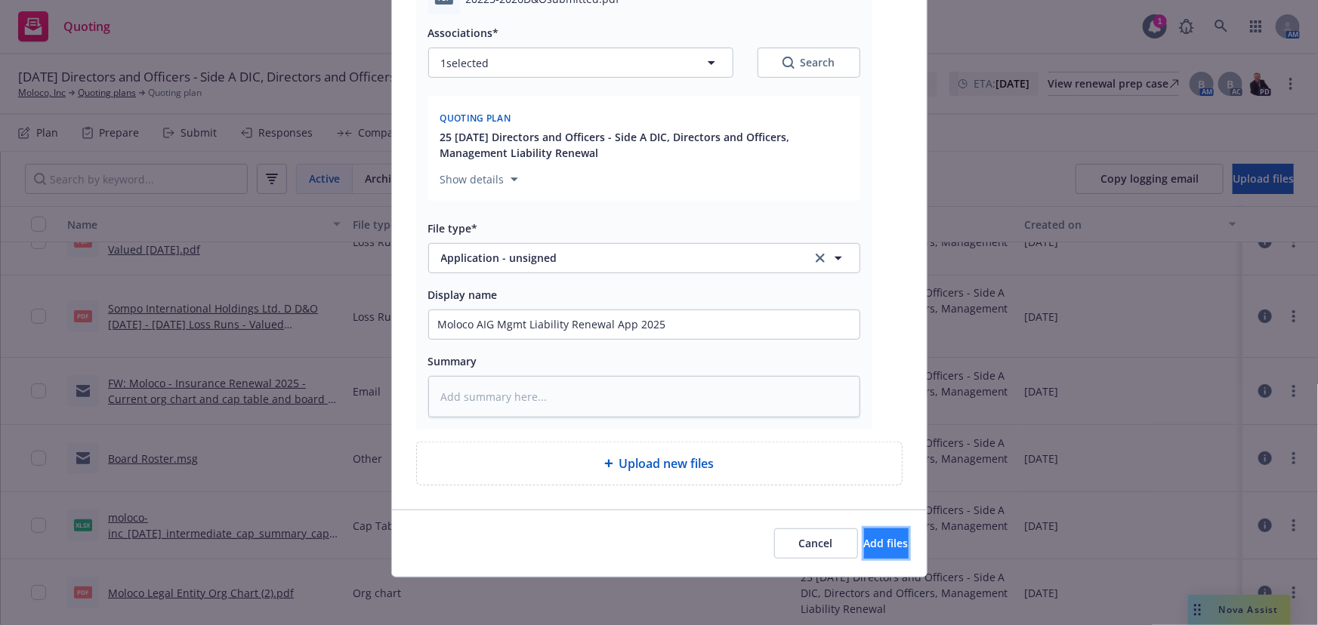
click at [873, 546] on span "Add files" at bounding box center [886, 543] width 45 height 14
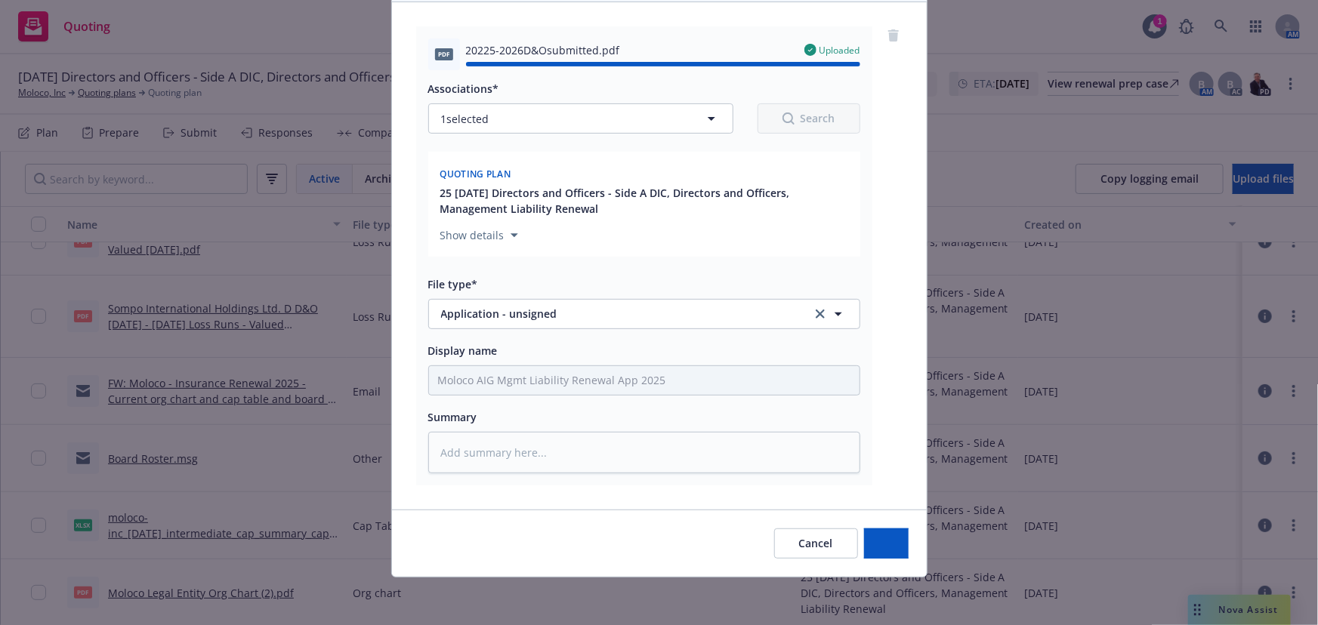
type textarea "x"
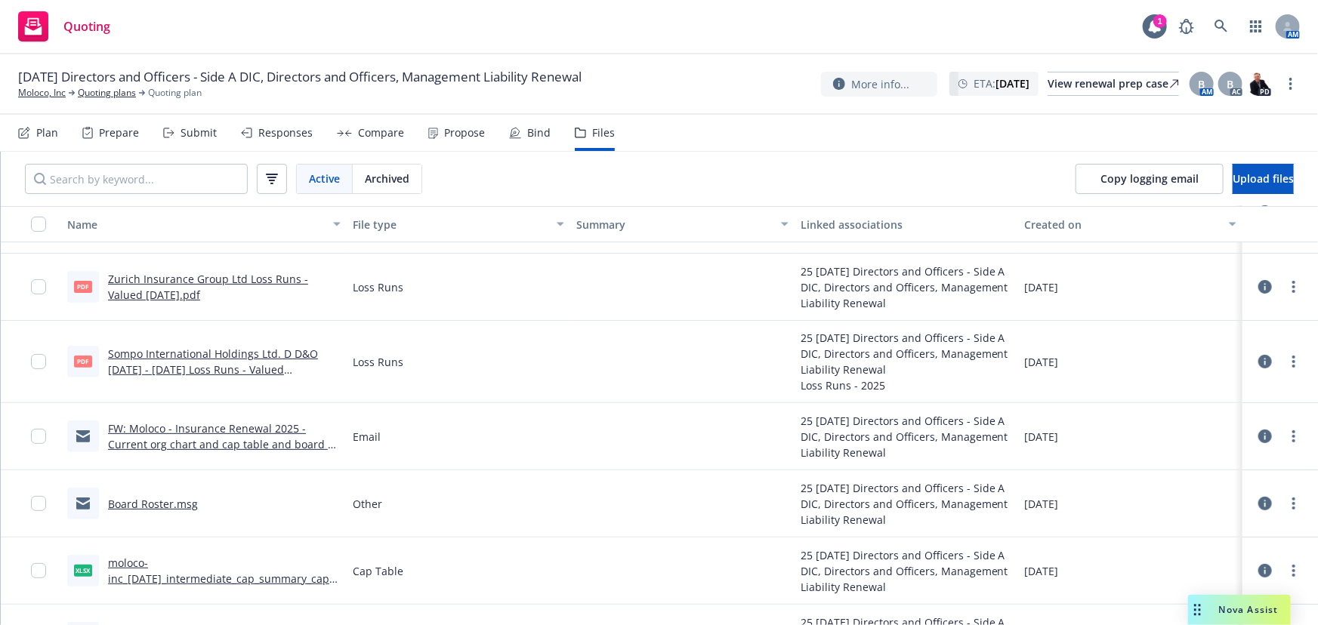
scroll to position [205, 0]
click at [1209, 24] on link at bounding box center [1221, 26] width 30 height 30
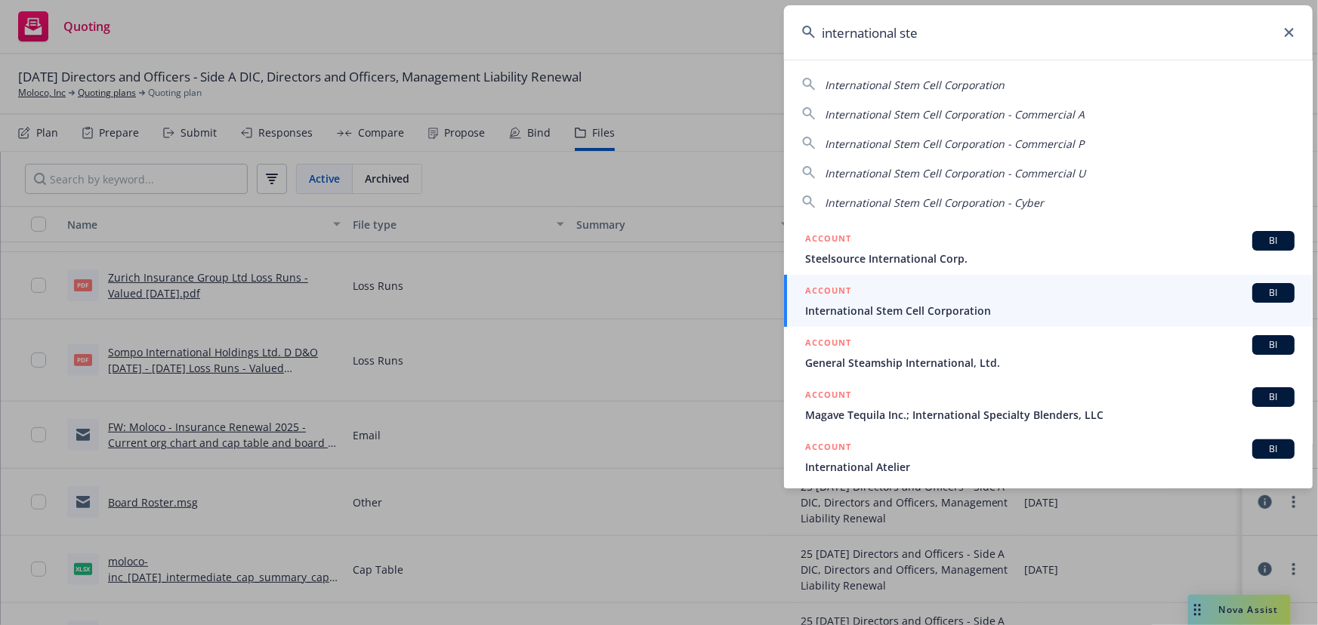
type input "international ste"
click at [954, 317] on span "International Stem Cell Corporation" at bounding box center [1049, 311] width 489 height 16
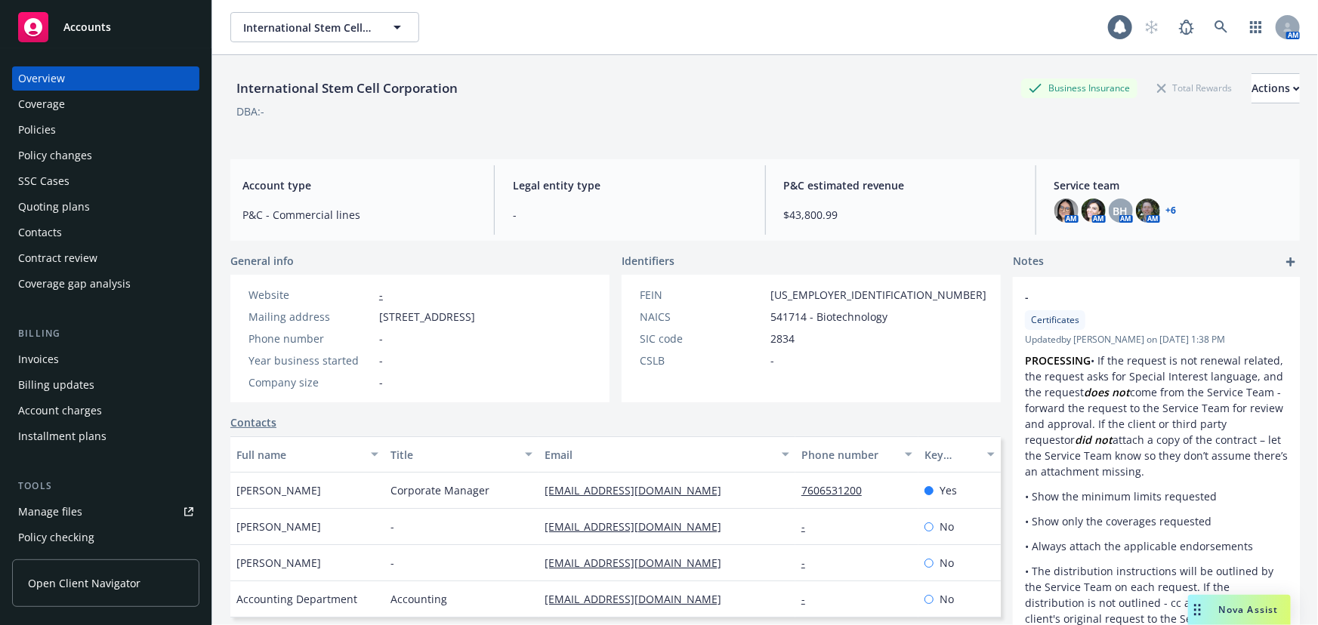
click at [91, 131] on div "Policies" at bounding box center [105, 130] width 175 height 24
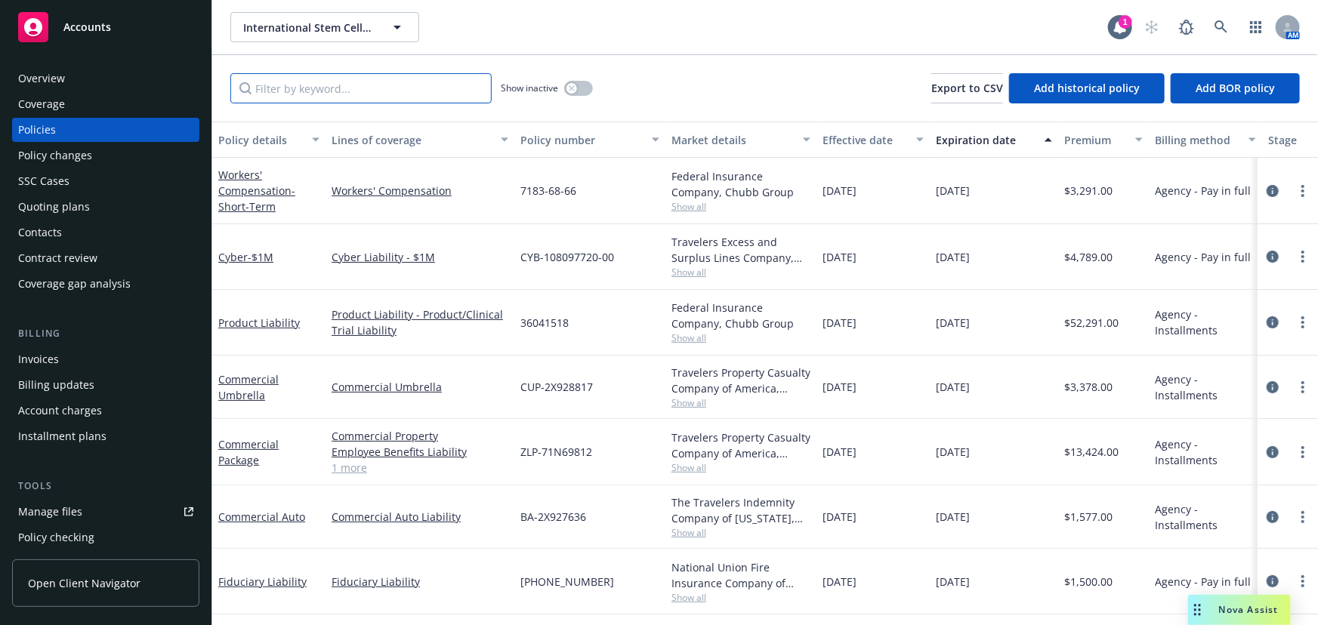
click at [390, 95] on input "Filter by keyword..." at bounding box center [360, 88] width 261 height 30
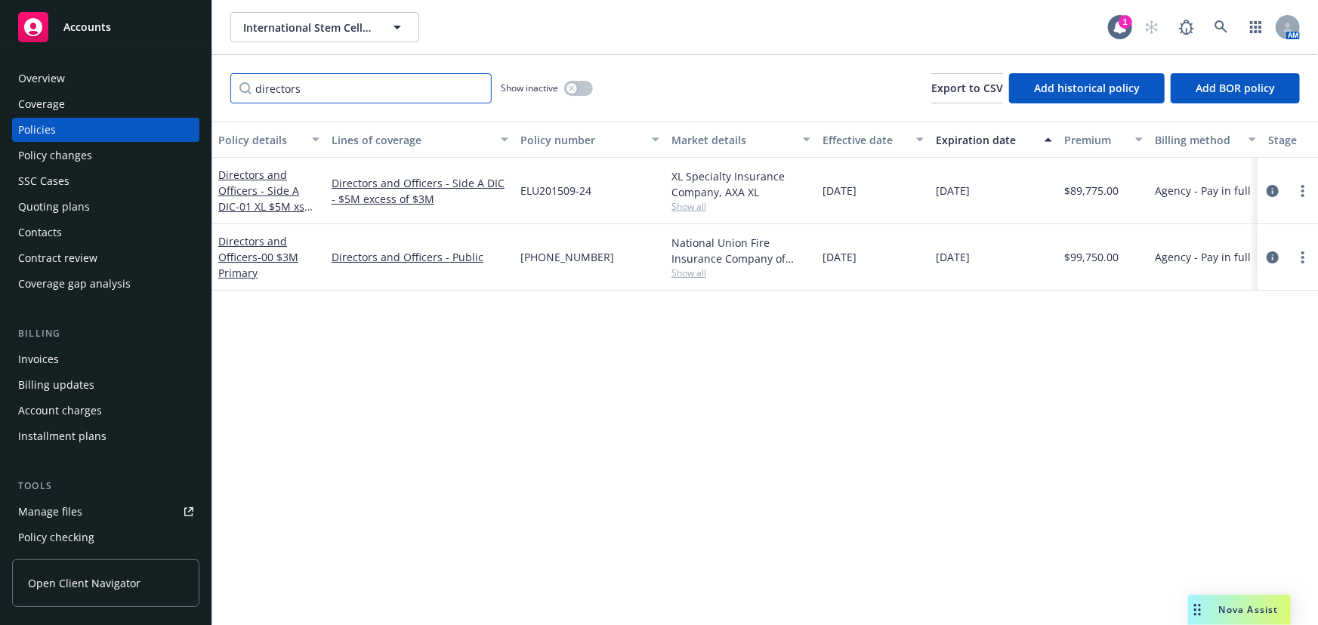
type input "directors"
